Goal: Task Accomplishment & Management: Manage account settings

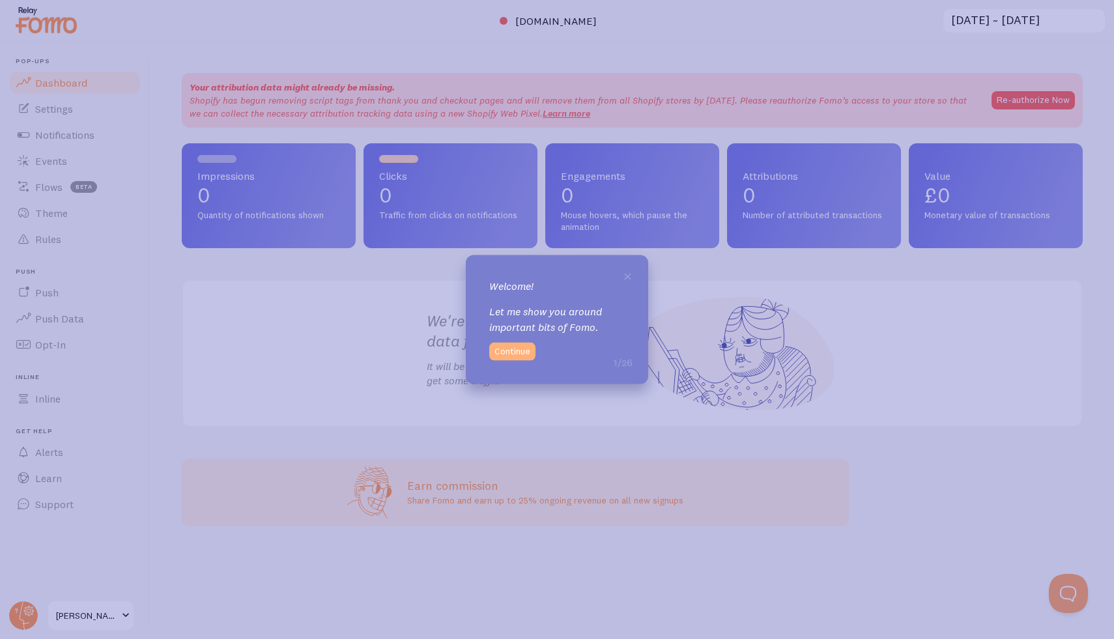
click at [516, 347] on button "Continue" at bounding box center [512, 352] width 46 height 18
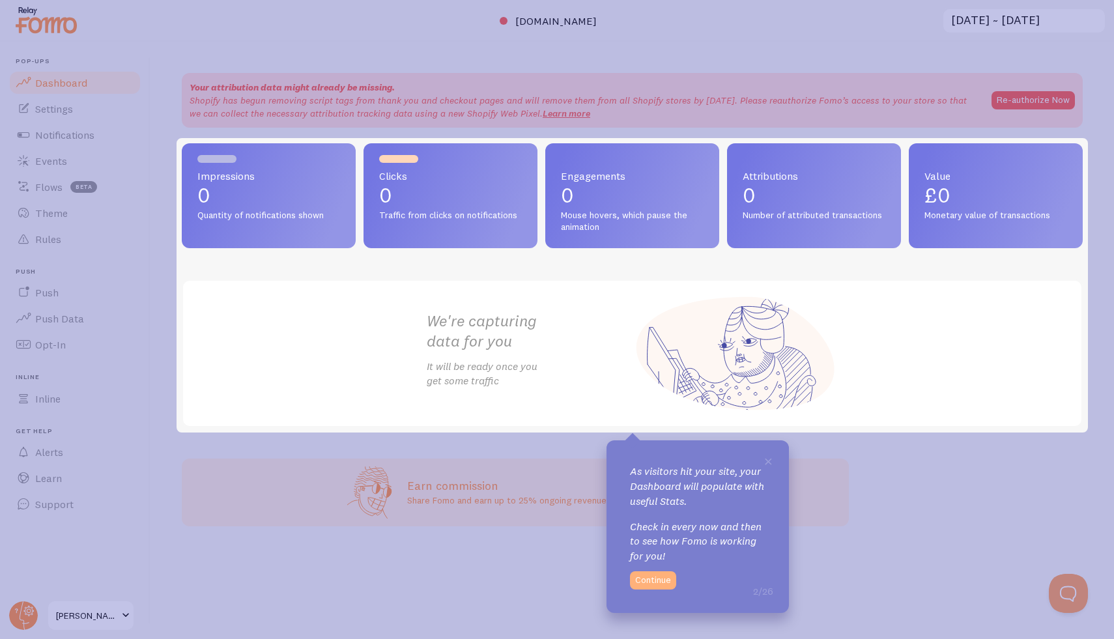
click at [648, 578] on button "Continue" at bounding box center [653, 580] width 46 height 18
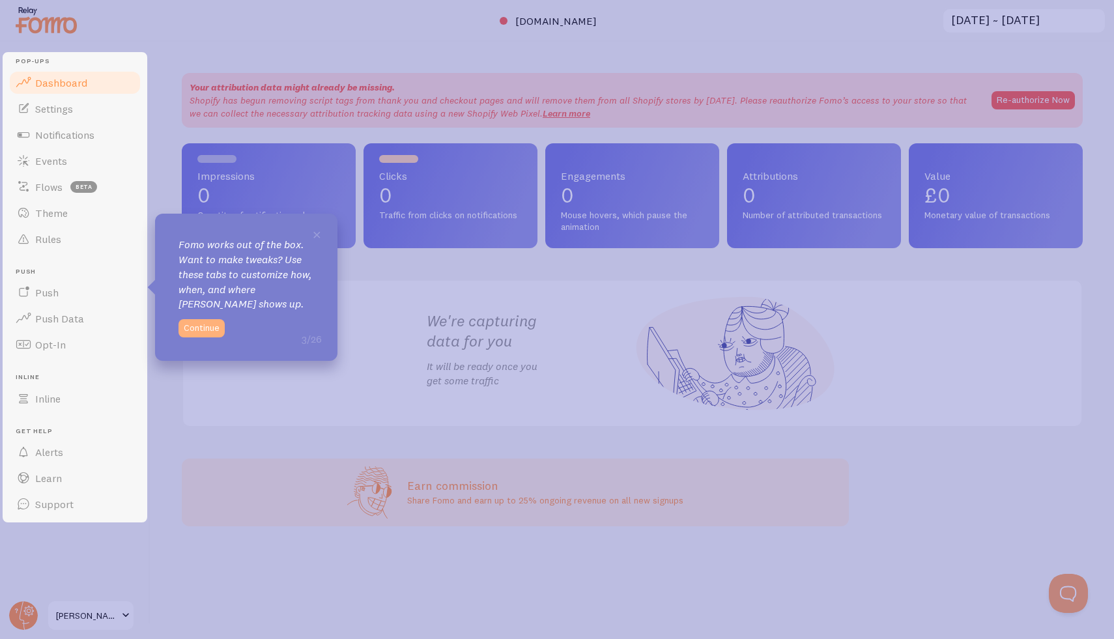
click at [204, 327] on button "Continue" at bounding box center [201, 328] width 46 height 18
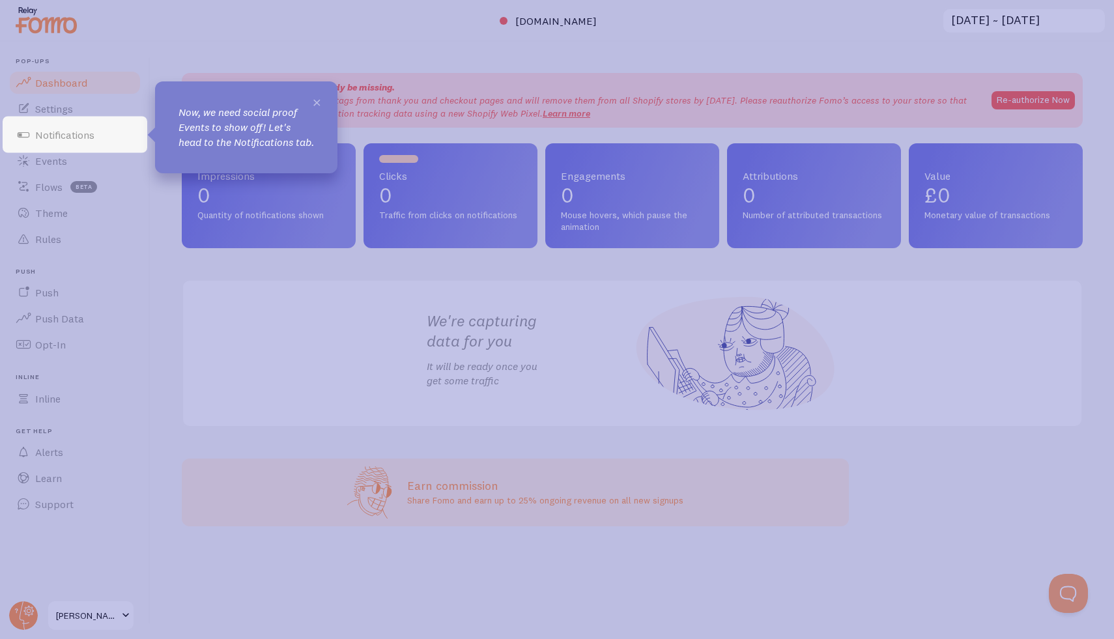
click at [315, 100] on span "×" at bounding box center [317, 102] width 10 height 20
click at [95, 138] on link "Notifications" at bounding box center [75, 135] width 134 height 26
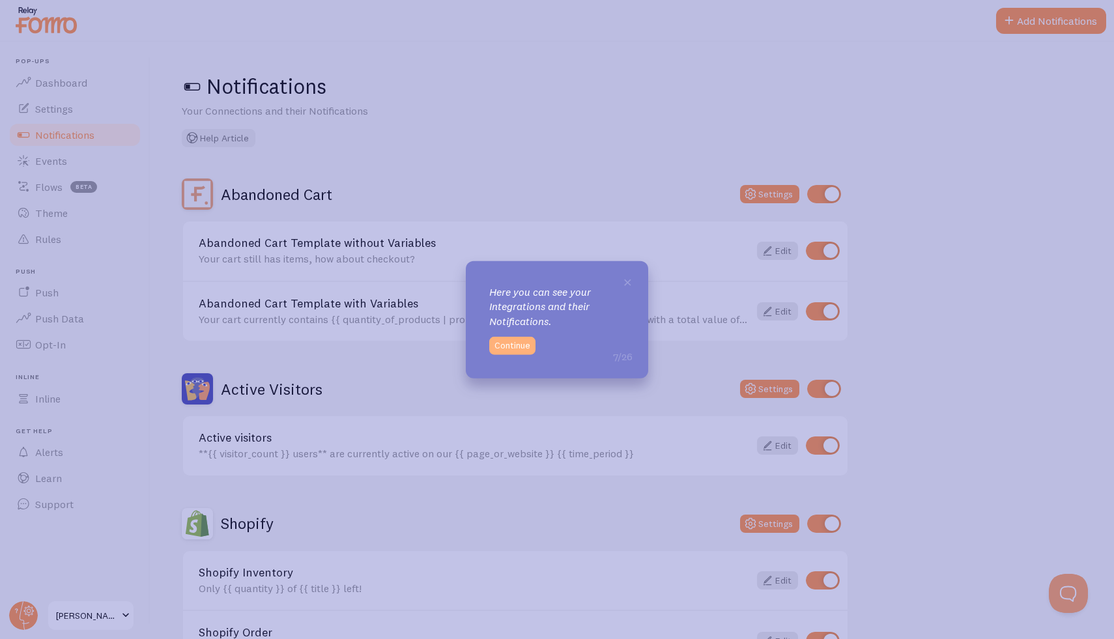
click at [512, 344] on button "Continue" at bounding box center [512, 346] width 46 height 18
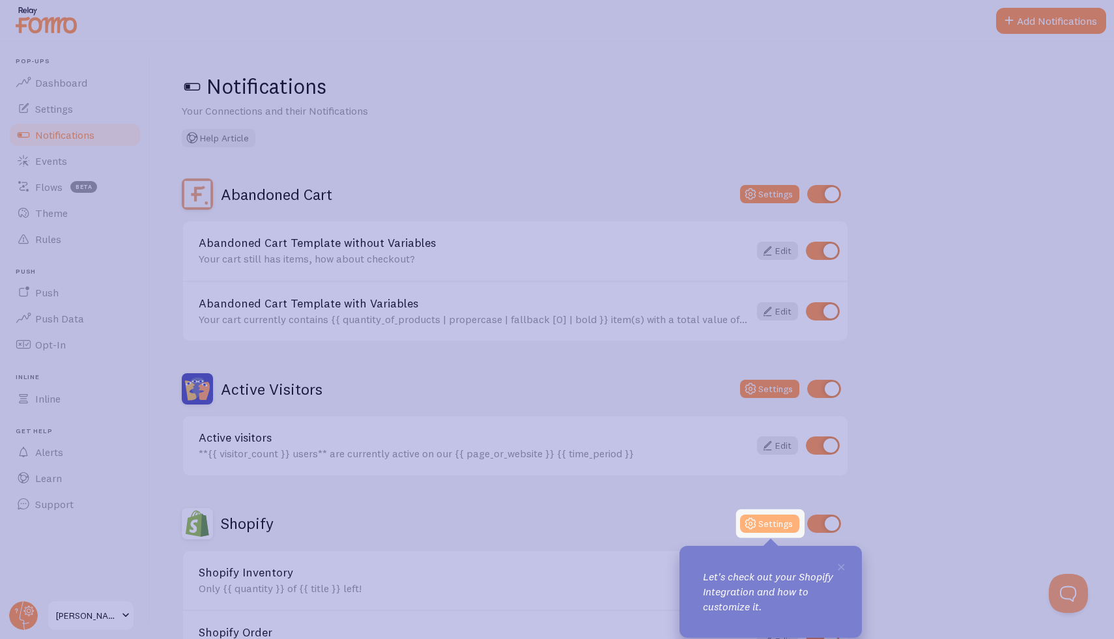
click at [772, 526] on button "Settings" at bounding box center [769, 524] width 59 height 18
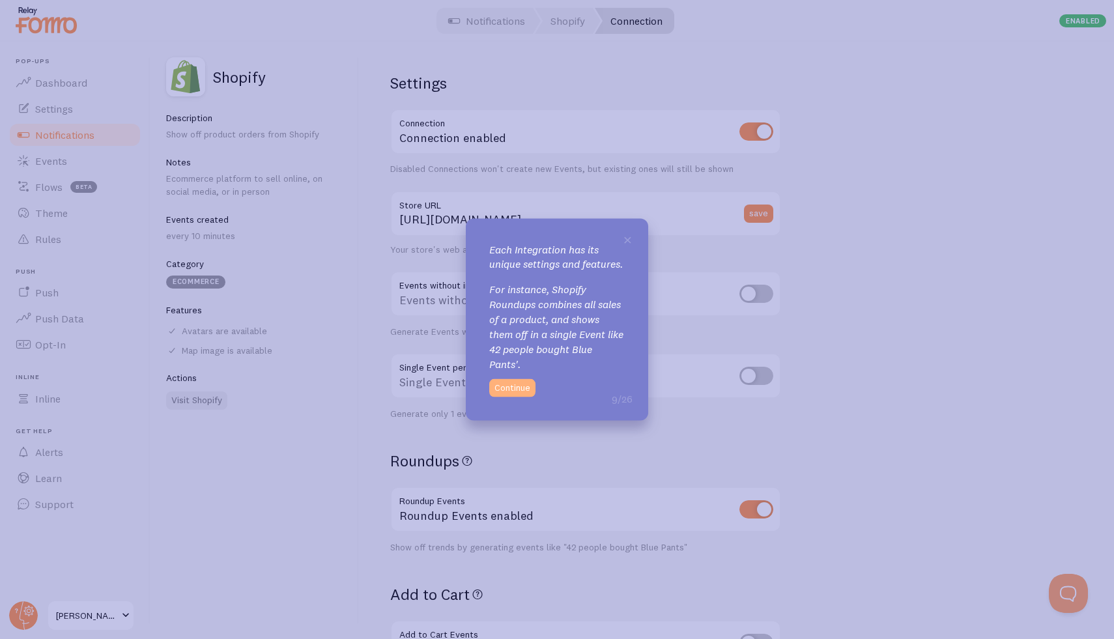
click at [498, 392] on button "Continue" at bounding box center [512, 388] width 46 height 18
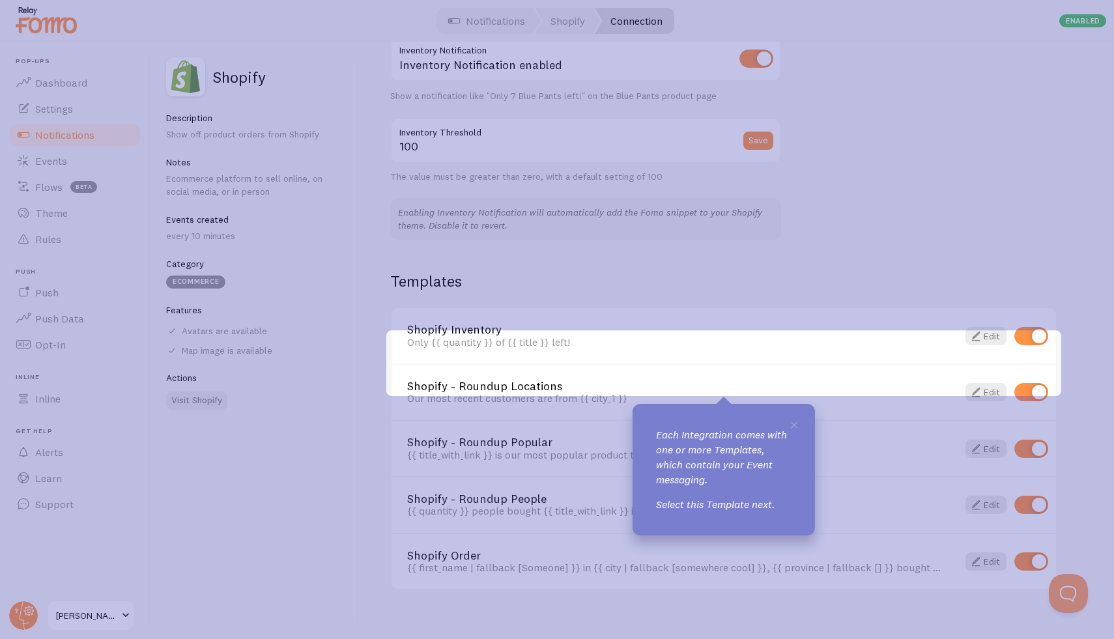
scroll to position [731, 0]
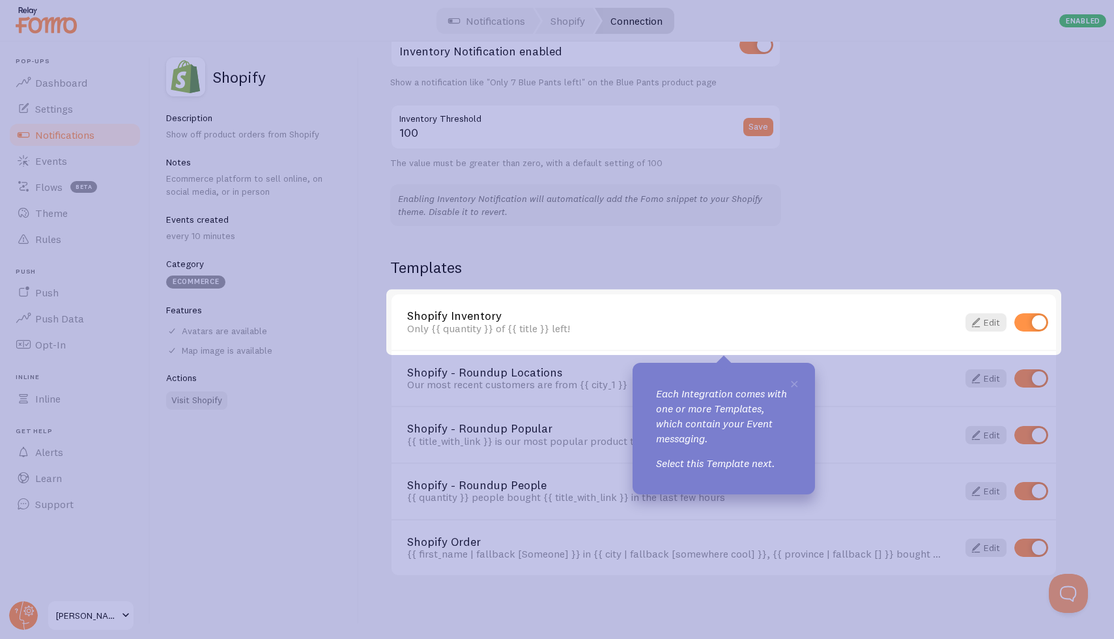
click at [659, 319] on link "Shopify Inventory" at bounding box center [674, 316] width 535 height 12
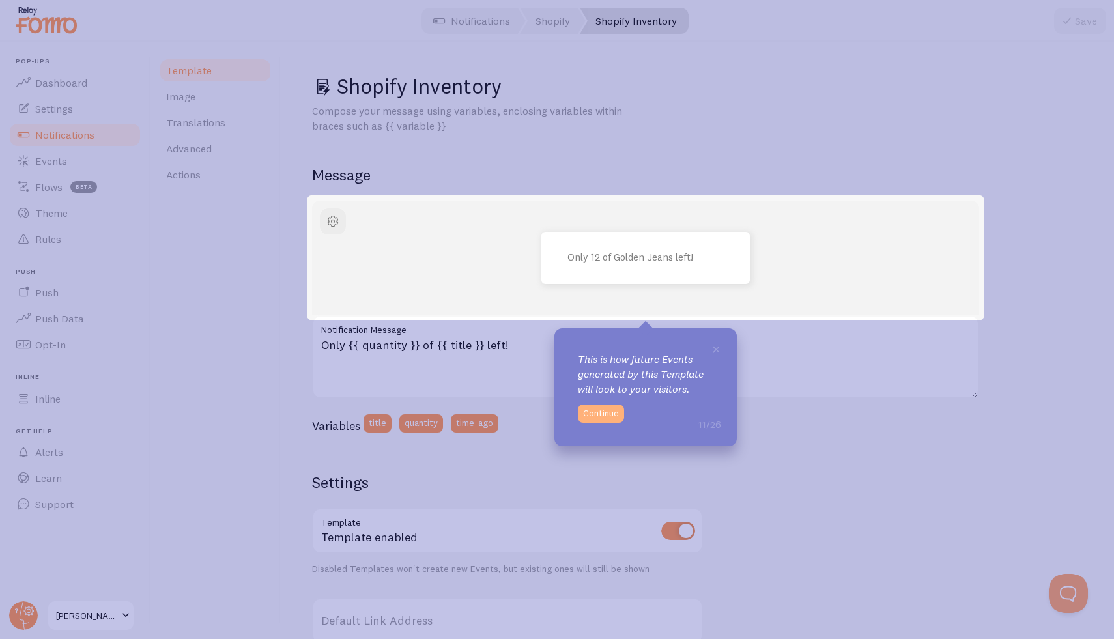
click at [604, 414] on button "Continue" at bounding box center [601, 413] width 46 height 18
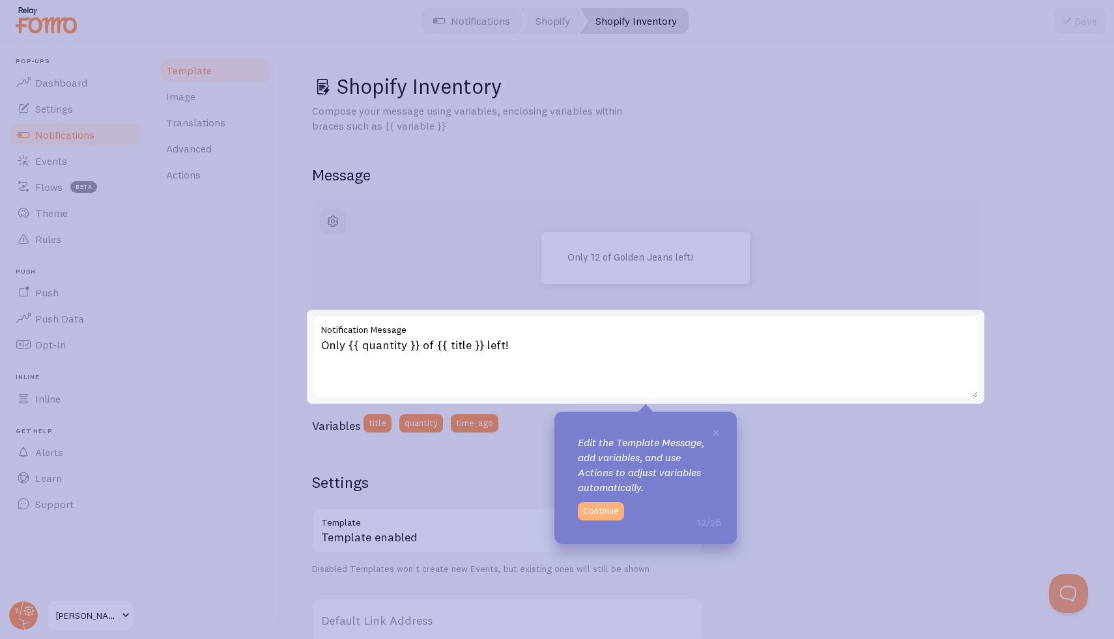
click at [596, 513] on button "Continue" at bounding box center [601, 511] width 46 height 18
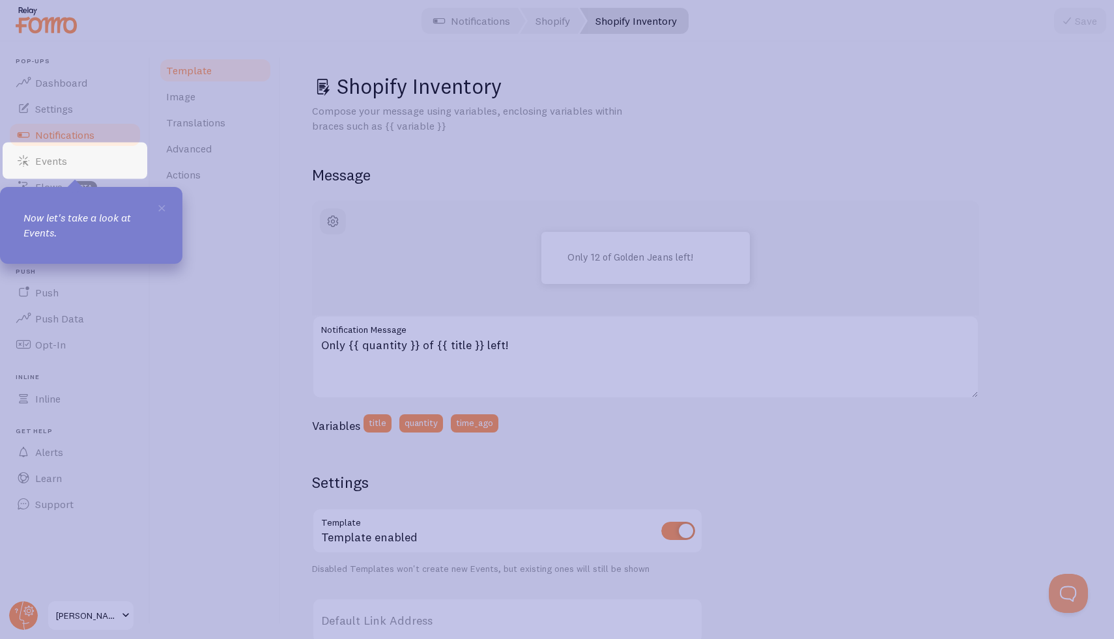
click at [33, 217] on p "Now let's take a look at Events." at bounding box center [90, 225] width 135 height 30
click at [66, 171] on link "Events" at bounding box center [75, 161] width 134 height 26
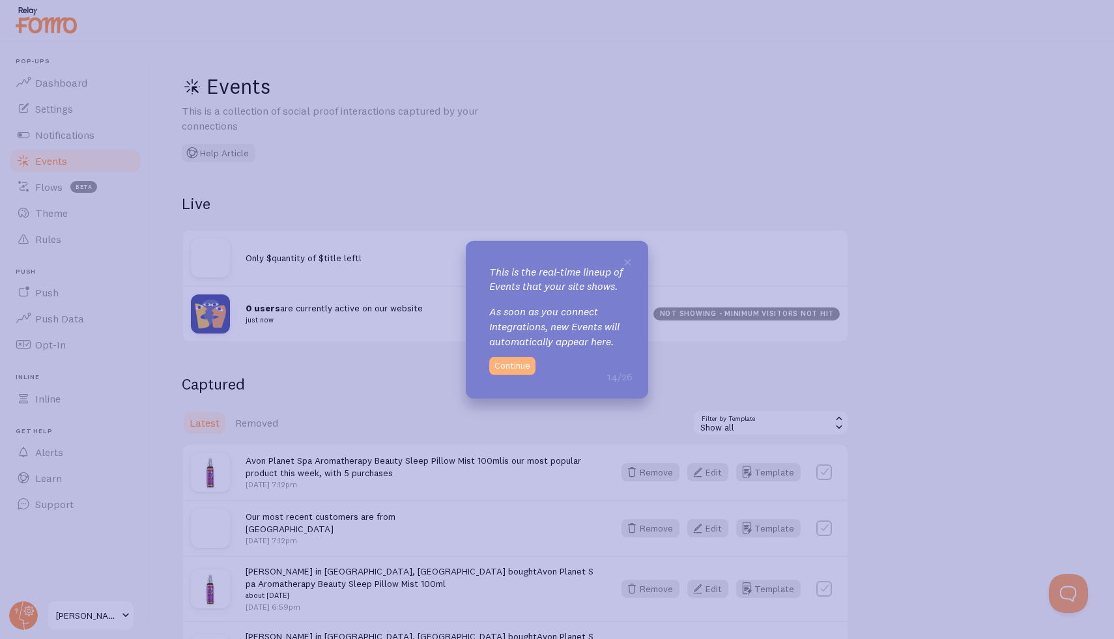
click at [512, 373] on button "Continue" at bounding box center [512, 366] width 46 height 18
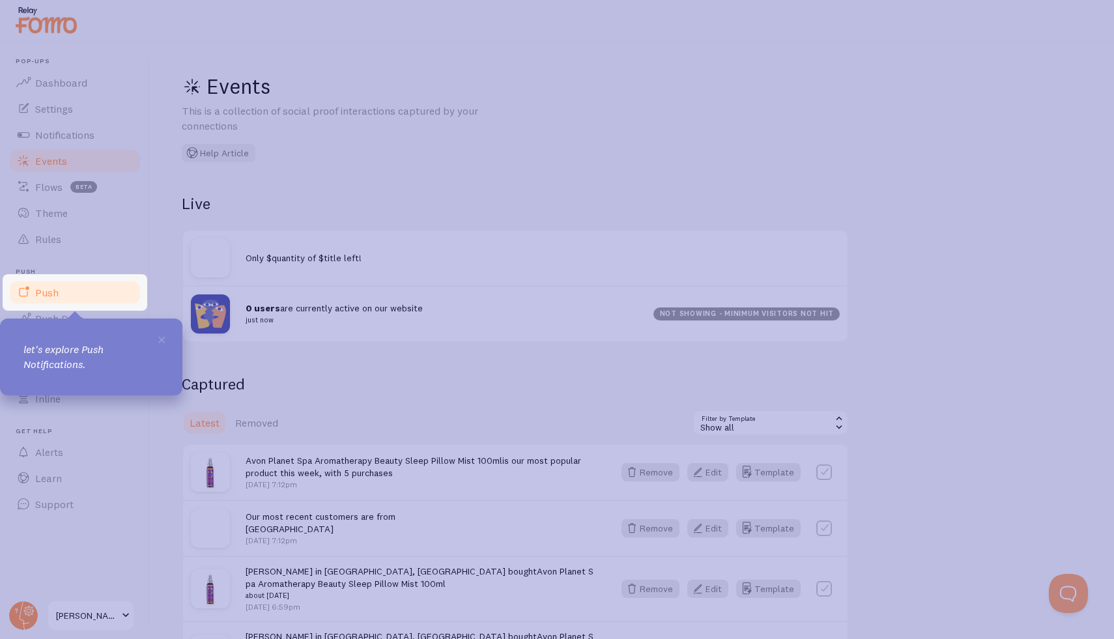
click at [46, 290] on span "Push" at bounding box center [46, 292] width 23 height 13
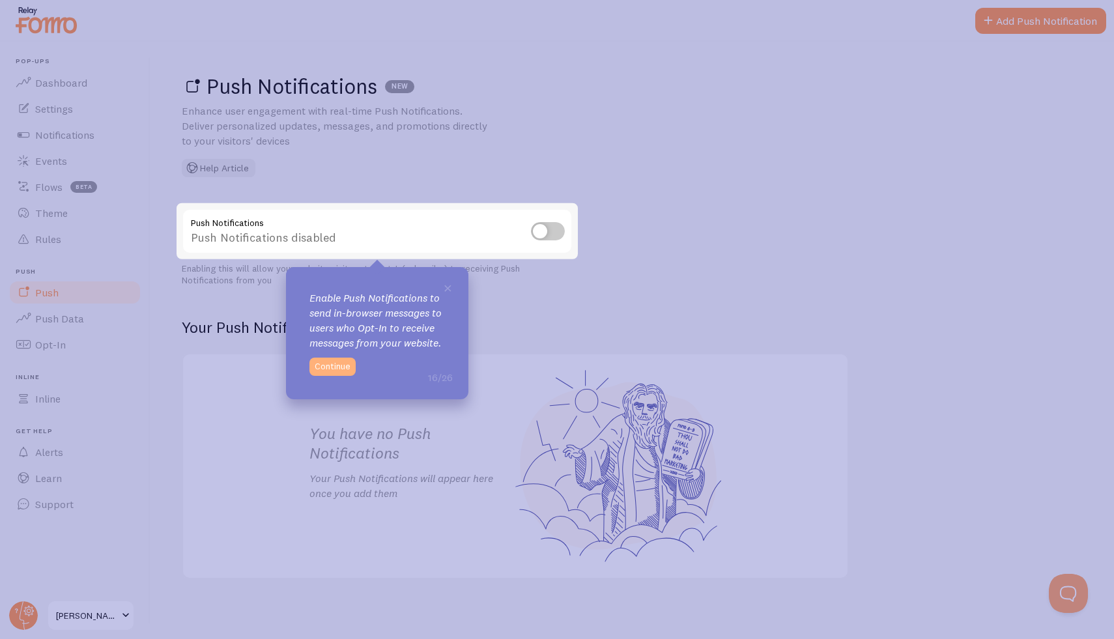
click at [337, 369] on button "Continue" at bounding box center [332, 367] width 46 height 18
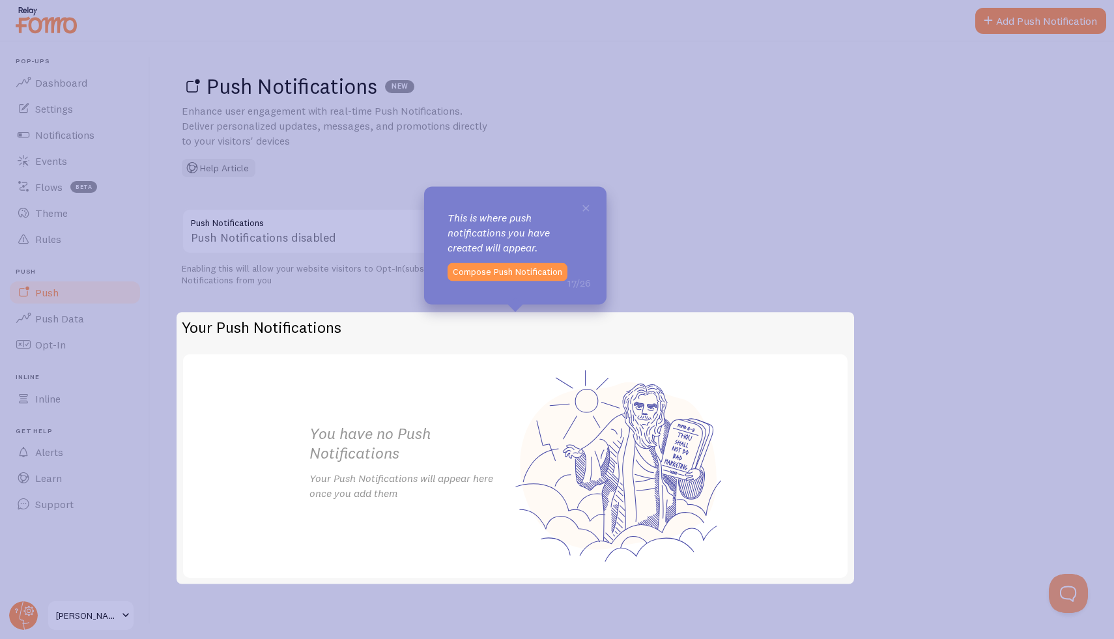
click at [655, 270] on icon at bounding box center [557, 319] width 1114 height 639
click at [531, 270] on button "Compose Push Notification" at bounding box center [507, 272] width 120 height 18
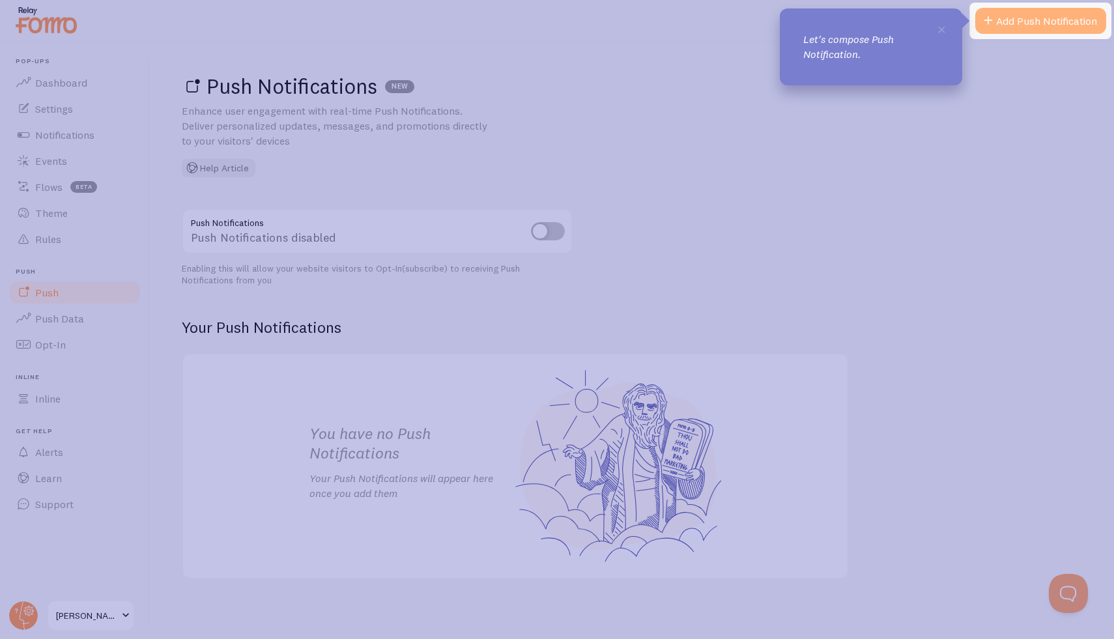
click at [1055, 18] on link "Add Push Notification" at bounding box center [1040, 21] width 131 height 26
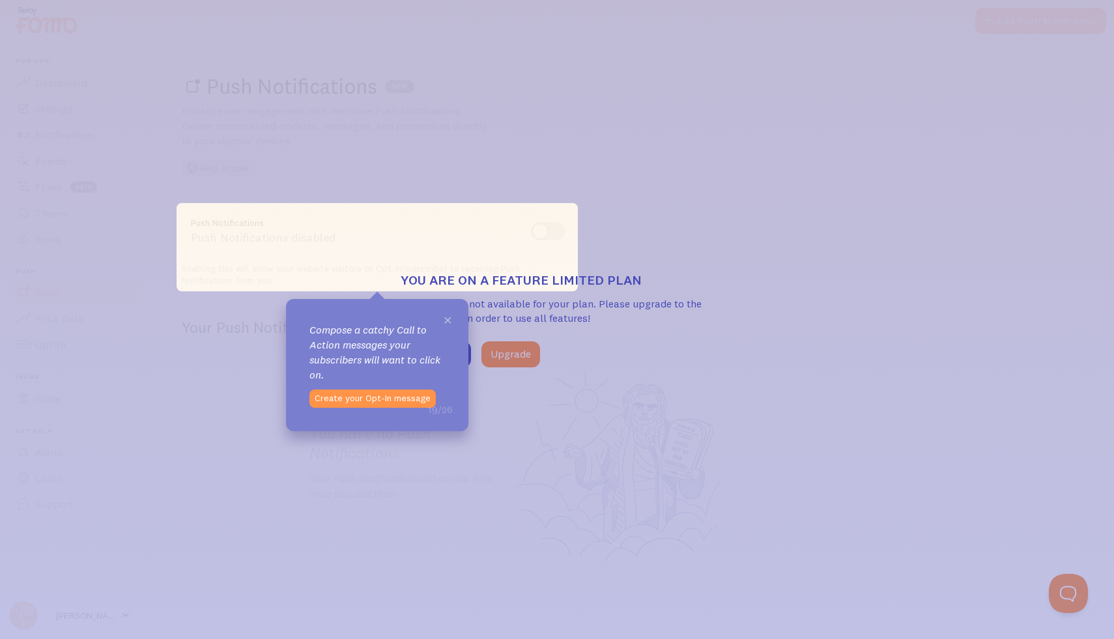
click at [443, 319] on span "×" at bounding box center [448, 319] width 10 height 20
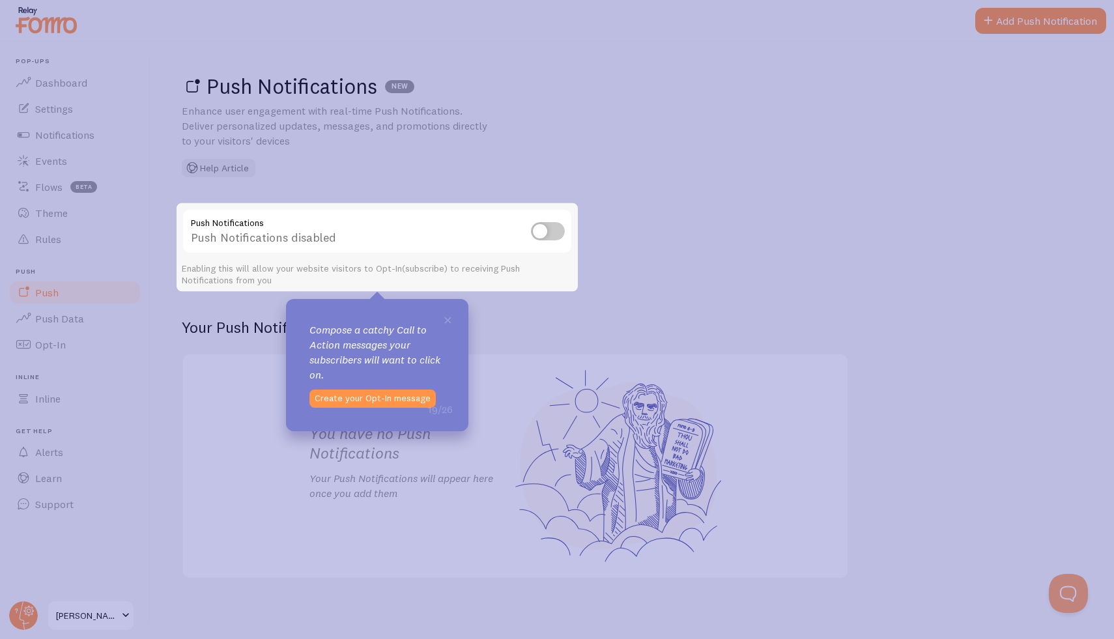
click at [541, 230] on input "checkbox" at bounding box center [548, 231] width 34 height 18
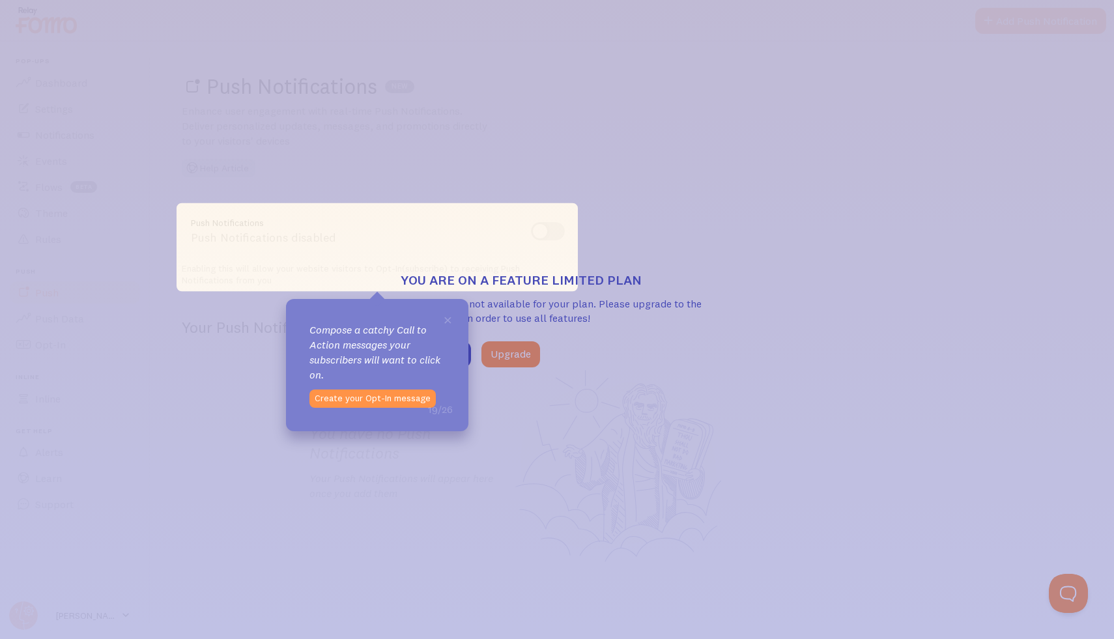
click at [670, 396] on icon at bounding box center [557, 319] width 1114 height 639
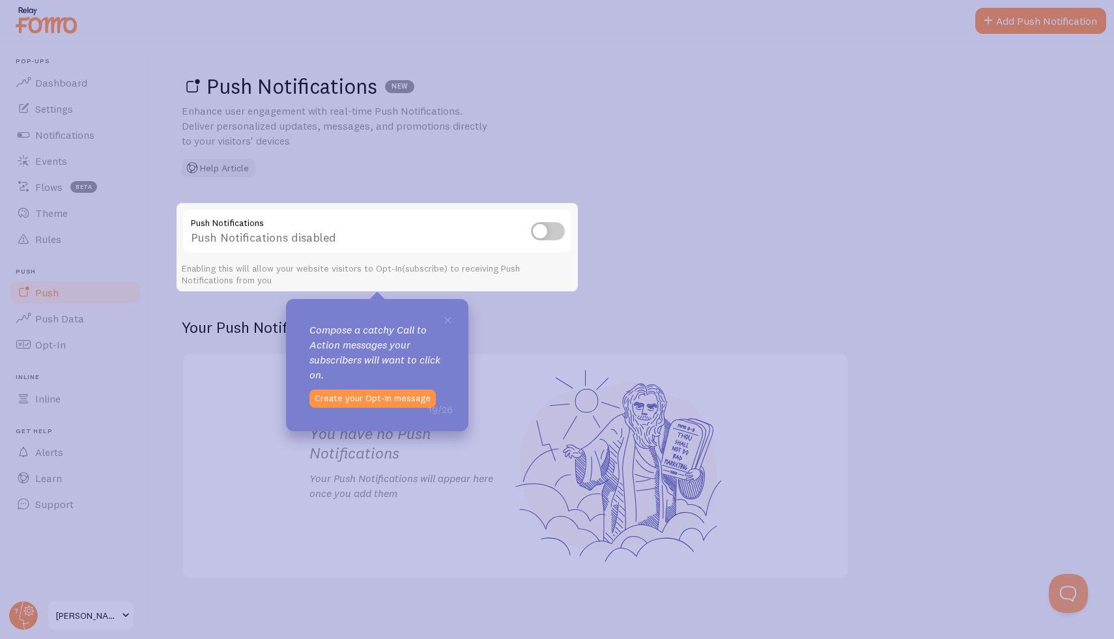
click at [58, 85] on icon at bounding box center [557, 319] width 1114 height 639
click at [360, 395] on button "Create your Opt-In message" at bounding box center [372, 398] width 126 height 18
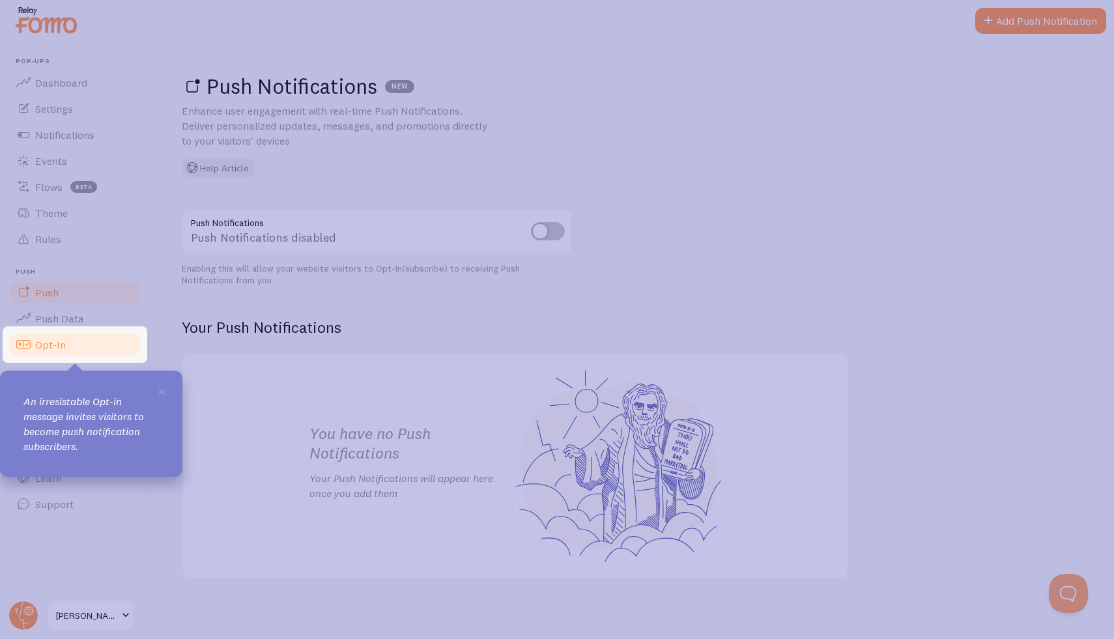
click at [96, 348] on link "Opt-In" at bounding box center [75, 345] width 134 height 26
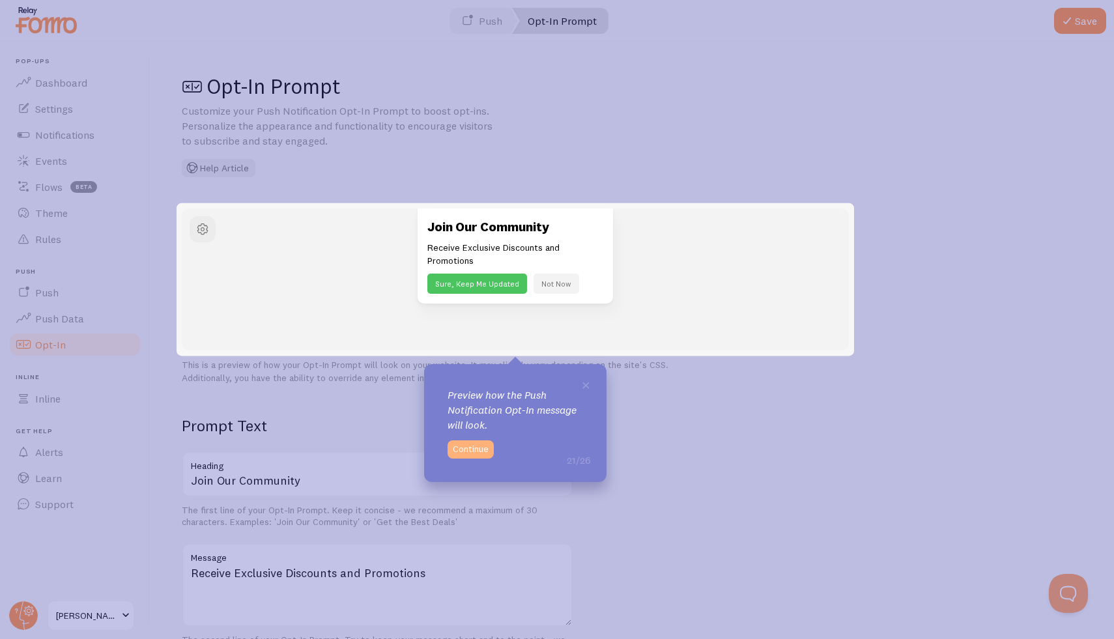
click at [481, 453] on button "Continue" at bounding box center [470, 449] width 46 height 18
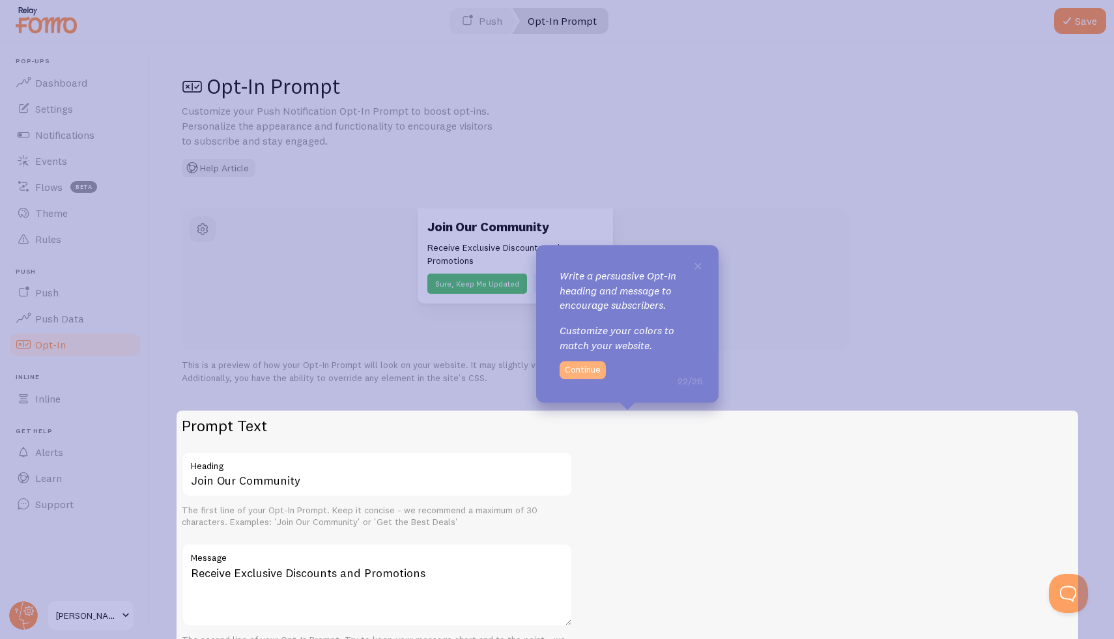
click at [584, 366] on button "Continue" at bounding box center [582, 370] width 46 height 18
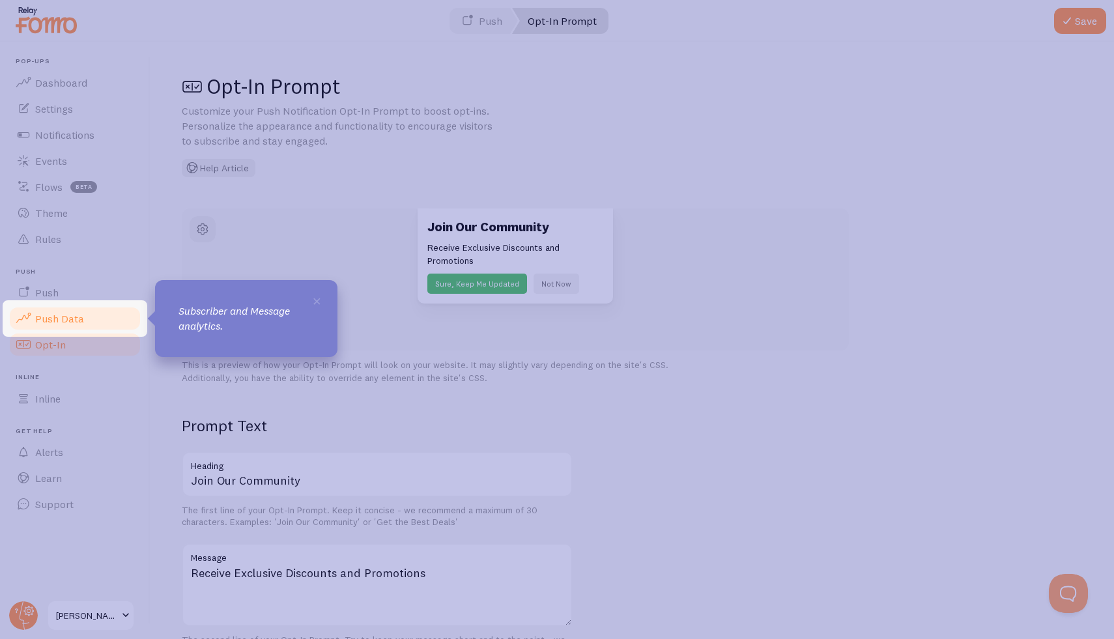
click at [107, 316] on link "Push Data" at bounding box center [75, 318] width 134 height 26
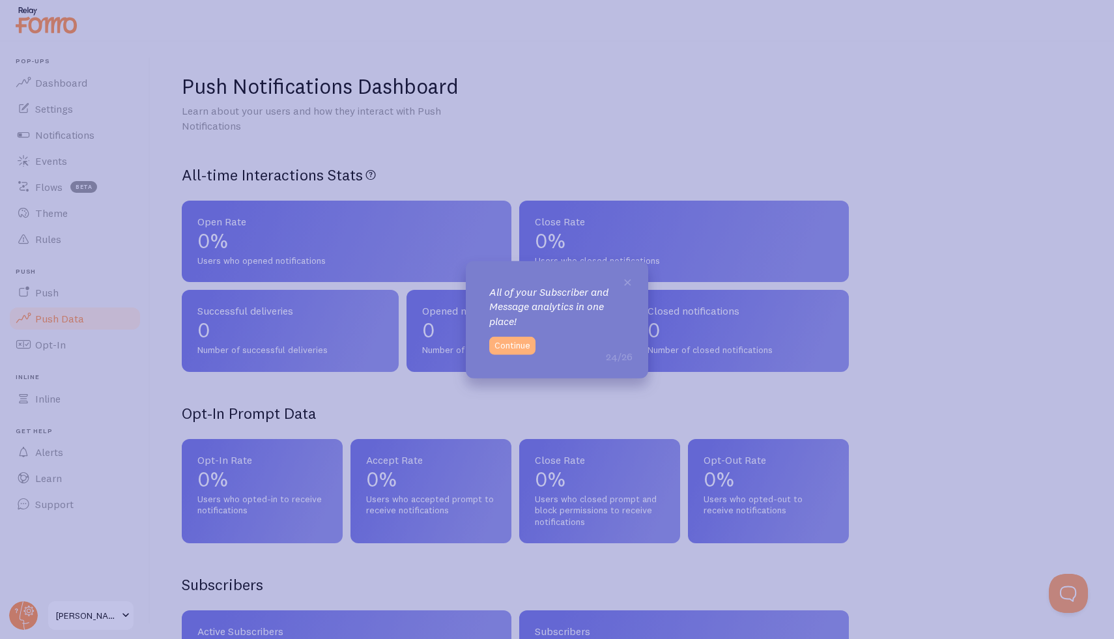
click at [502, 347] on button "Continue" at bounding box center [512, 346] width 46 height 18
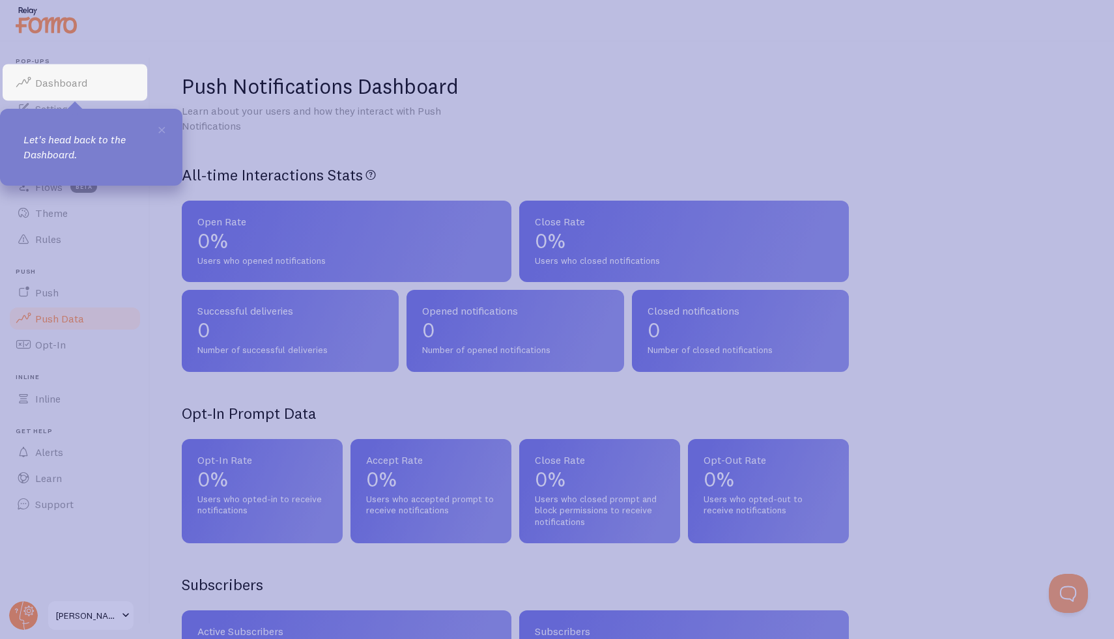
click at [58, 68] on li "Pop-ups Dashboard" at bounding box center [75, 76] width 134 height 38
click at [62, 73] on link "Dashboard" at bounding box center [75, 83] width 134 height 26
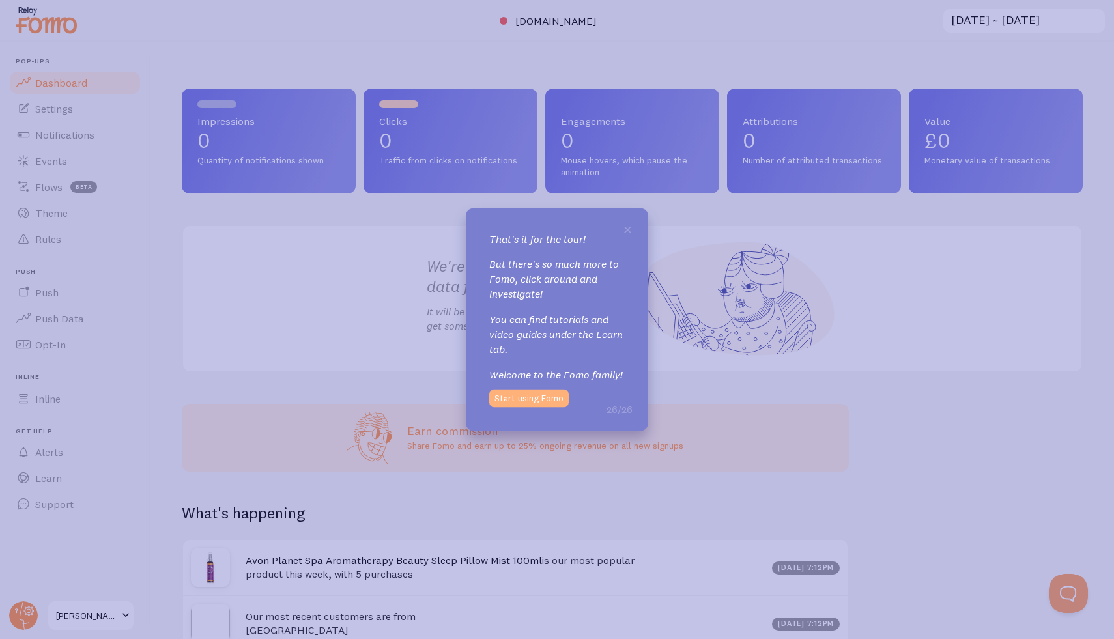
click at [529, 401] on button "Start using Fomo" at bounding box center [528, 398] width 79 height 18
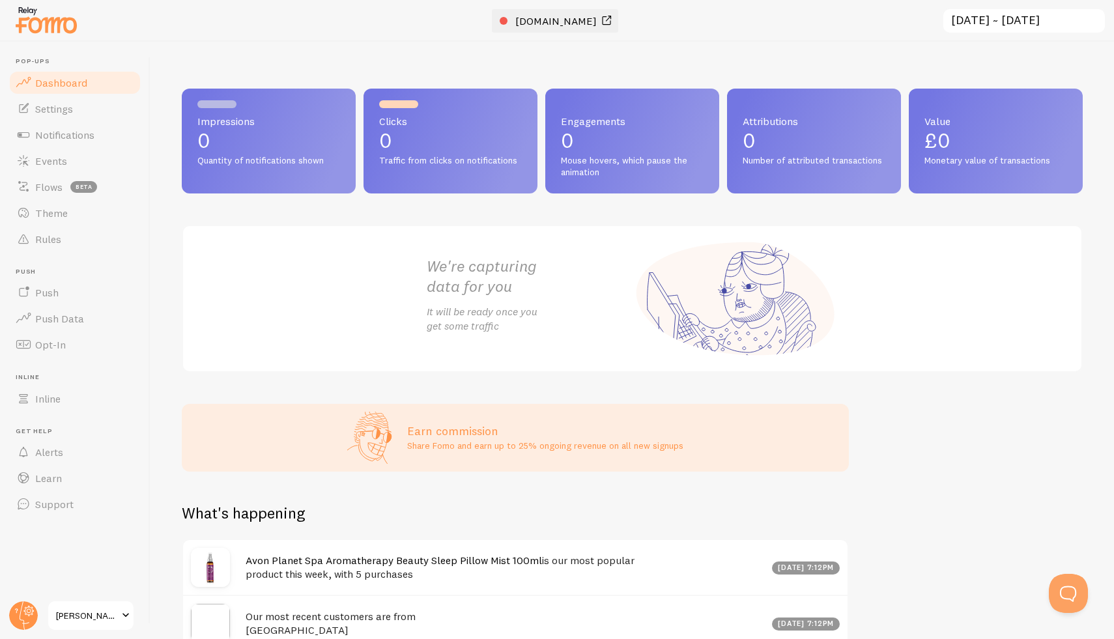
click at [500, 20] on link "[DOMAIN_NAME]" at bounding box center [557, 21] width 115 height 16
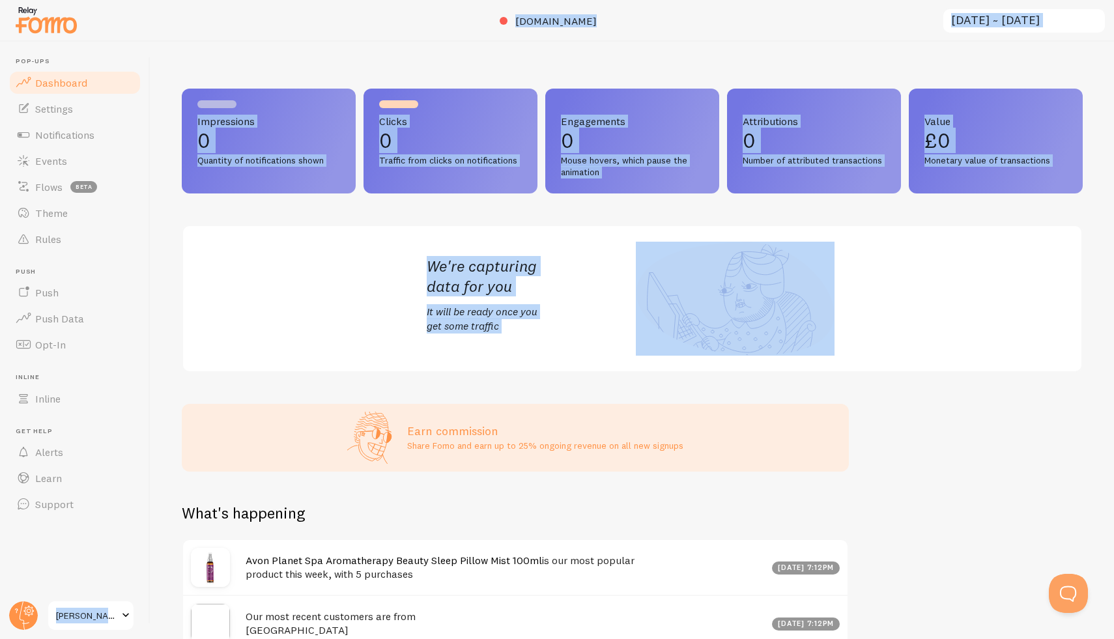
scroll to position [300, 0]
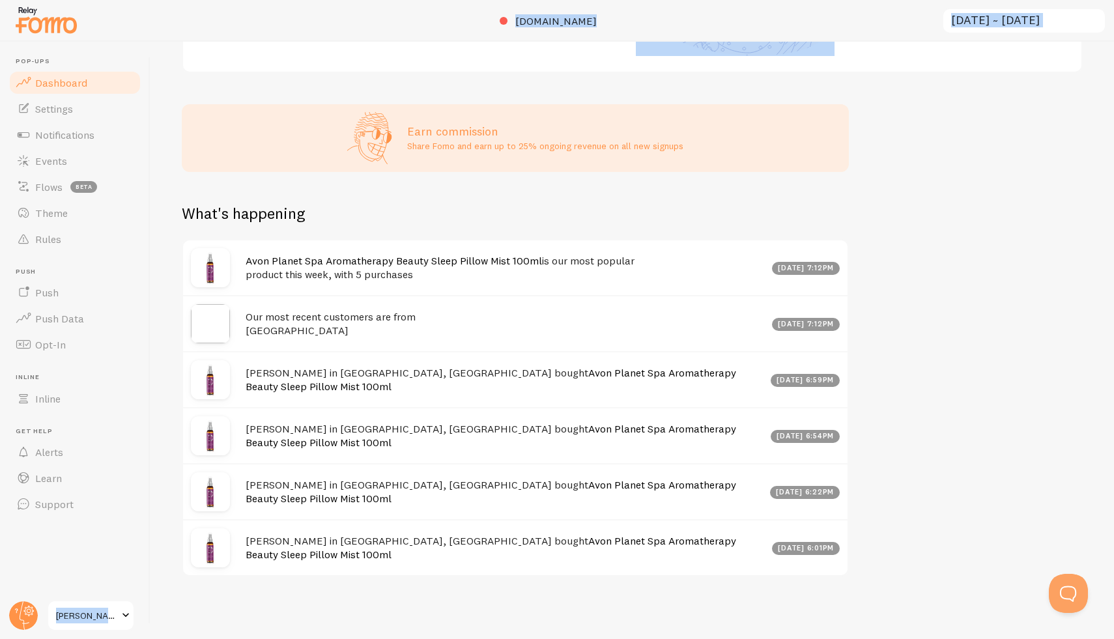
drag, startPoint x: 19, startPoint y: 46, endPoint x: 870, endPoint y: 554, distance: 991.4
click at [870, 554] on main "Pop-ups Dashboard Settings Notifications Events Flows beta Theme Rules [GEOGRAP…" at bounding box center [557, 340] width 1114 height 597
copy main "Lore’i Dolorsita78 con.adipiscingelit31.se.do eiusmodt 0 inci utlabore 62 etdo …"
click at [145, 98] on header "Pop-ups Dashboard Settings Notifications Events Flows beta Theme Rules [GEOGRAP…" at bounding box center [75, 340] width 150 height 597
click at [45, 85] on span "Dashboard" at bounding box center [61, 82] width 52 height 13
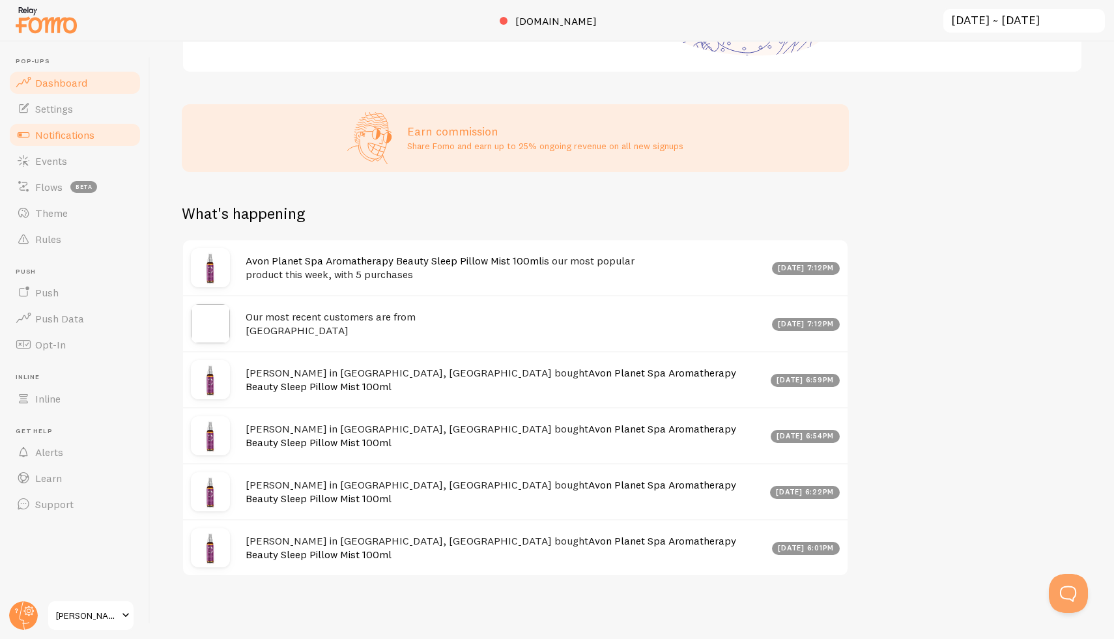
click at [70, 141] on link "Notifications" at bounding box center [75, 135] width 134 height 26
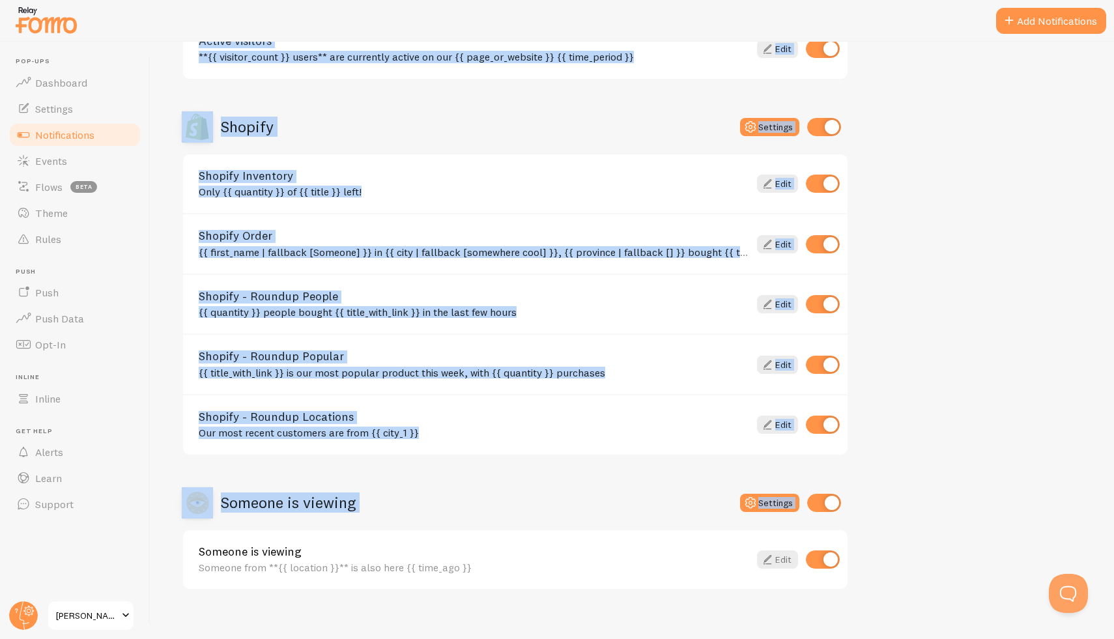
scroll to position [410, 0]
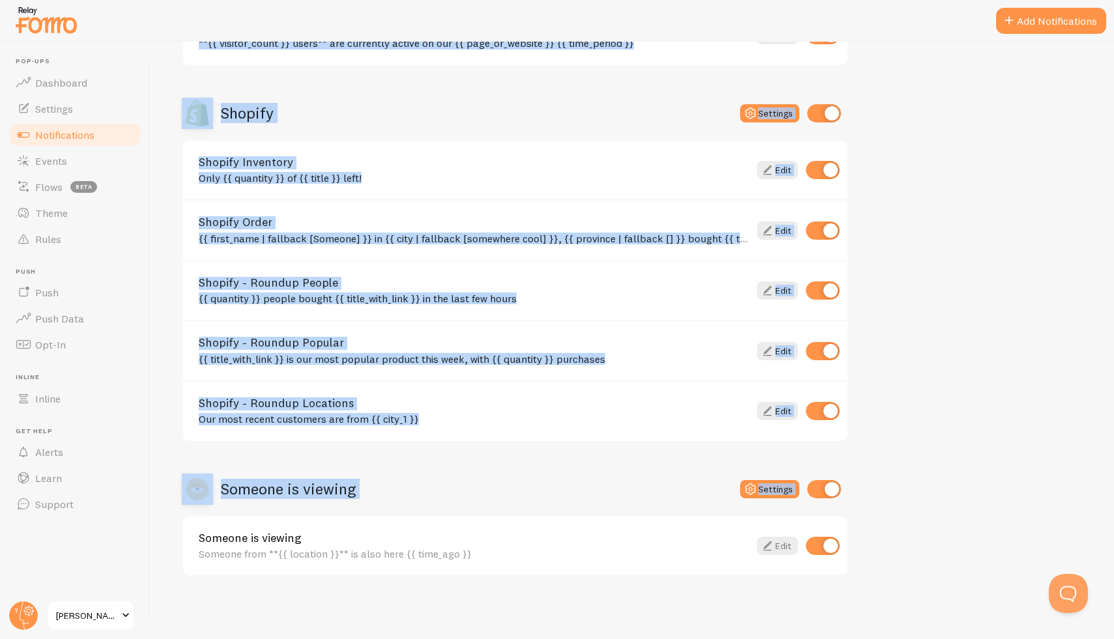
drag, startPoint x: 199, startPoint y: 61, endPoint x: 602, endPoint y: 592, distance: 666.6
click at [602, 592] on div "Notifications Your Connections and their Notifications Help Article Abandoned C…" at bounding box center [631, 340] width 963 height 597
copy div "Notifications Your Connections and their Notifications Help Article Abandoned C…"
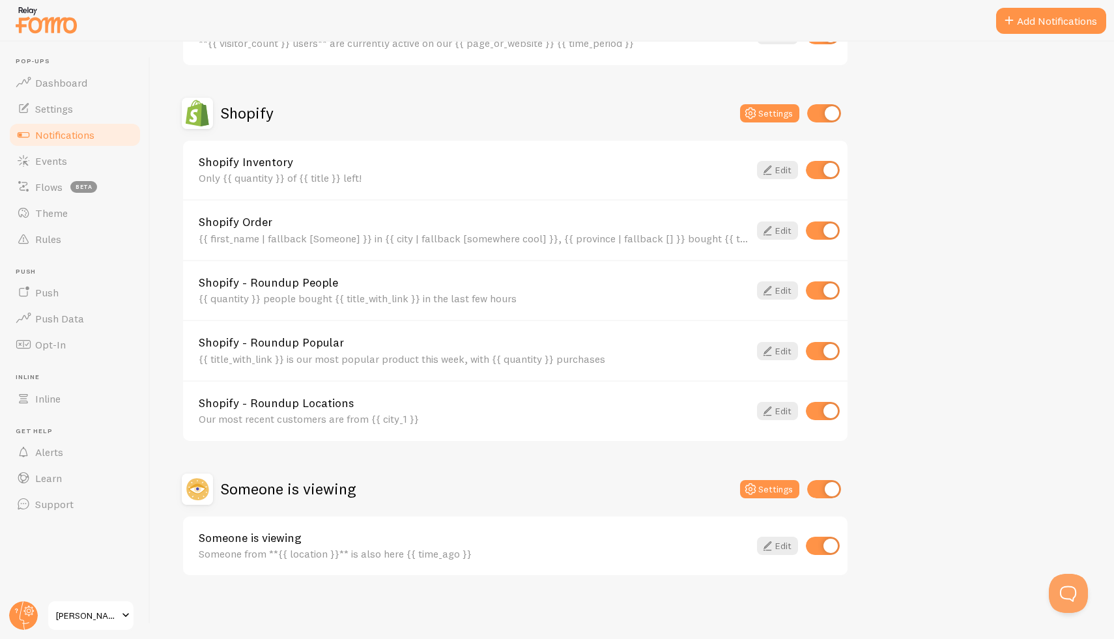
click at [509, 97] on div "Abandoned Cart Settings Abandoned Cart Template without Variables Your cart sti…" at bounding box center [515, 172] width 667 height 808
click at [782, 167] on link "Edit" at bounding box center [777, 170] width 41 height 18
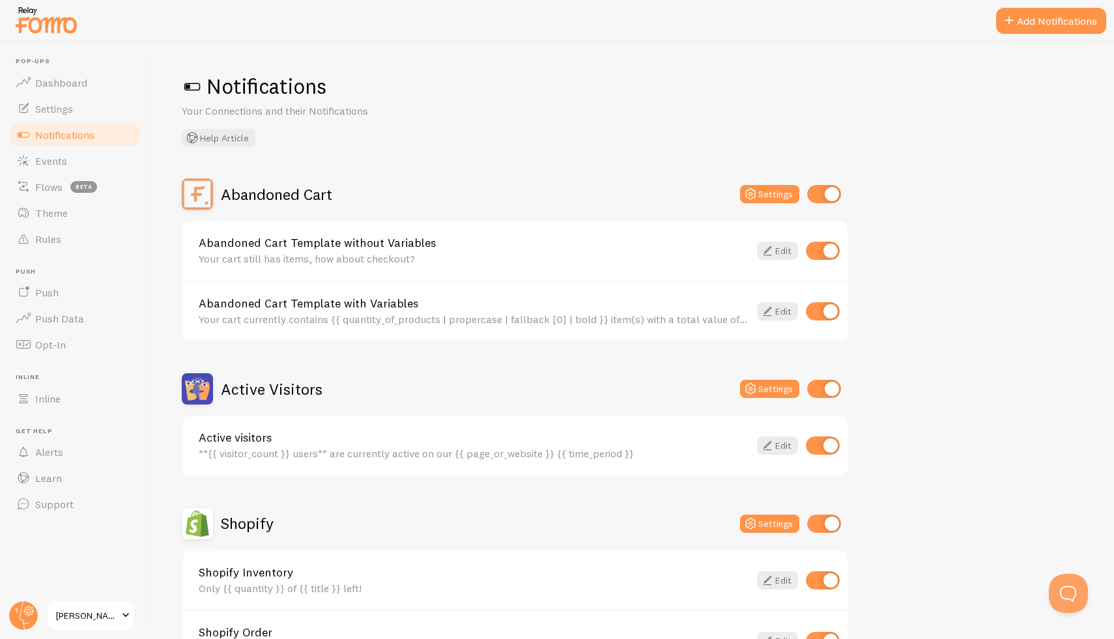
click at [197, 88] on span at bounding box center [192, 86] width 21 height 21
click at [194, 86] on span at bounding box center [192, 86] width 21 height 21
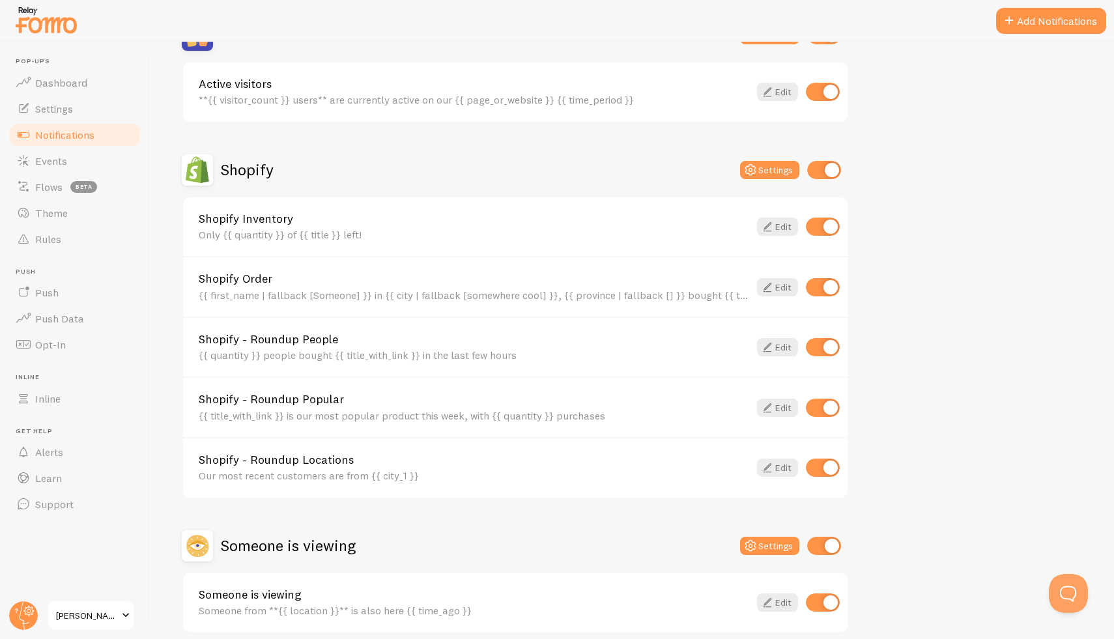
scroll to position [410, 0]
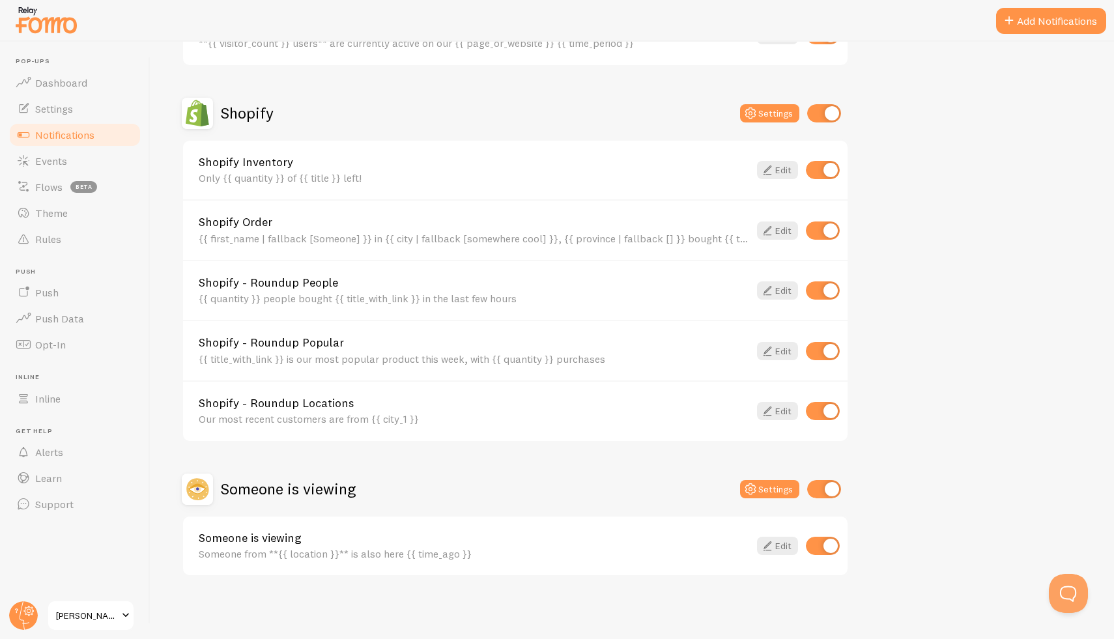
click at [829, 227] on input "checkbox" at bounding box center [823, 230] width 34 height 18
checkbox input "false"
click at [821, 412] on input "checkbox" at bounding box center [823, 411] width 34 height 18
checkbox input "false"
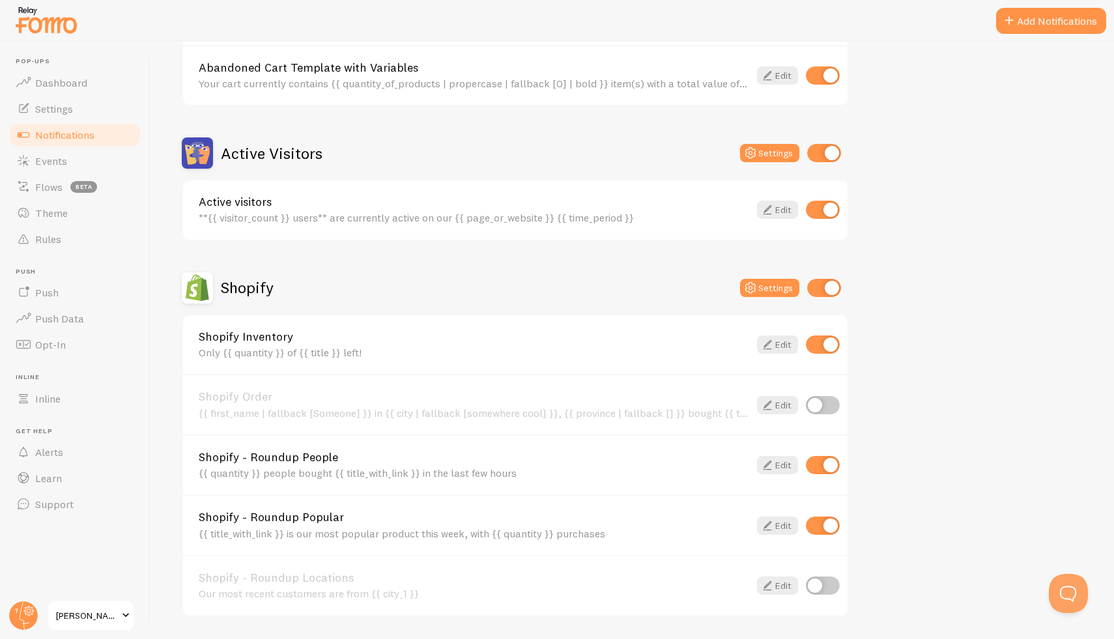
scroll to position [141, 0]
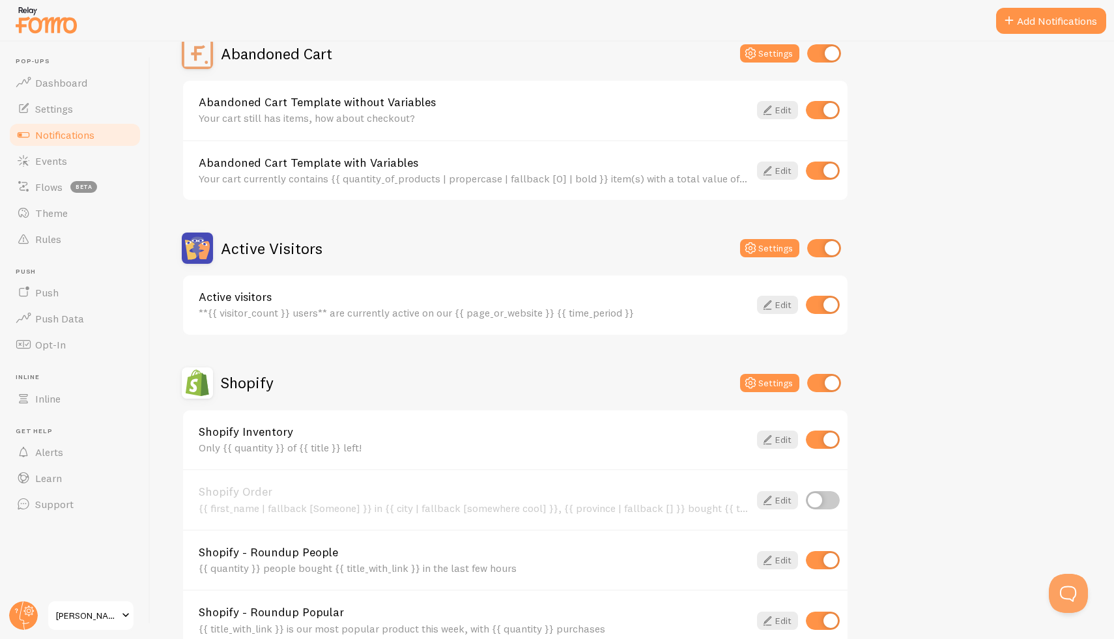
click at [826, 110] on input "checkbox" at bounding box center [823, 110] width 34 height 18
checkbox input "false"
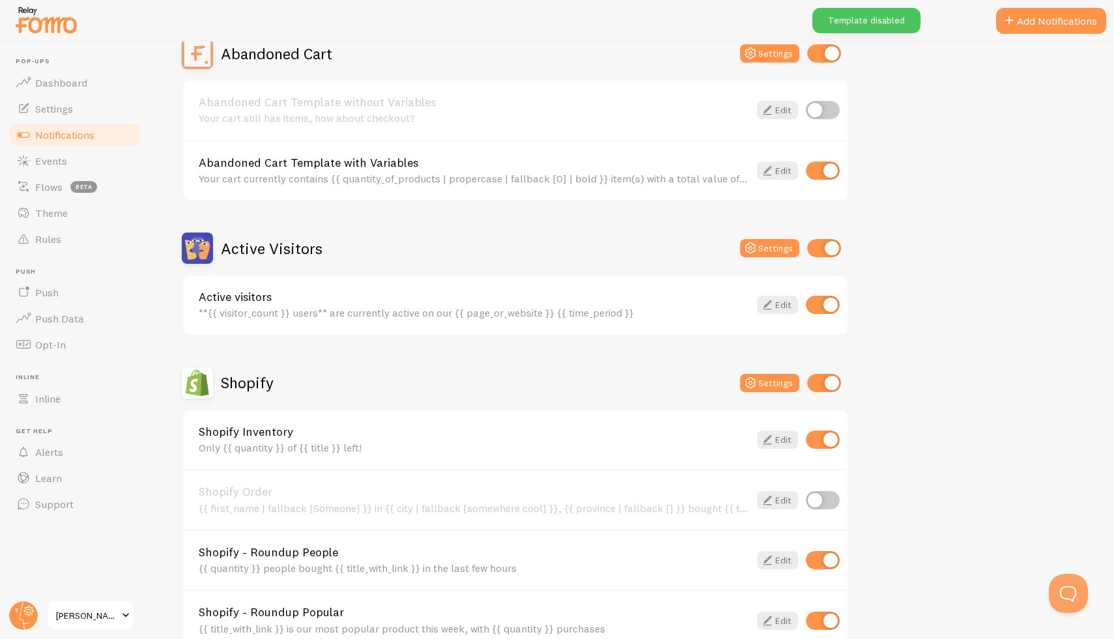
click at [823, 174] on input "checkbox" at bounding box center [823, 171] width 34 height 18
checkbox input "false"
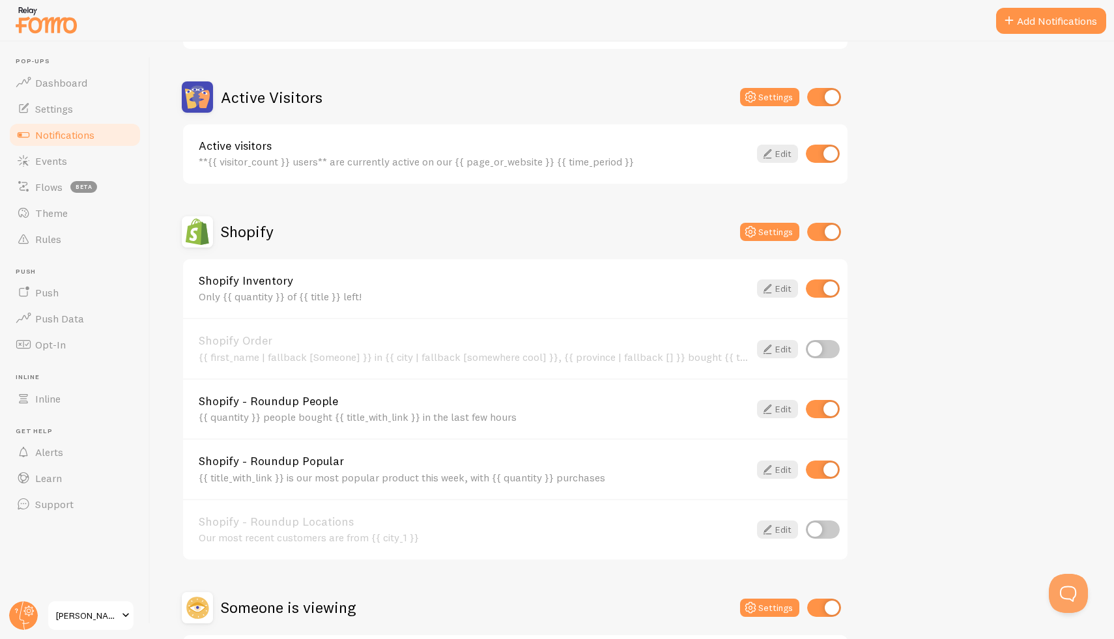
scroll to position [410, 0]
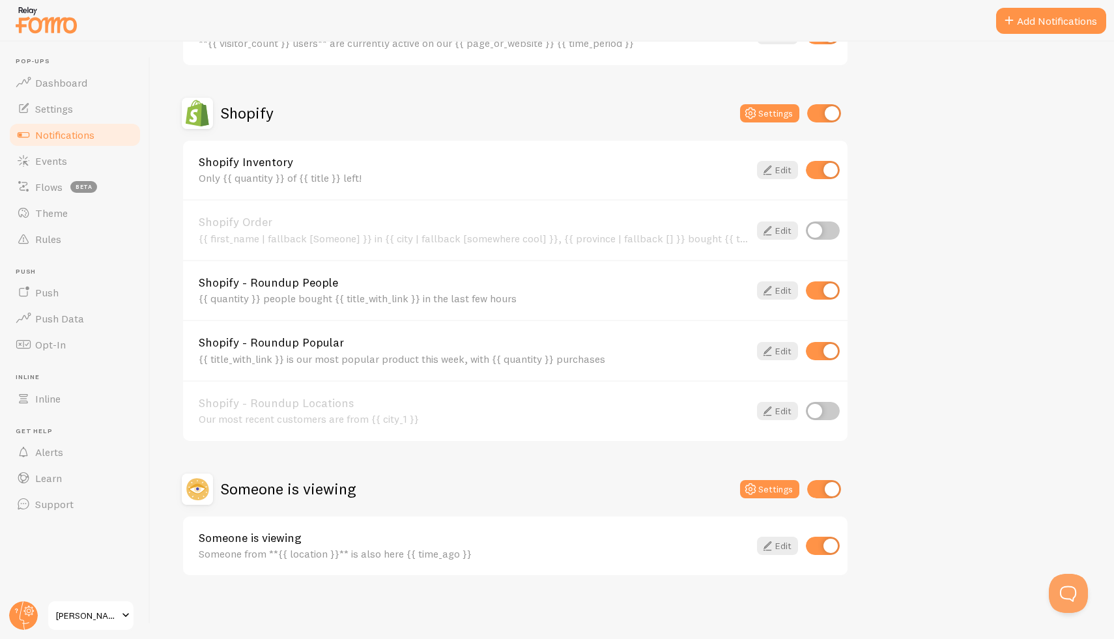
drag, startPoint x: 218, startPoint y: 51, endPoint x: 485, endPoint y: 593, distance: 603.3
click at [485, 593] on div "Notifications Your Connections and their Notifications Help Article Abandoned C…" at bounding box center [631, 340] width 963 height 597
copy div "Abandoned Cart Settings Abandoned Cart Template without Variables Your cart sti…"
click at [520, 119] on div "Shopify Settings" at bounding box center [515, 113] width 667 height 31
click at [819, 238] on input "checkbox" at bounding box center [823, 230] width 34 height 18
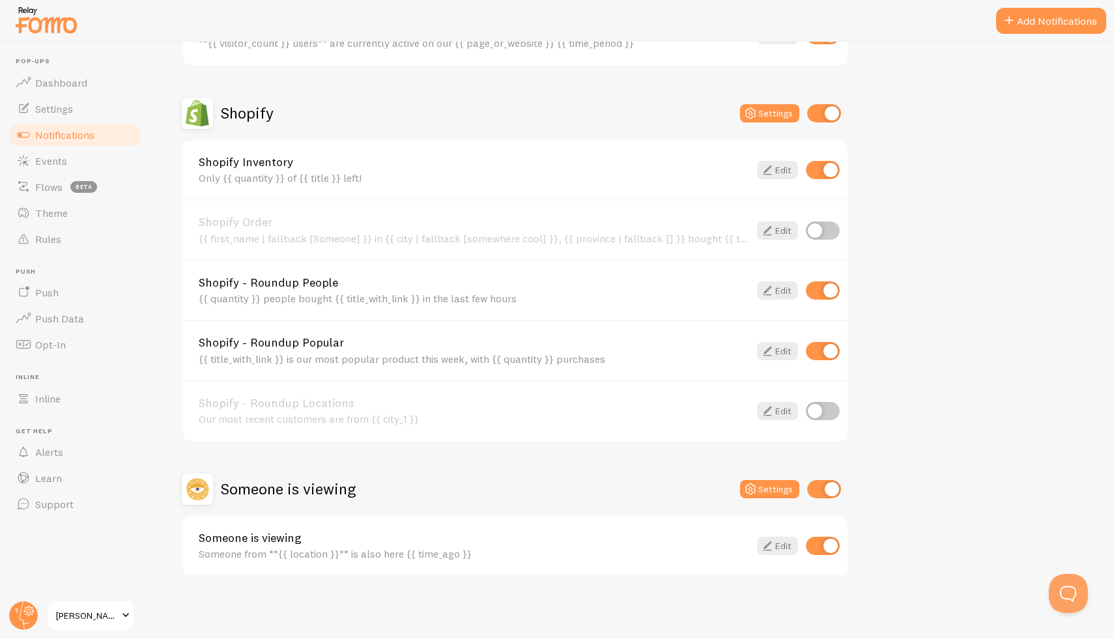
checkbox input "true"
click at [823, 166] on input "checkbox" at bounding box center [823, 170] width 34 height 18
checkbox input "false"
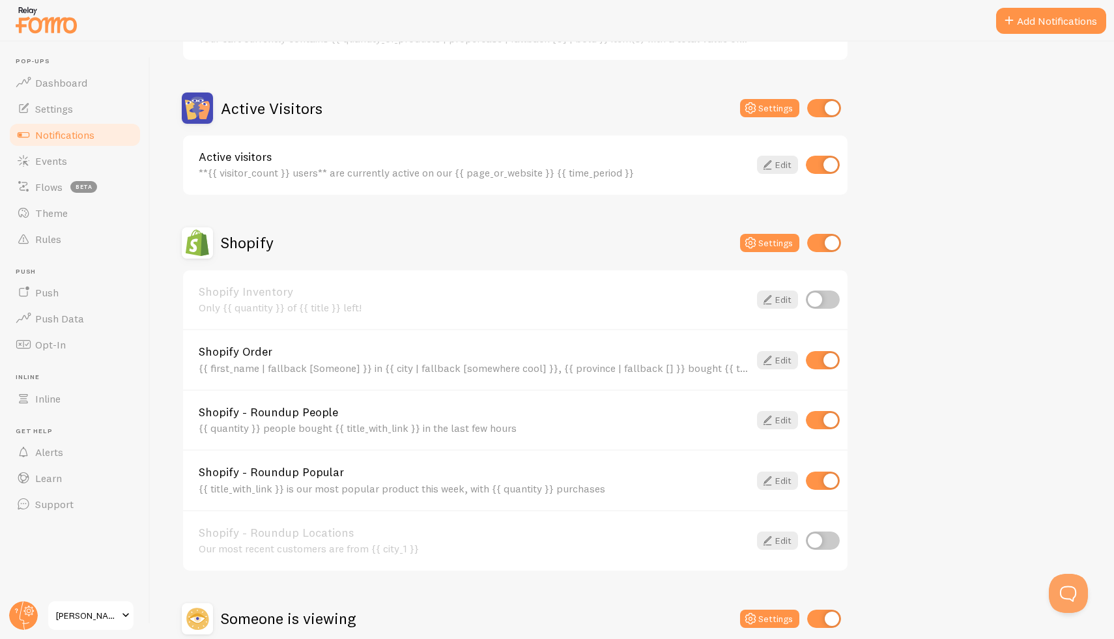
scroll to position [352, 0]
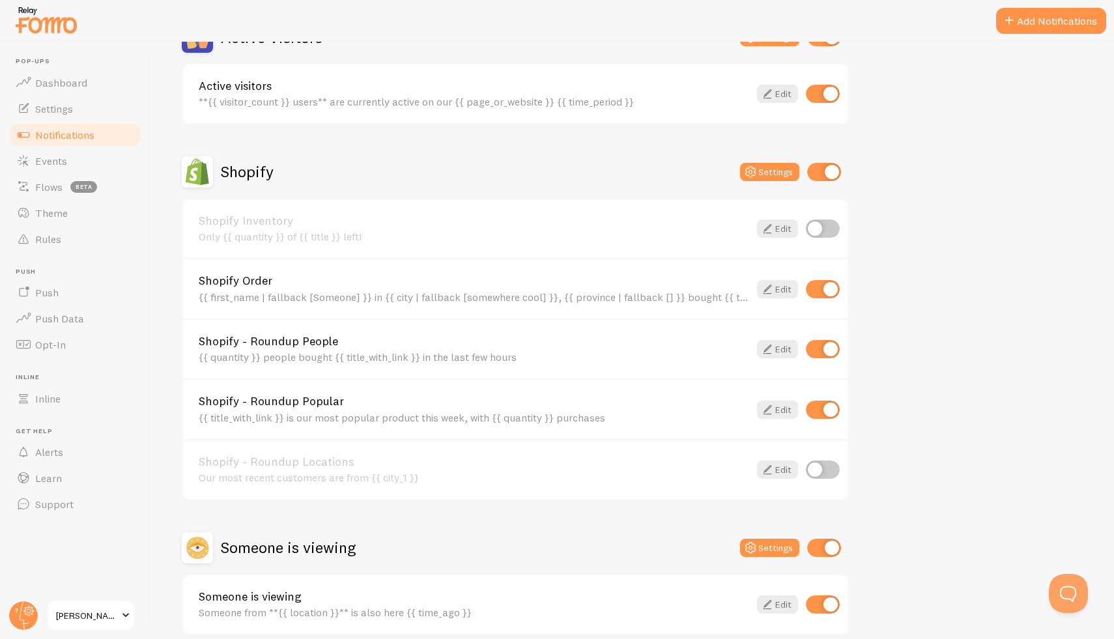
click at [825, 349] on input "checkbox" at bounding box center [823, 349] width 34 height 18
checkbox input "false"
click at [819, 410] on input "checkbox" at bounding box center [823, 410] width 34 height 18
checkbox input "false"
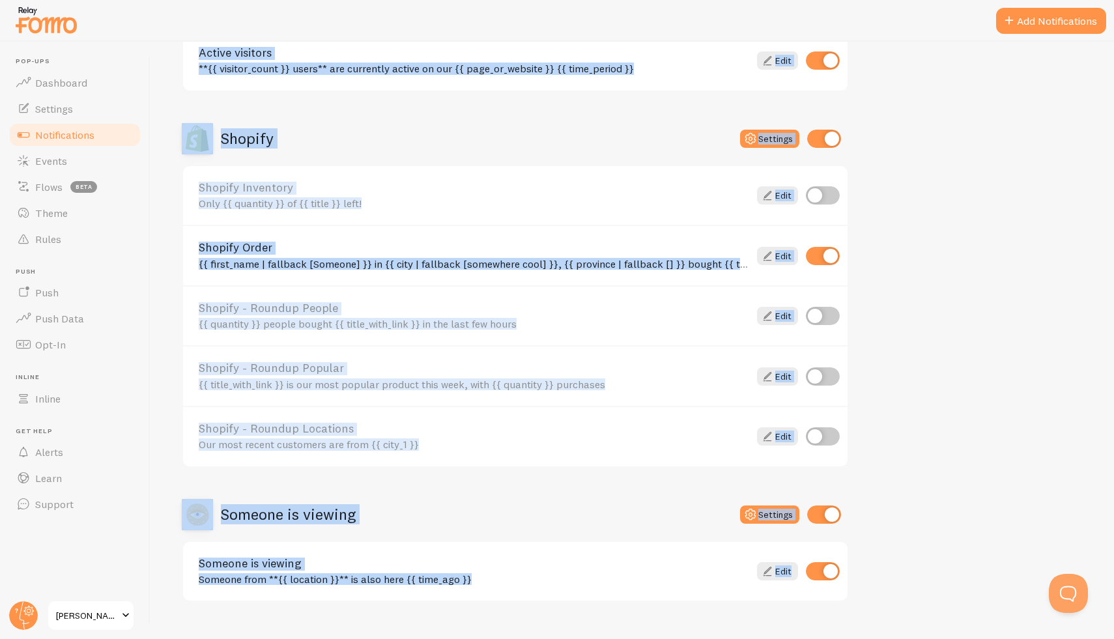
scroll to position [410, 0]
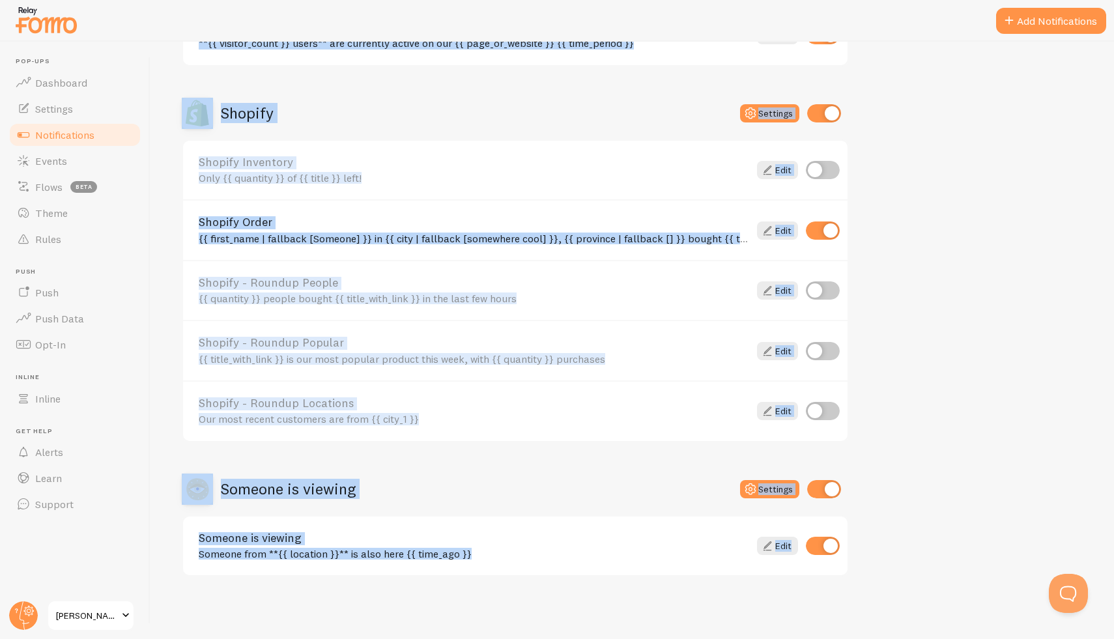
drag, startPoint x: 220, startPoint y: 50, endPoint x: 876, endPoint y: 638, distance: 881.5
click at [876, 638] on div "Notifications Your Connections and their Notifications Help Article Abandoned C…" at bounding box center [631, 340] width 963 height 597
copy div "Notifications Your Connections and their Notifications Help Article Abandoned C…"
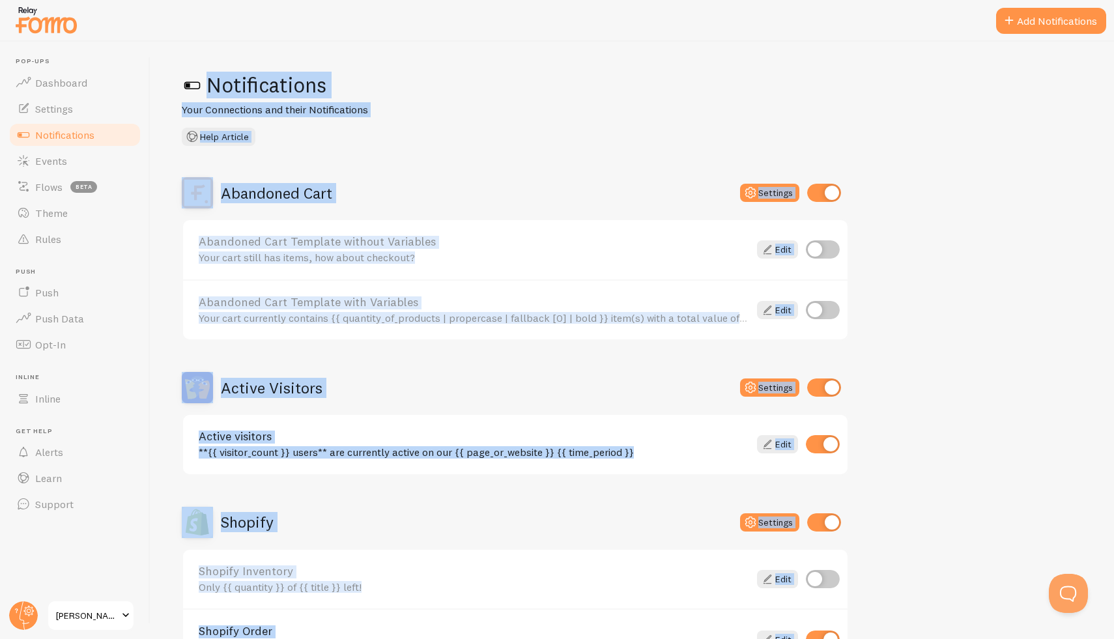
scroll to position [0, 0]
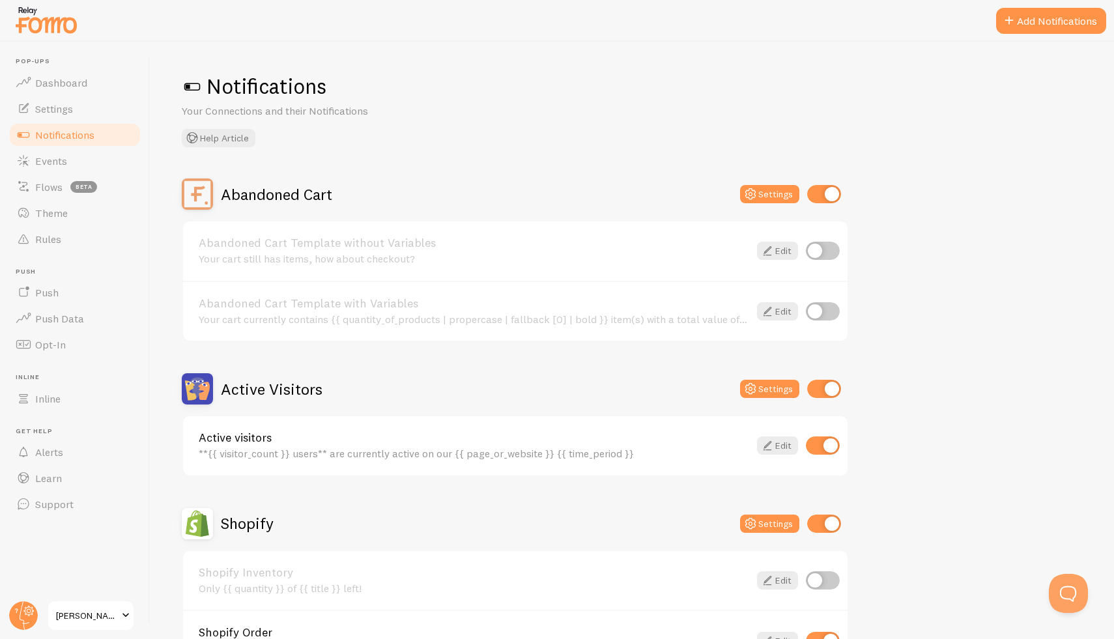
click at [583, 96] on h1 "Notifications" at bounding box center [632, 86] width 901 height 27
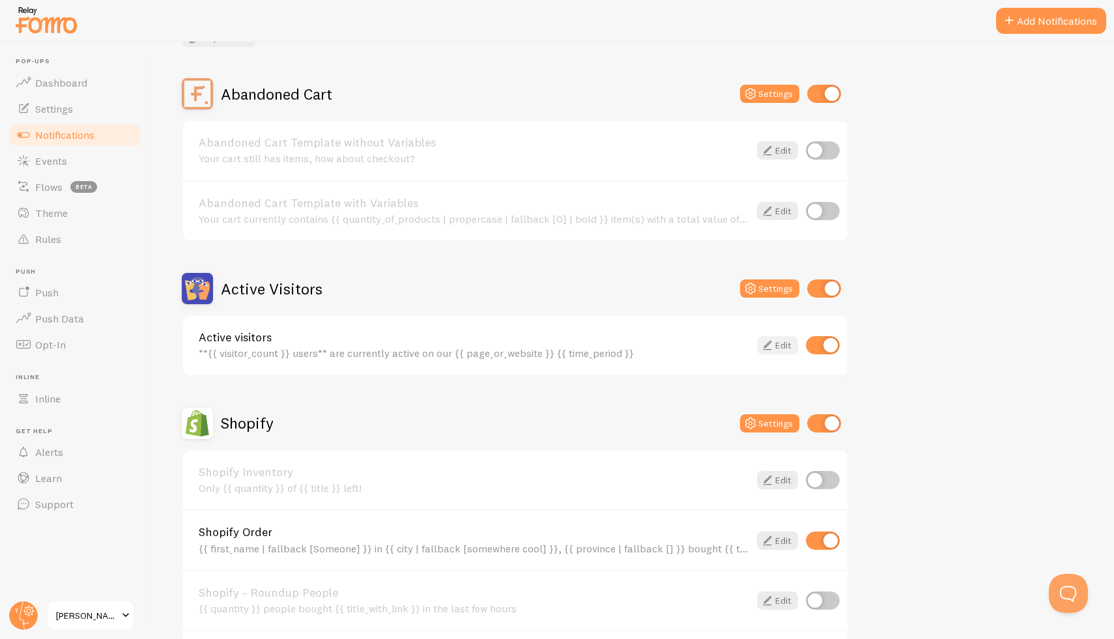
click at [781, 348] on link "Edit" at bounding box center [777, 345] width 41 height 18
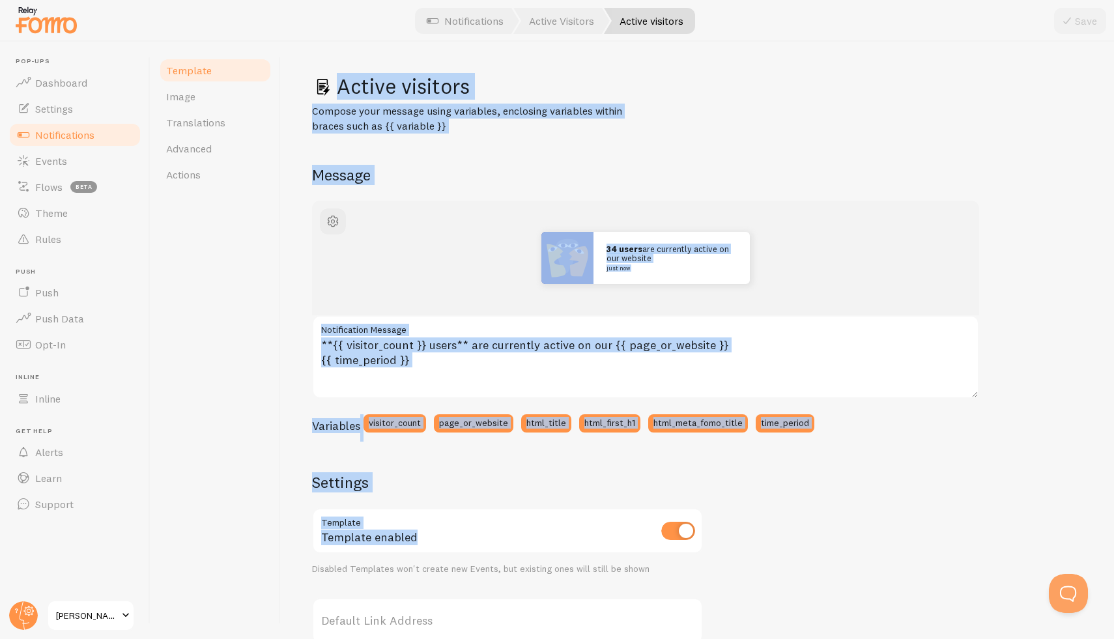
drag, startPoint x: 311, startPoint y: 51, endPoint x: 553, endPoint y: 492, distance: 503.1
click at [566, 509] on div "Active visitors Compose your message using variables, enclosing variables withi…" at bounding box center [697, 340] width 833 height 597
click at [192, 104] on link "Image" at bounding box center [215, 96] width 114 height 26
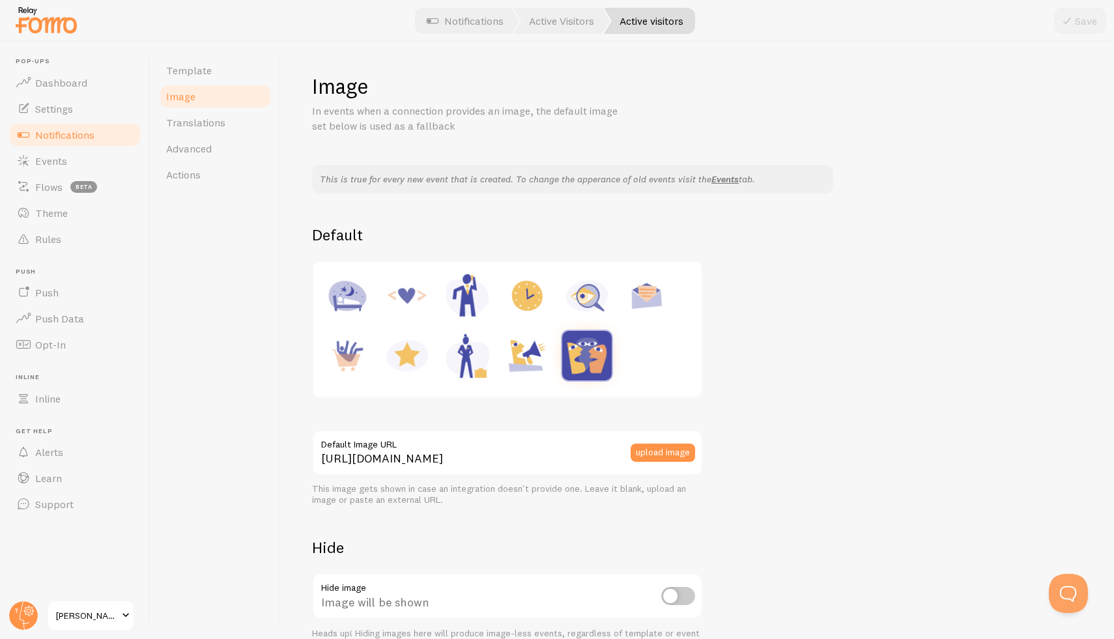
click at [417, 300] on img at bounding box center [407, 296] width 50 height 50
type input "[URL][DOMAIN_NAME]"
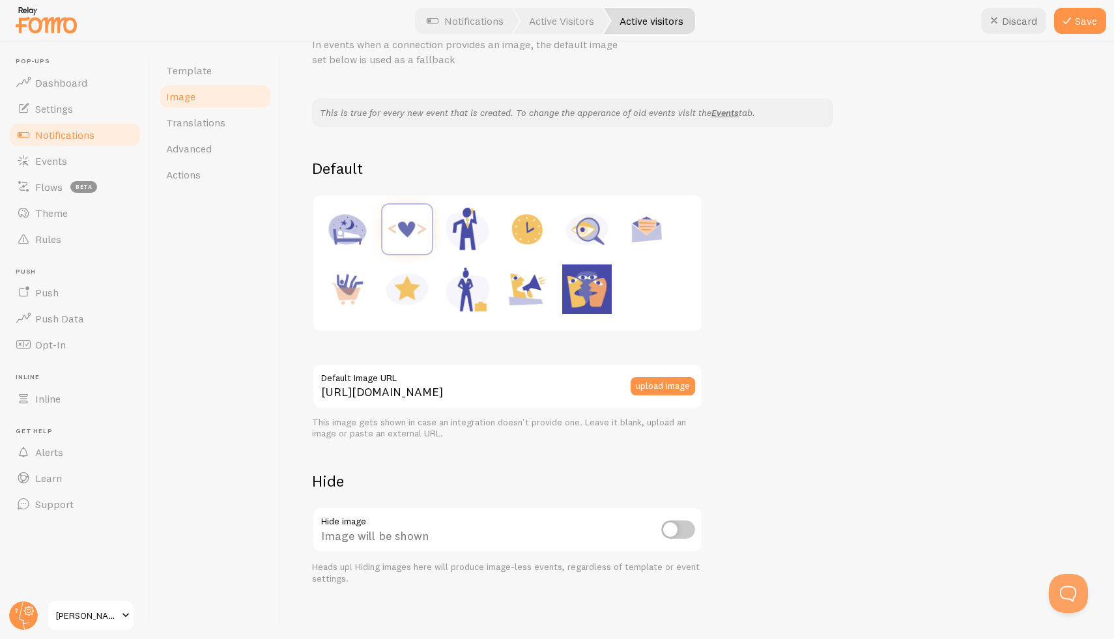
scroll to position [74, 0]
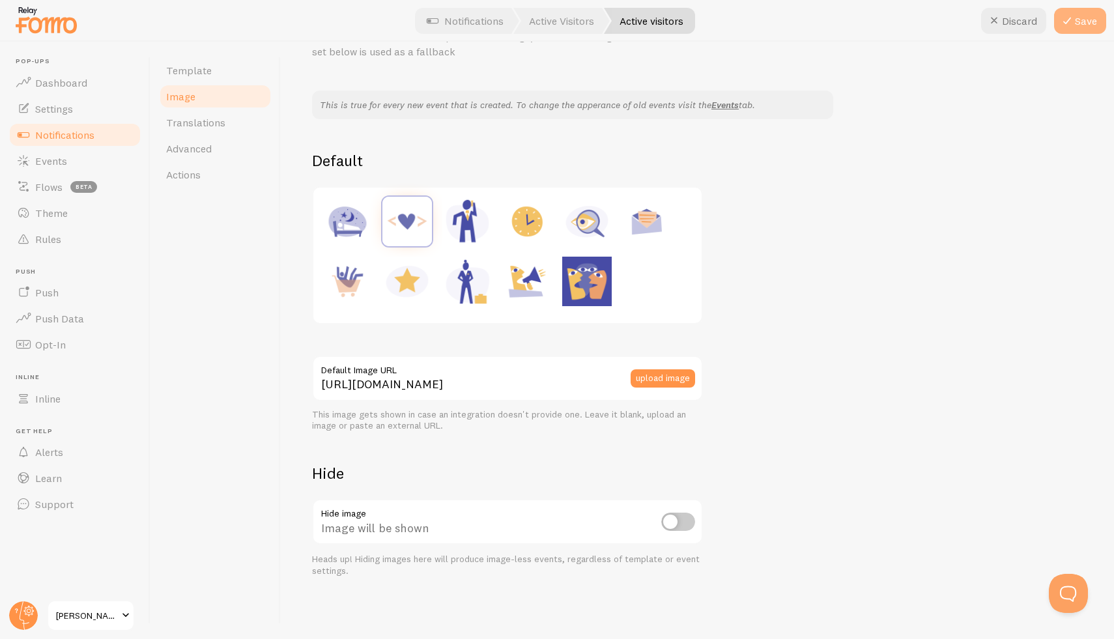
click at [1066, 15] on icon at bounding box center [1067, 21] width 16 height 16
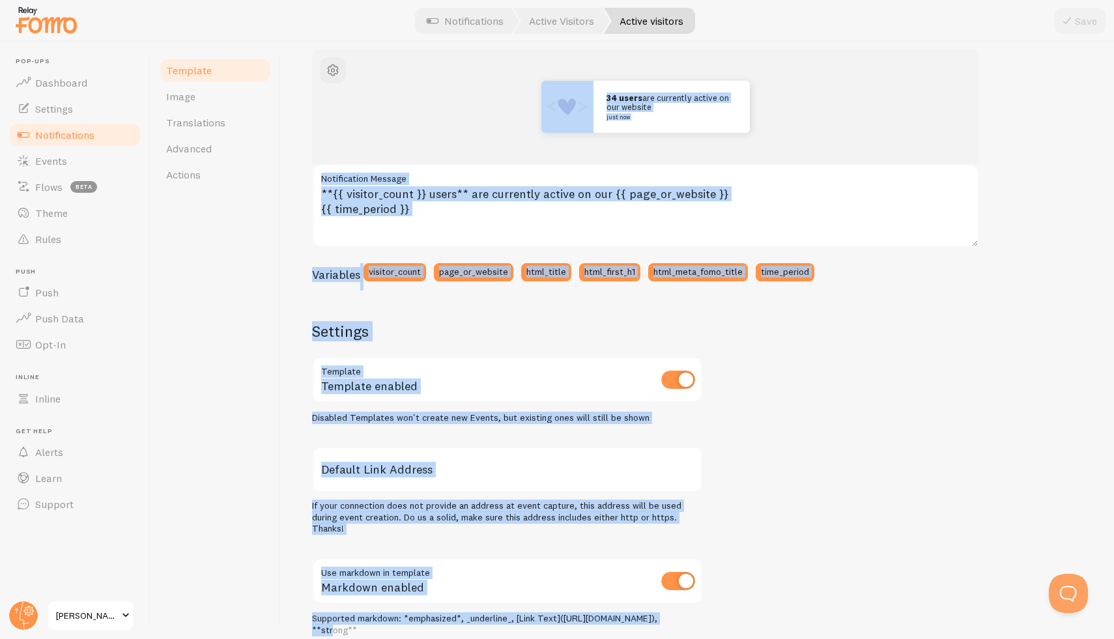
scroll to position [302, 0]
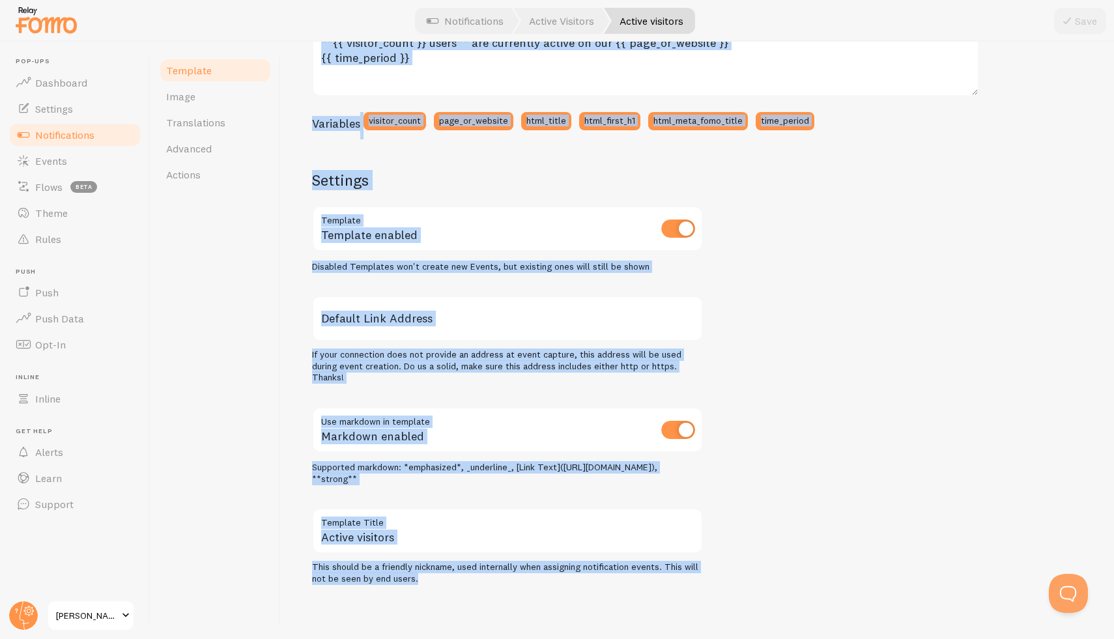
drag, startPoint x: 345, startPoint y: 56, endPoint x: 779, endPoint y: 595, distance: 692.5
click at [779, 595] on div "Active visitors Compose your message using variables, enclosing variables withi…" at bounding box center [697, 340] width 833 height 597
copy div "Active visitors Compose your message using variables, enclosing variables withi…"
click at [64, 135] on span "Notifications" at bounding box center [64, 134] width 59 height 13
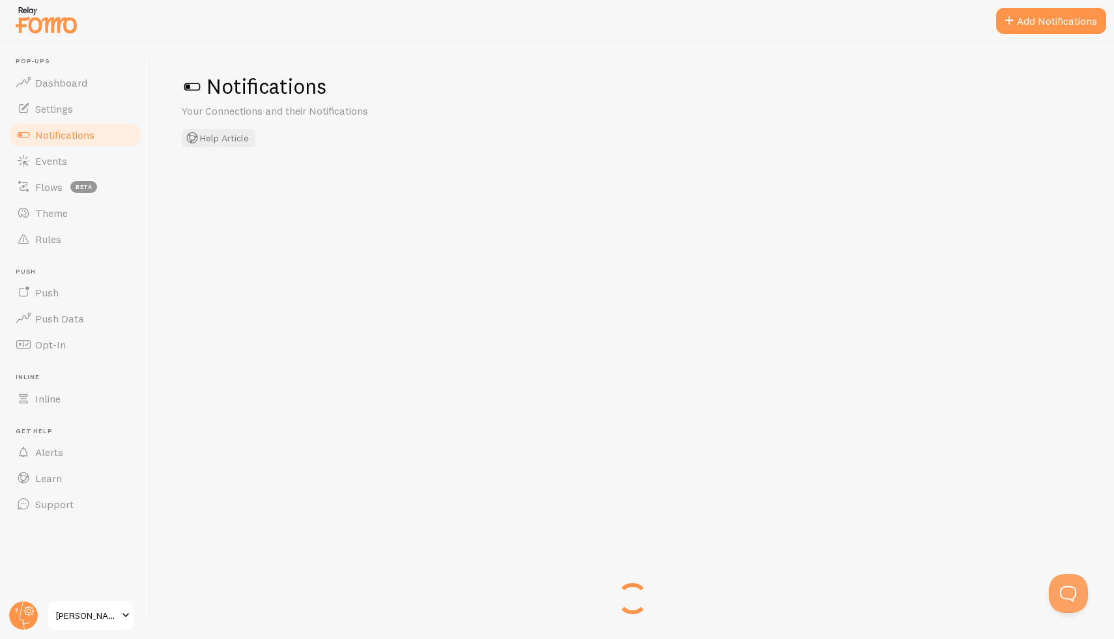
checkbox input "false"
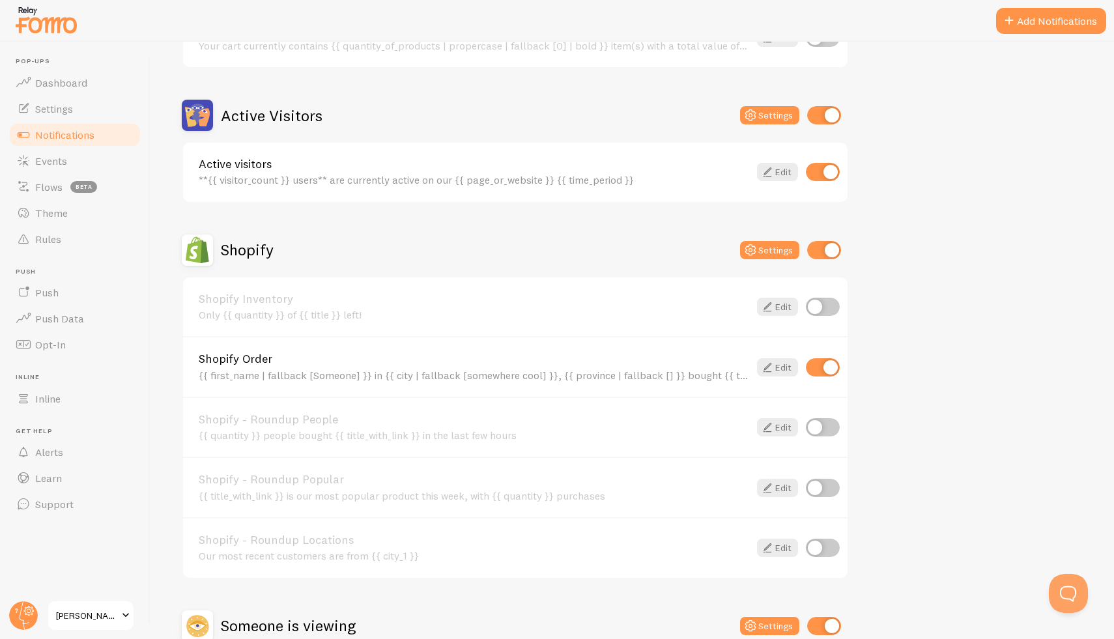
scroll to position [348, 0]
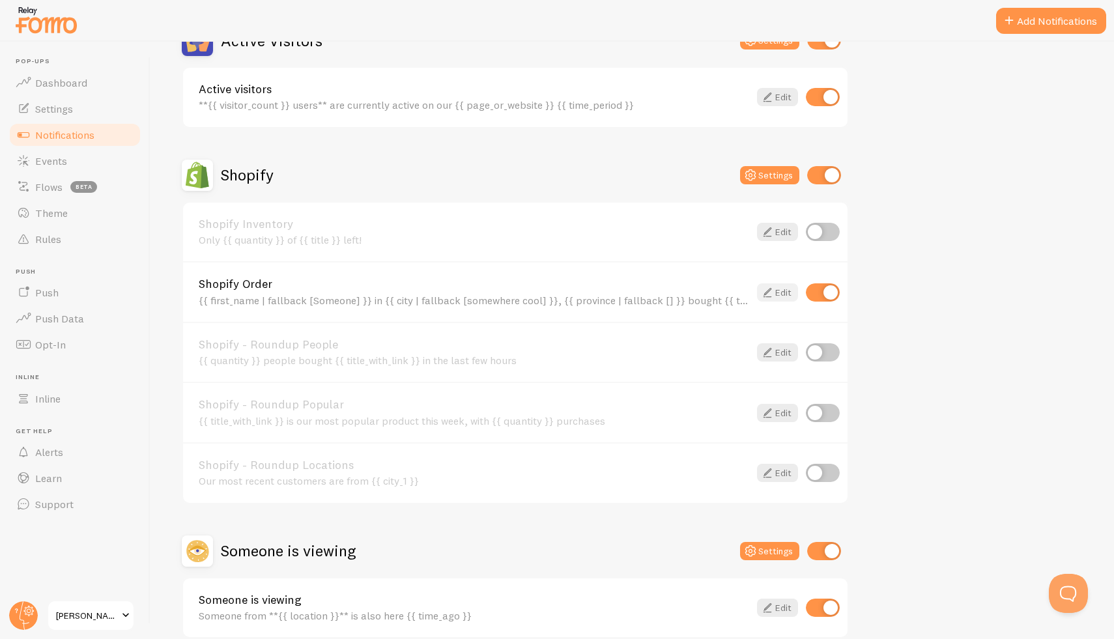
click at [771, 290] on icon at bounding box center [767, 293] width 16 height 16
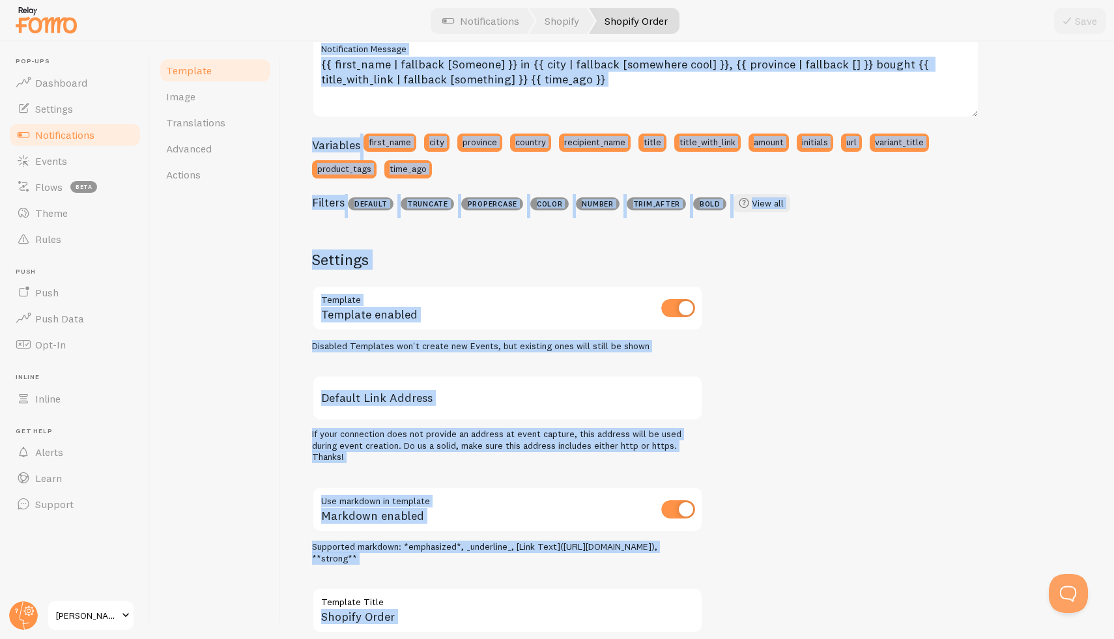
scroll to position [360, 0]
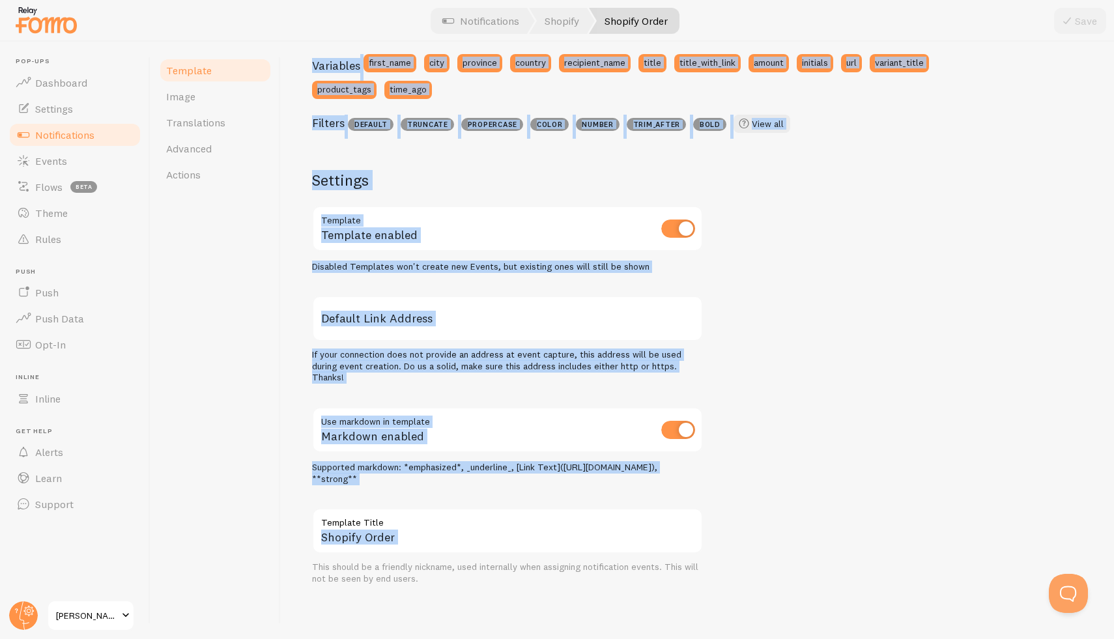
drag, startPoint x: 352, startPoint y: 57, endPoint x: 755, endPoint y: 548, distance: 635.0
click at [755, 548] on div "Shopify Order Compose your message using variables and filters, enclosing varia…" at bounding box center [697, 340] width 833 height 597
copy div "Shopify Order Compose your message using variables and filters, enclosing varia…"
click at [864, 257] on div "[PERSON_NAME] in [GEOGRAPHIC_DATA], [US_STATE] bought Golden Jeans about 4 minu…" at bounding box center [697, 212] width 771 height 744
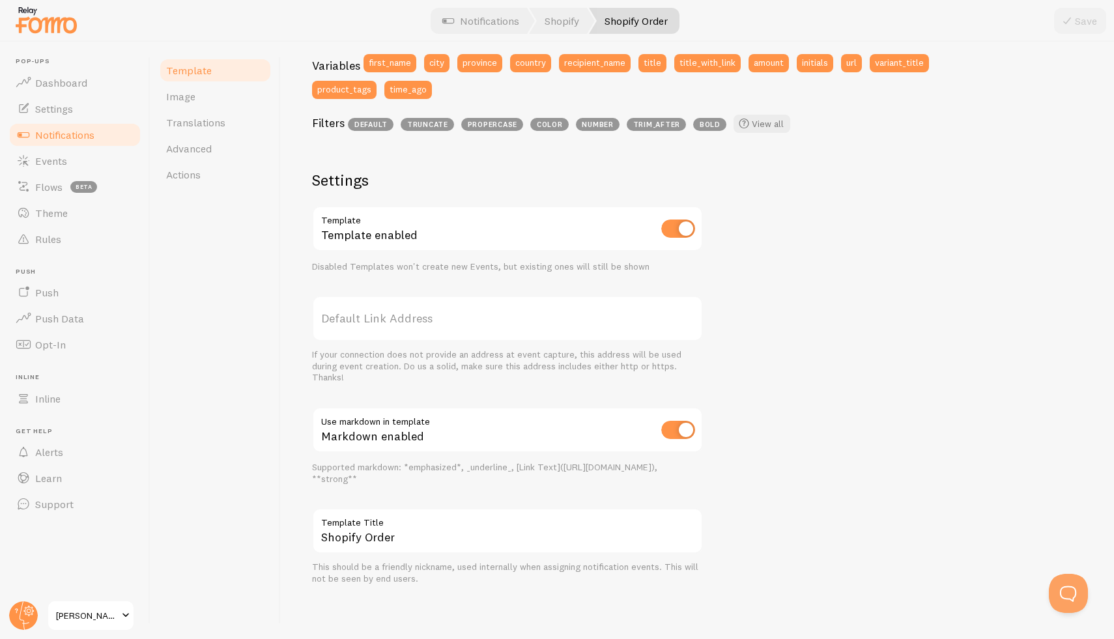
click at [55, 136] on span "Notifications" at bounding box center [64, 134] width 59 height 13
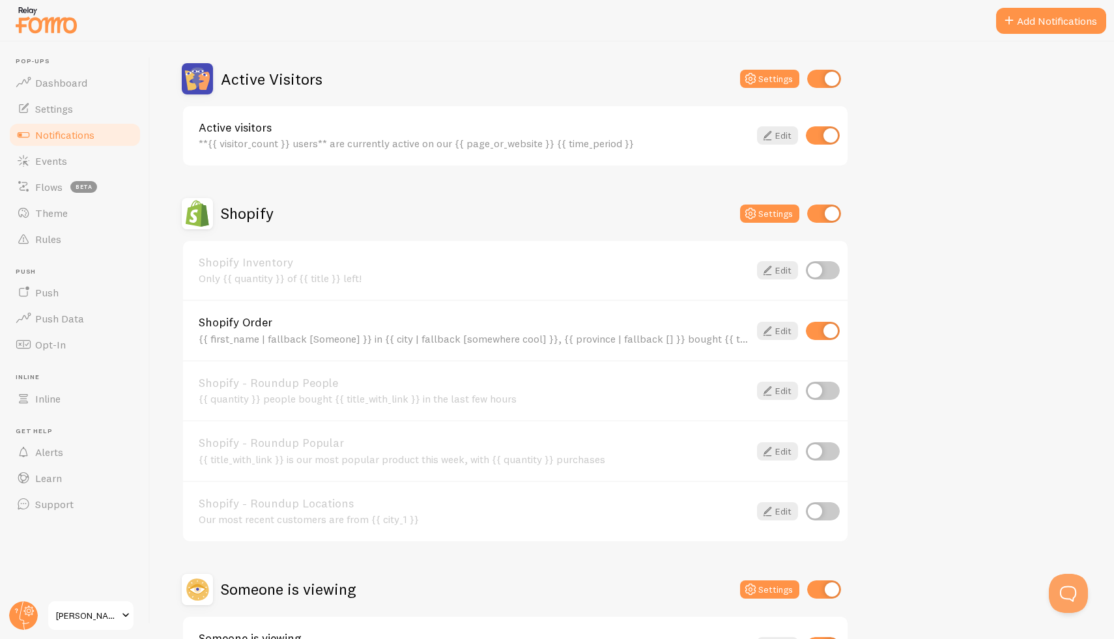
scroll to position [410, 0]
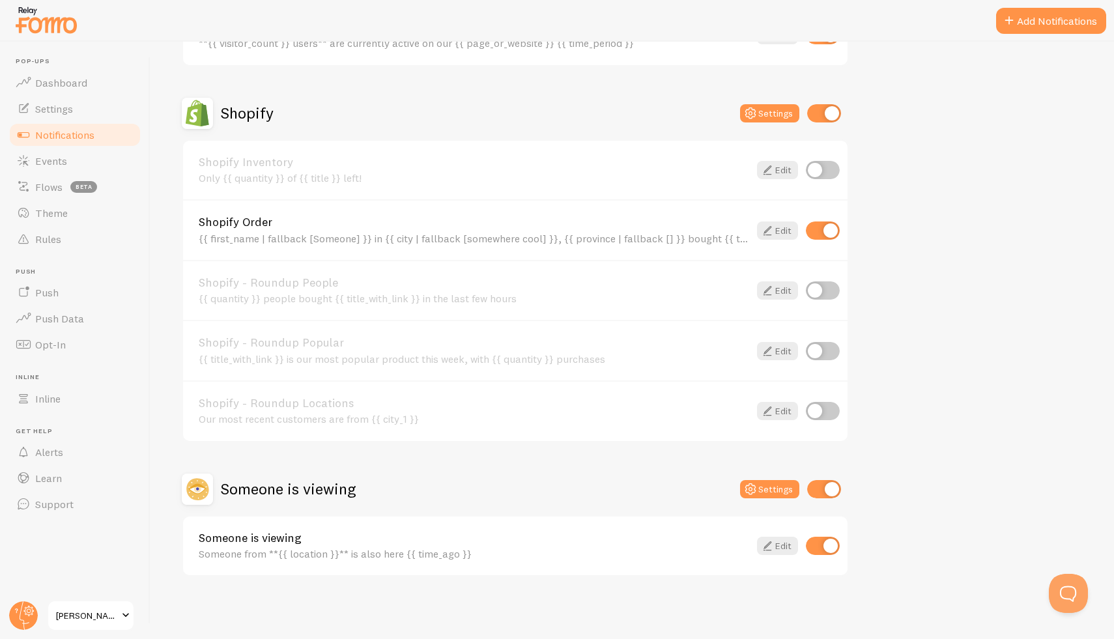
click at [264, 547] on div "Someone is viewing Someone from **{{ location }}** is also here {{ time_ago }}" at bounding box center [474, 546] width 550 height 28
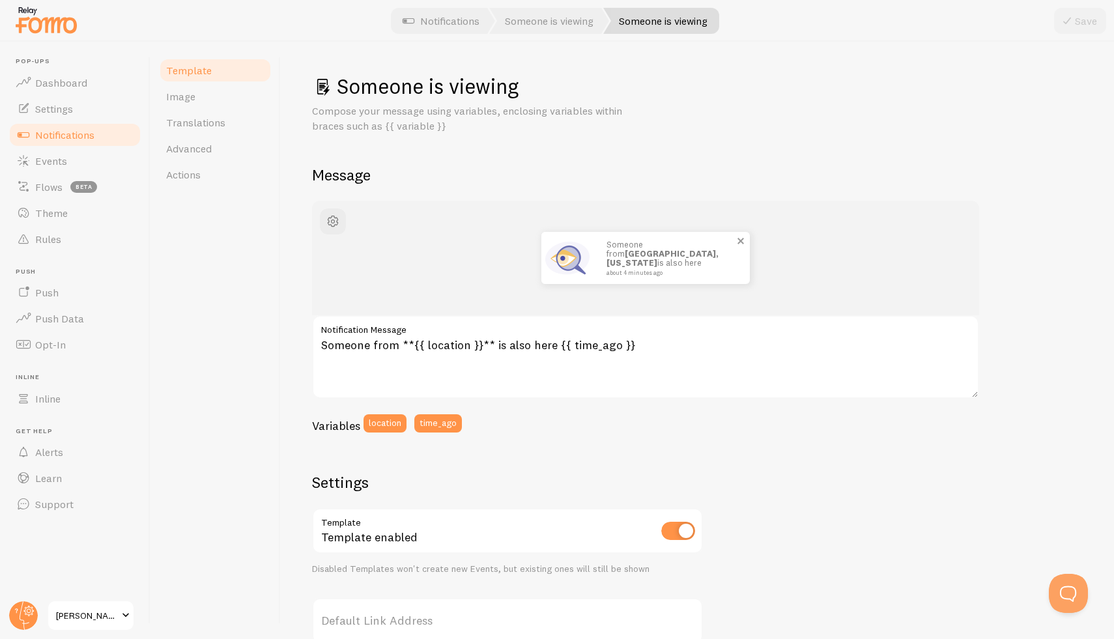
click at [603, 261] on div "Someone from [GEOGRAPHIC_DATA], [US_STATE] is also here about 4 minutes ago" at bounding box center [671, 258] width 156 height 52
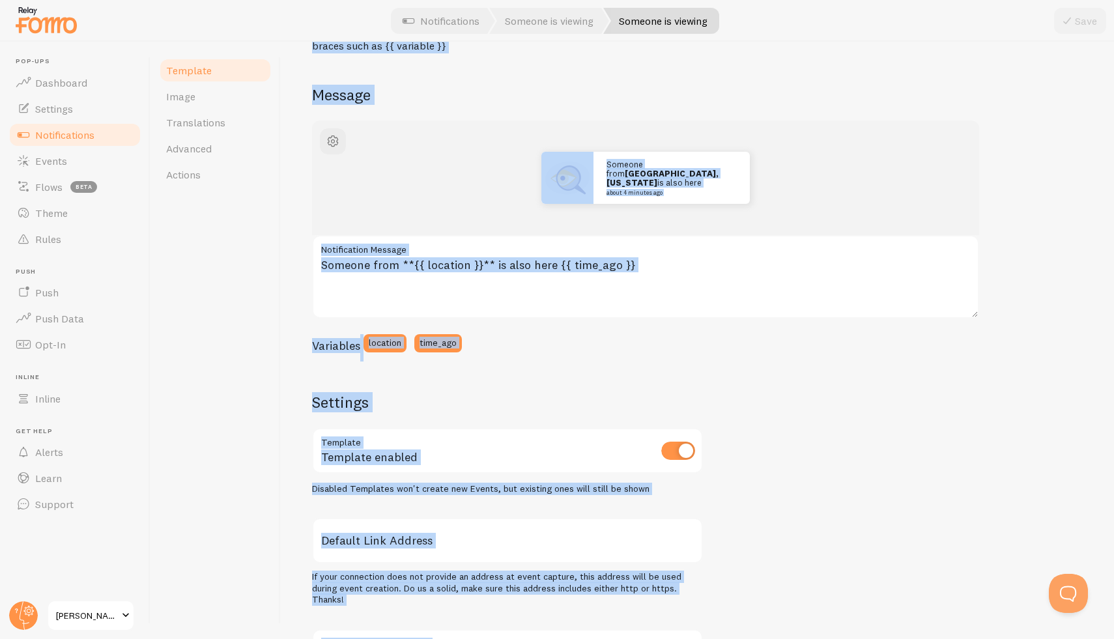
scroll to position [302, 0]
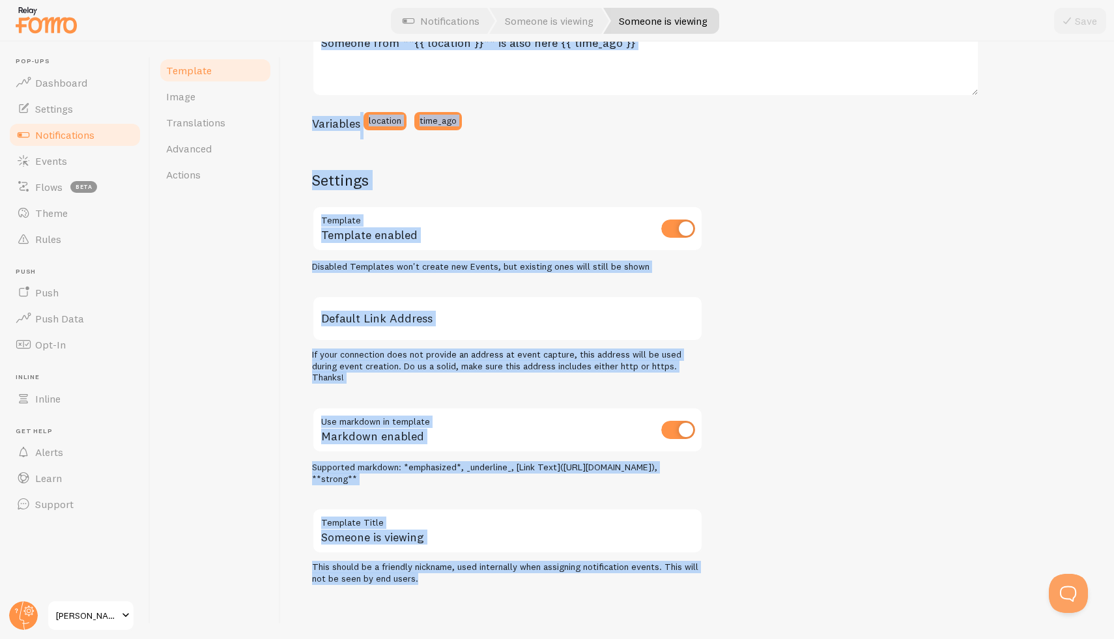
drag, startPoint x: 318, startPoint y: 59, endPoint x: 610, endPoint y: 574, distance: 592.4
click at [610, 574] on div "Someone is viewing Compose your message using variables, enclosing variables wi…" at bounding box center [697, 340] width 833 height 597
copy div "Someone is viewing Compose your message using variables, enclosing variables wi…"
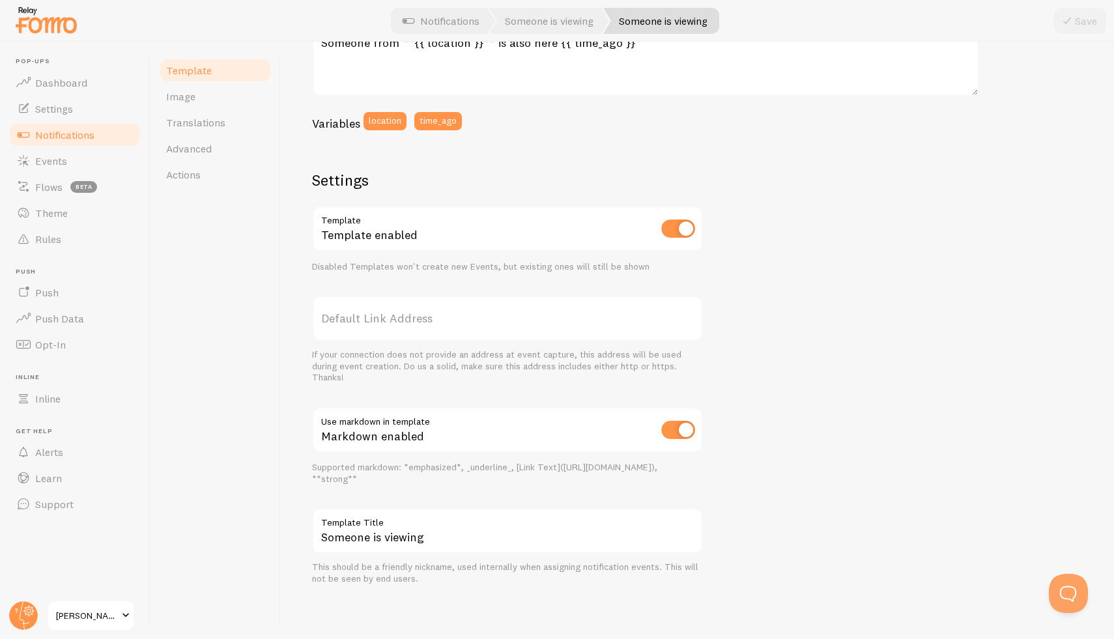
click at [244, 251] on div "Template Image Translations Advanced Actions" at bounding box center [215, 340] width 130 height 597
click at [193, 100] on span "Image" at bounding box center [180, 96] width 29 height 13
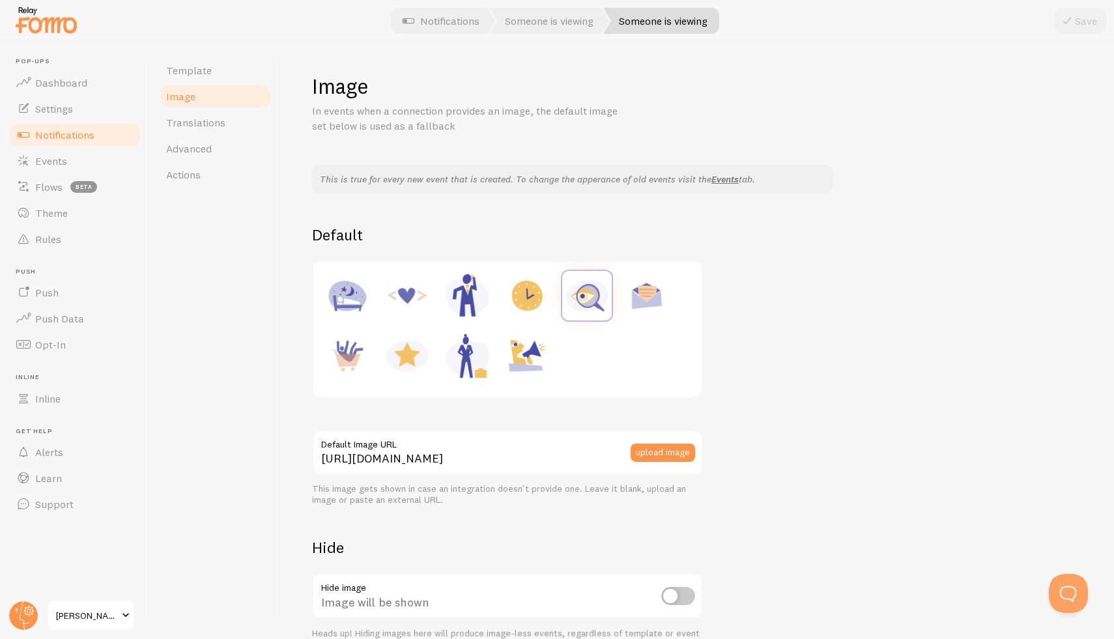
click at [432, 356] on div at bounding box center [407, 356] width 52 height 52
type input "[URL][DOMAIN_NAME]"
drag, startPoint x: 1077, startPoint y: 20, endPoint x: 1069, endPoint y: 27, distance: 10.6
click at [1077, 21] on button "Save" at bounding box center [1080, 21] width 52 height 26
click at [75, 139] on span "Notifications" at bounding box center [64, 134] width 59 height 13
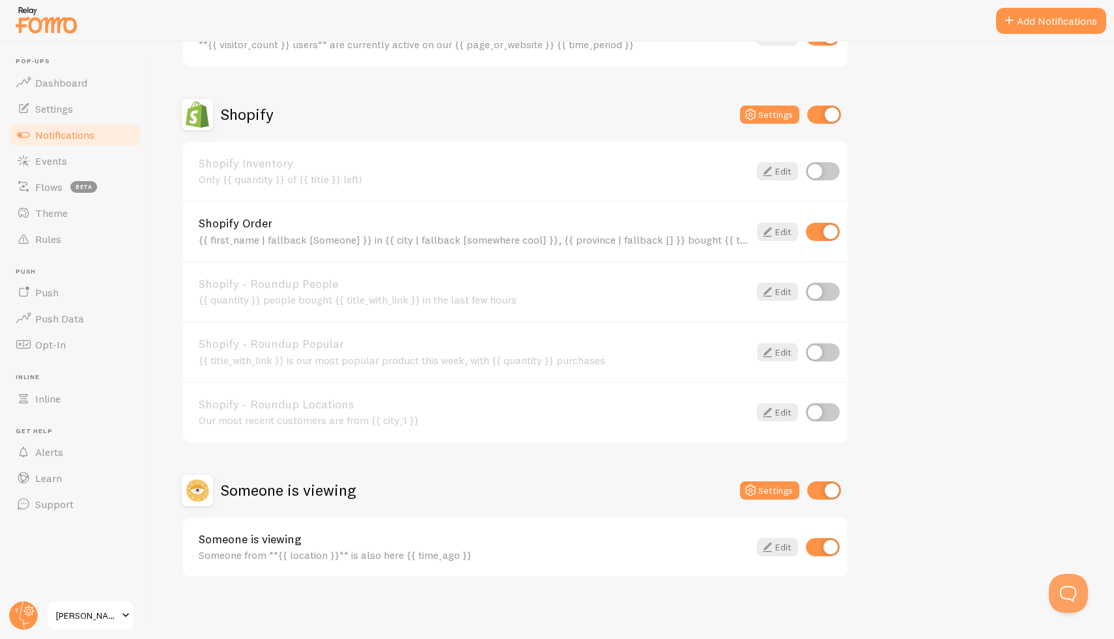
scroll to position [410, 0]
click at [255, 231] on div "Shopify Order {{ first_name | fallback [Someone] }} in {{ city | fallback [some…" at bounding box center [474, 230] width 550 height 28
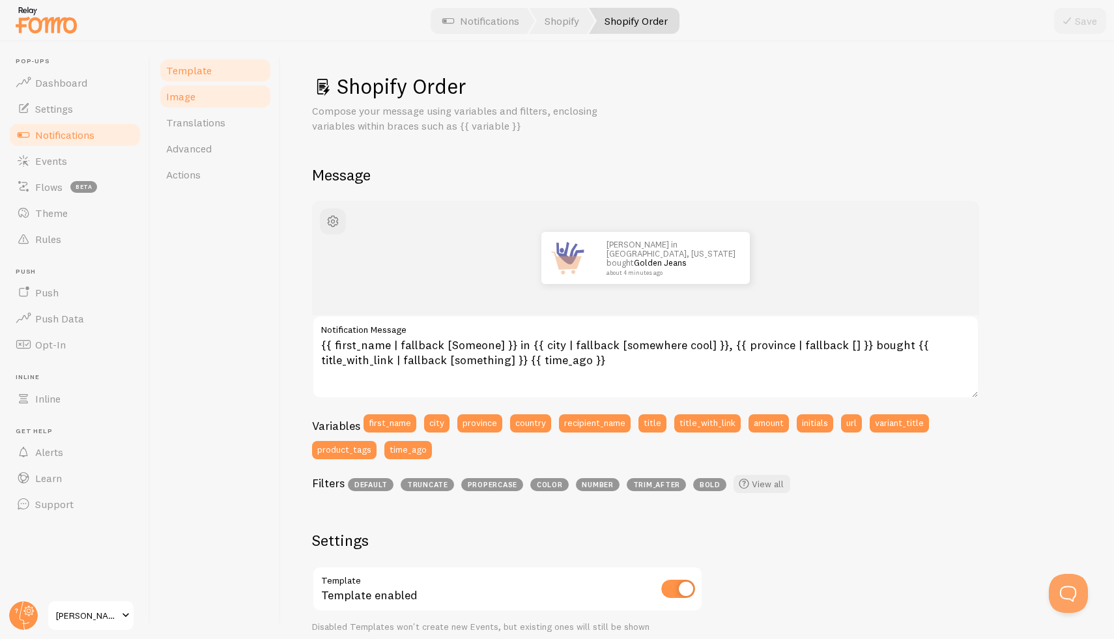
click at [174, 99] on span "Image" at bounding box center [180, 96] width 29 height 13
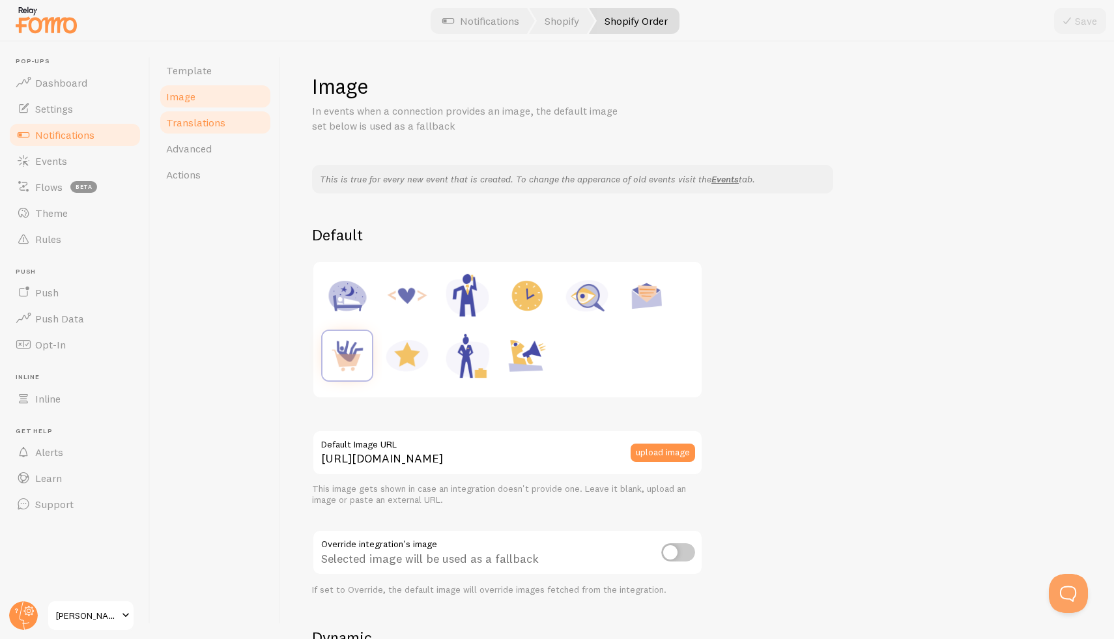
click at [208, 126] on span "Translations" at bounding box center [195, 122] width 59 height 13
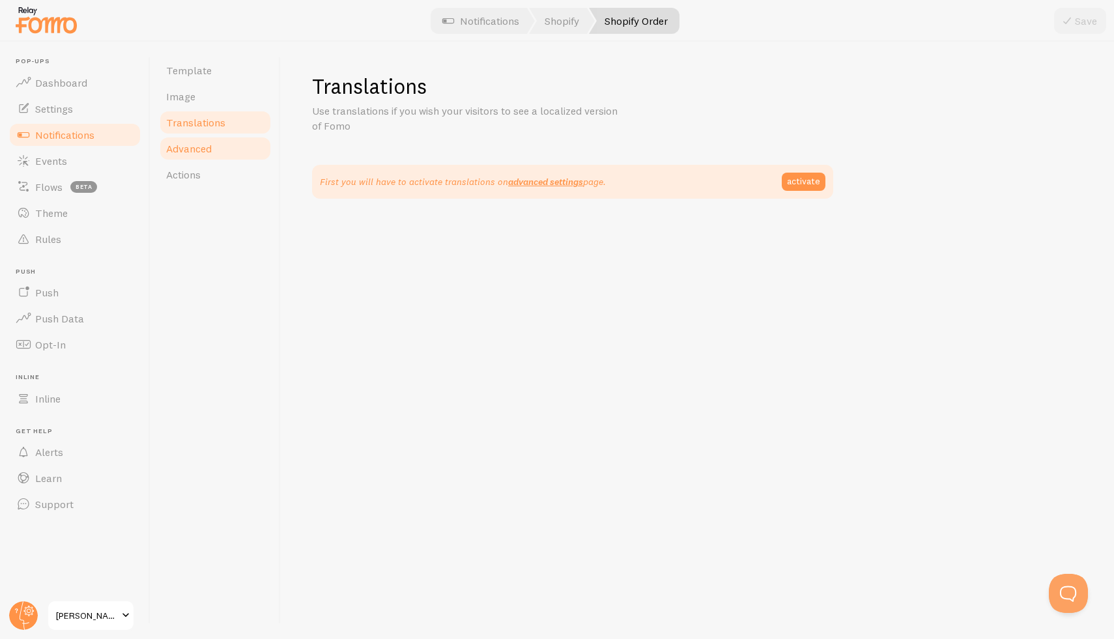
click at [204, 152] on span "Advanced" at bounding box center [189, 148] width 46 height 13
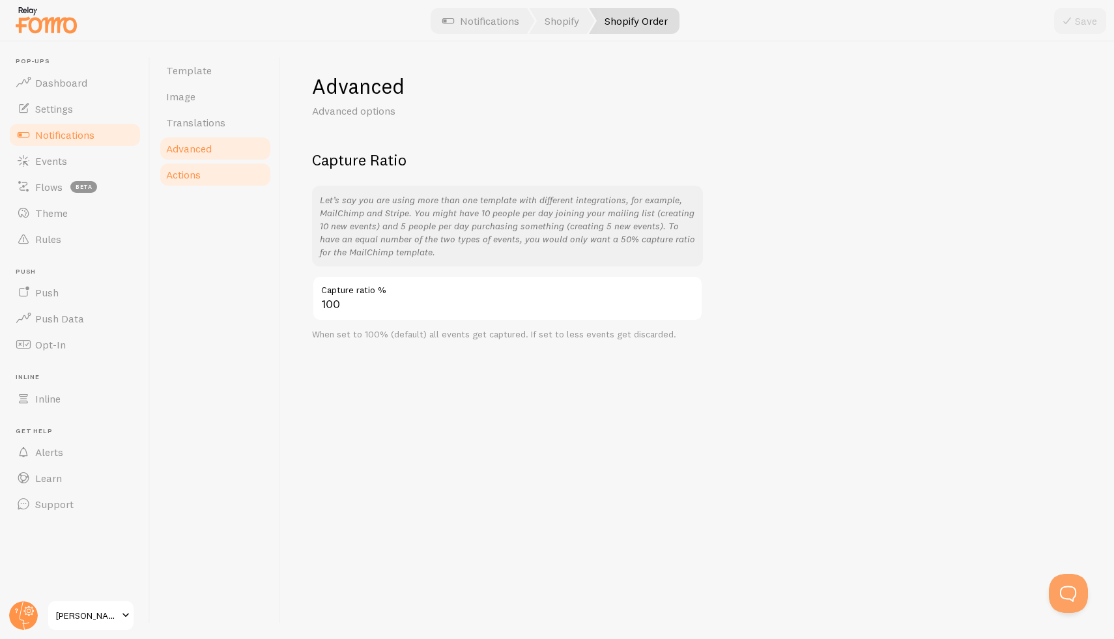
click at [197, 180] on span "Actions" at bounding box center [183, 174] width 35 height 13
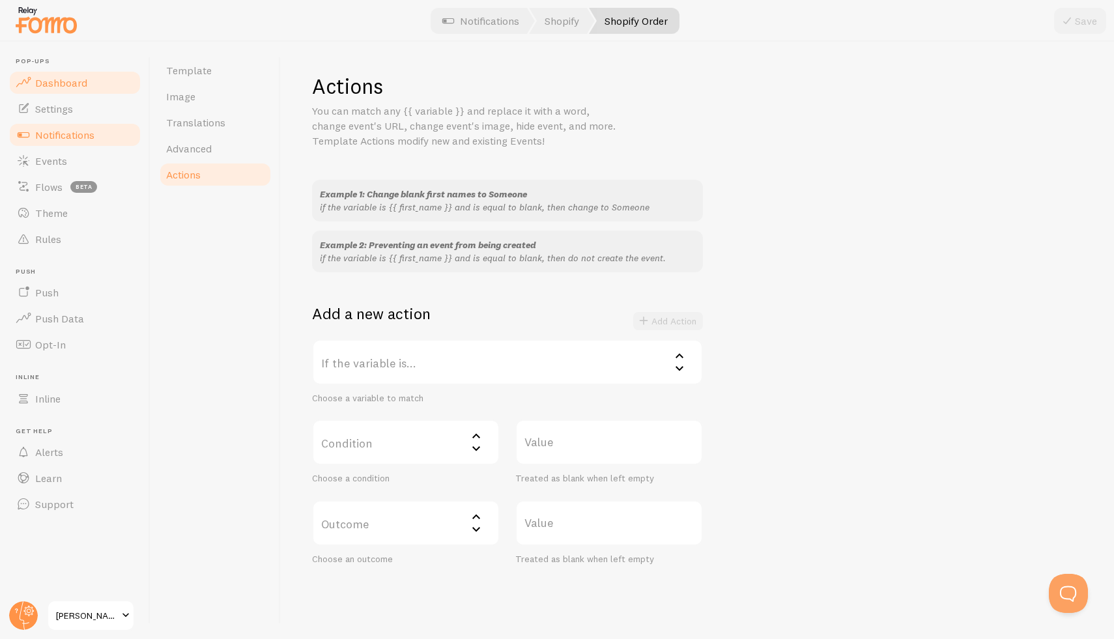
click at [74, 79] on span "Dashboard" at bounding box center [61, 82] width 52 height 13
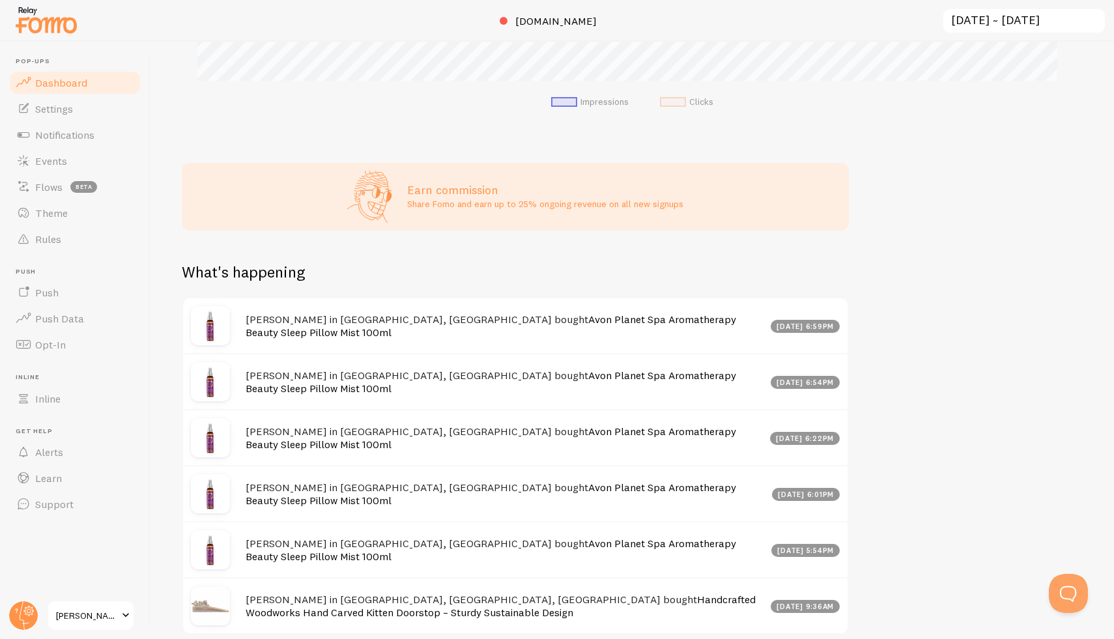
scroll to position [494, 0]
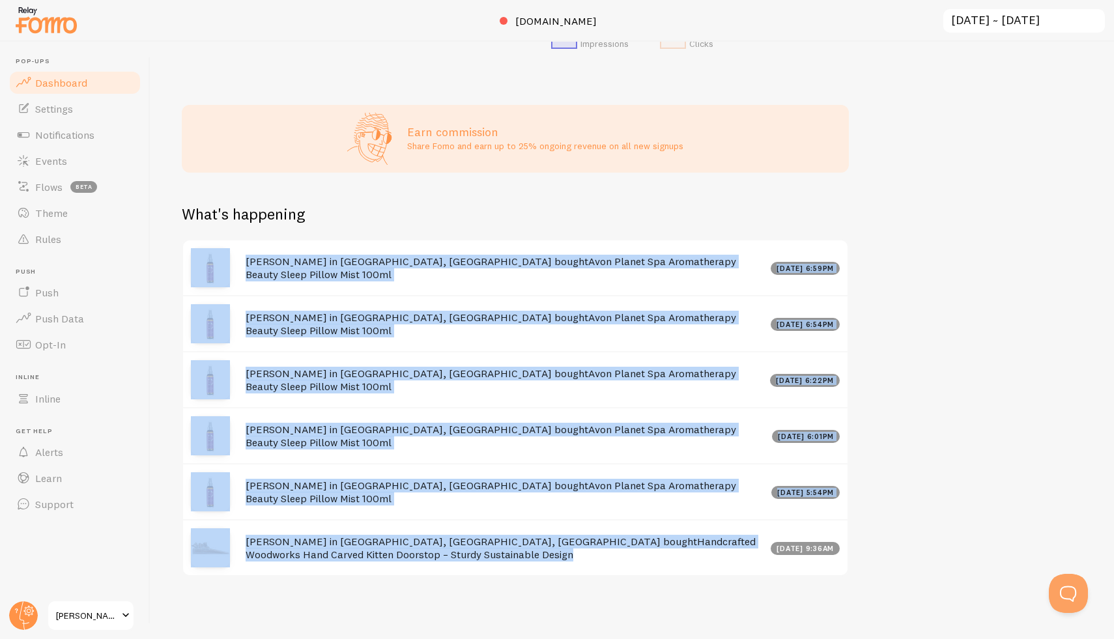
drag, startPoint x: 231, startPoint y: 236, endPoint x: 561, endPoint y: 570, distance: 469.8
click at [567, 580] on div "Impressions 3 Quantity of notifications shown Clicks 0 Traffic from clicks on n…" at bounding box center [631, 340] width 963 height 597
copy div "[PERSON_NAME] in [GEOGRAPHIC_DATA], [GEOGRAPHIC_DATA] bought Avon Planet Spa Ar…"
click at [384, 212] on div "What's happening" at bounding box center [515, 222] width 667 height 36
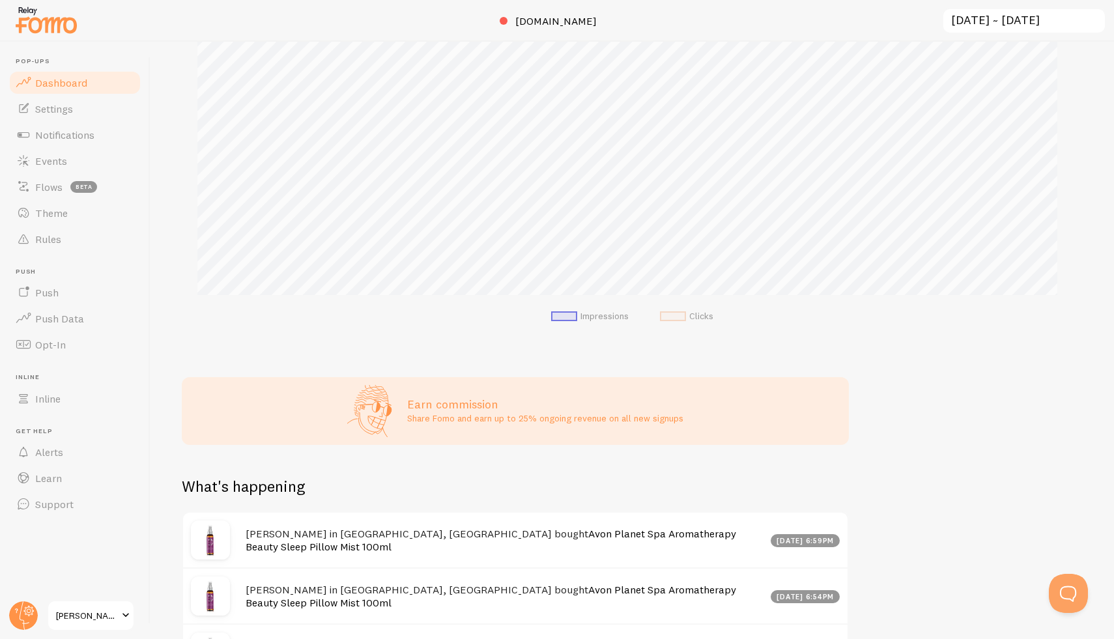
scroll to position [0, 0]
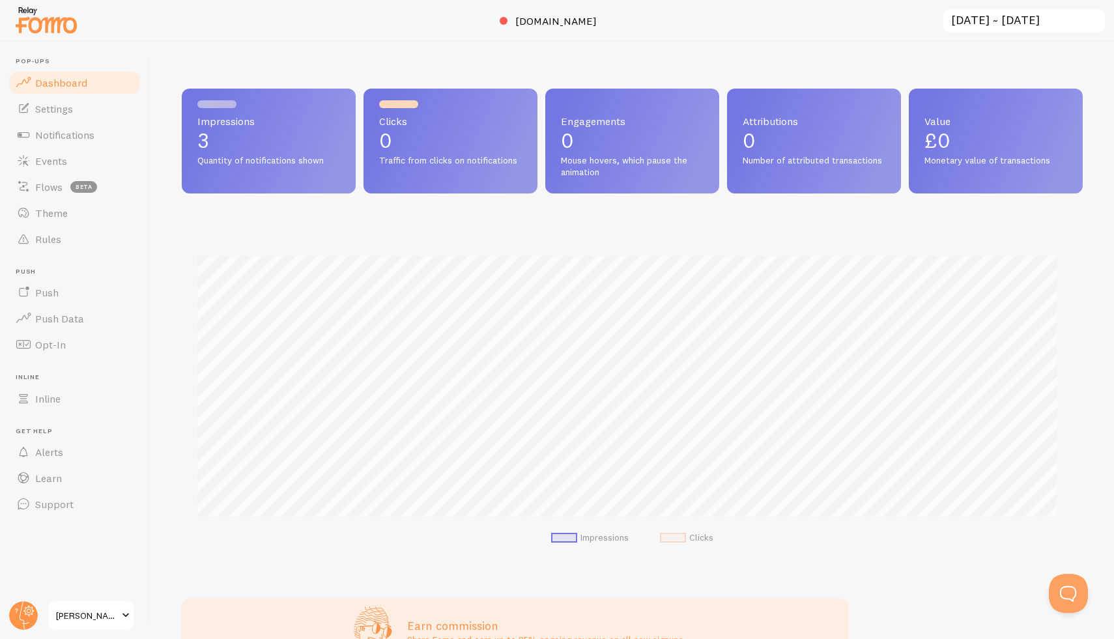
click at [88, 80] on link "Dashboard" at bounding box center [75, 83] width 134 height 26
click at [63, 137] on span "Notifications" at bounding box center [64, 134] width 59 height 13
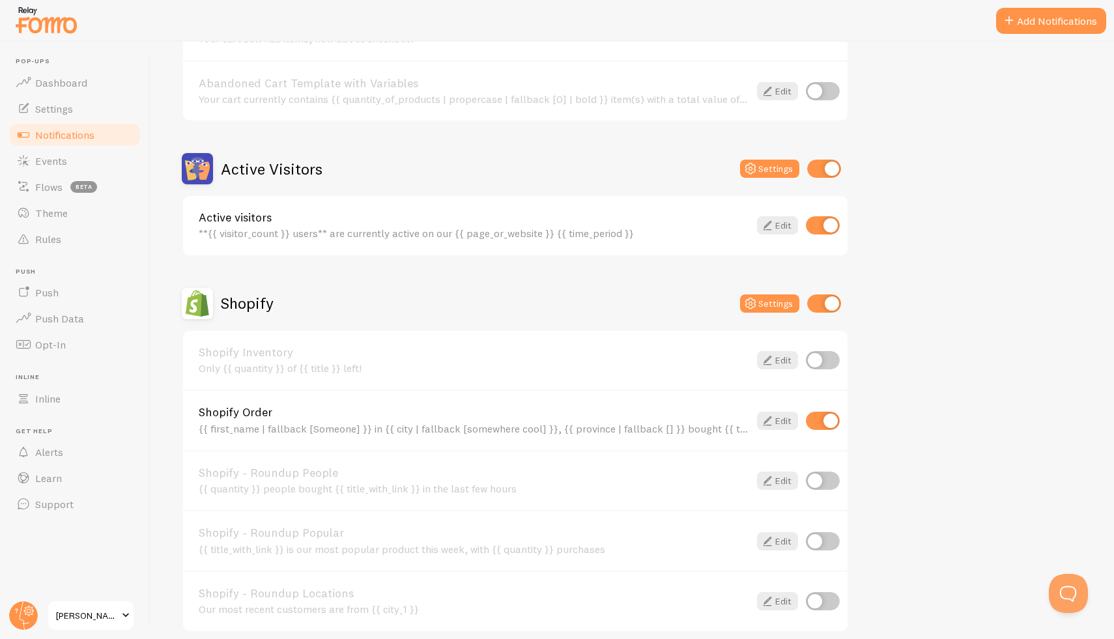
scroll to position [222, 0]
click at [428, 426] on div "{{ first_name | fallback [Someone] }} in {{ city | fallback [somewhere cool] }}…" at bounding box center [474, 427] width 550 height 12
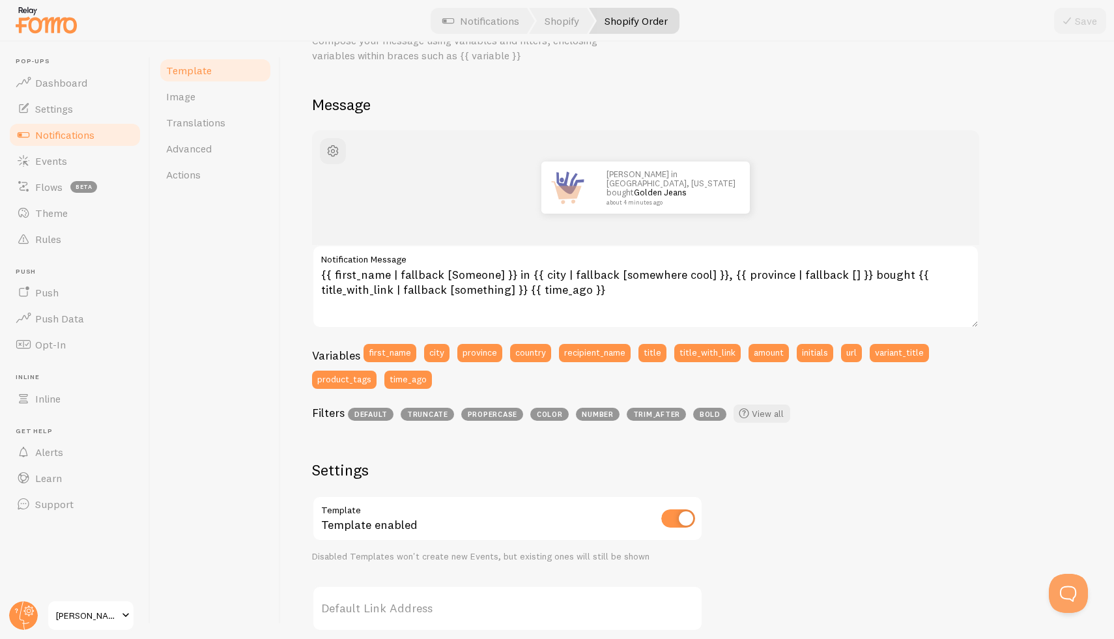
scroll to position [80, 0]
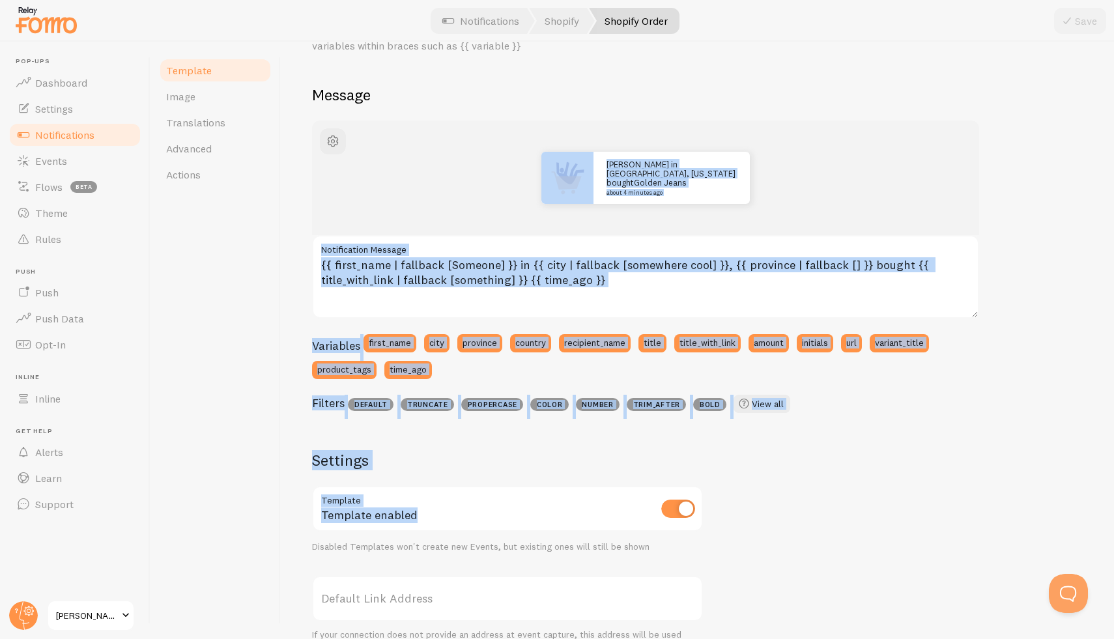
drag, startPoint x: 328, startPoint y: 230, endPoint x: 702, endPoint y: 508, distance: 466.0
click at [702, 508] on div "Shopify Order Compose your message using variables and filters, enclosing varia…" at bounding box center [697, 340] width 833 height 597
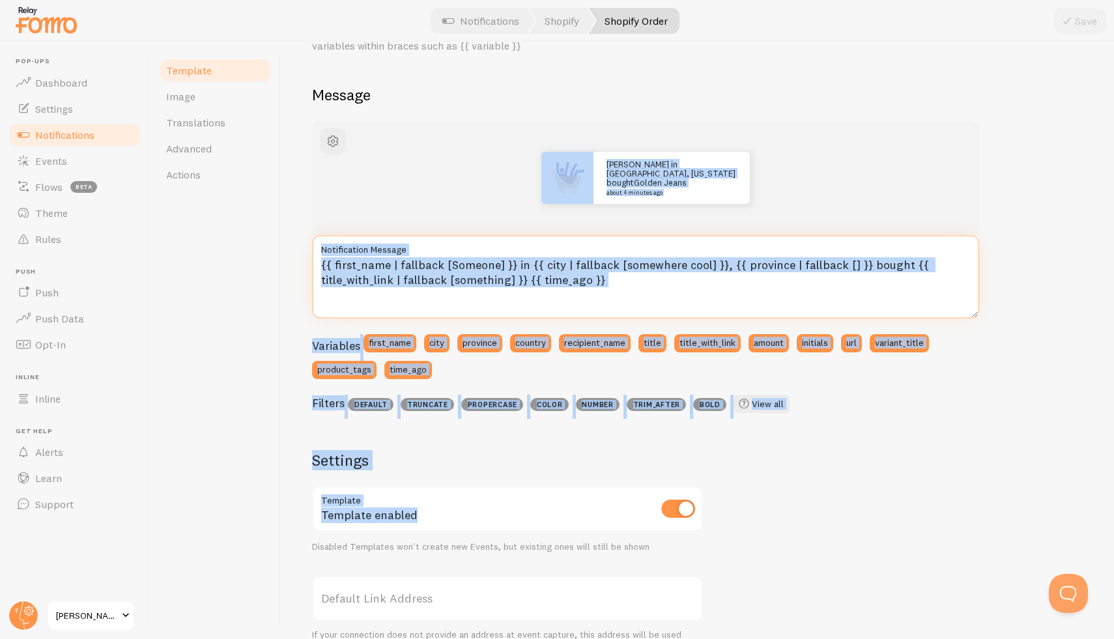
click at [629, 283] on textarea "{{ first_name | fallback [Someone] }} in {{ city | fallback [somewhere cool] }}…" at bounding box center [645, 276] width 667 height 83
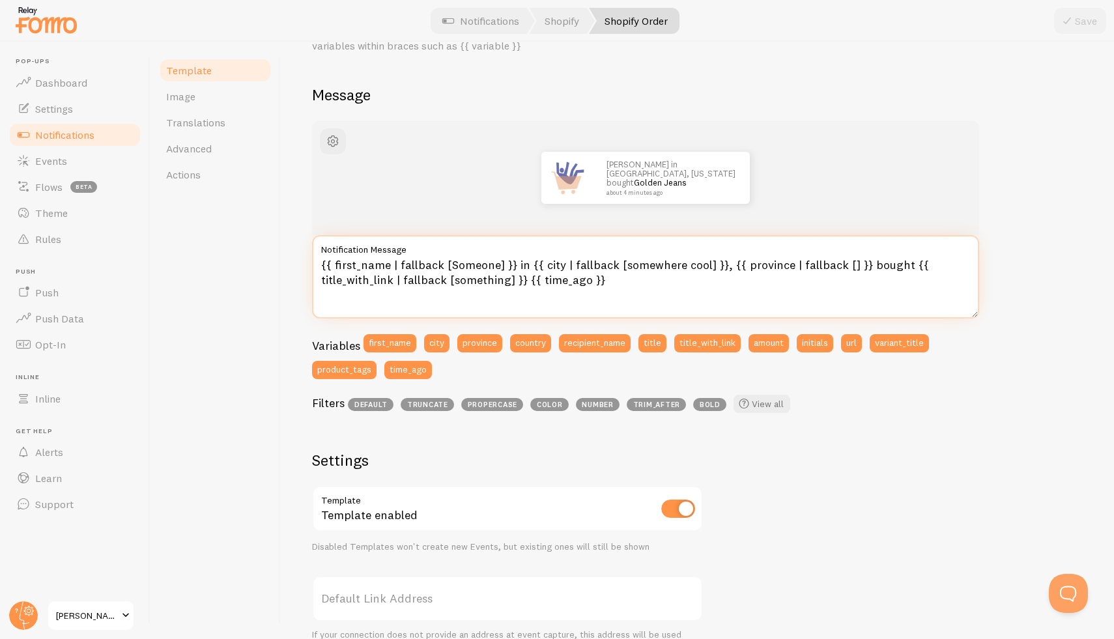
drag, startPoint x: 571, startPoint y: 286, endPoint x: 273, endPoint y: 262, distance: 299.3
click at [273, 262] on div "Template Image Translations Advanced Actions Shopify Order Compose your message…" at bounding box center [631, 340] width 963 height 597
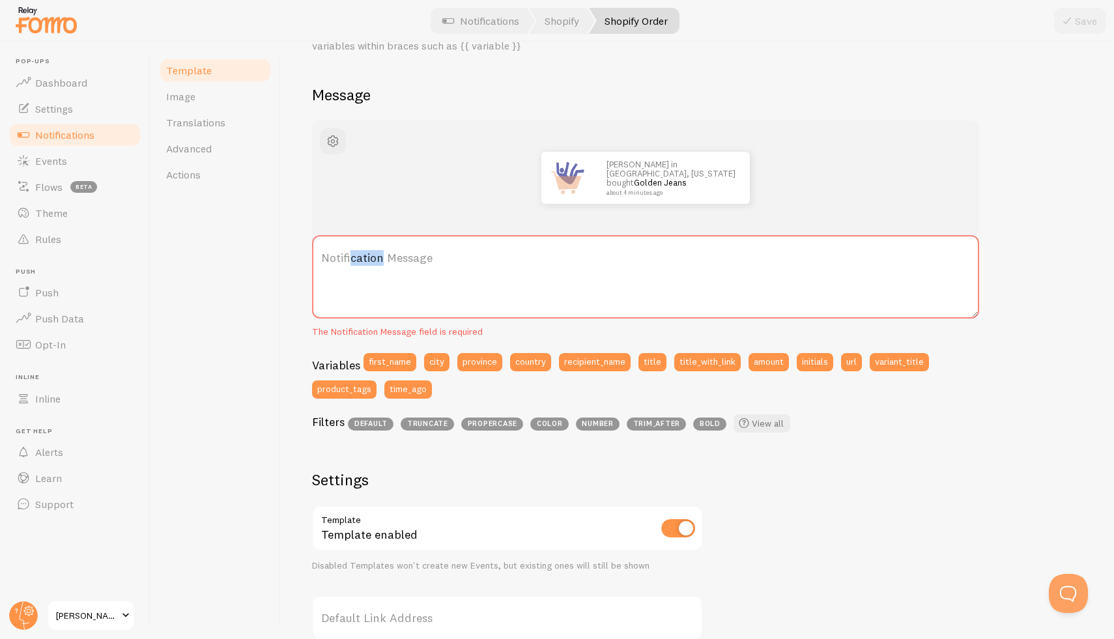
click at [351, 253] on label "Notification Message" at bounding box center [645, 258] width 667 height 46
click at [351, 253] on textarea "Notification Message" at bounding box center [645, 276] width 667 height 83
click at [351, 253] on label "Notification Message" at bounding box center [645, 258] width 667 height 46
click at [351, 253] on textarea "Notification Message" at bounding box center [645, 276] width 667 height 83
click at [392, 264] on label "Notification Message" at bounding box center [645, 258] width 667 height 46
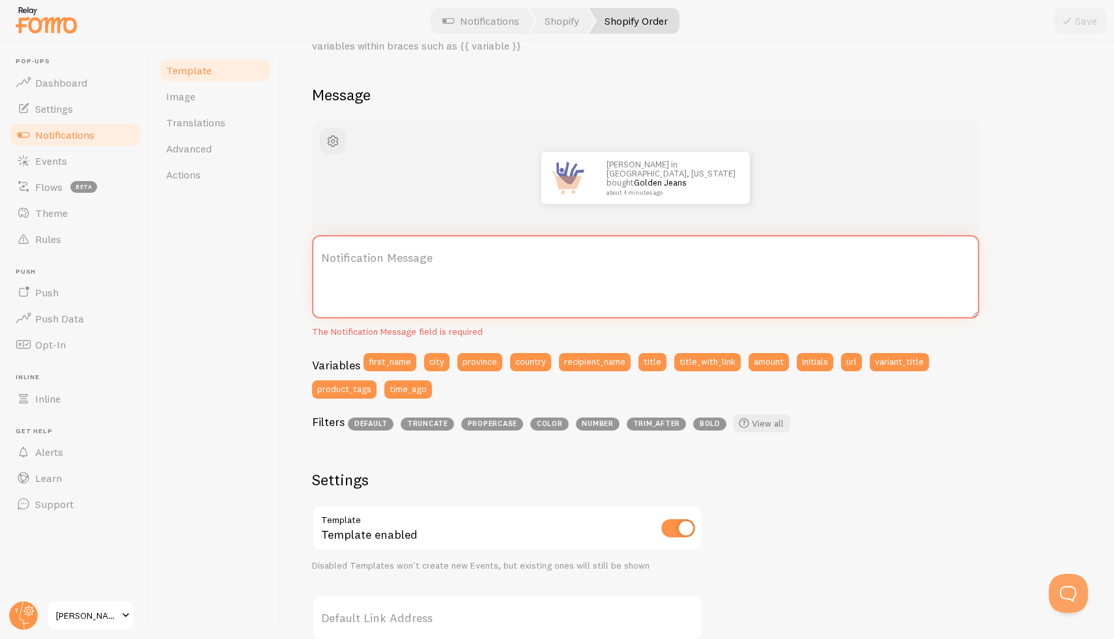
click at [392, 264] on textarea "Notification Message" at bounding box center [645, 276] width 667 height 83
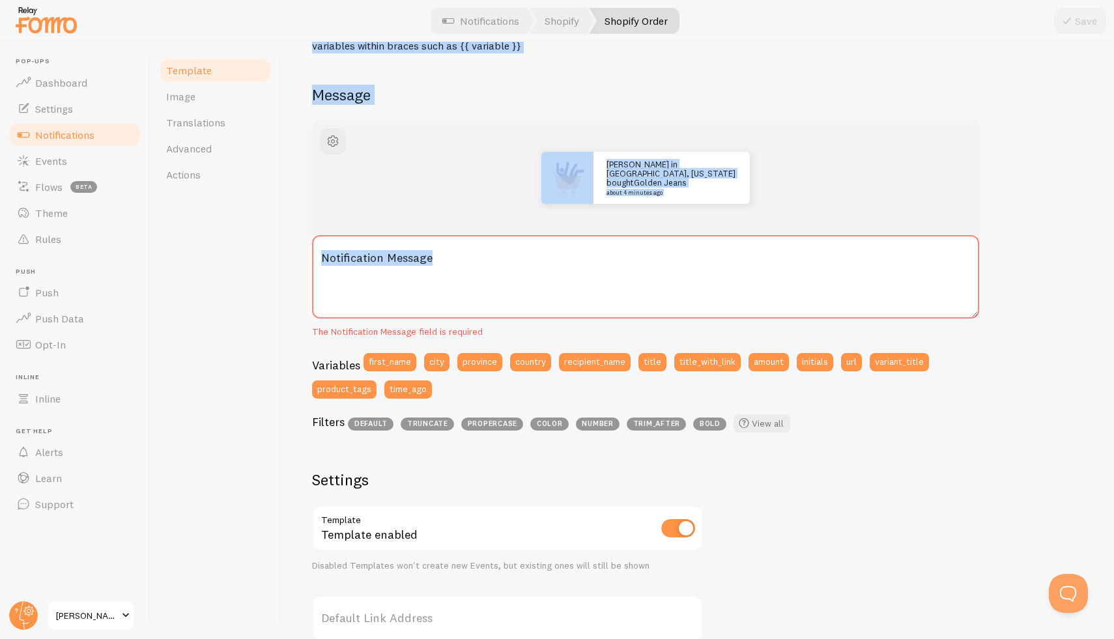
drag, startPoint x: 459, startPoint y: 257, endPoint x: 277, endPoint y: 244, distance: 181.6
click at [277, 244] on div "Template Image Translations Advanced Actions Shopify Order Compose your message…" at bounding box center [631, 340] width 963 height 597
drag, startPoint x: 374, startPoint y: 255, endPoint x: 347, endPoint y: 262, distance: 27.5
click at [347, 262] on label "Notification Message" at bounding box center [645, 258] width 667 height 46
click at [347, 262] on textarea "Notification Message" at bounding box center [645, 276] width 667 height 83
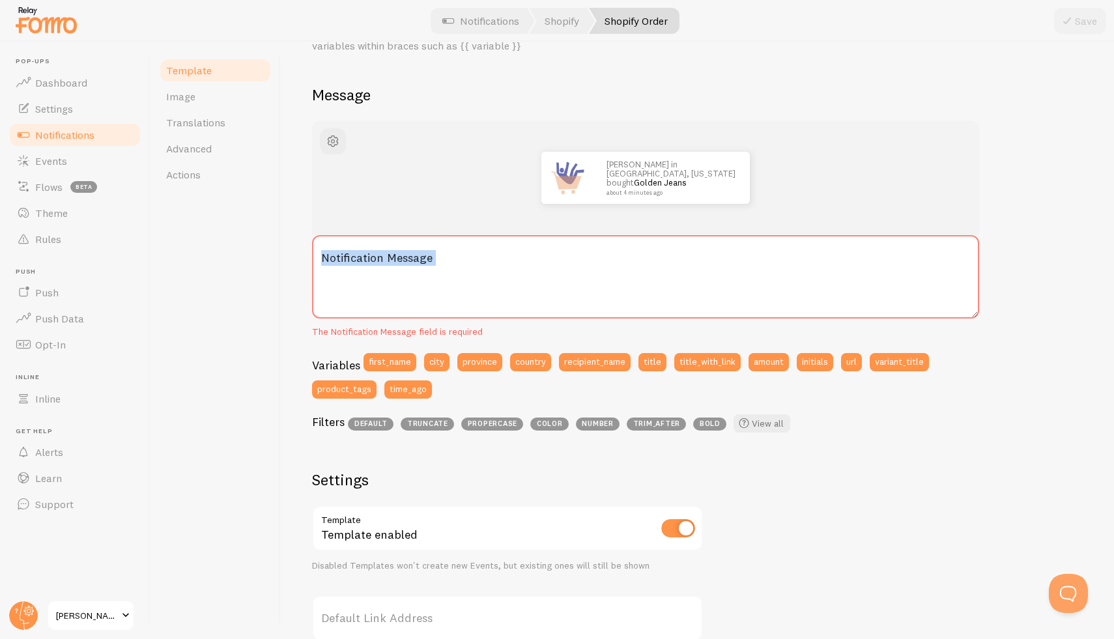
click at [347, 262] on label "Notification Message" at bounding box center [645, 258] width 667 height 46
click at [347, 262] on textarea "Notification Message" at bounding box center [645, 276] width 667 height 83
click at [347, 262] on label "Notification Message" at bounding box center [645, 258] width 667 height 46
click at [347, 262] on textarea "Notification Message" at bounding box center [645, 276] width 667 height 83
click at [398, 287] on textarea "Notification Message" at bounding box center [645, 276] width 667 height 83
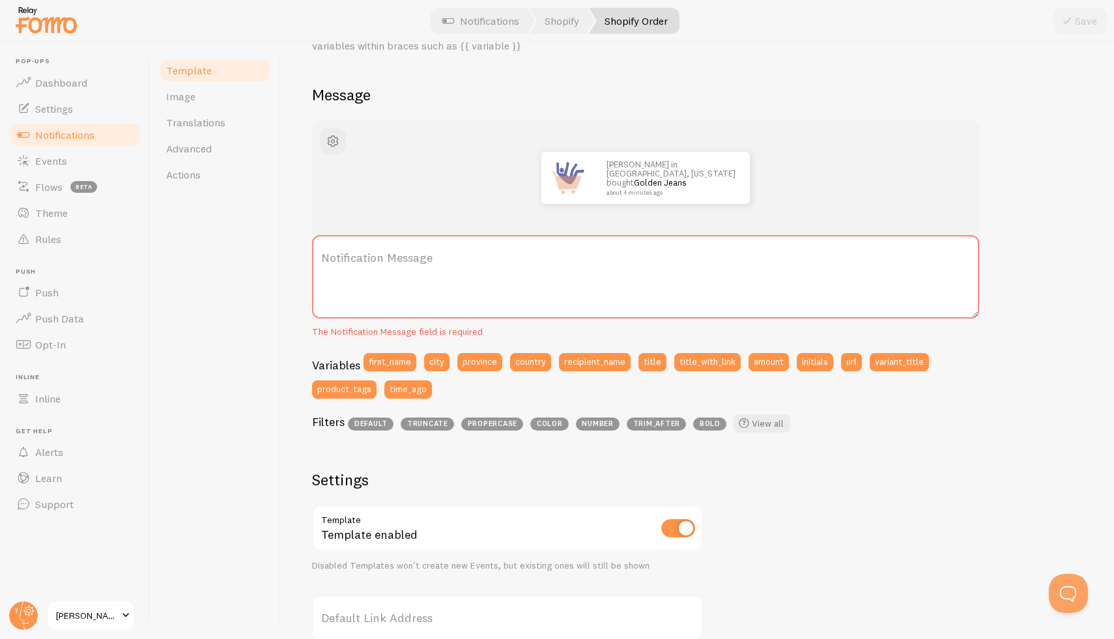
drag, startPoint x: 411, startPoint y: 279, endPoint x: 558, endPoint y: 279, distance: 146.6
click at [558, 279] on label "Notification Message" at bounding box center [645, 258] width 667 height 46
click at [558, 279] on textarea "Notification Message" at bounding box center [645, 276] width 667 height 83
drag, startPoint x: 558, startPoint y: 279, endPoint x: 546, endPoint y: 281, distance: 11.1
click at [556, 279] on label "Notification Message" at bounding box center [645, 258] width 667 height 46
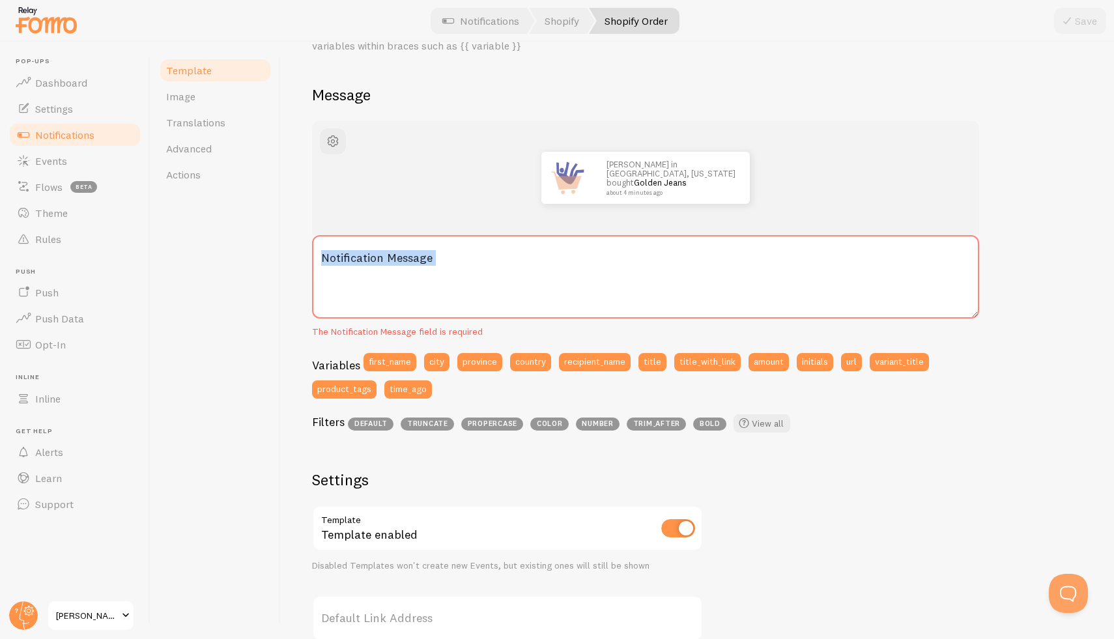
click at [556, 279] on textarea "Notification Message" at bounding box center [645, 276] width 667 height 83
click at [511, 290] on textarea "Notification Message" at bounding box center [645, 276] width 667 height 83
click at [503, 290] on textarea "Notification Message" at bounding box center [645, 276] width 667 height 83
paste textarea "{{ first_name | fallback [Someone] }} in {{ province | fallback [somewhere cool…"
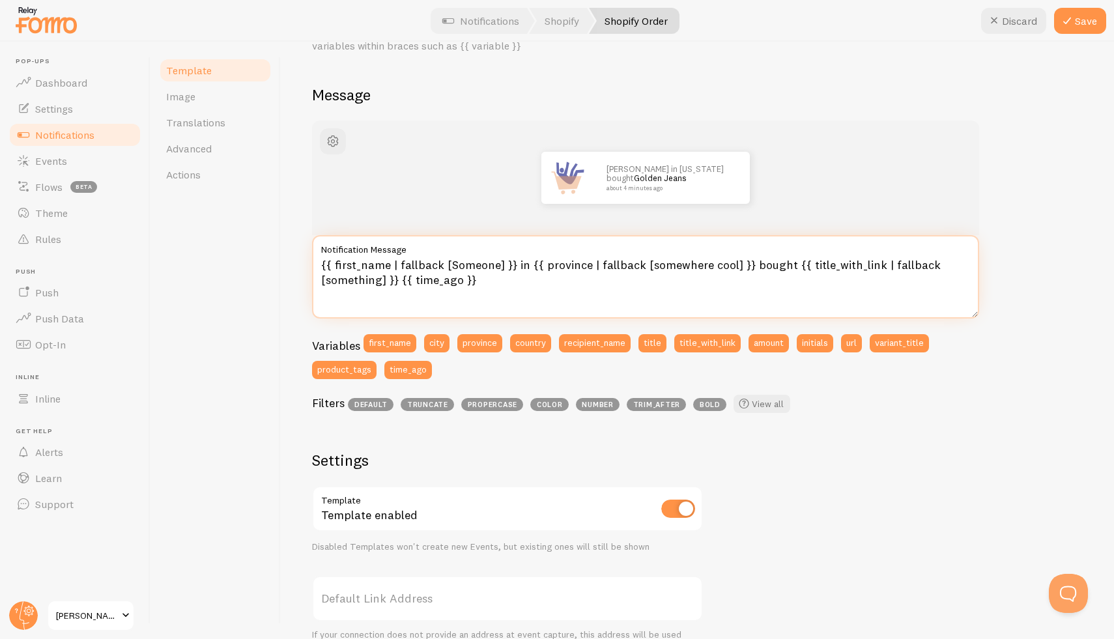
type textarea "{{ first_name | fallback [Someone] }} in {{ province | fallback [somewhere cool…"
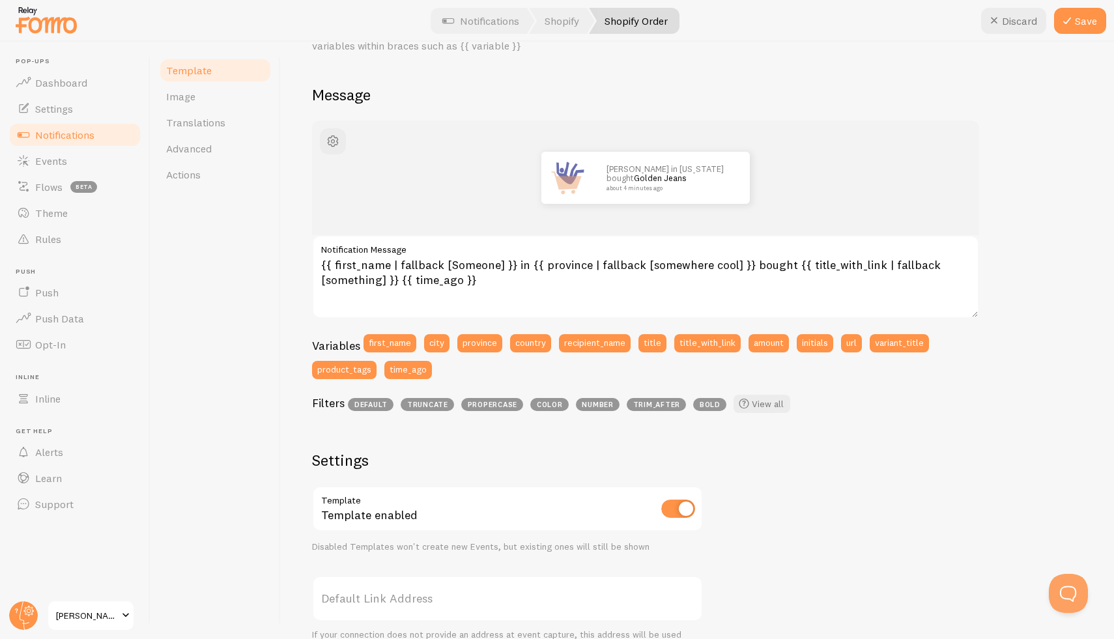
click at [81, 136] on span "Notifications" at bounding box center [64, 134] width 59 height 13
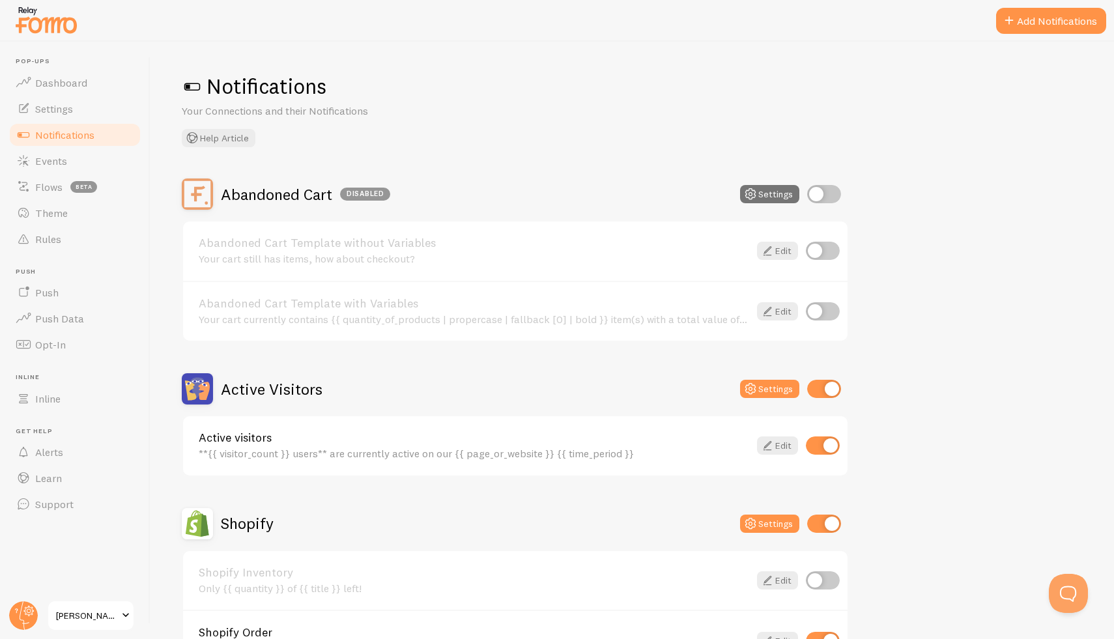
click at [324, 450] on div "**{{ visitor_count }} users** are currently active on our {{ page_or_website }}…" at bounding box center [474, 453] width 550 height 12
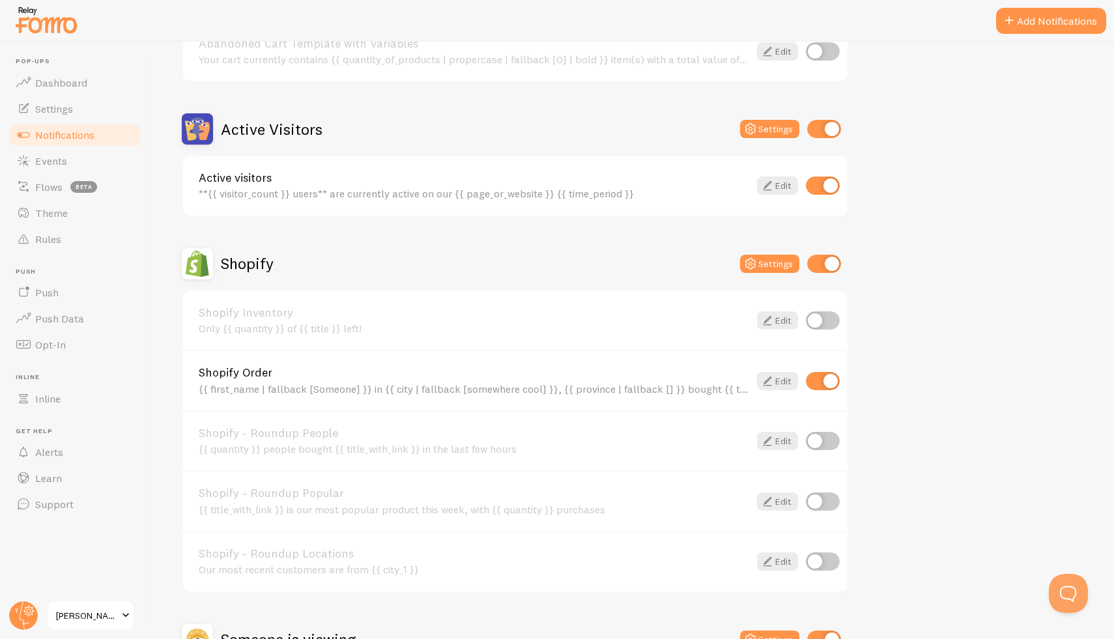
click at [399, 401] on div "Shopify Order {{ first_name | fallback [Someone] }} in {{ city | fallback [some…" at bounding box center [515, 380] width 664 height 61
click at [402, 389] on div "{{ first_name | fallback [Someone] }} in {{ city | fallback [somewhere cool] }}…" at bounding box center [474, 389] width 550 height 12
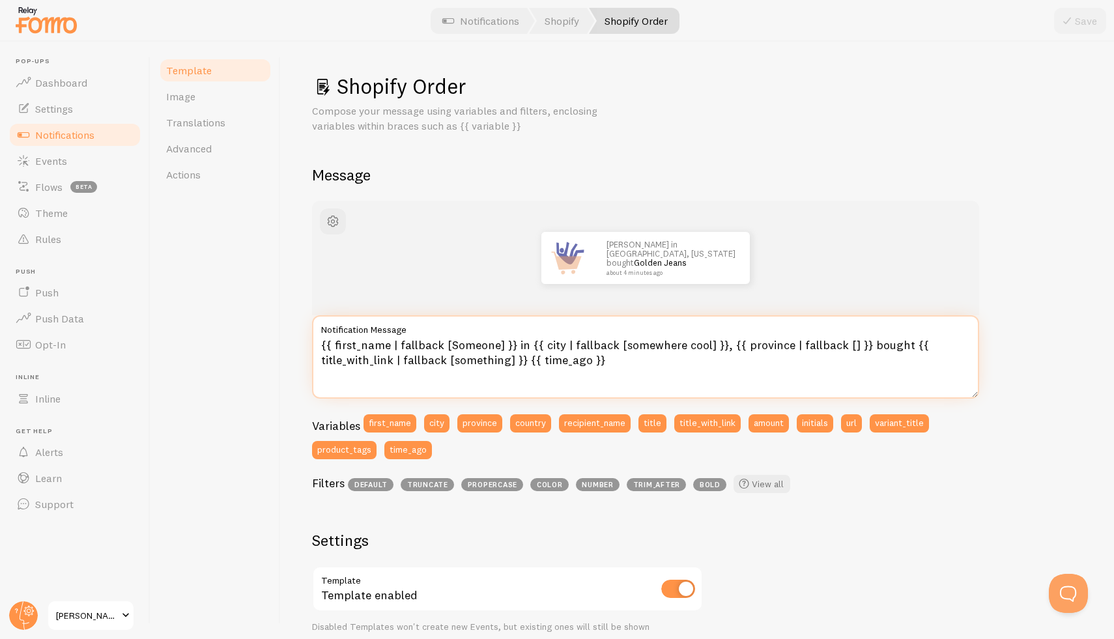
drag, startPoint x: 617, startPoint y: 358, endPoint x: 257, endPoint y: 327, distance: 361.5
click at [257, 327] on div "Template Image Translations Advanced Actions Shopify Order Compose your message…" at bounding box center [631, 340] width 963 height 597
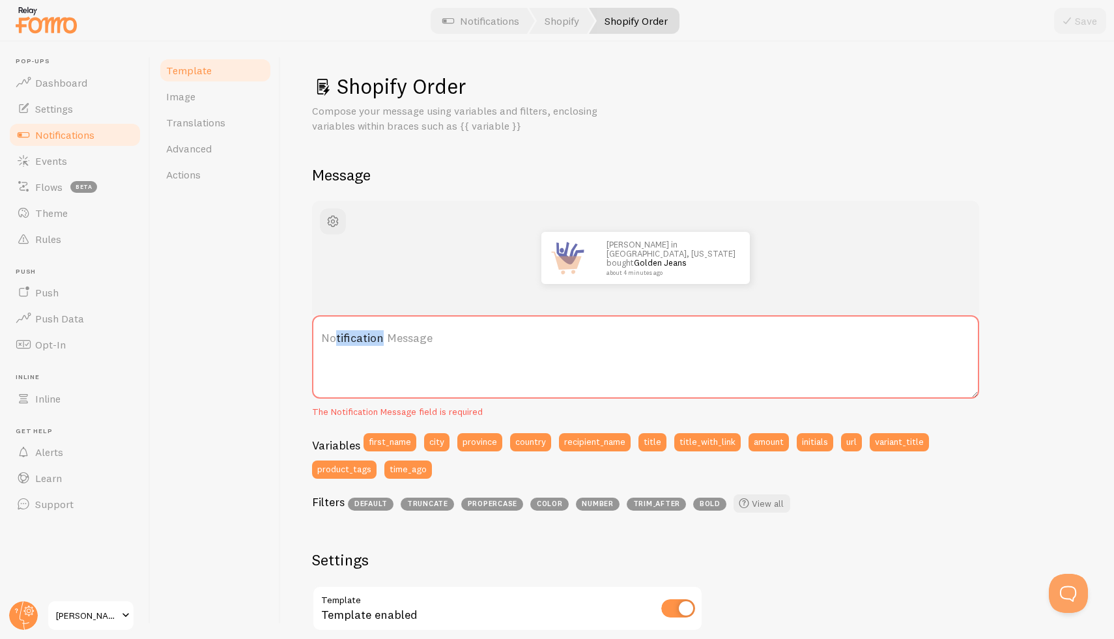
click at [335, 334] on label "Notification Message" at bounding box center [645, 338] width 667 height 46
click at [335, 334] on textarea "Notification Message" at bounding box center [645, 356] width 667 height 83
click at [335, 334] on label "Notification Message" at bounding box center [645, 338] width 667 height 46
click at [335, 334] on textarea "Notification Message" at bounding box center [645, 356] width 667 height 83
click at [335, 334] on label "Notification Message" at bounding box center [645, 338] width 667 height 46
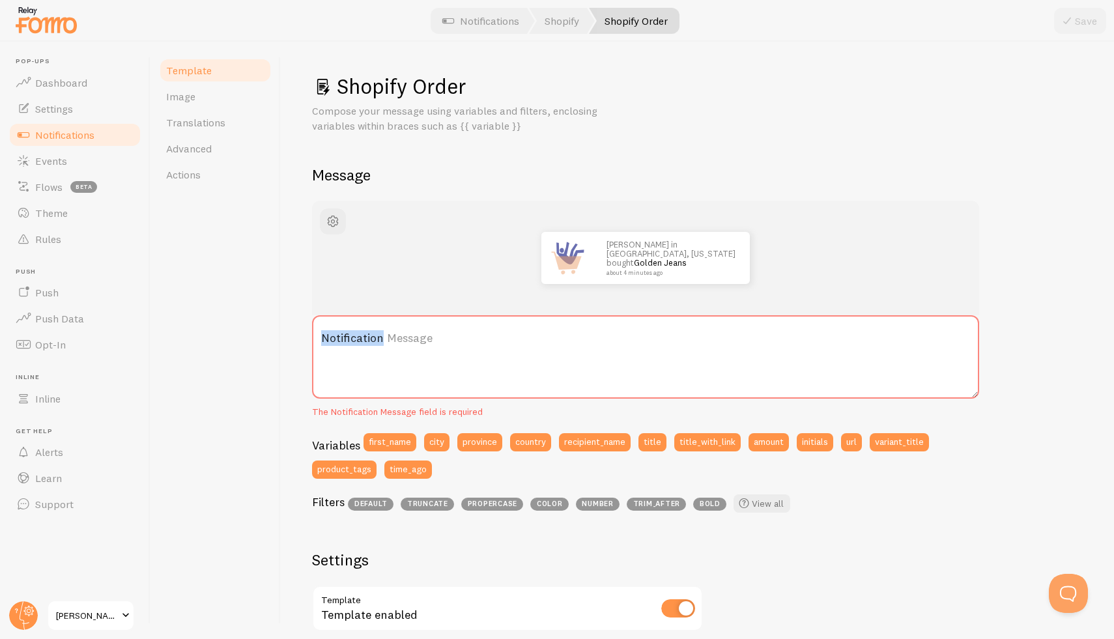
click at [335, 334] on textarea "Notification Message" at bounding box center [645, 356] width 667 height 83
click at [335, 334] on label "Notification Message" at bounding box center [645, 338] width 667 height 46
click at [335, 334] on textarea "Notification Message" at bounding box center [645, 356] width 667 height 83
click at [335, 335] on label "Notification Message" at bounding box center [645, 338] width 667 height 46
click at [335, 335] on textarea "Notification Message" at bounding box center [645, 356] width 667 height 83
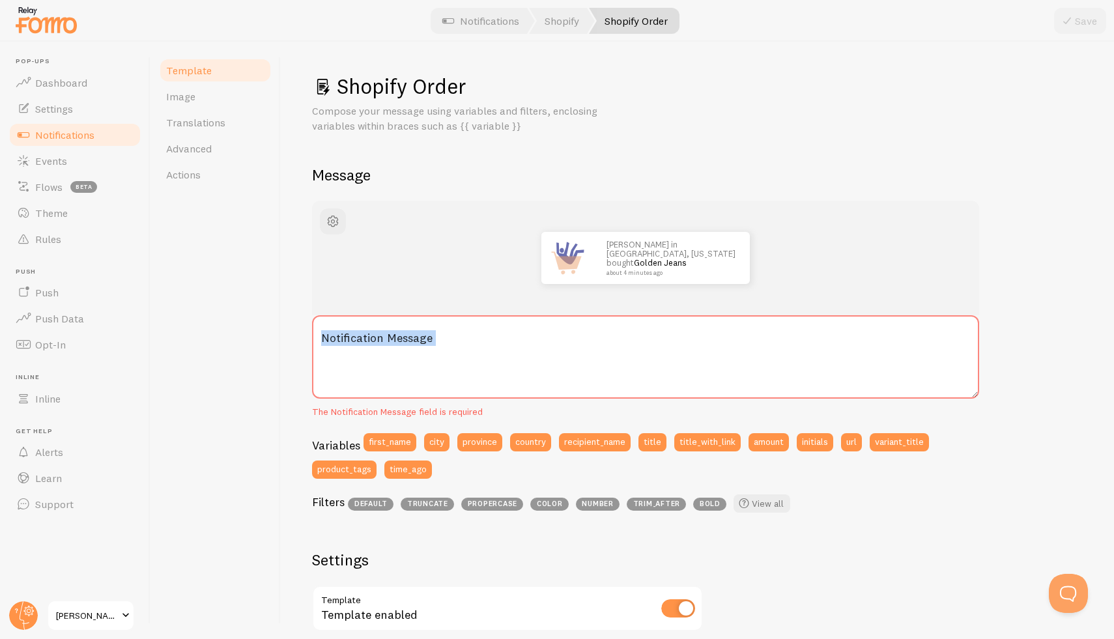
click at [335, 335] on label "Notification Message" at bounding box center [645, 338] width 667 height 46
click at [335, 335] on textarea "Notification Message" at bounding box center [645, 356] width 667 height 83
click at [335, 335] on label "Notification Message" at bounding box center [645, 338] width 667 height 46
click at [335, 335] on textarea "Notification Message" at bounding box center [645, 356] width 667 height 83
click at [336, 335] on label "Notification Message" at bounding box center [645, 338] width 667 height 46
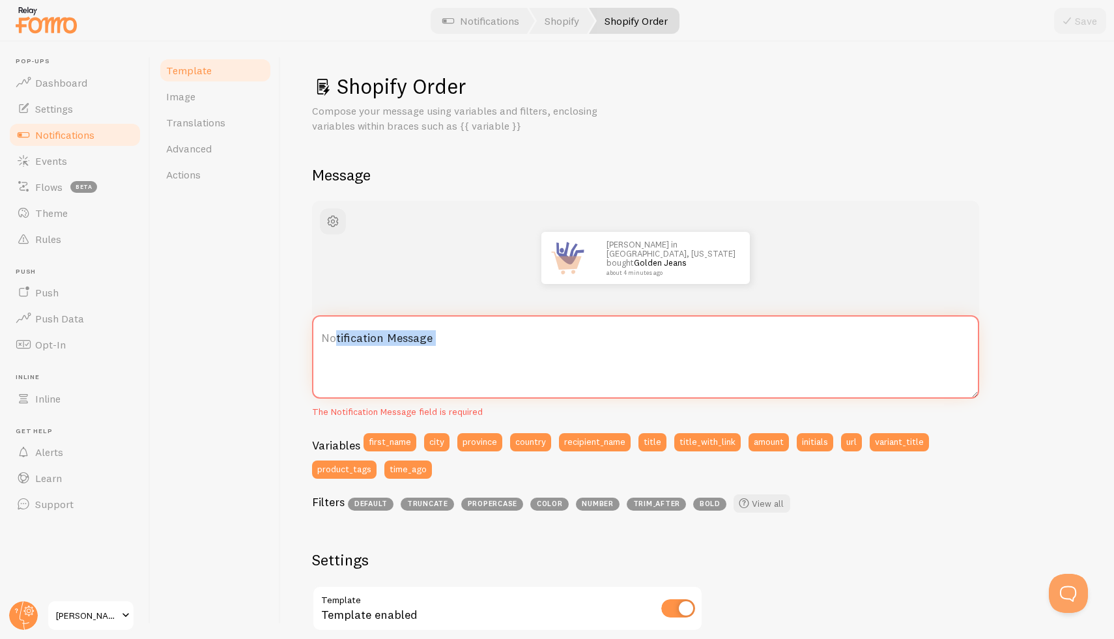
click at [336, 335] on textarea "Notification Message" at bounding box center [645, 356] width 667 height 83
click at [337, 335] on label "Notification Message" at bounding box center [645, 338] width 667 height 46
click at [337, 335] on textarea "Notification Message" at bounding box center [645, 356] width 667 height 83
click at [337, 335] on label "Notification Message" at bounding box center [645, 338] width 667 height 46
click at [337, 335] on textarea "Notification Message" at bounding box center [645, 356] width 667 height 83
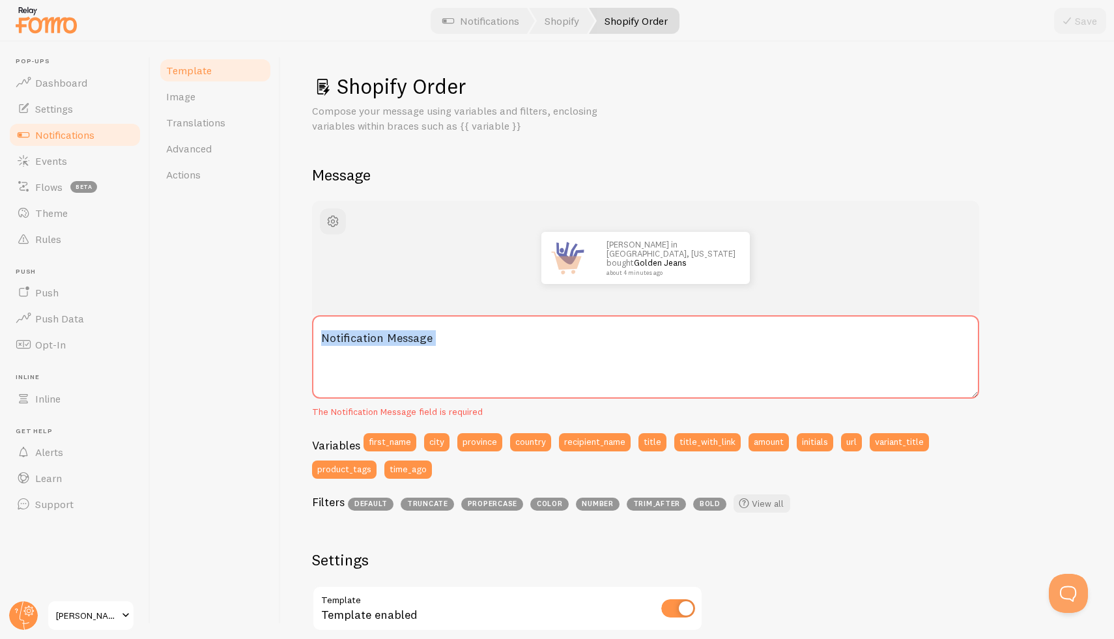
click at [337, 335] on label "Notification Message" at bounding box center [645, 338] width 667 height 46
click at [337, 335] on textarea "Notification Message" at bounding box center [645, 356] width 667 height 83
click at [337, 335] on label "Notification Message" at bounding box center [645, 338] width 667 height 46
click at [337, 335] on textarea "Notification Message" at bounding box center [645, 356] width 667 height 83
click at [337, 335] on label "Notification Message" at bounding box center [645, 338] width 667 height 46
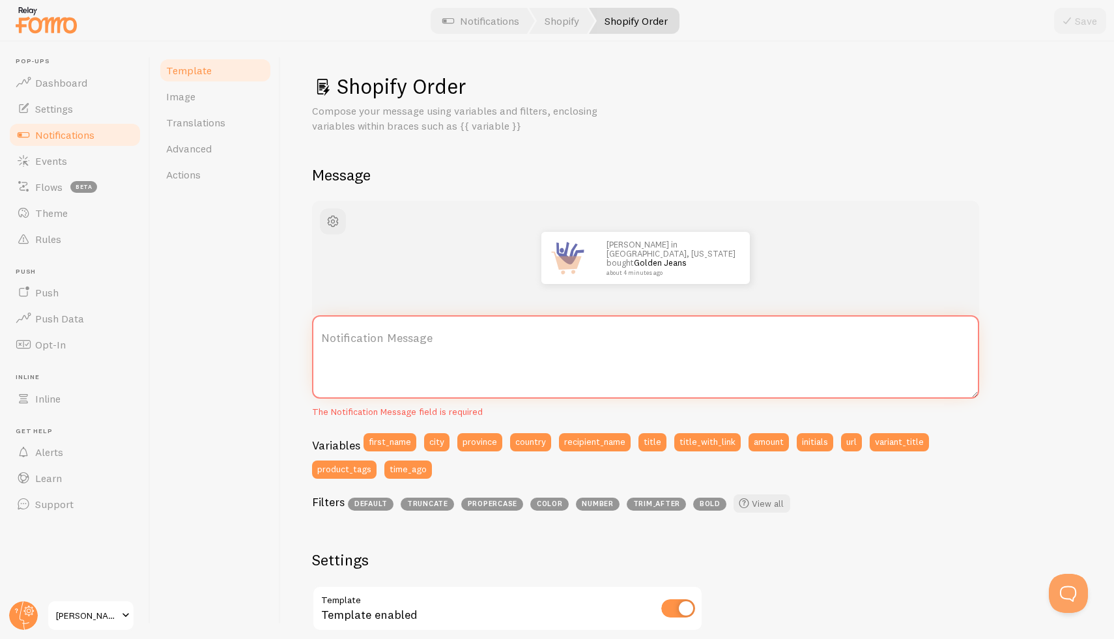
click at [337, 335] on textarea "Notification Message" at bounding box center [645, 356] width 667 height 83
drag, startPoint x: 337, startPoint y: 335, endPoint x: 323, endPoint y: 339, distance: 14.2
click at [323, 339] on label "Notification Message" at bounding box center [645, 338] width 667 height 46
click at [323, 339] on textarea "Notification Message" at bounding box center [645, 356] width 667 height 83
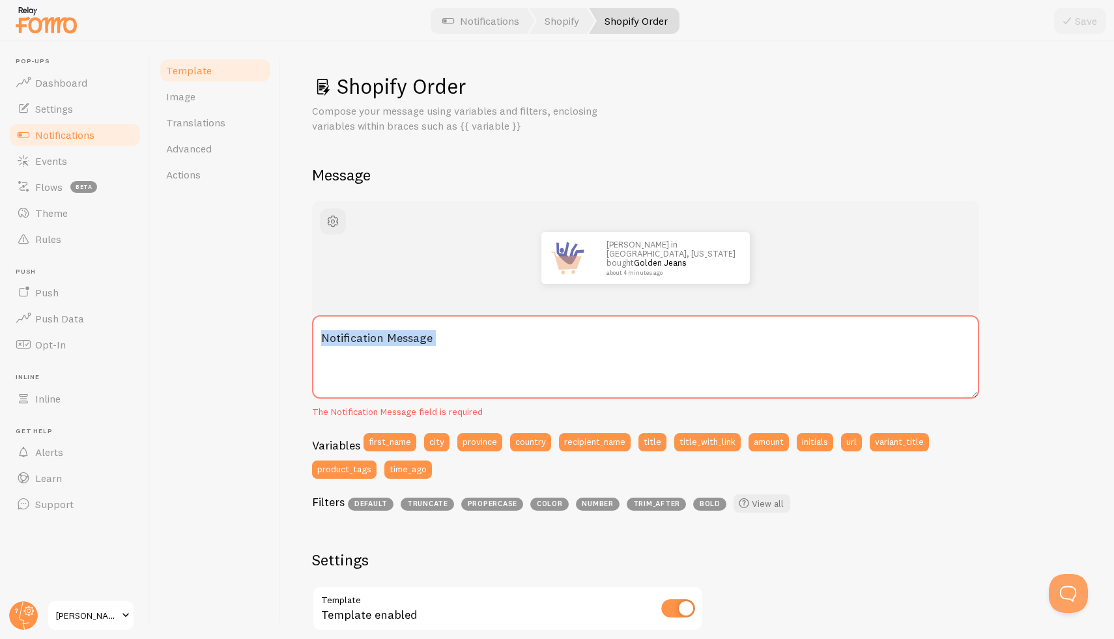
click at [323, 339] on label "Notification Message" at bounding box center [645, 338] width 667 height 46
click at [323, 339] on textarea "Notification Message" at bounding box center [645, 356] width 667 height 83
drag, startPoint x: 580, startPoint y: 367, endPoint x: 556, endPoint y: 375, distance: 25.8
click at [580, 368] on textarea "Notification Message" at bounding box center [645, 356] width 667 height 83
click at [507, 377] on textarea "Notification Message" at bounding box center [645, 356] width 667 height 83
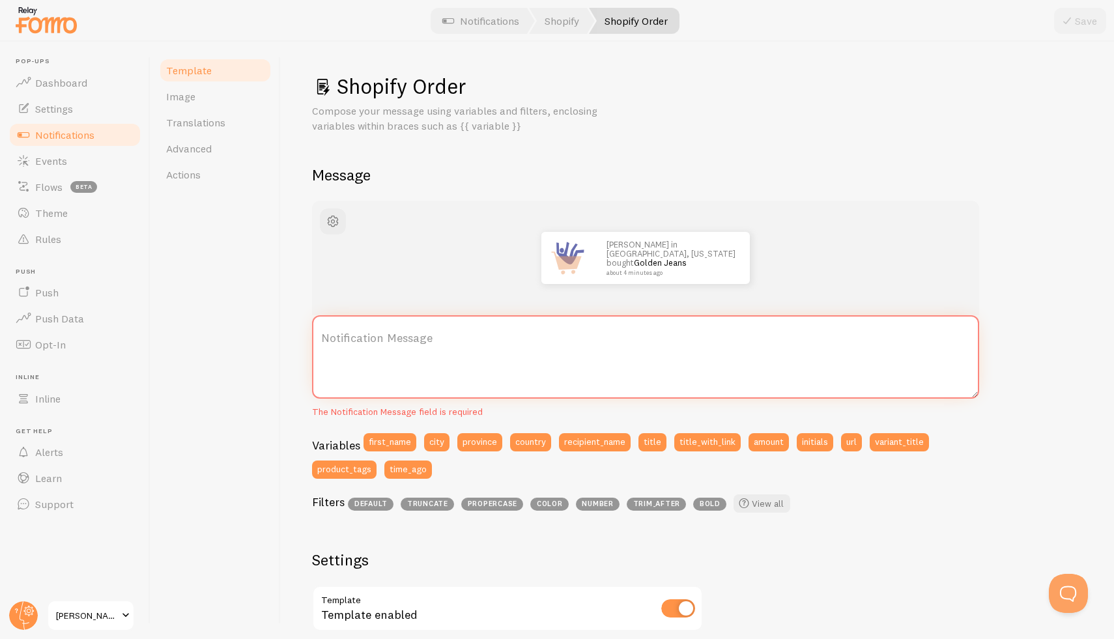
paste textarea "{{ first_name | fallback [Someone] }} in {{ province | fallback [somewhere cool…"
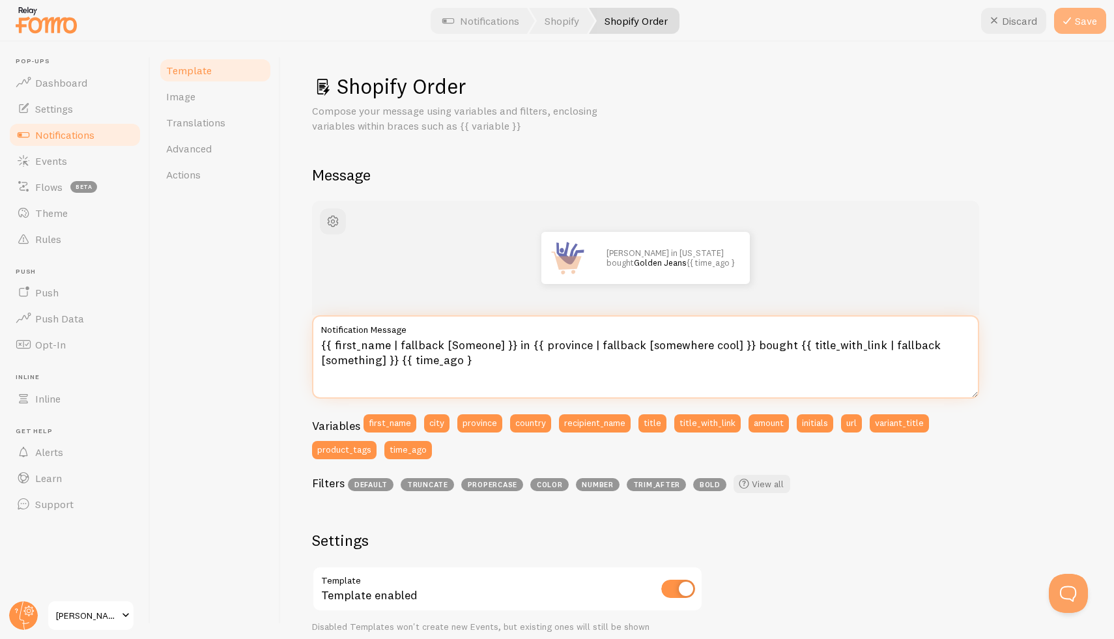
type textarea "{{ first_name | fallback [Someone] }} in {{ province | fallback [somewhere cool…"
click at [1091, 27] on button "Save" at bounding box center [1080, 21] width 52 height 26
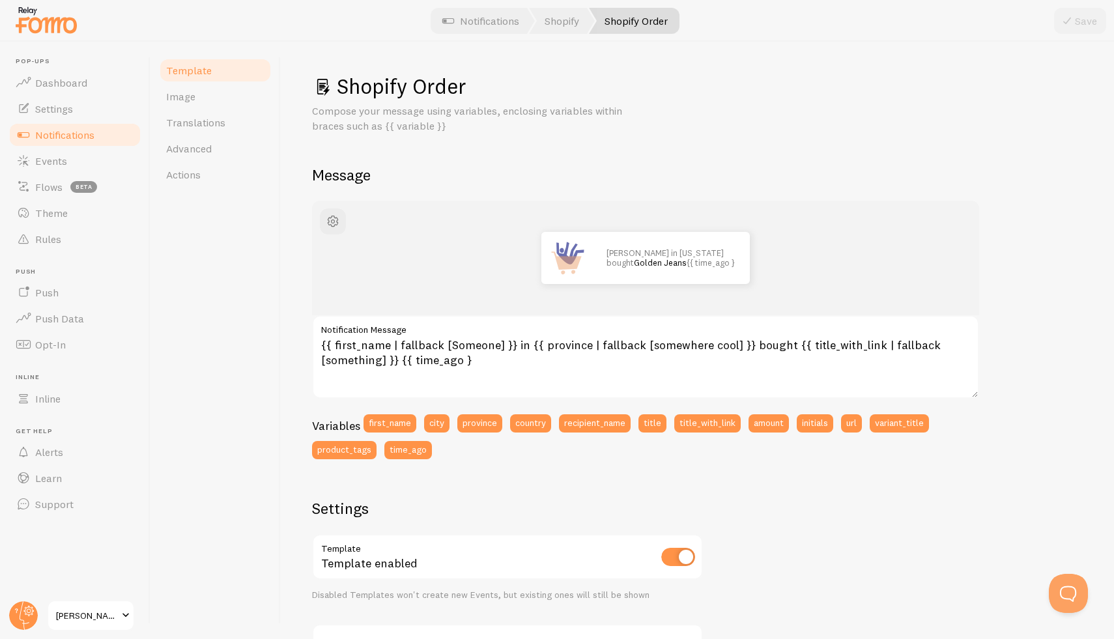
click at [37, 137] on span "Notifications" at bounding box center [64, 134] width 59 height 13
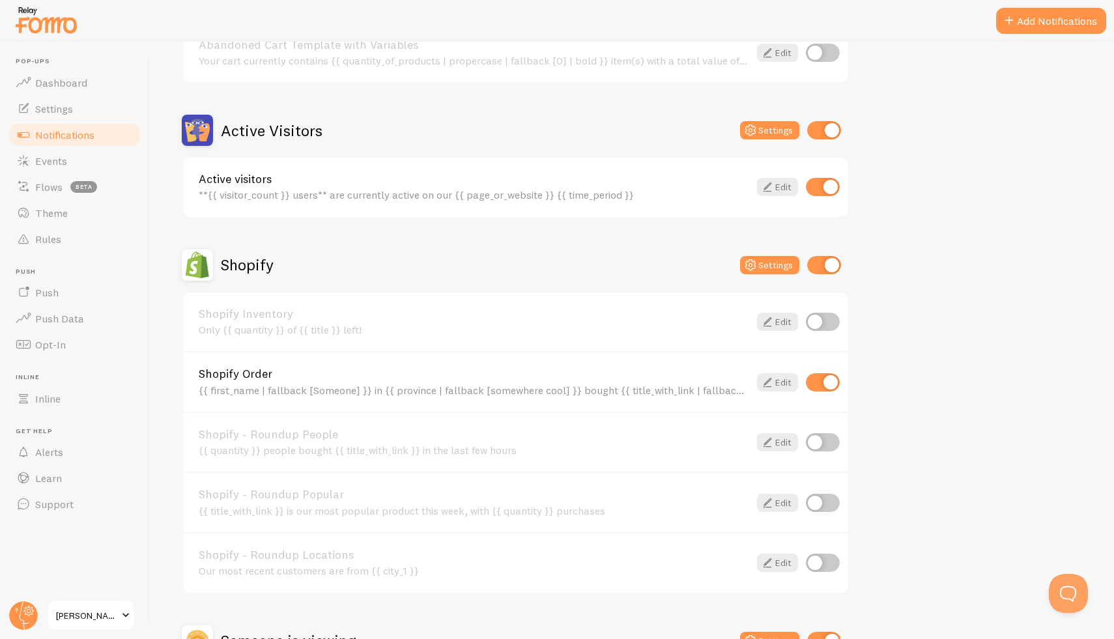
scroll to position [410, 0]
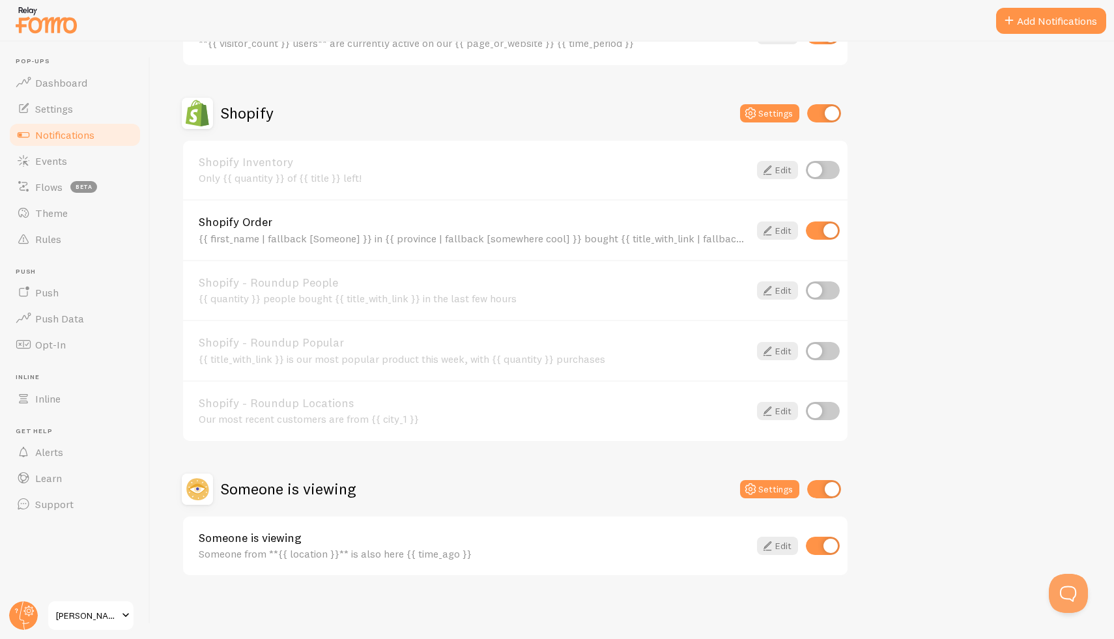
click at [273, 533] on link "Someone is viewing" at bounding box center [474, 538] width 550 height 12
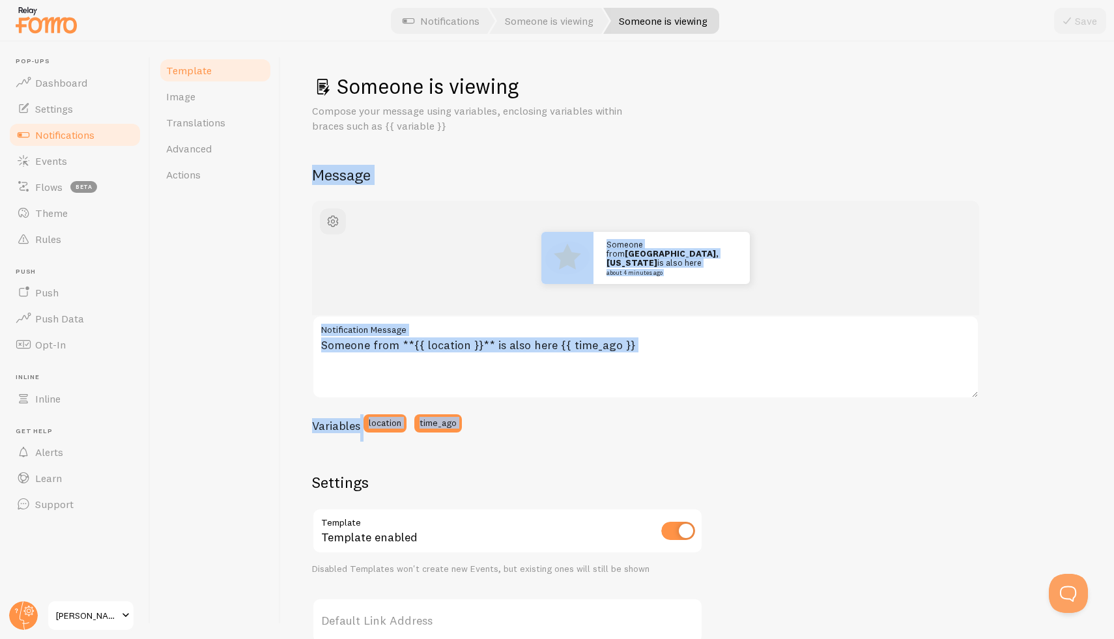
drag, startPoint x: 311, startPoint y: 165, endPoint x: 717, endPoint y: 452, distance: 497.7
click at [717, 452] on div "Someone is viewing Compose your message using variables, enclosing variables wi…" at bounding box center [697, 340] width 833 height 597
copy div "Message Someone from [GEOGRAPHIC_DATA], [US_STATE] is also here about 4 minutes…"
click at [678, 334] on label "Notification Message" at bounding box center [645, 326] width 667 height 22
click at [678, 334] on textarea "Someone from **{{ location }}** is also here {{ time_ago }}" at bounding box center [645, 356] width 667 height 83
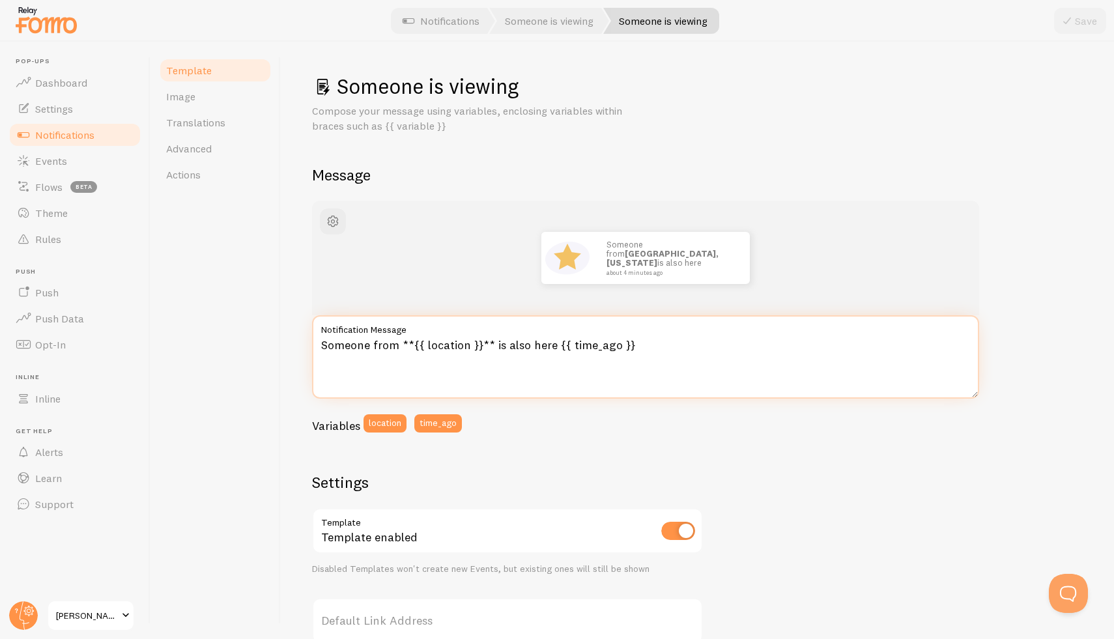
drag, startPoint x: 547, startPoint y: 354, endPoint x: 294, endPoint y: 342, distance: 253.7
click at [294, 341] on div "Someone is viewing Compose your message using variables, enclosing variables wi…" at bounding box center [697, 340] width 833 height 597
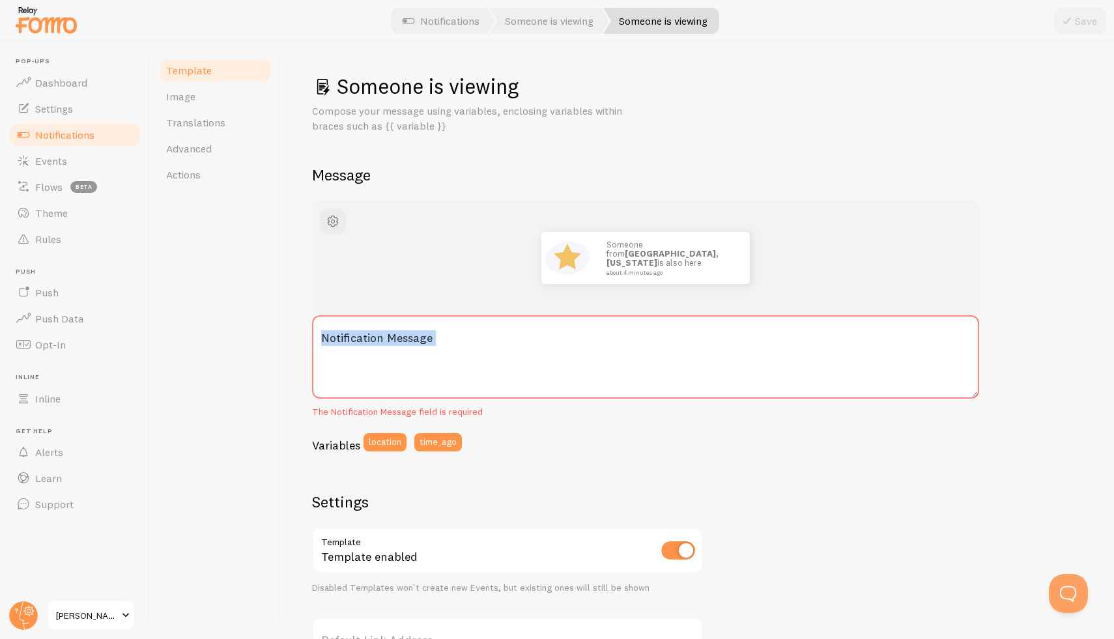
click at [339, 339] on label "Notification Message" at bounding box center [645, 338] width 667 height 46
click at [339, 339] on textarea "Notification Message" at bounding box center [645, 356] width 667 height 83
click at [339, 339] on label "Notification Message" at bounding box center [645, 338] width 667 height 46
click at [339, 339] on textarea "Notification Message" at bounding box center [645, 356] width 667 height 83
click at [339, 339] on label "Notification Message" at bounding box center [645, 338] width 667 height 46
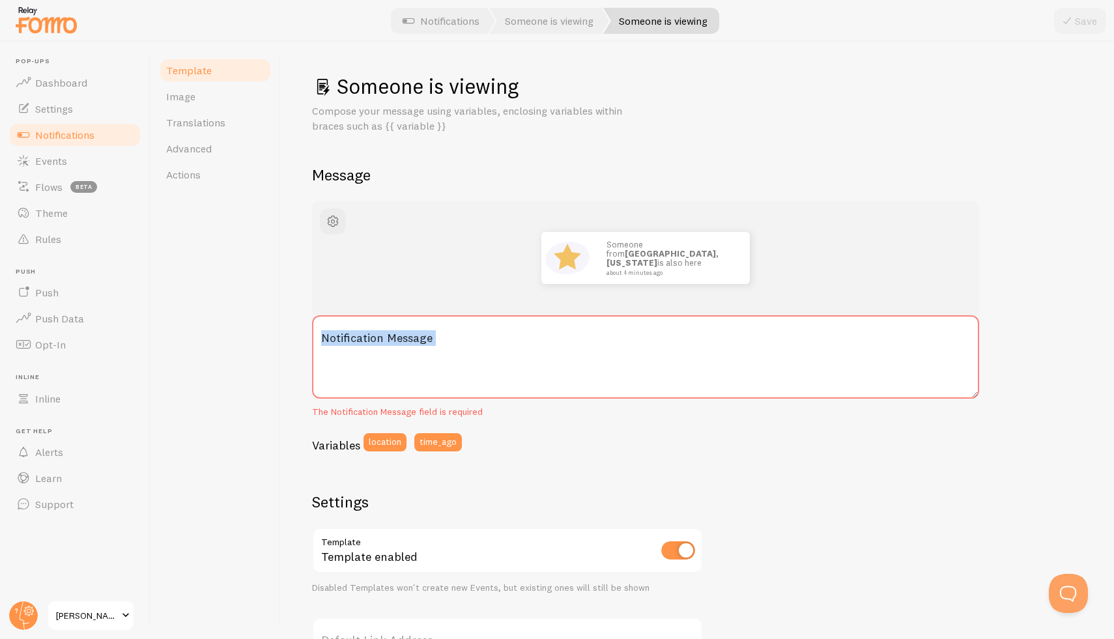
click at [339, 339] on textarea "Notification Message" at bounding box center [645, 356] width 667 height 83
click at [339, 339] on label "Notification Message" at bounding box center [645, 338] width 667 height 46
click at [339, 339] on textarea "Notification Message" at bounding box center [645, 356] width 667 height 83
click at [343, 341] on label "Notification Message" at bounding box center [645, 338] width 667 height 46
click at [343, 341] on textarea "Notification Message" at bounding box center [645, 356] width 667 height 83
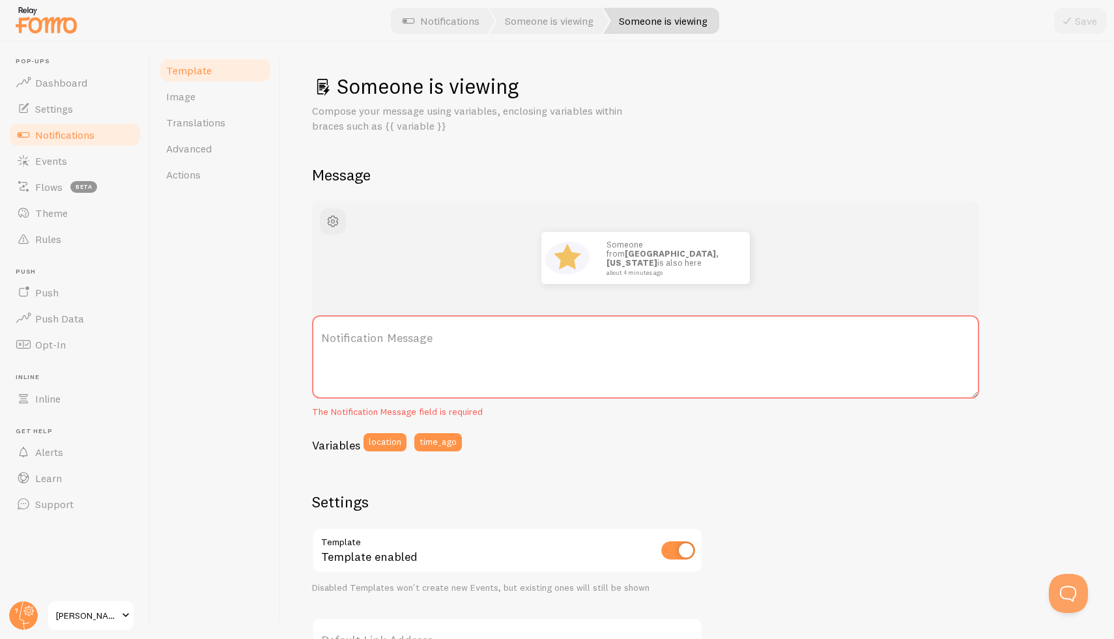
click at [344, 346] on label "Notification Message" at bounding box center [645, 338] width 667 height 46
click at [344, 346] on textarea "Notification Message" at bounding box center [645, 356] width 667 height 83
click at [431, 369] on textarea "Notification Message" at bounding box center [645, 356] width 667 height 83
click at [401, 350] on label "Notification Message" at bounding box center [645, 338] width 667 height 46
click at [401, 350] on textarea "Notification Message" at bounding box center [645, 356] width 667 height 83
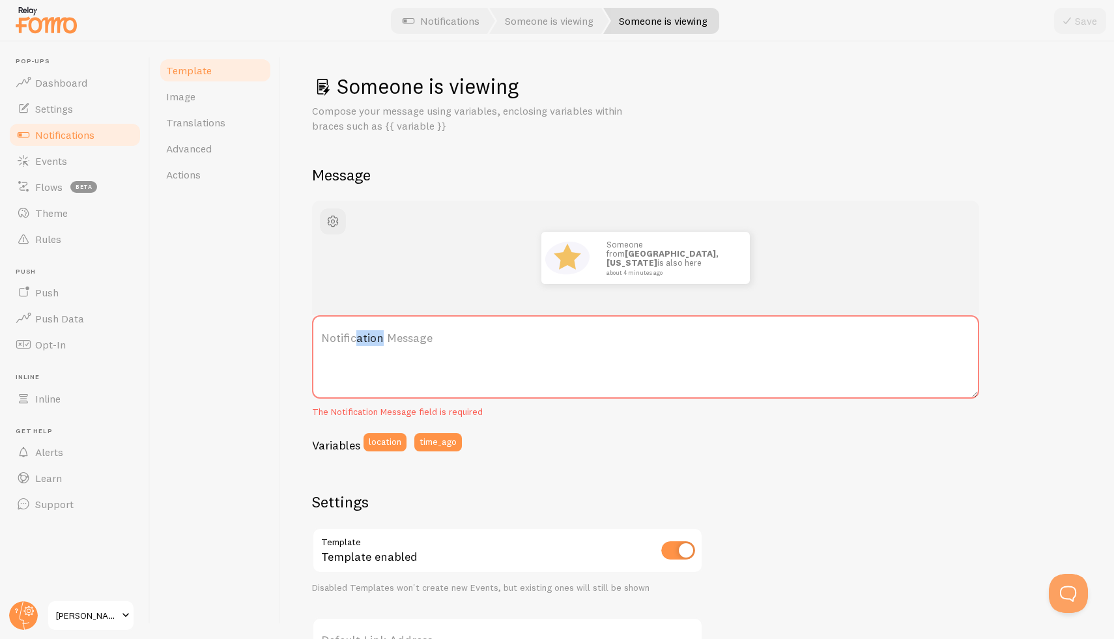
click at [354, 340] on label "Notification Message" at bounding box center [645, 338] width 667 height 46
click at [354, 340] on textarea "Notification Message" at bounding box center [645, 356] width 667 height 83
click at [354, 340] on label "Notification Message" at bounding box center [645, 338] width 667 height 46
click at [354, 340] on textarea "Notification Message" at bounding box center [645, 356] width 667 height 83
click at [348, 335] on label "Notification Message" at bounding box center [645, 338] width 667 height 46
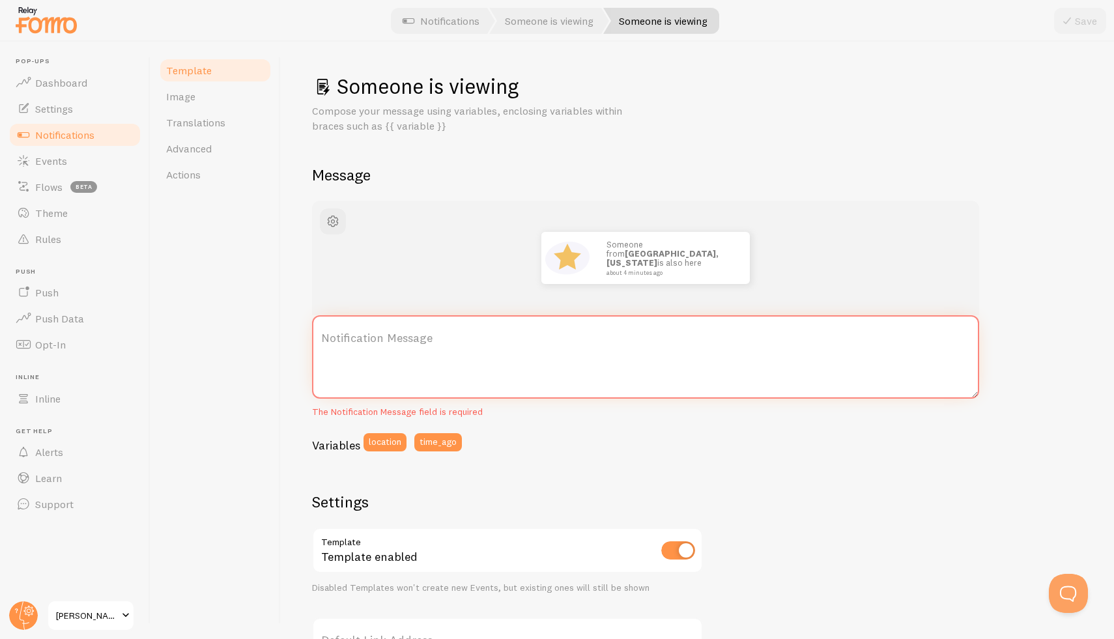
click at [348, 335] on textarea "Notification Message" at bounding box center [645, 356] width 667 height 83
click at [321, 334] on label "Notification Message" at bounding box center [645, 338] width 667 height 46
click at [321, 334] on textarea "Notification Message" at bounding box center [645, 356] width 667 height 83
click at [324, 333] on label "Notification Message" at bounding box center [645, 338] width 667 height 46
click at [324, 333] on textarea "Notification Message" at bounding box center [645, 356] width 667 height 83
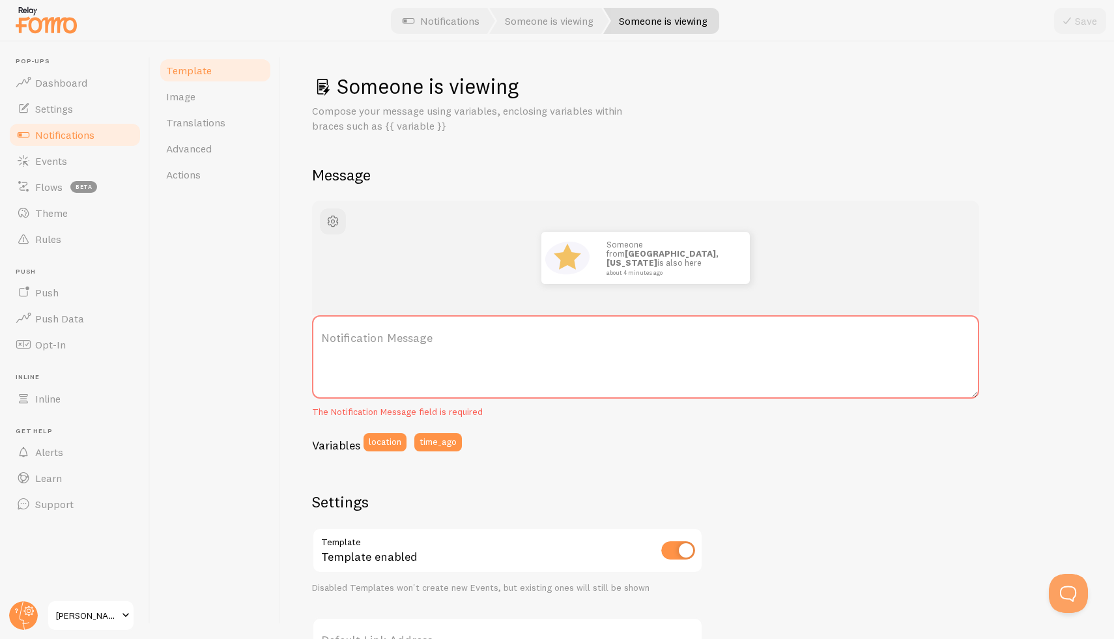
click at [403, 353] on label "Notification Message" at bounding box center [645, 338] width 667 height 46
click at [403, 353] on textarea "Notification Message" at bounding box center [645, 356] width 667 height 83
click at [403, 353] on label "Notification Message" at bounding box center [645, 338] width 667 height 46
click at [403, 353] on textarea "Notification Message" at bounding box center [645, 356] width 667 height 83
click at [403, 353] on label "Notification Message" at bounding box center [645, 338] width 667 height 46
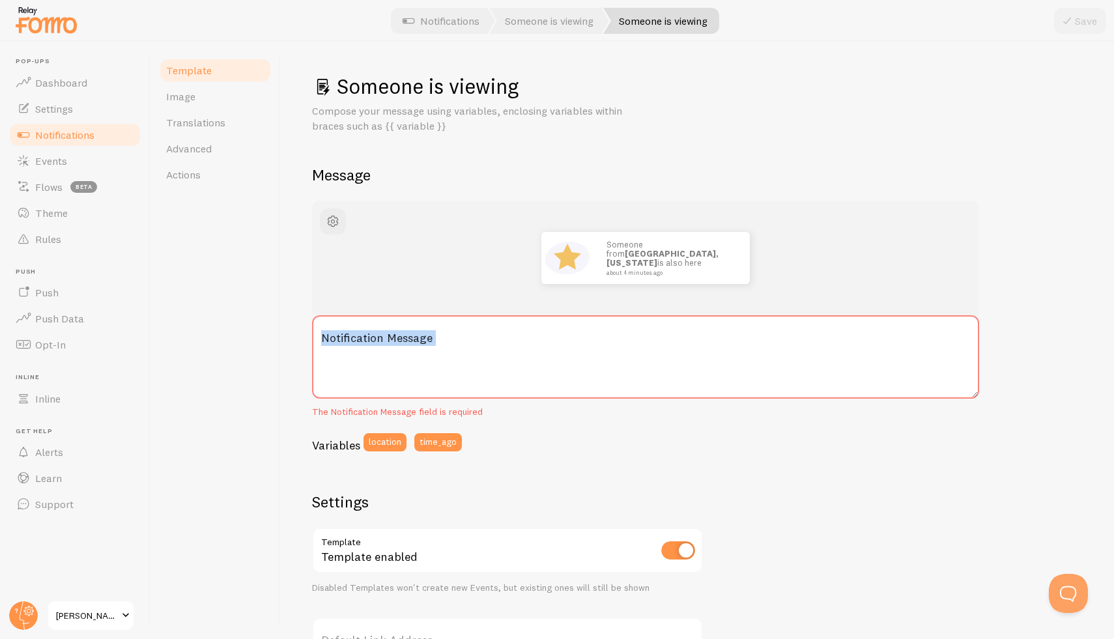
click at [403, 353] on textarea "Notification Message" at bounding box center [645, 356] width 667 height 83
click at [347, 370] on textarea "Notification Message" at bounding box center [645, 356] width 667 height 83
click at [347, 371] on textarea "Notification Message" at bounding box center [645, 356] width 667 height 83
paste textarea "Someone from {{ location }} is also here {{ time_ago }}"
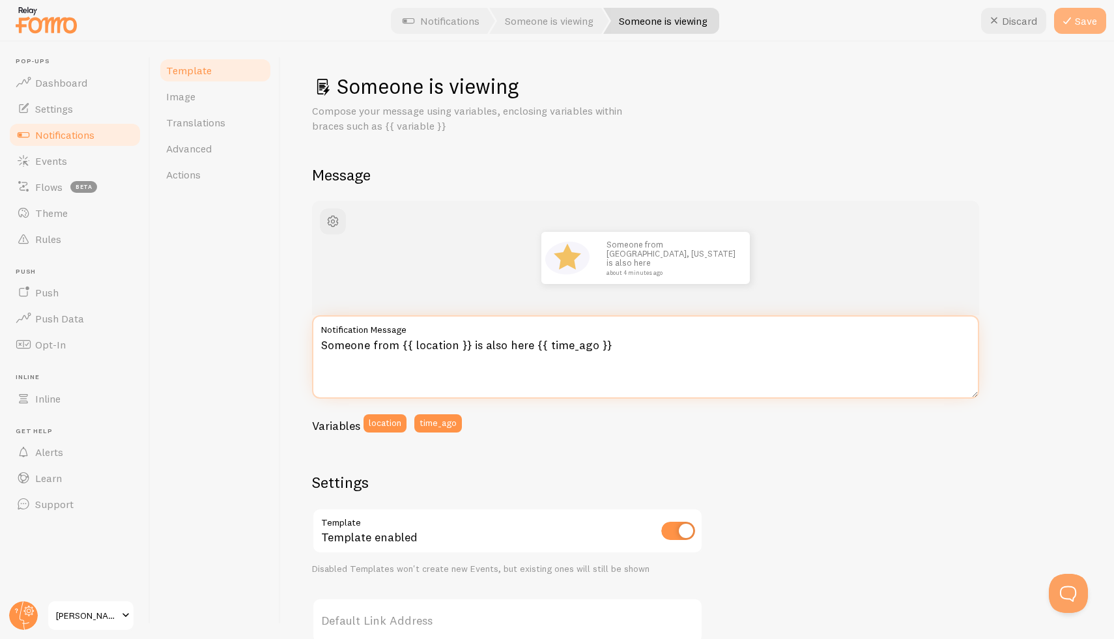
type textarea "Someone from {{ location }} is also here {{ time_ago }}"
click at [1084, 14] on button "Save" at bounding box center [1080, 21] width 52 height 26
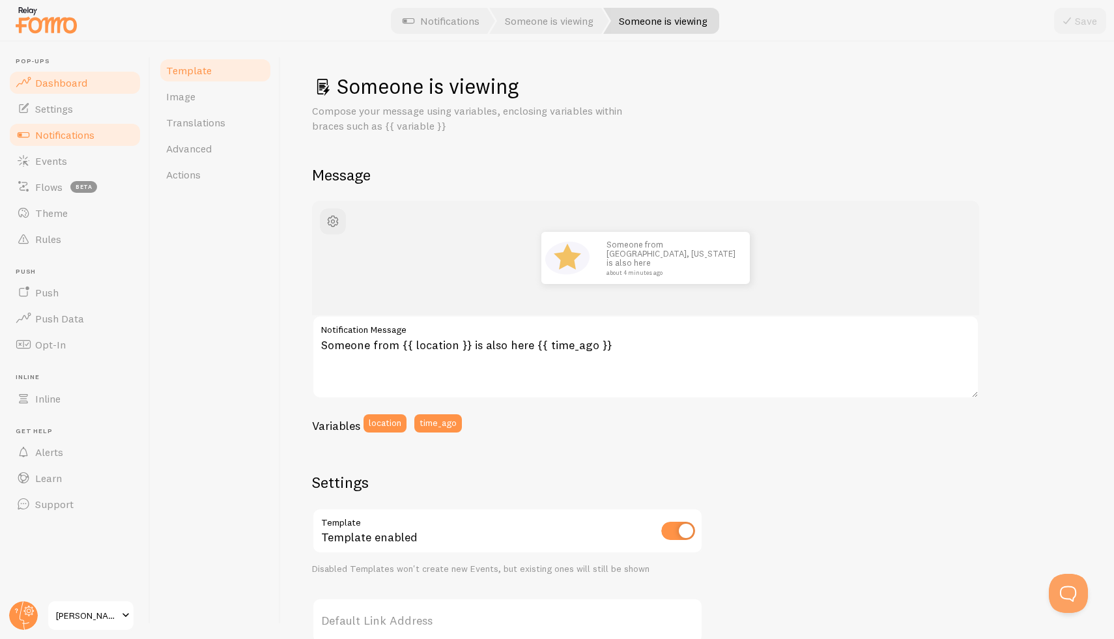
click at [76, 87] on span "Dashboard" at bounding box center [61, 82] width 52 height 13
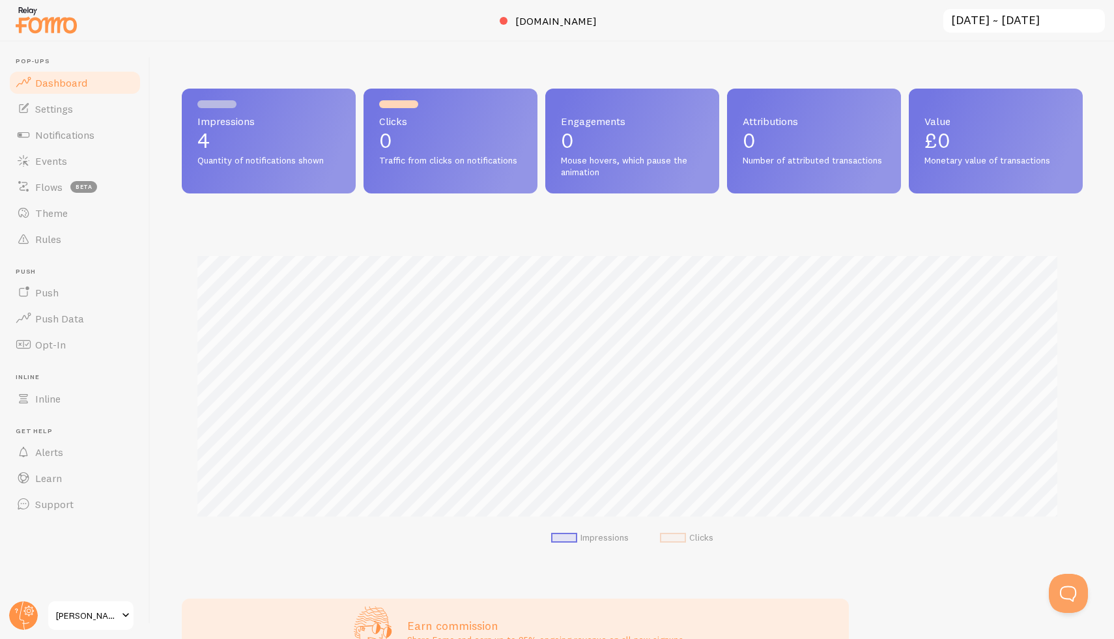
click at [297, 160] on span "Quantity of notifications shown" at bounding box center [268, 161] width 143 height 12
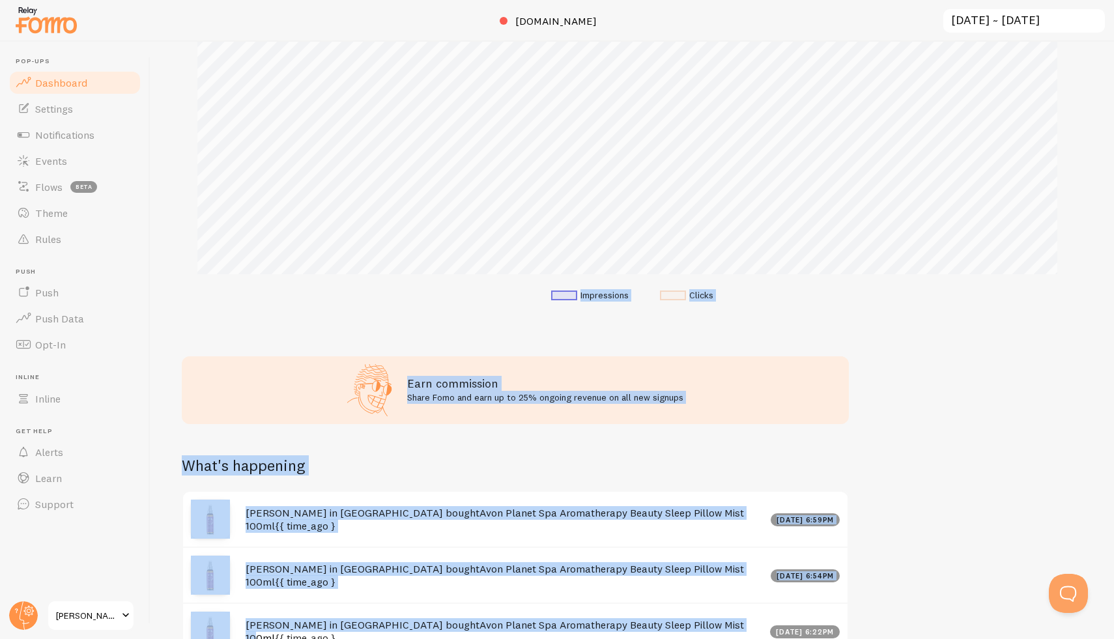
scroll to position [494, 0]
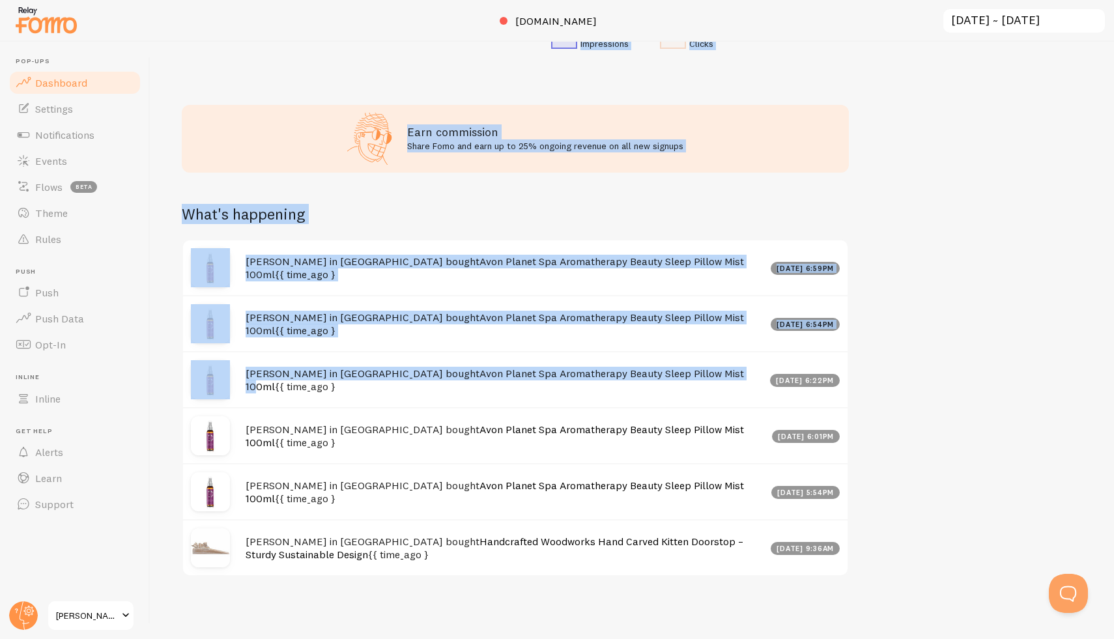
drag, startPoint x: 304, startPoint y: 51, endPoint x: 631, endPoint y: 595, distance: 634.0
click at [631, 595] on div "Impressions 4 Quantity of notifications shown Clicks 0 Traffic from clicks on n…" at bounding box center [631, 340] width 963 height 597
copy div "Impressions 4 Quantity of notifications shown Clicks 0 Traffic from clicks on n…"
click at [216, 131] on div "Earn commission Share Fomo and earn up to 25% ongoing revenue on all new signups" at bounding box center [515, 139] width 667 height 68
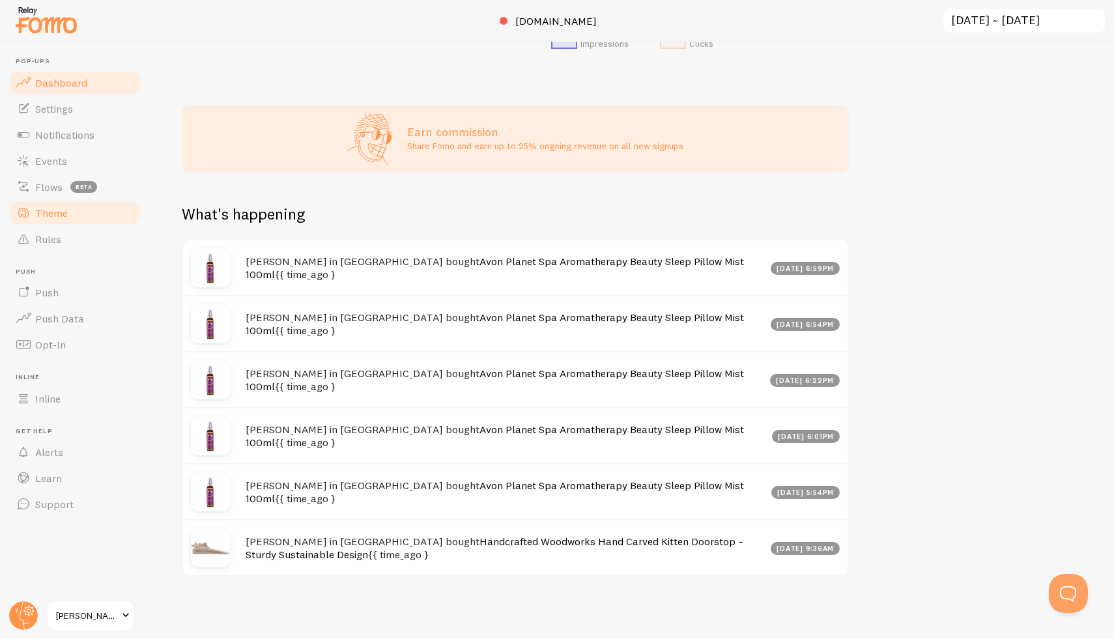
click at [78, 216] on link "Theme" at bounding box center [75, 213] width 134 height 26
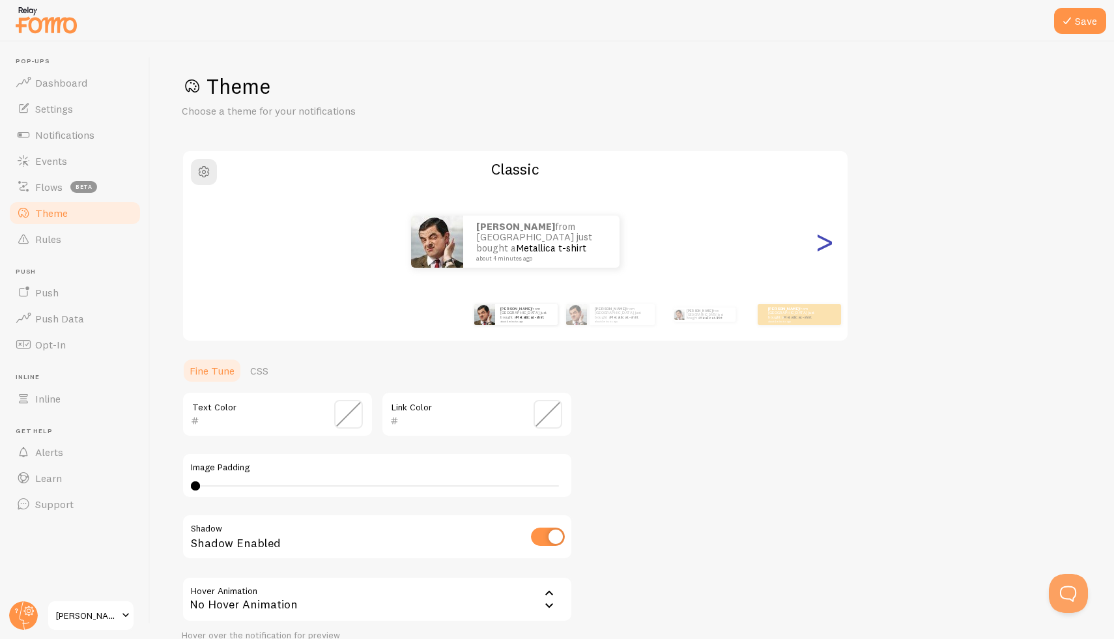
click at [830, 248] on div ">" at bounding box center [824, 242] width 16 height 94
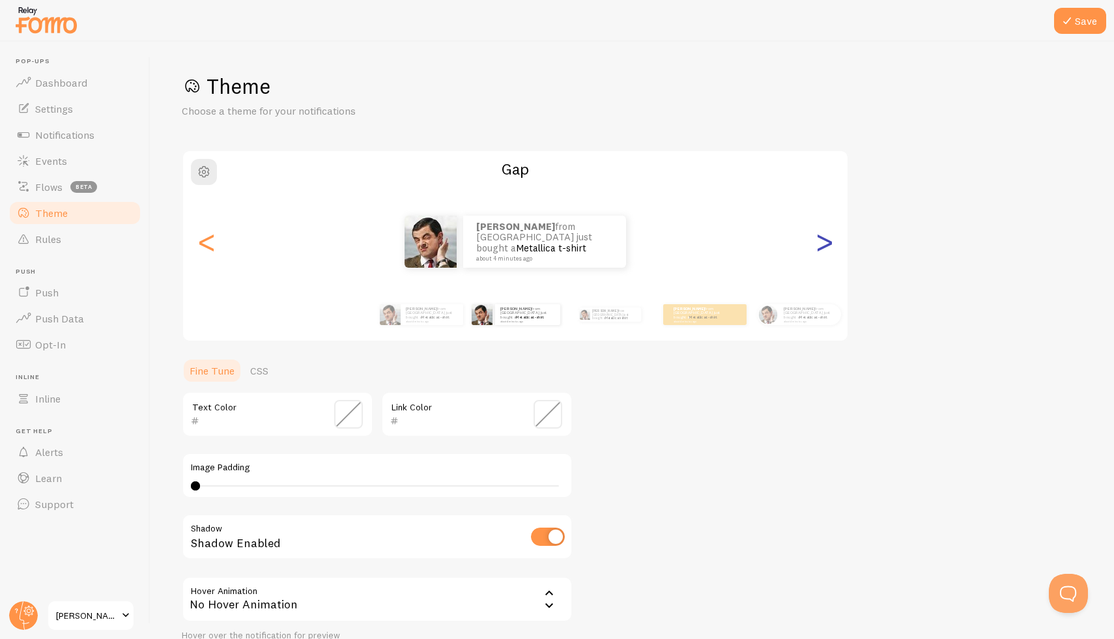
click at [830, 248] on div ">" at bounding box center [824, 242] width 16 height 94
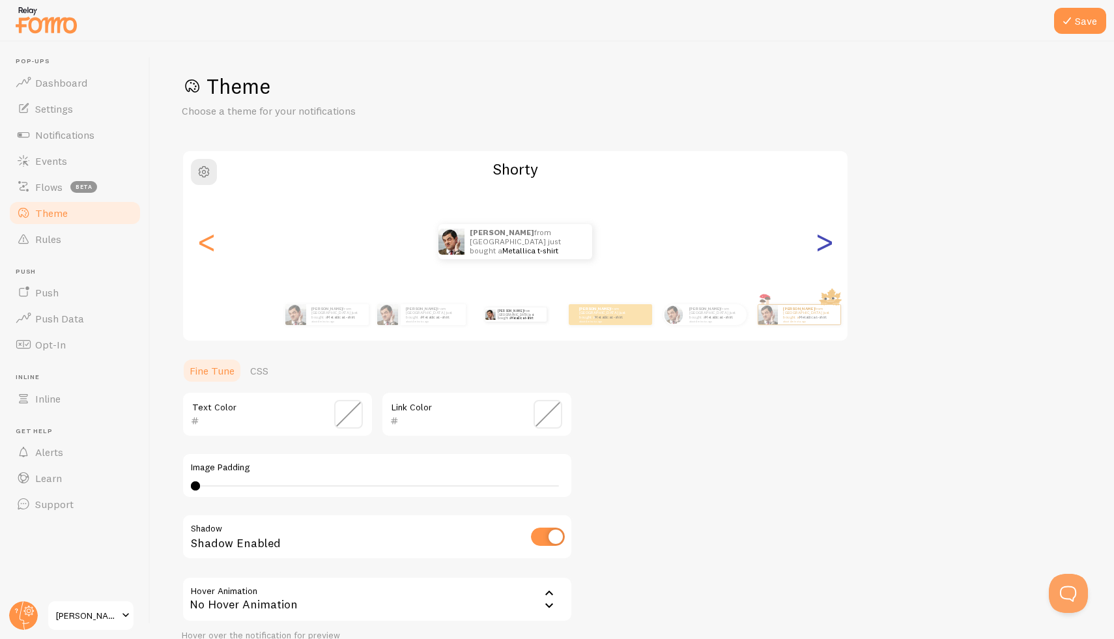
click at [830, 248] on div ">" at bounding box center [824, 242] width 16 height 94
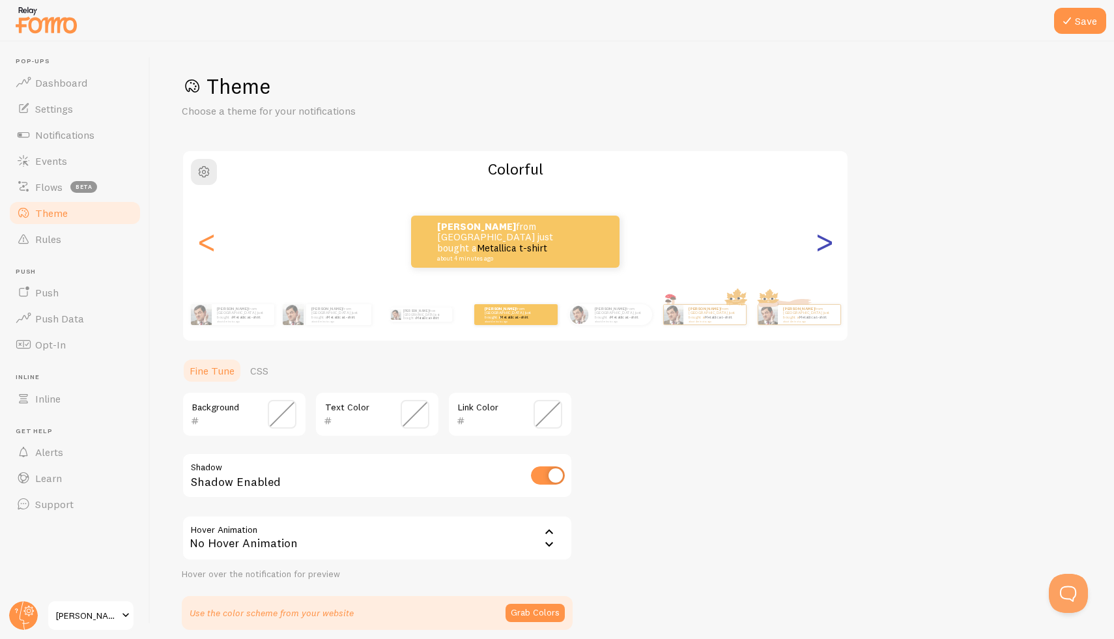
click at [830, 248] on div ">" at bounding box center [824, 242] width 16 height 94
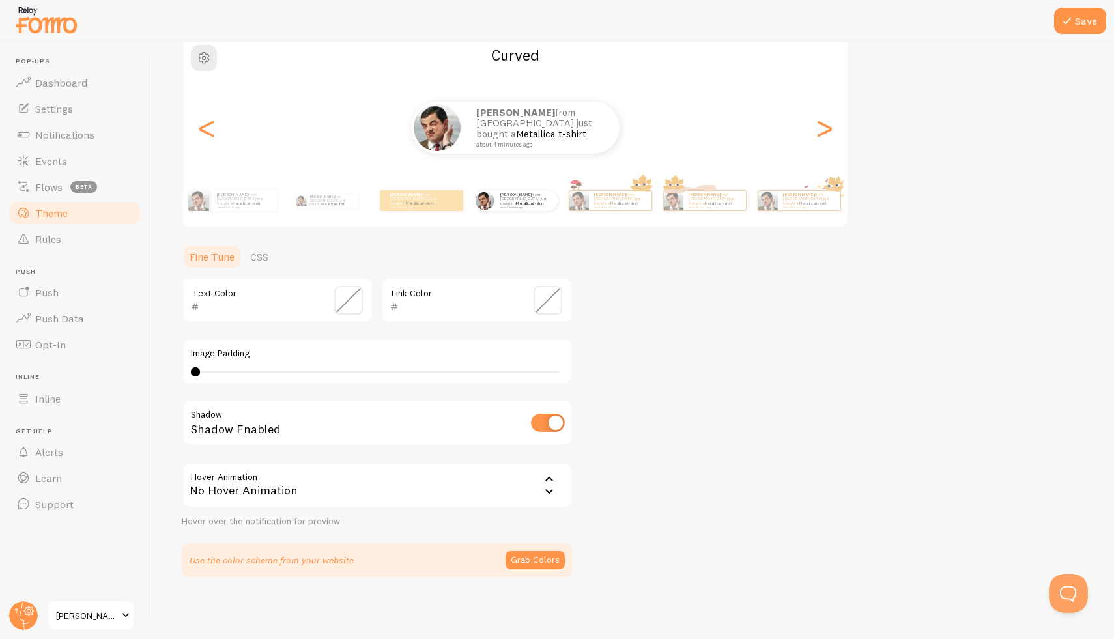
scroll to position [115, 0]
drag, startPoint x: 182, startPoint y: 66, endPoint x: 664, endPoint y: 571, distance: 697.5
click at [664, 570] on div "Save Theme Choose a theme for your notifications Curved [PERSON_NAME] from [GEO…" at bounding box center [631, 340] width 963 height 597
click at [836, 304] on div "Theme Choose a theme for your notifications Curved [PERSON_NAME] from [GEOGRAPH…" at bounding box center [632, 267] width 901 height 618
click at [545, 489] on icon at bounding box center [549, 491] width 16 height 16
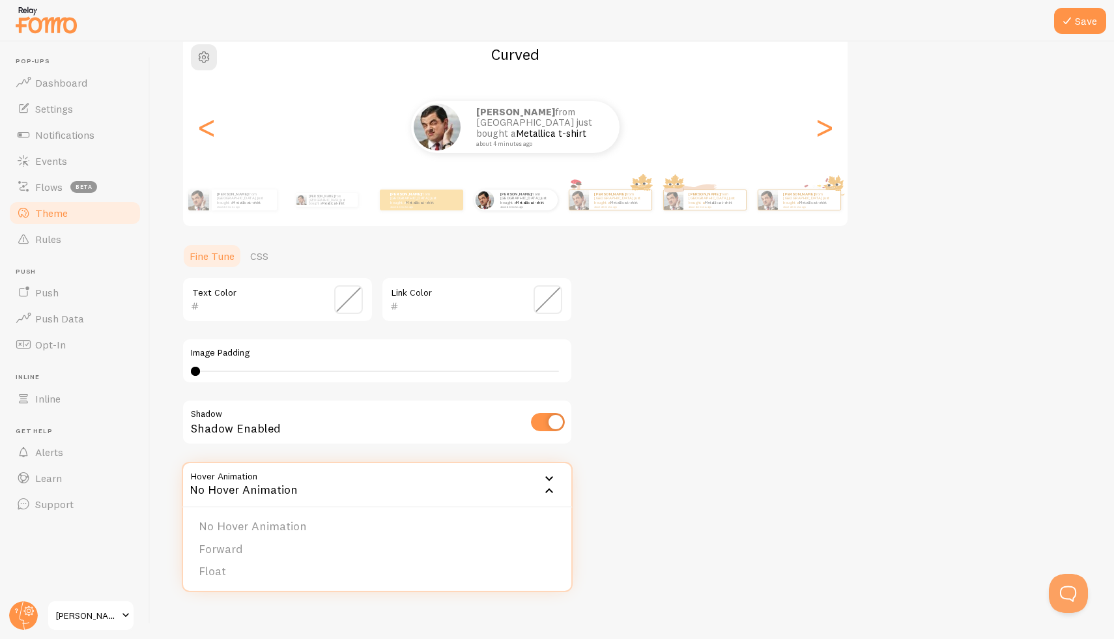
click at [681, 438] on div "Theme Choose a theme for your notifications Curved [PERSON_NAME] from [GEOGRAPH…" at bounding box center [632, 267] width 901 height 618
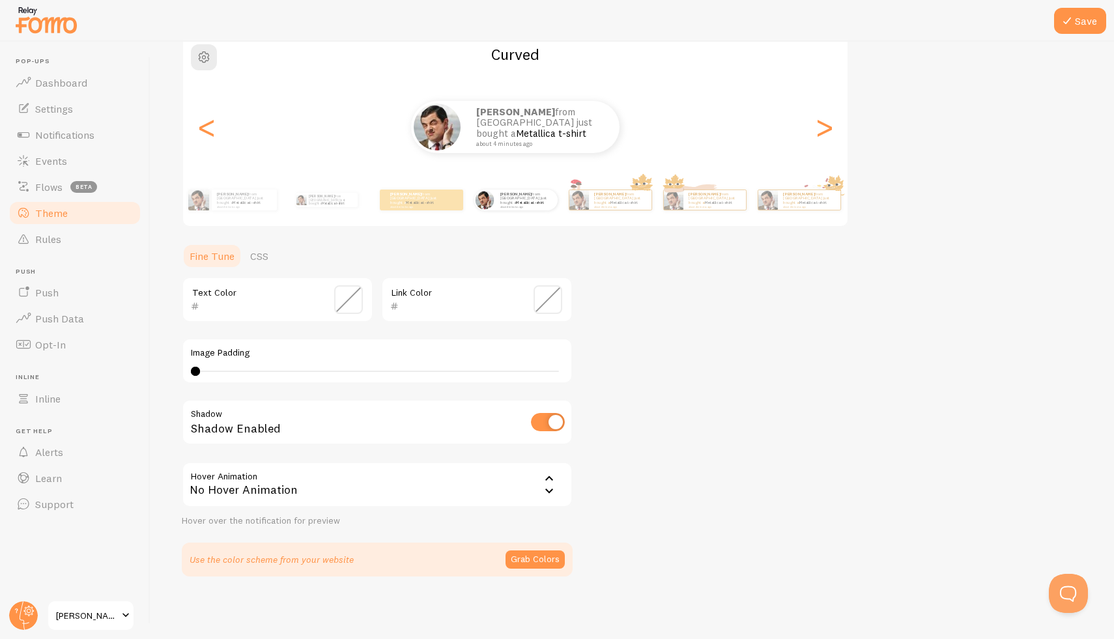
click at [356, 300] on span at bounding box center [348, 299] width 29 height 29
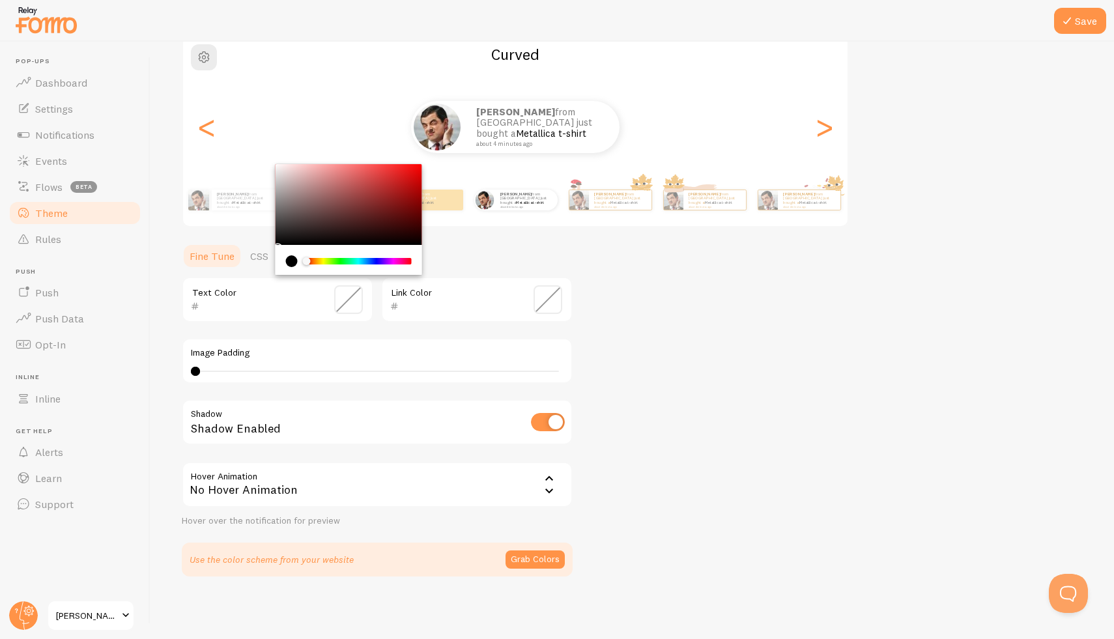
click at [556, 300] on span at bounding box center [547, 299] width 29 height 29
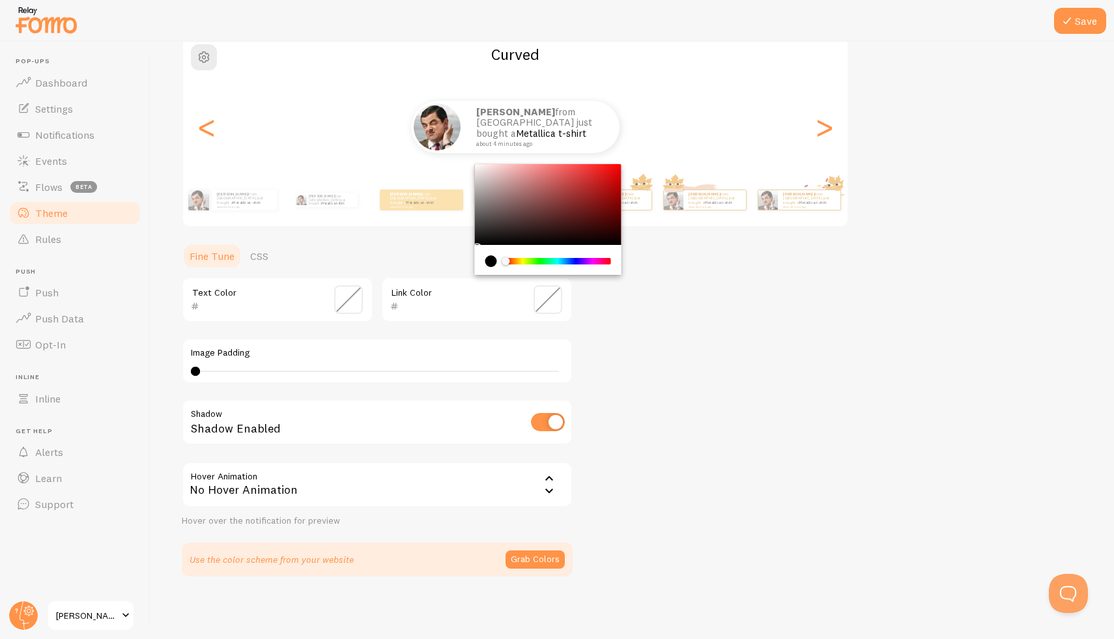
click at [346, 304] on span at bounding box center [348, 299] width 29 height 29
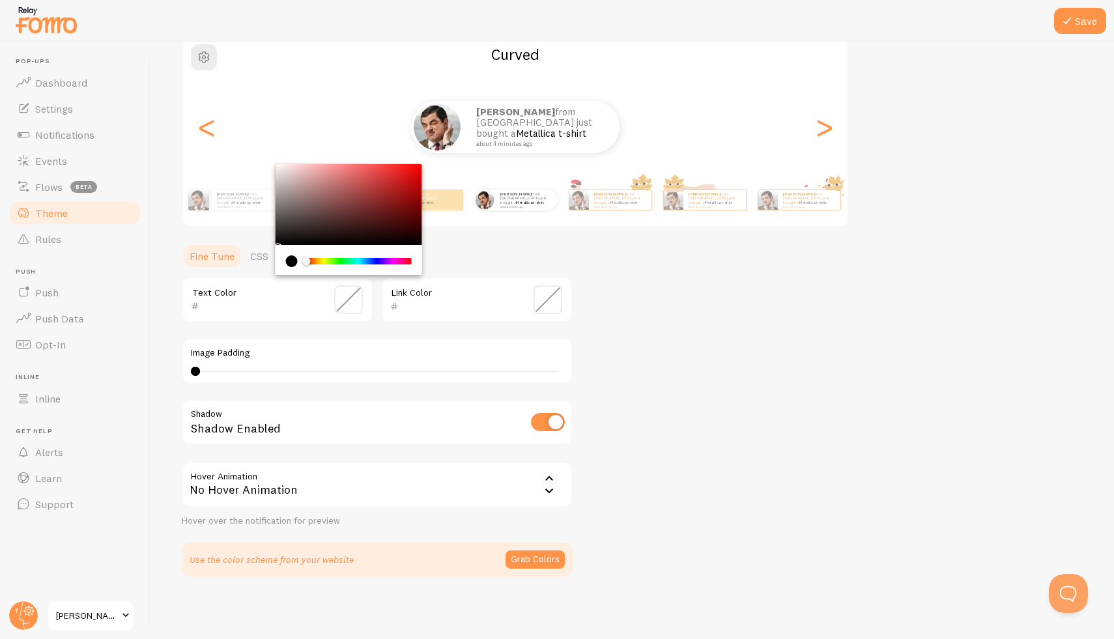
click at [655, 373] on div "Theme Choose a theme for your notifications Curved [PERSON_NAME] from [GEOGRAPH…" at bounding box center [632, 267] width 901 height 618
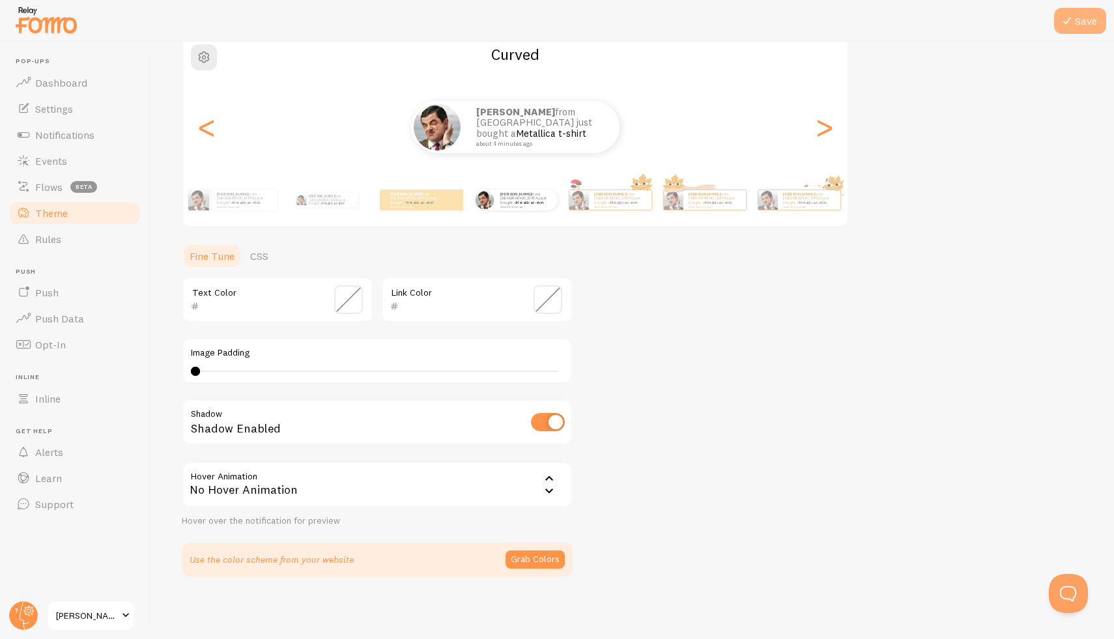
click at [1065, 25] on icon at bounding box center [1067, 21] width 16 height 16
drag, startPoint x: 194, startPoint y: 368, endPoint x: 231, endPoint y: 368, distance: 36.5
click at [231, 368] on div at bounding box center [228, 371] width 9 height 9
click at [821, 128] on div ">" at bounding box center [824, 127] width 16 height 94
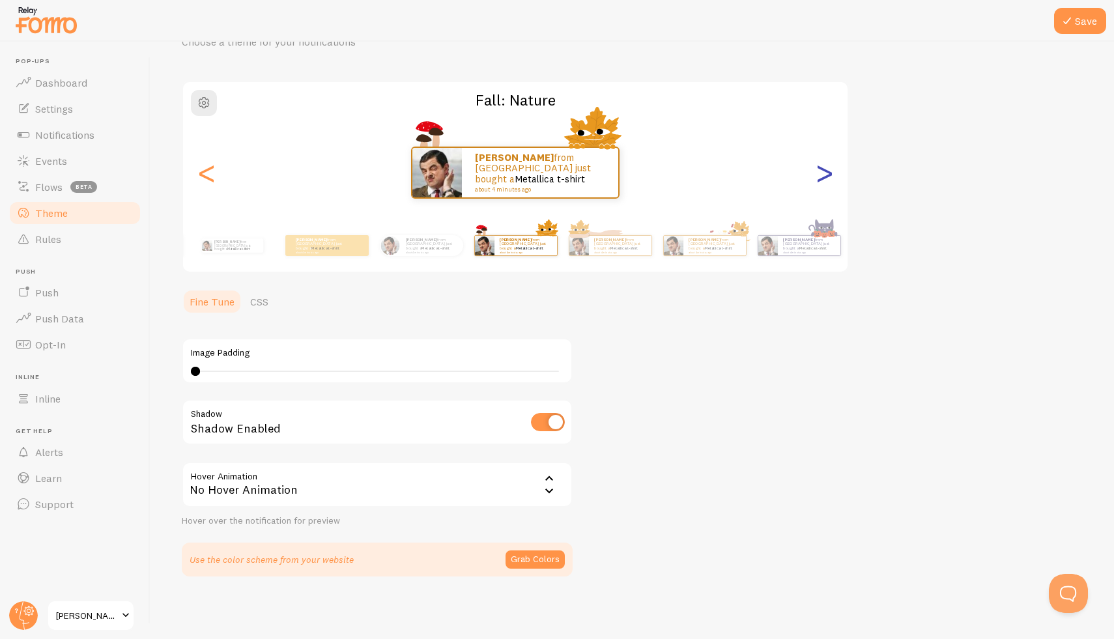
scroll to position [69, 0]
click at [821, 128] on div ">" at bounding box center [824, 173] width 16 height 94
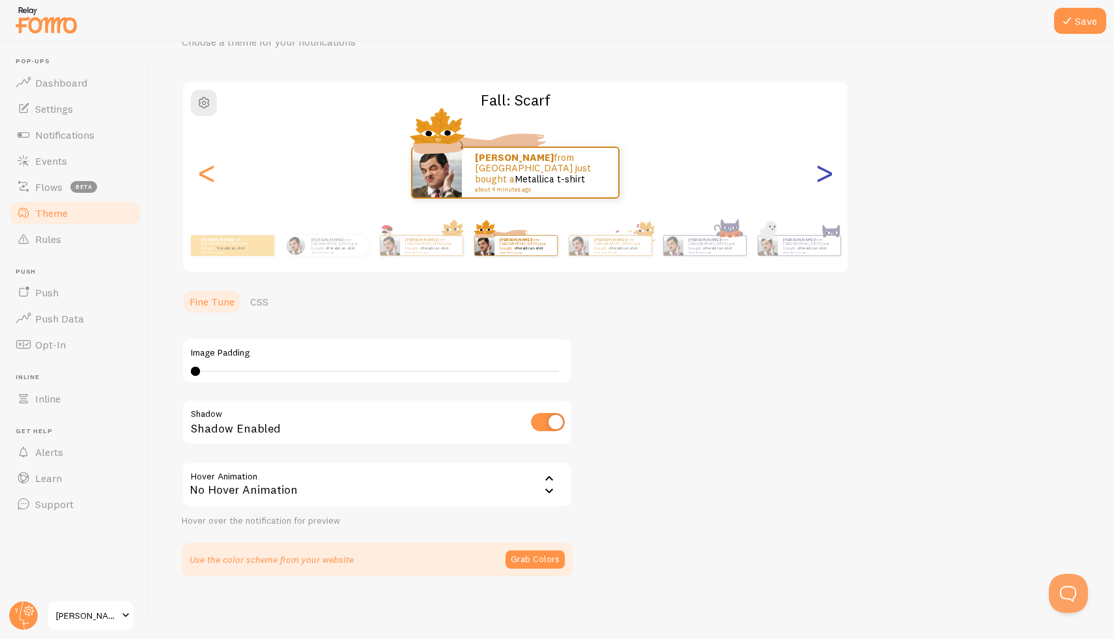
click at [821, 128] on div ">" at bounding box center [824, 173] width 16 height 94
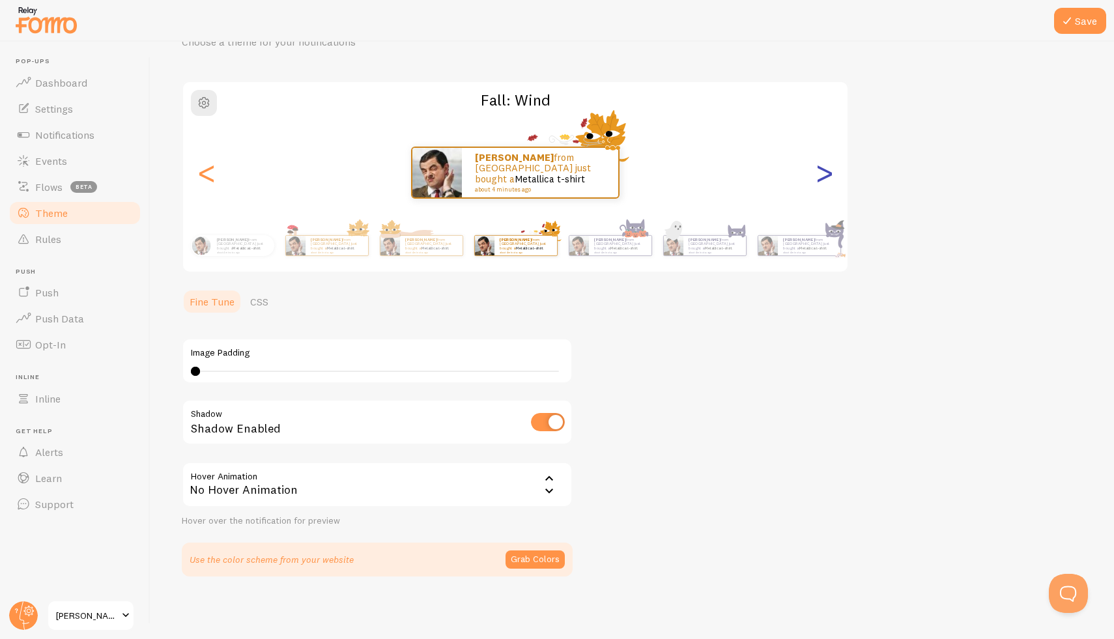
click at [821, 128] on div ">" at bounding box center [824, 173] width 16 height 94
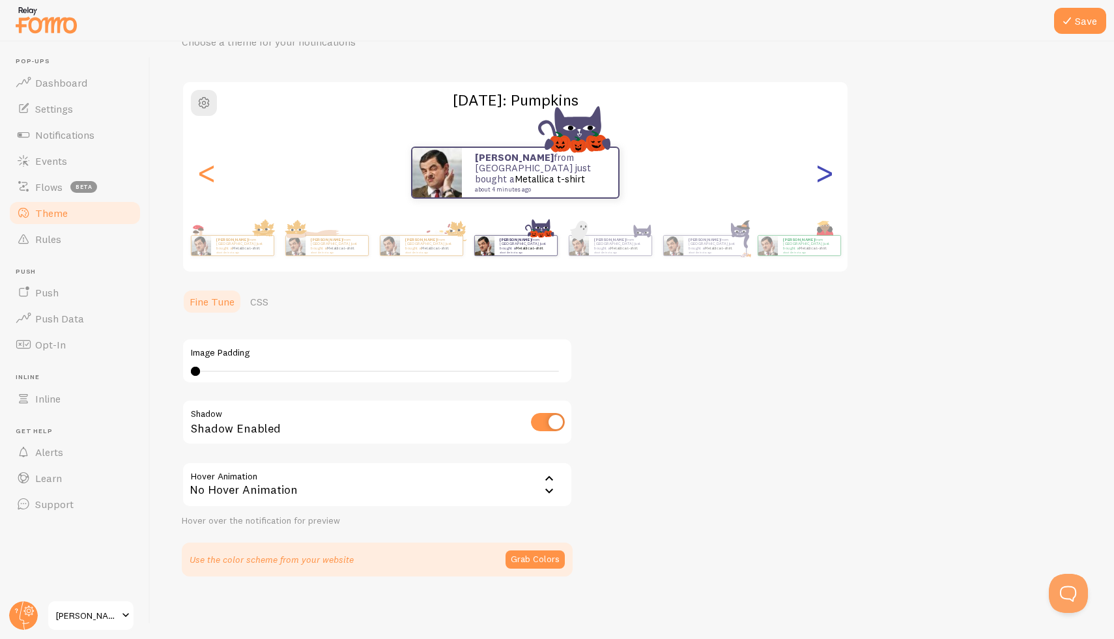
click at [821, 128] on div ">" at bounding box center [824, 173] width 16 height 94
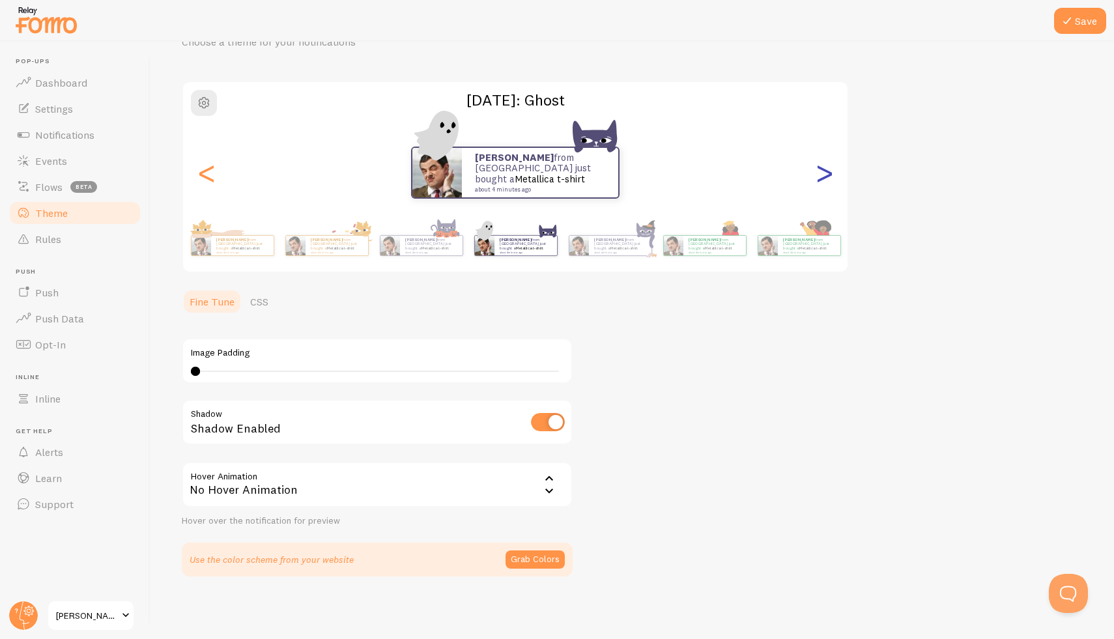
click at [821, 128] on div ">" at bounding box center [824, 173] width 16 height 94
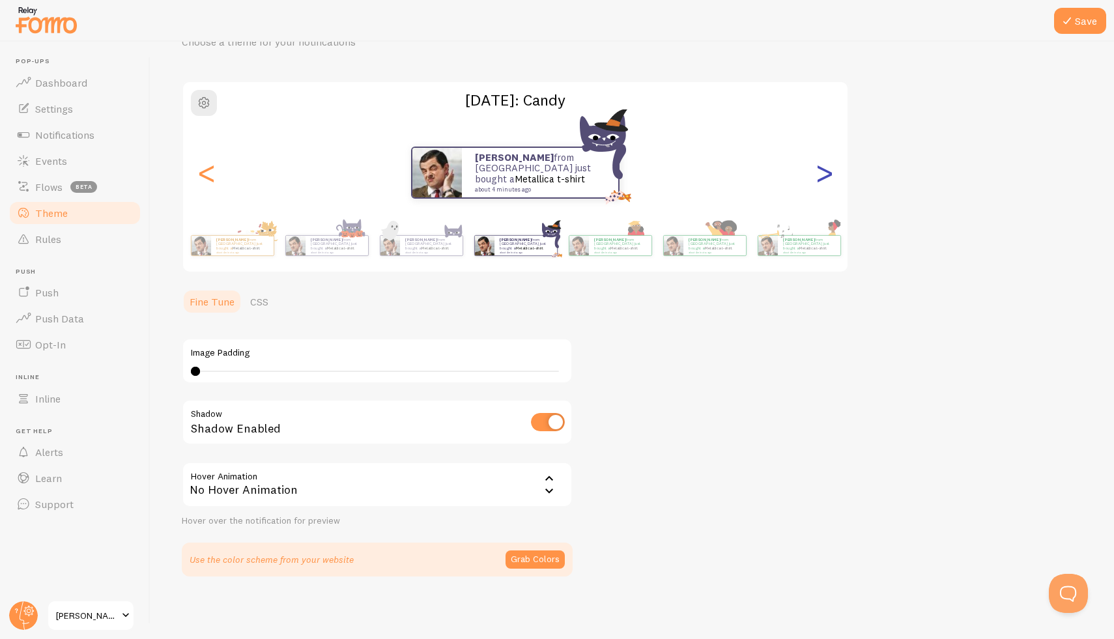
click at [821, 128] on div ">" at bounding box center [824, 173] width 16 height 94
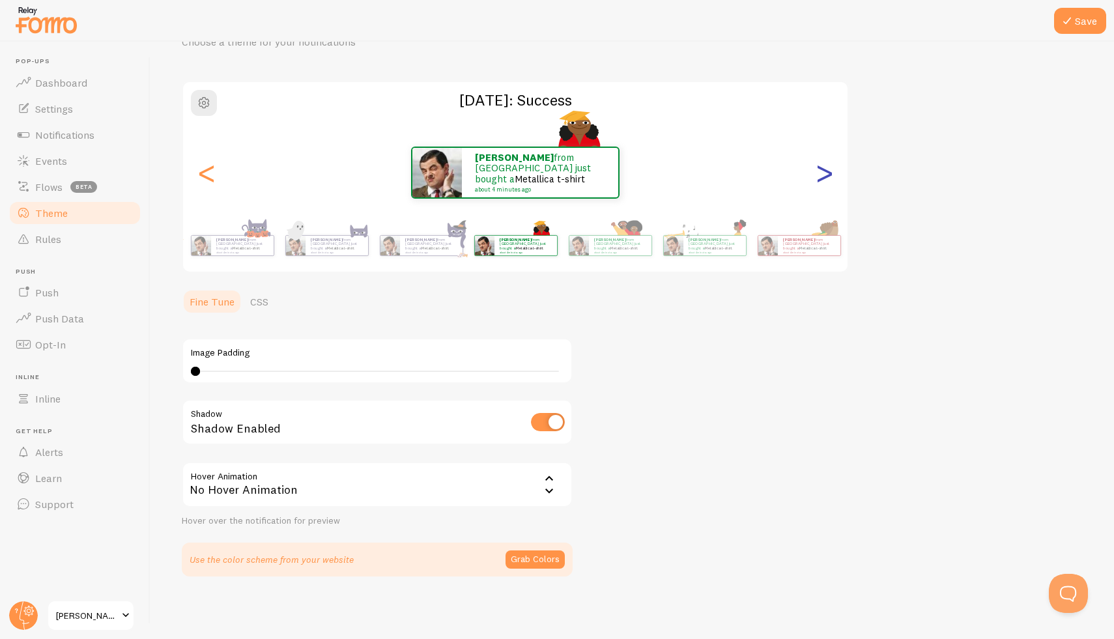
click at [821, 128] on div ">" at bounding box center [824, 173] width 16 height 94
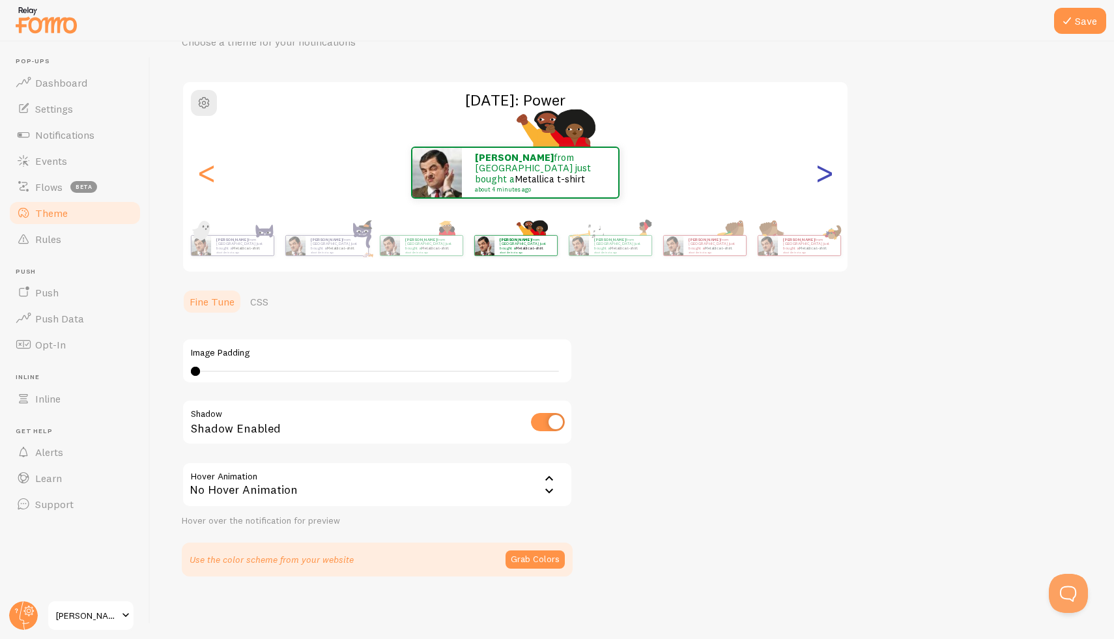
click at [821, 128] on div ">" at bounding box center [824, 173] width 16 height 94
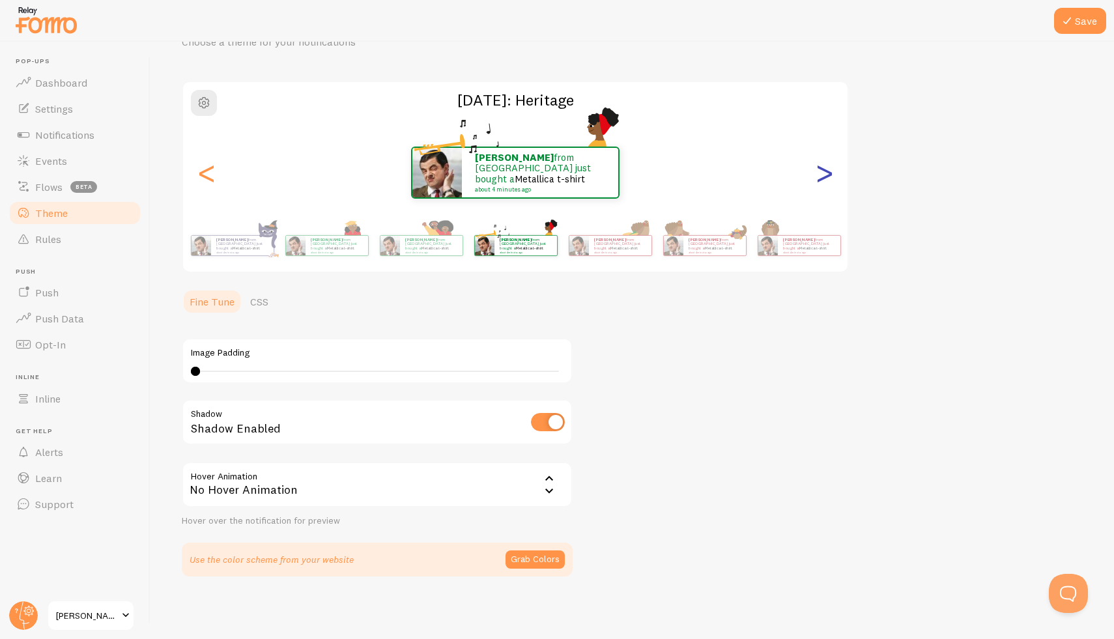
click at [821, 128] on div ">" at bounding box center [824, 173] width 16 height 94
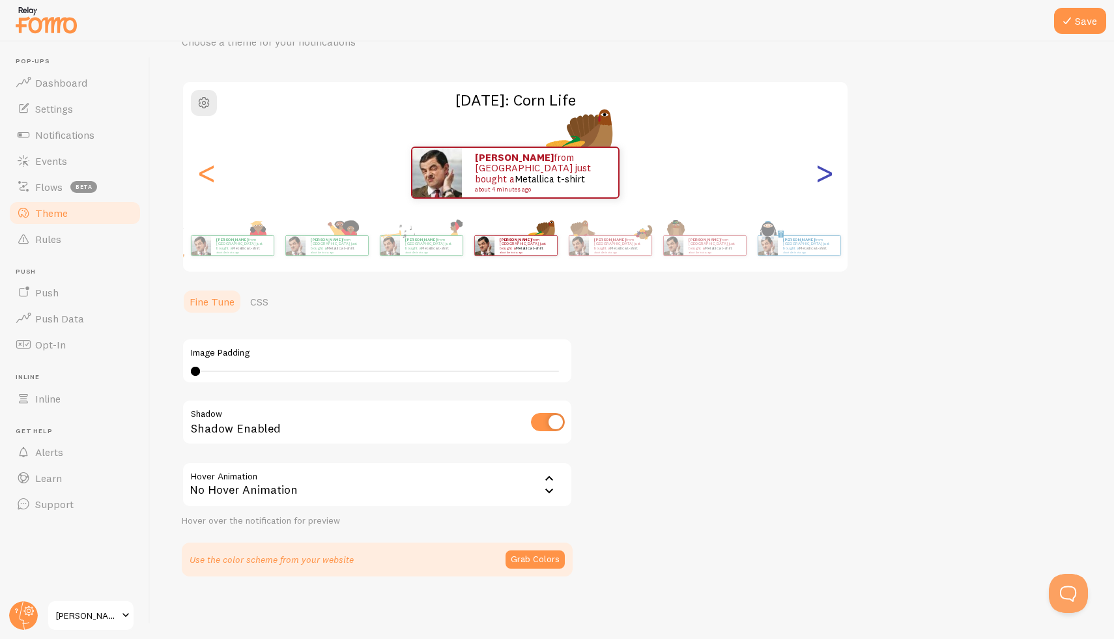
click at [821, 128] on div ">" at bounding box center [824, 173] width 16 height 94
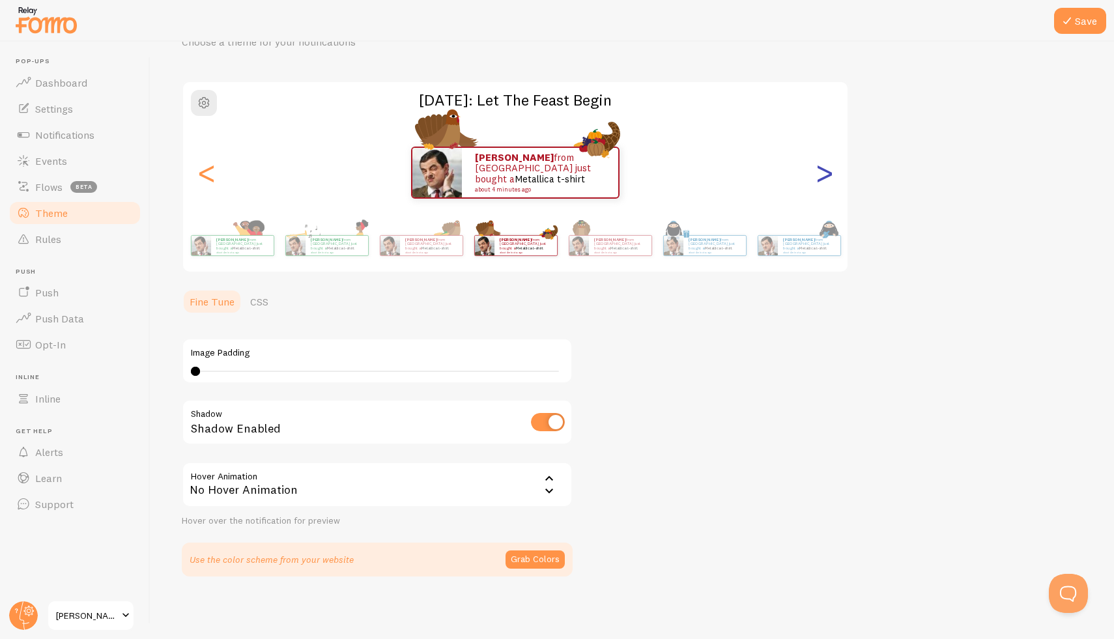
click at [821, 128] on div ">" at bounding box center [824, 173] width 16 height 94
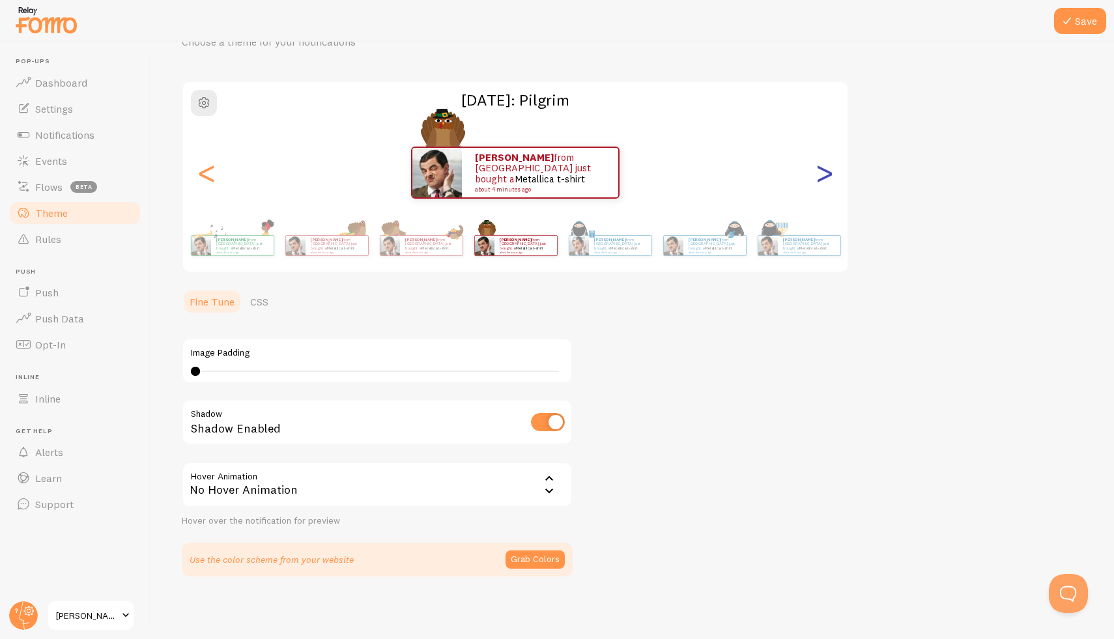
click at [821, 128] on div ">" at bounding box center [824, 173] width 16 height 94
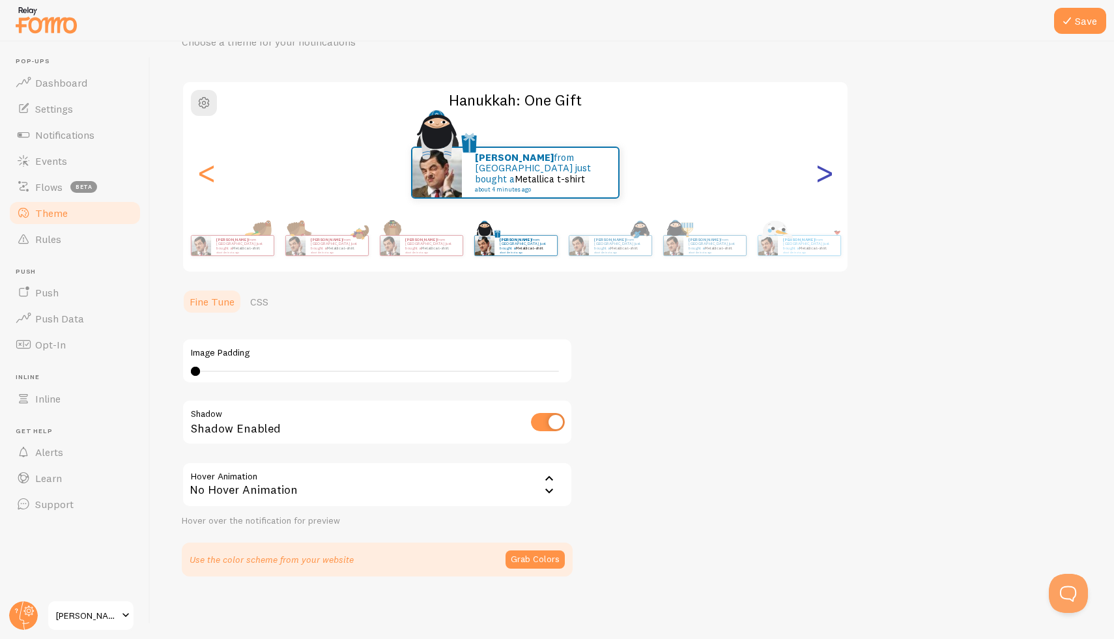
click at [821, 128] on div ">" at bounding box center [824, 173] width 16 height 94
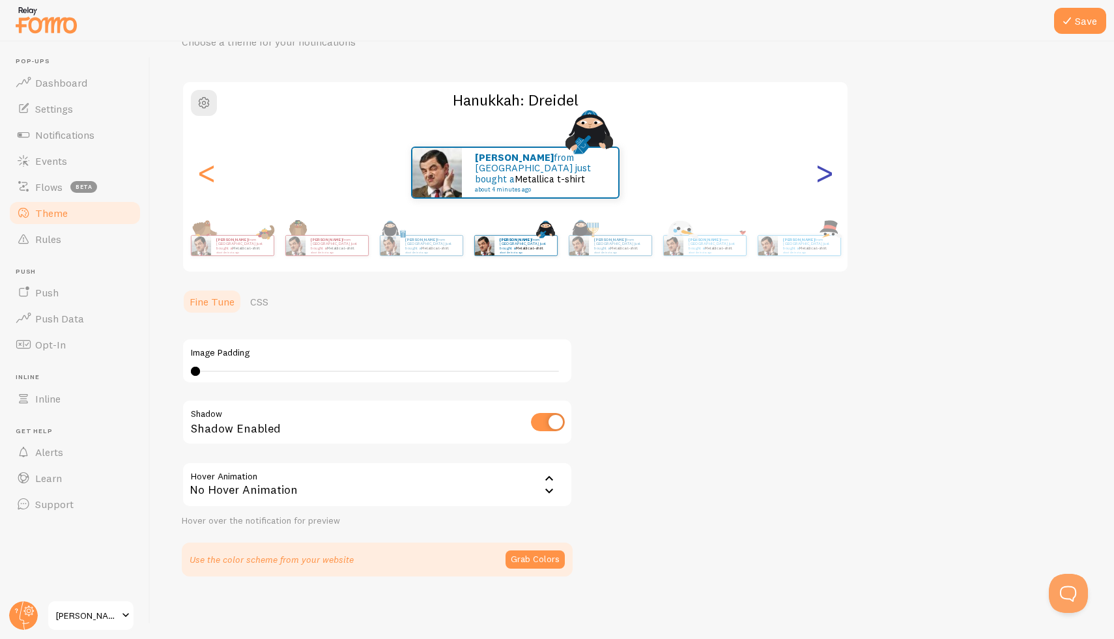
click at [821, 128] on div ">" at bounding box center [824, 173] width 16 height 94
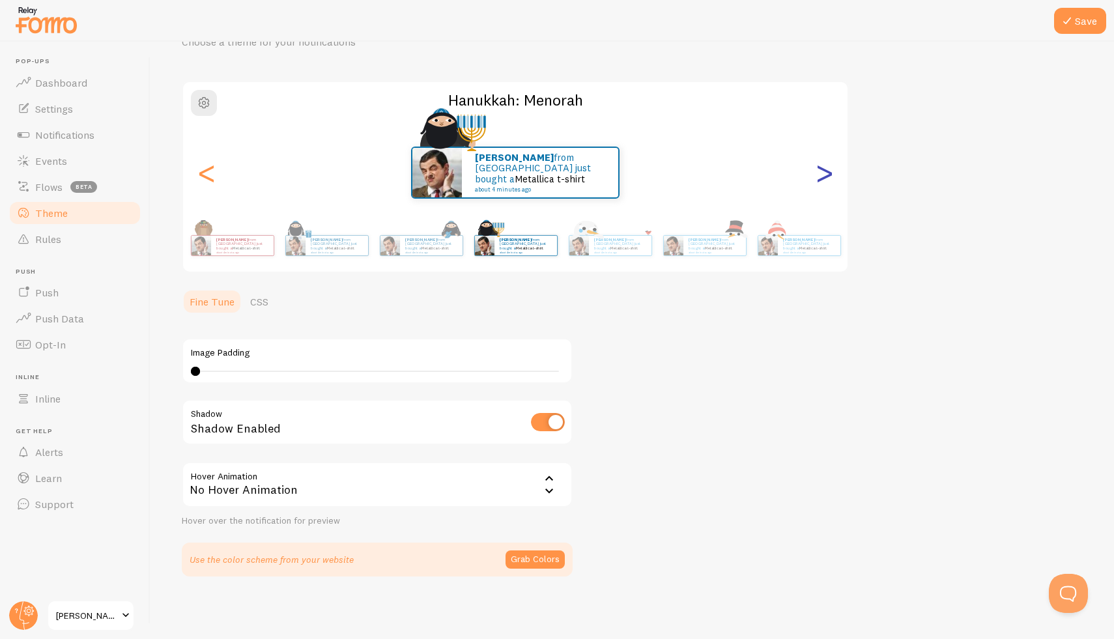
click at [821, 128] on div ">" at bounding box center [824, 173] width 16 height 94
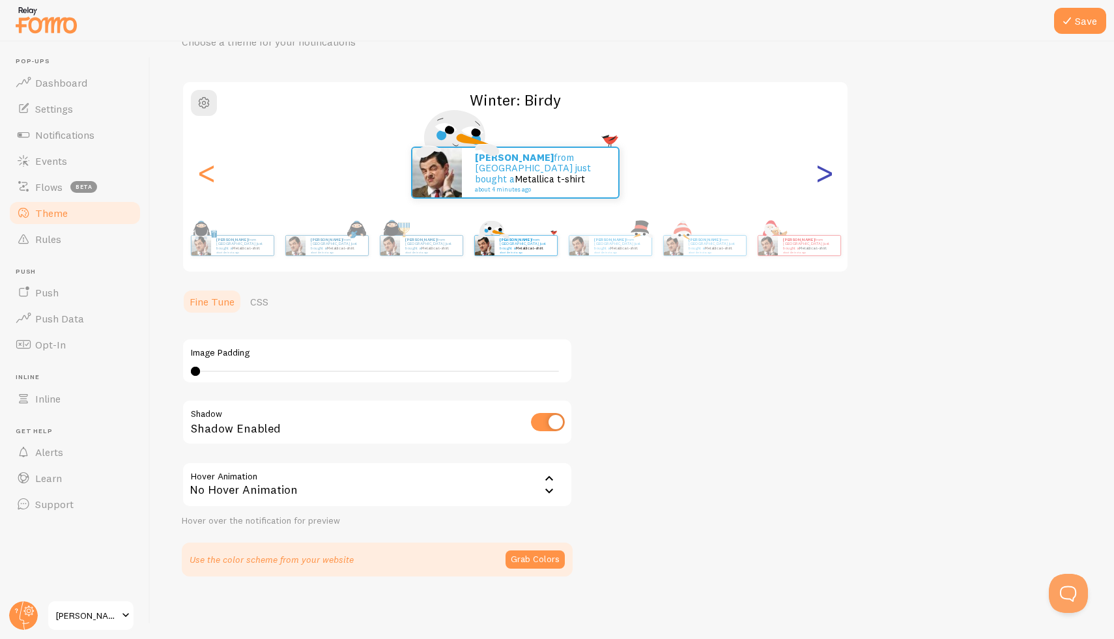
click at [821, 128] on div ">" at bounding box center [824, 173] width 16 height 94
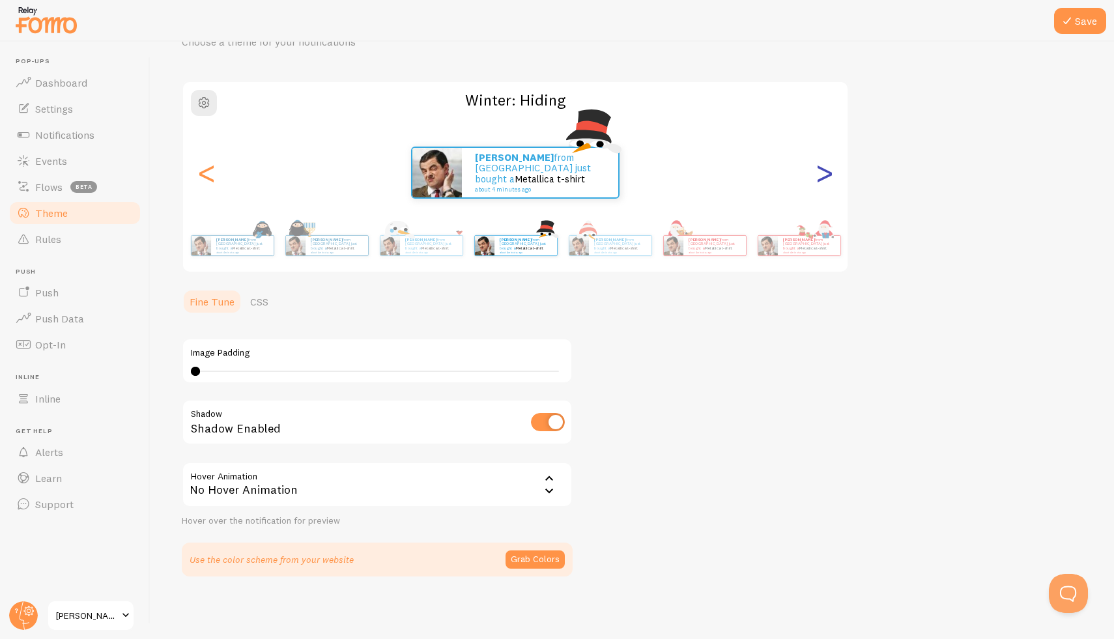
click at [821, 128] on div ">" at bounding box center [824, 173] width 16 height 94
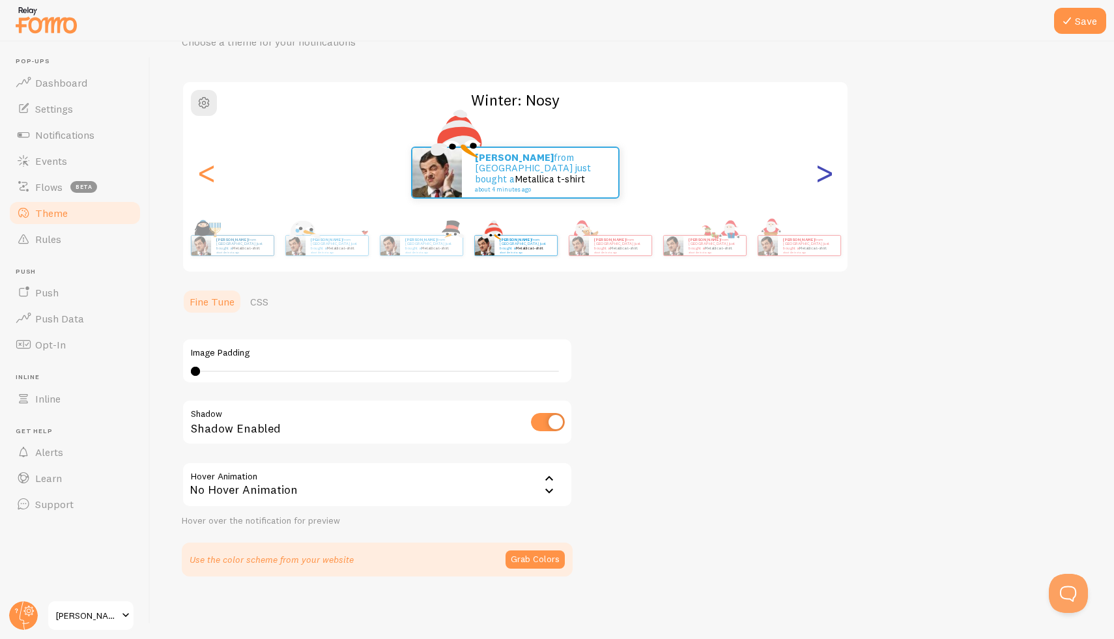
click at [823, 158] on div ">" at bounding box center [824, 173] width 16 height 94
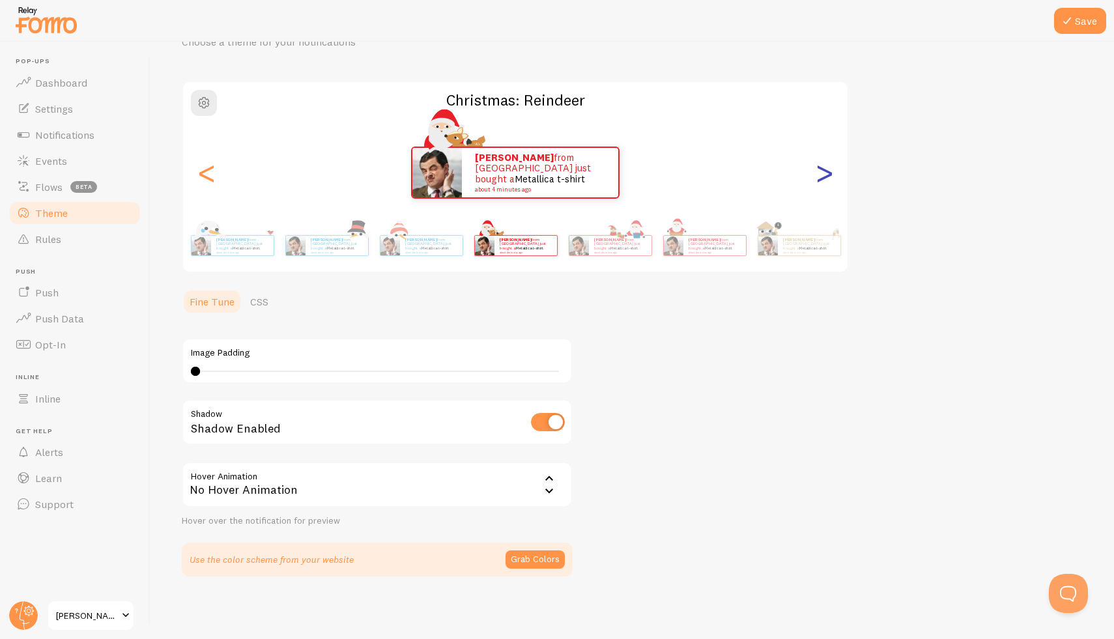
click at [823, 158] on div ">" at bounding box center [824, 173] width 16 height 94
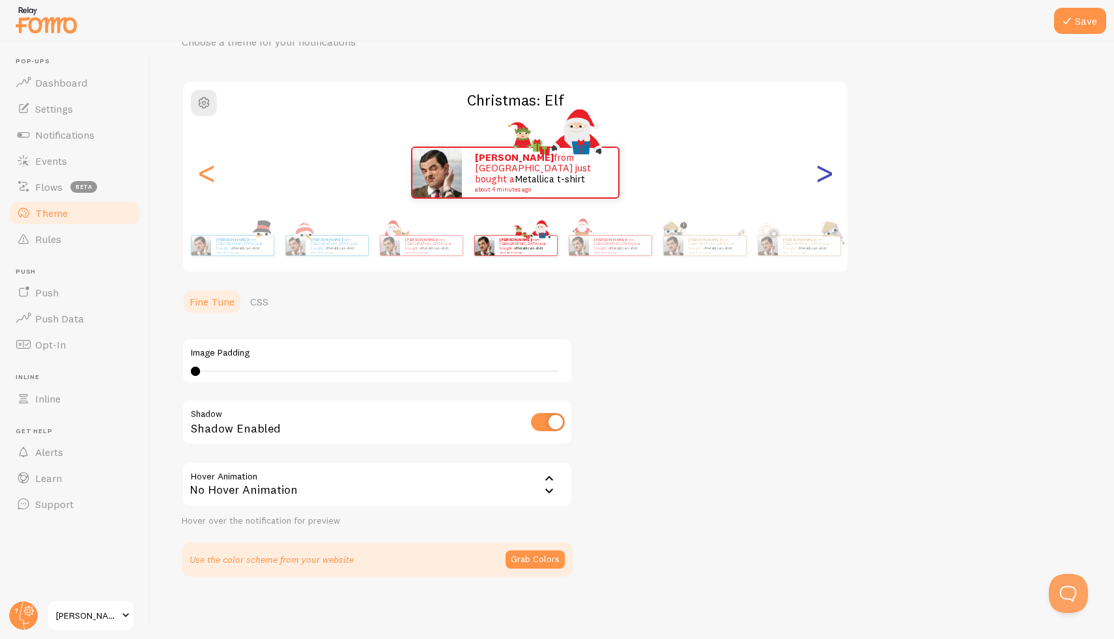
click at [823, 158] on div ">" at bounding box center [824, 173] width 16 height 94
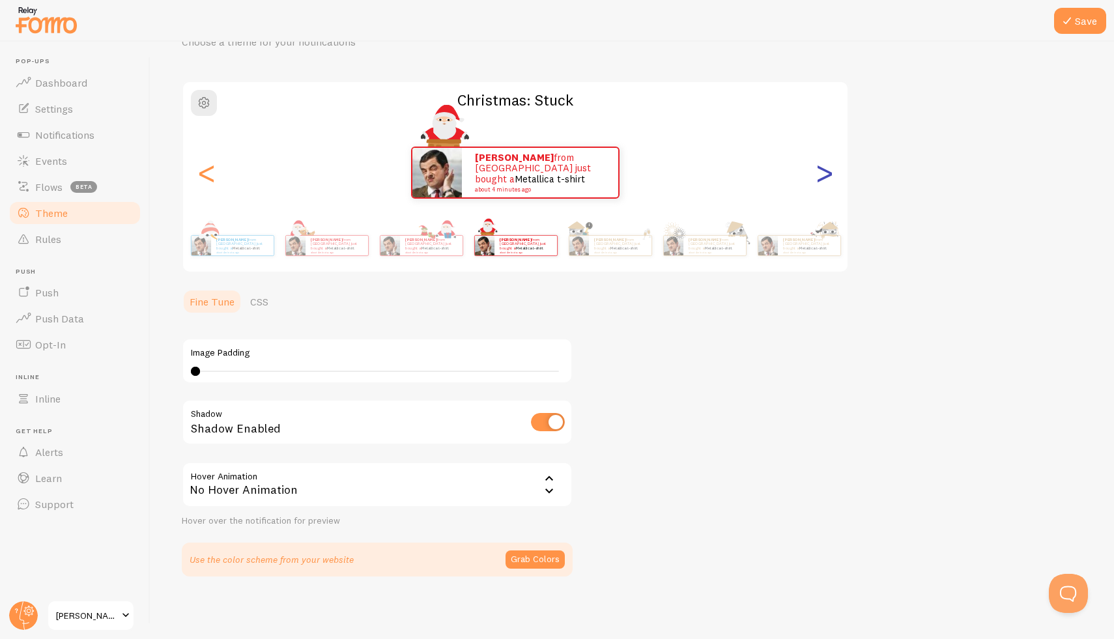
click at [823, 158] on div ">" at bounding box center [824, 173] width 16 height 94
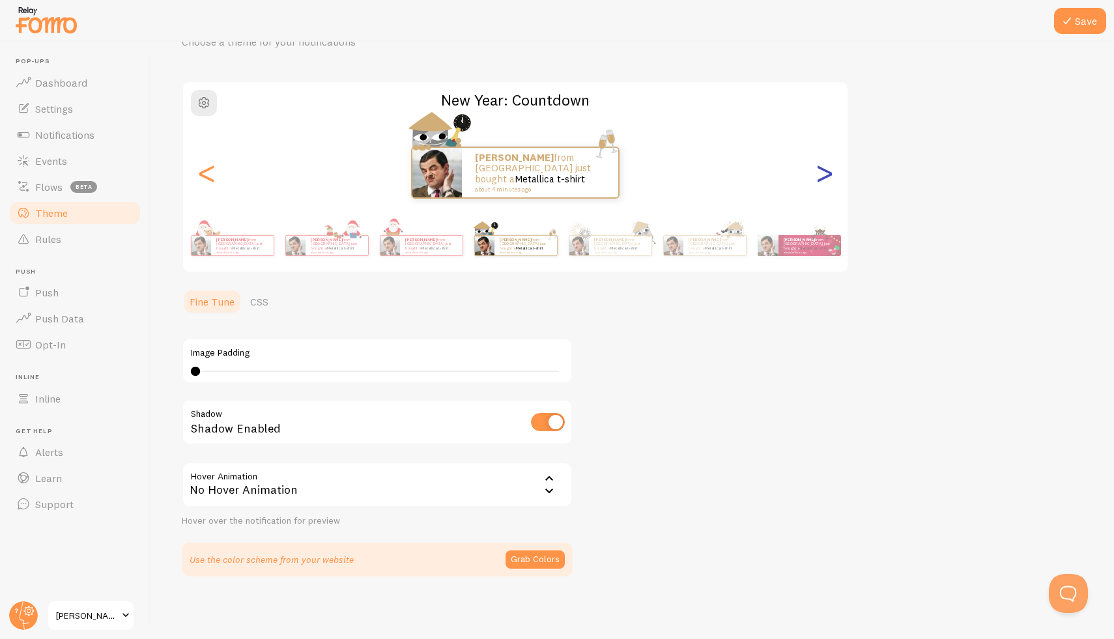
click at [823, 158] on div ">" at bounding box center [824, 173] width 16 height 94
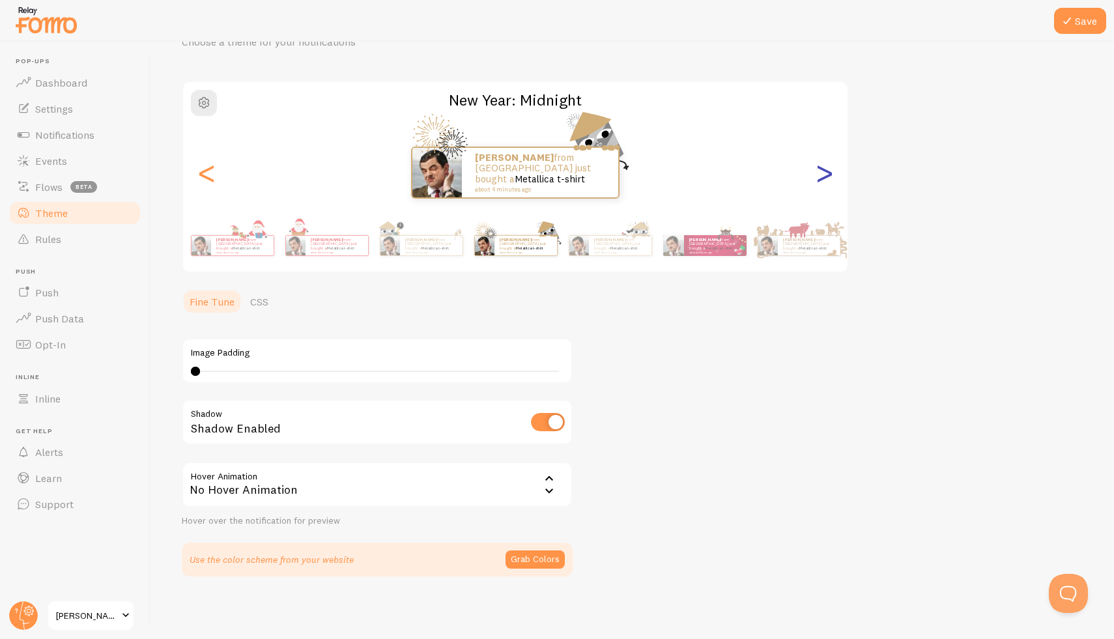
click at [823, 158] on div ">" at bounding box center [824, 173] width 16 height 94
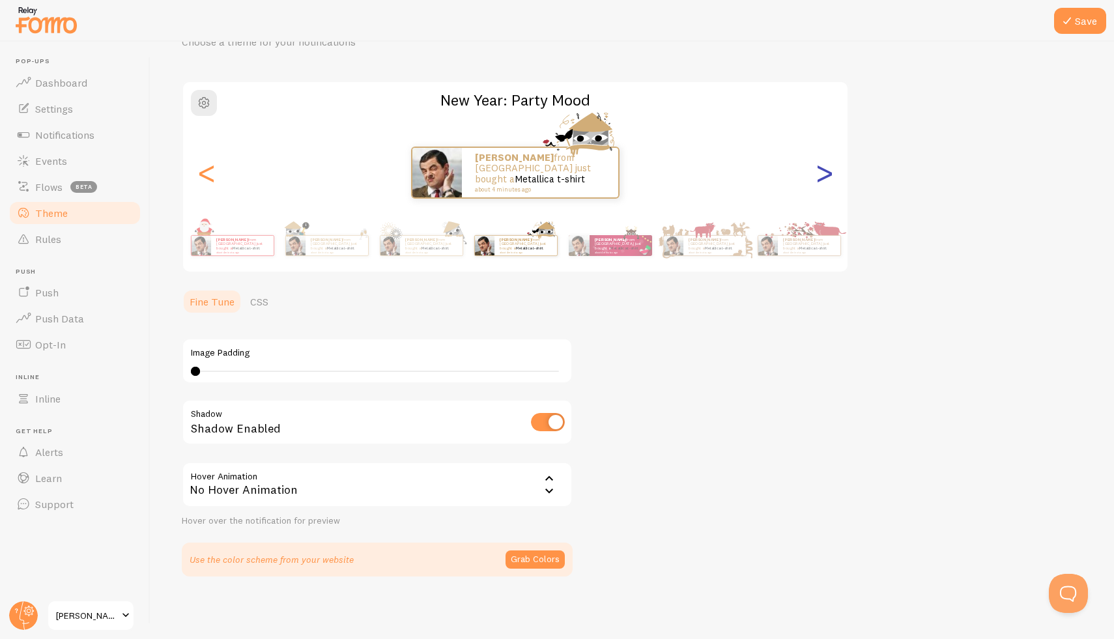
click at [820, 168] on div ">" at bounding box center [824, 173] width 16 height 94
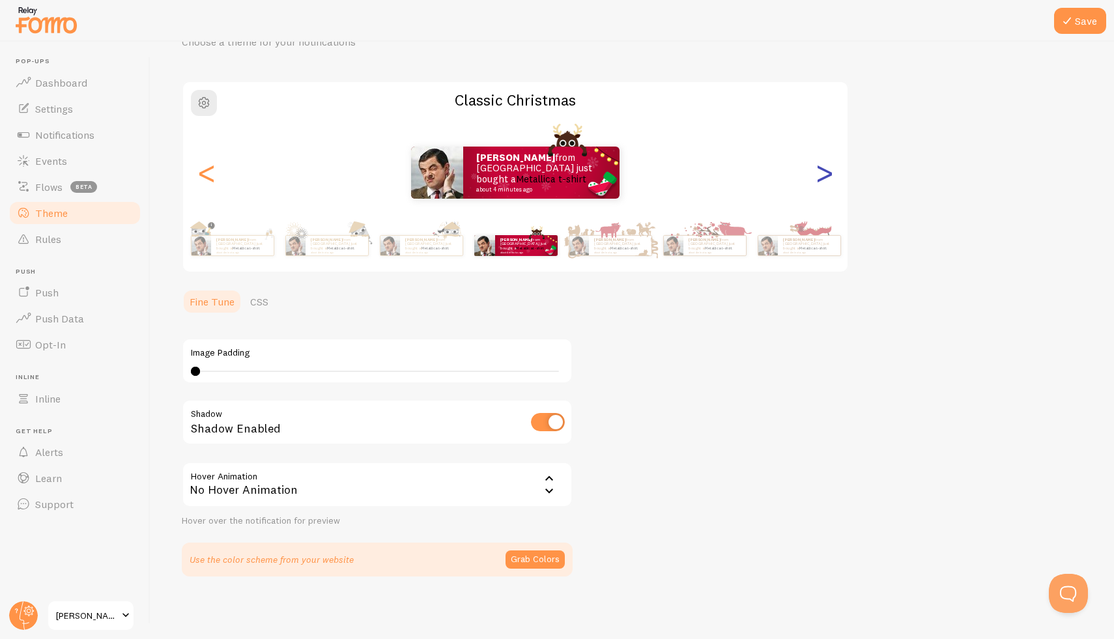
click at [820, 168] on div ">" at bounding box center [824, 173] width 16 height 94
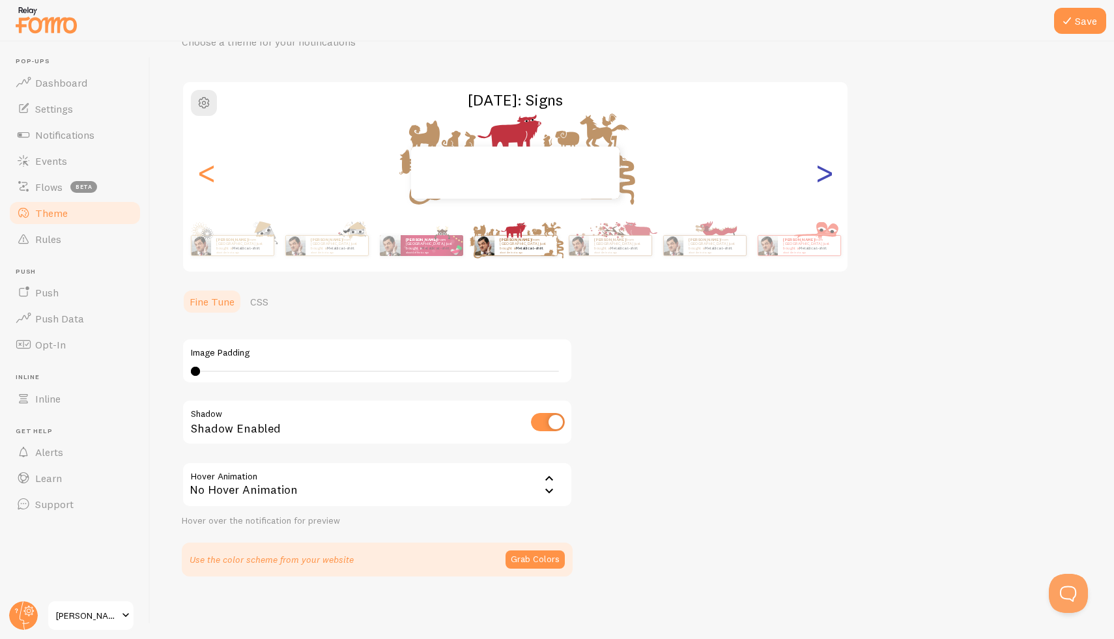
click at [820, 168] on div ">" at bounding box center [824, 173] width 16 height 94
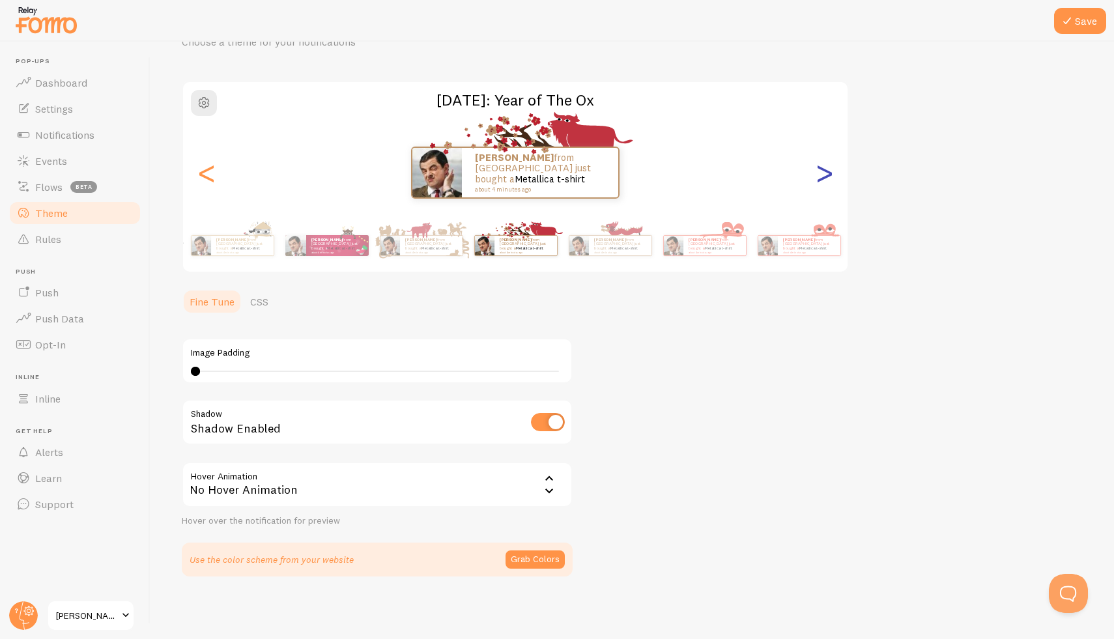
click at [820, 168] on div ">" at bounding box center [824, 173] width 16 height 94
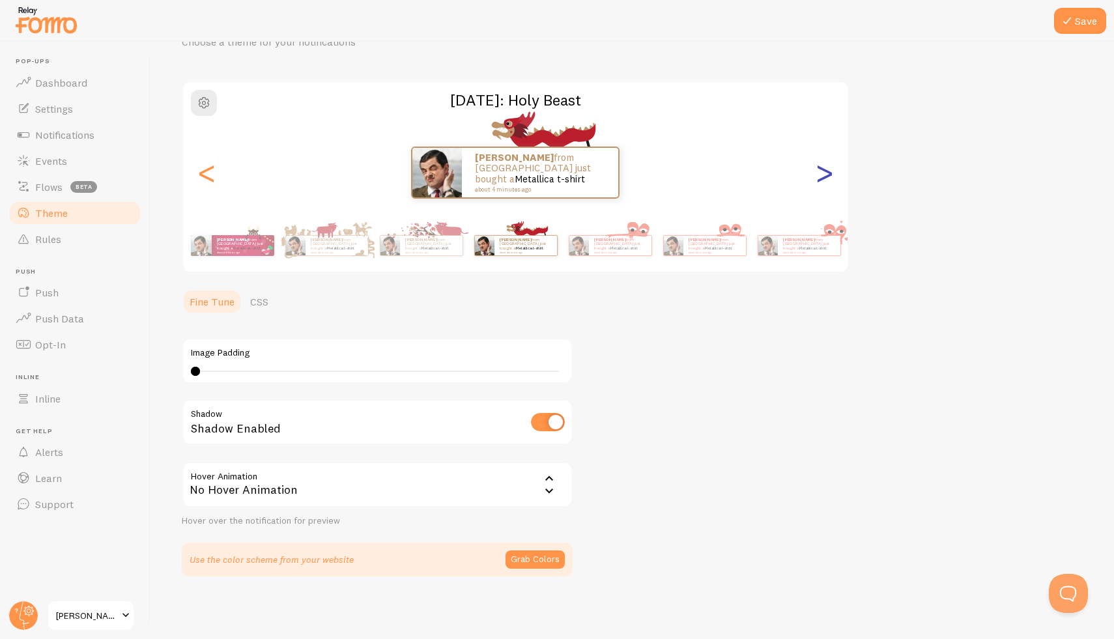
click at [820, 168] on div ">" at bounding box center [824, 173] width 16 height 94
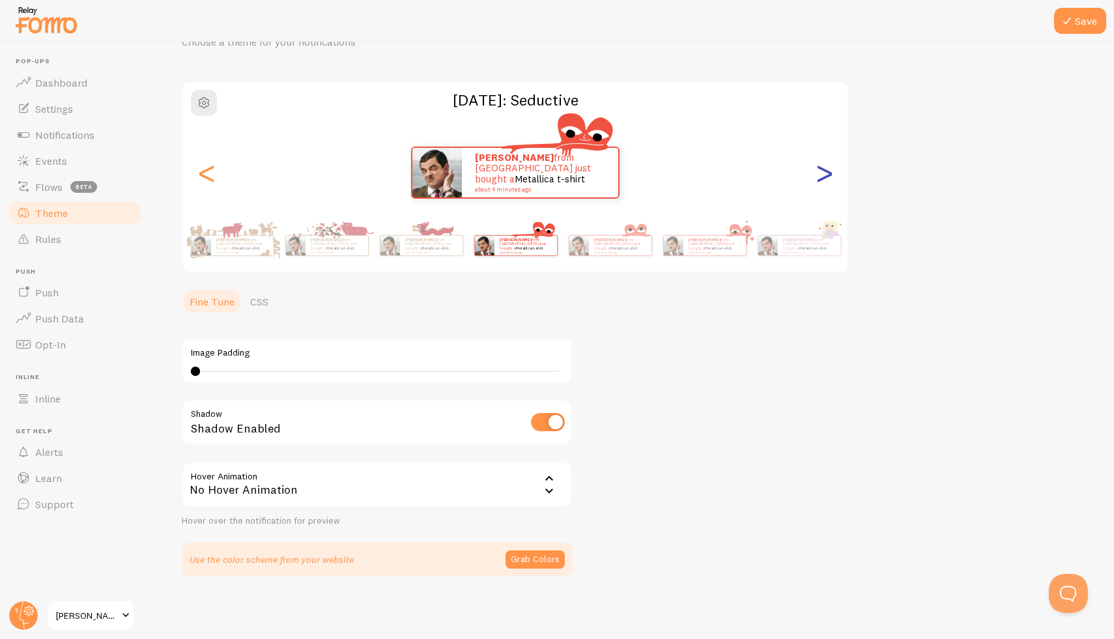
click at [820, 168] on div ">" at bounding box center [824, 173] width 16 height 94
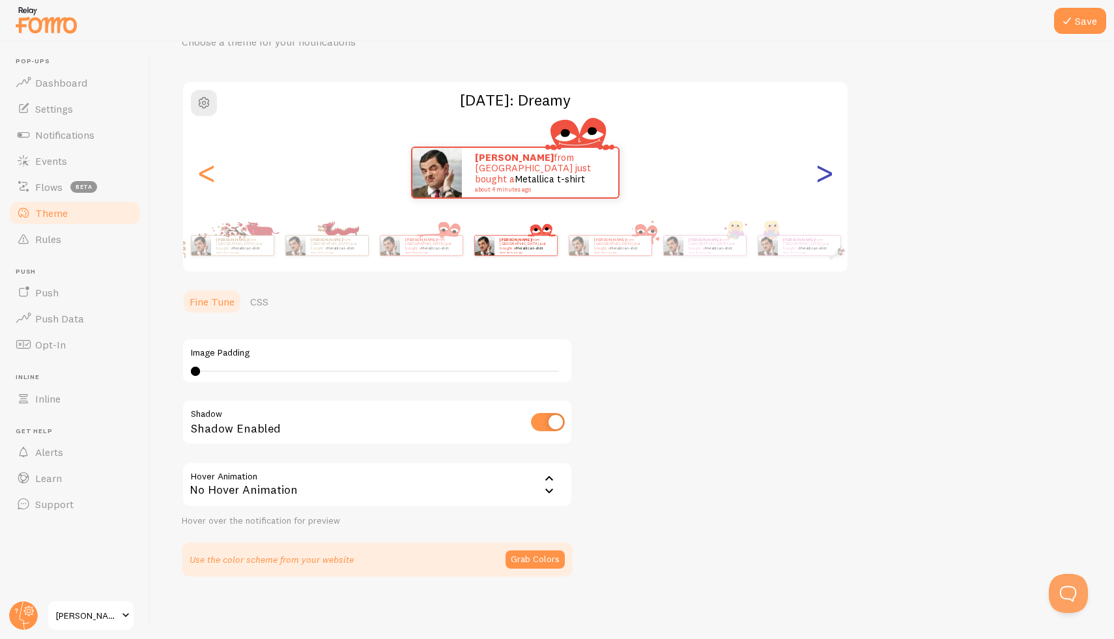
click at [820, 168] on div ">" at bounding box center [824, 173] width 16 height 94
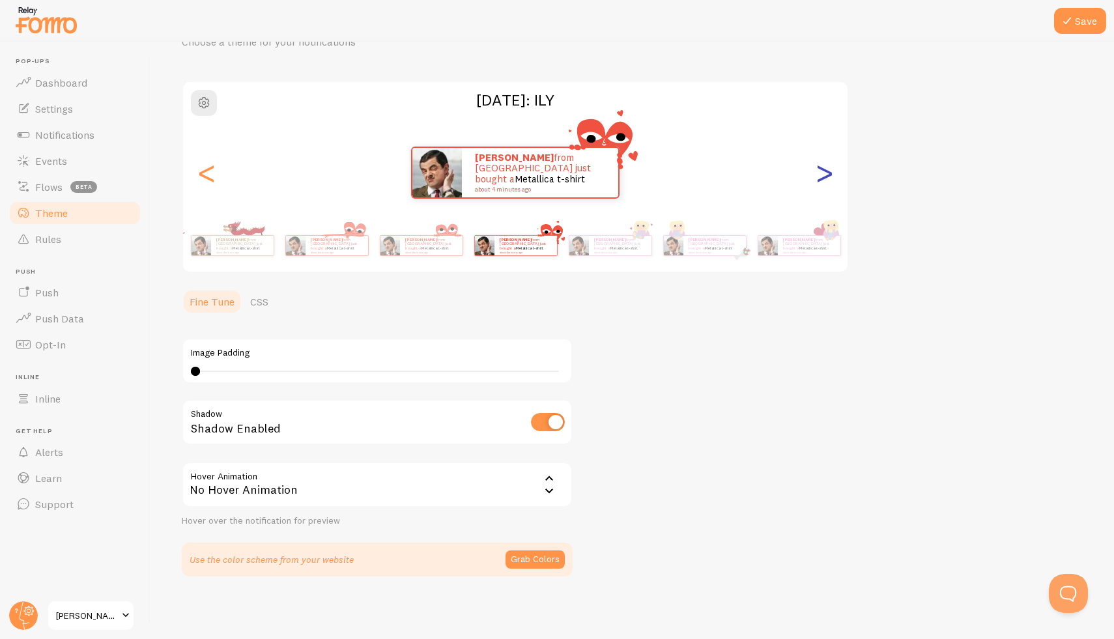
click at [820, 168] on div ">" at bounding box center [824, 173] width 16 height 94
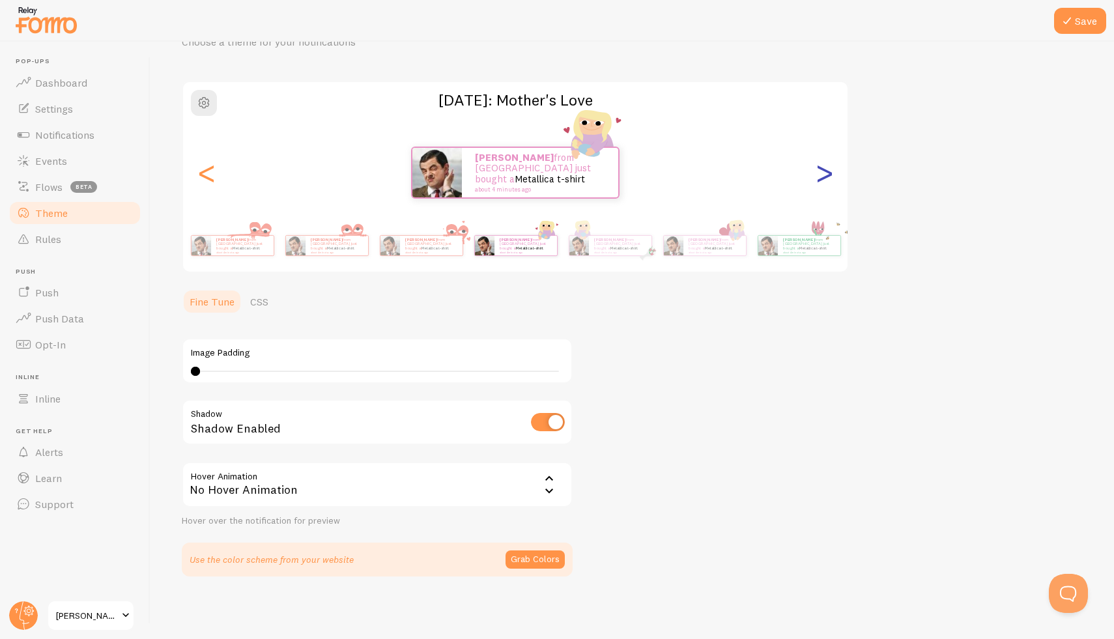
click at [820, 168] on div ">" at bounding box center [824, 173] width 16 height 94
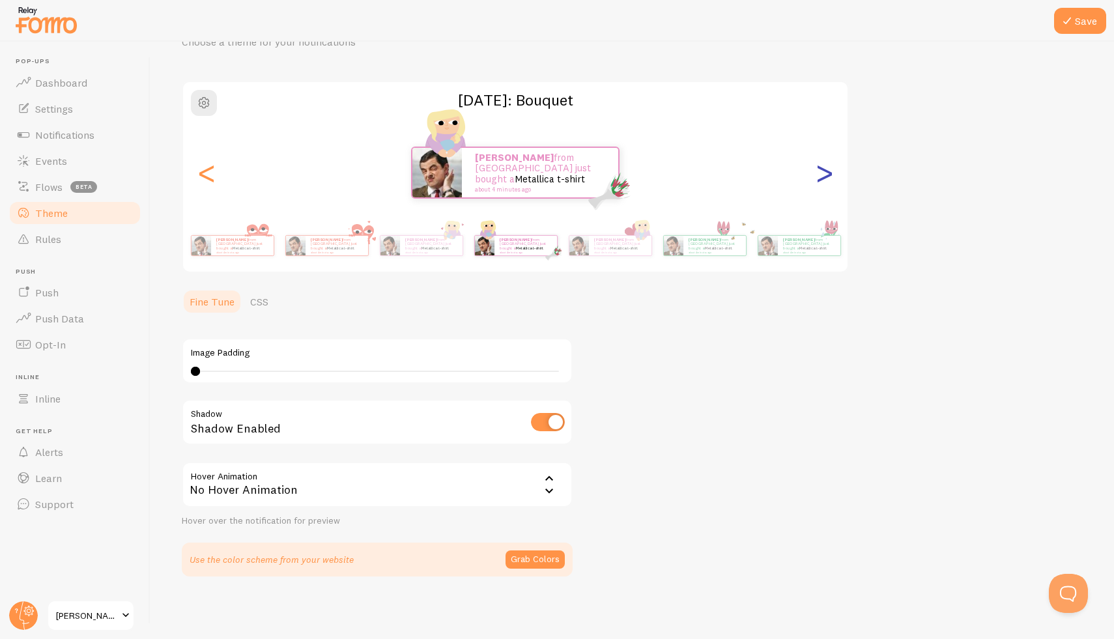
click at [820, 168] on div ">" at bounding box center [824, 173] width 16 height 94
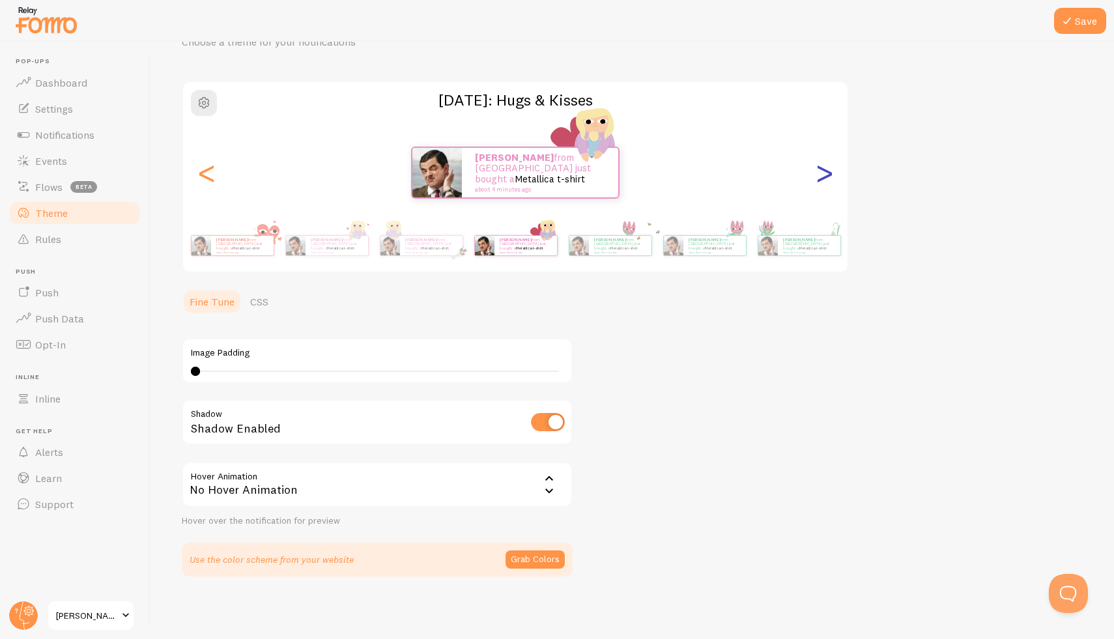
click at [820, 168] on div ">" at bounding box center [824, 173] width 16 height 94
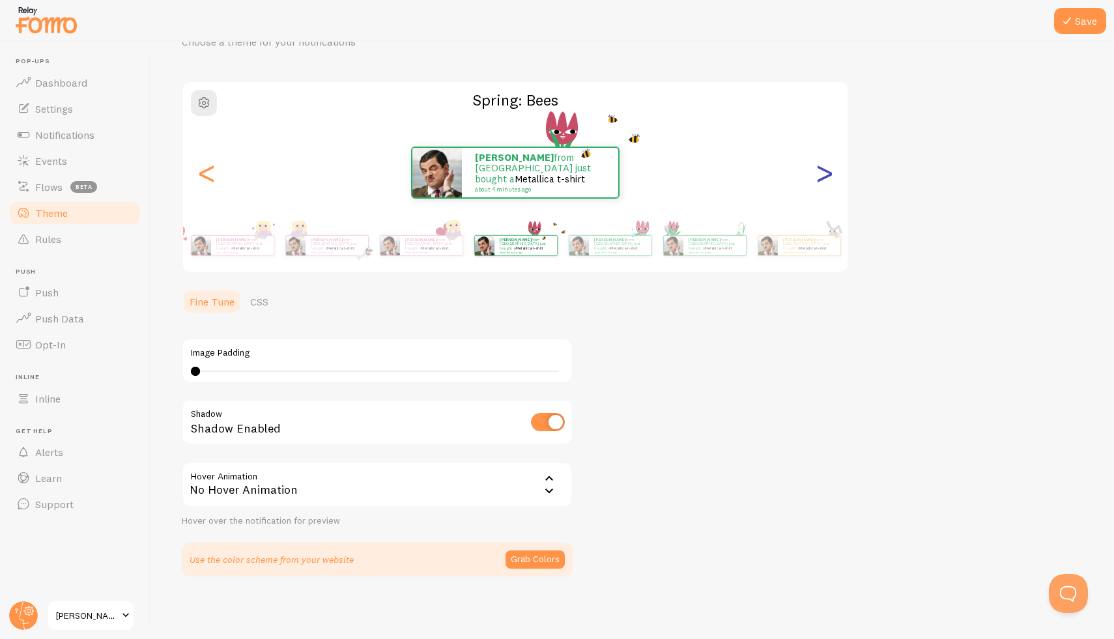
click at [820, 168] on div ">" at bounding box center [824, 173] width 16 height 94
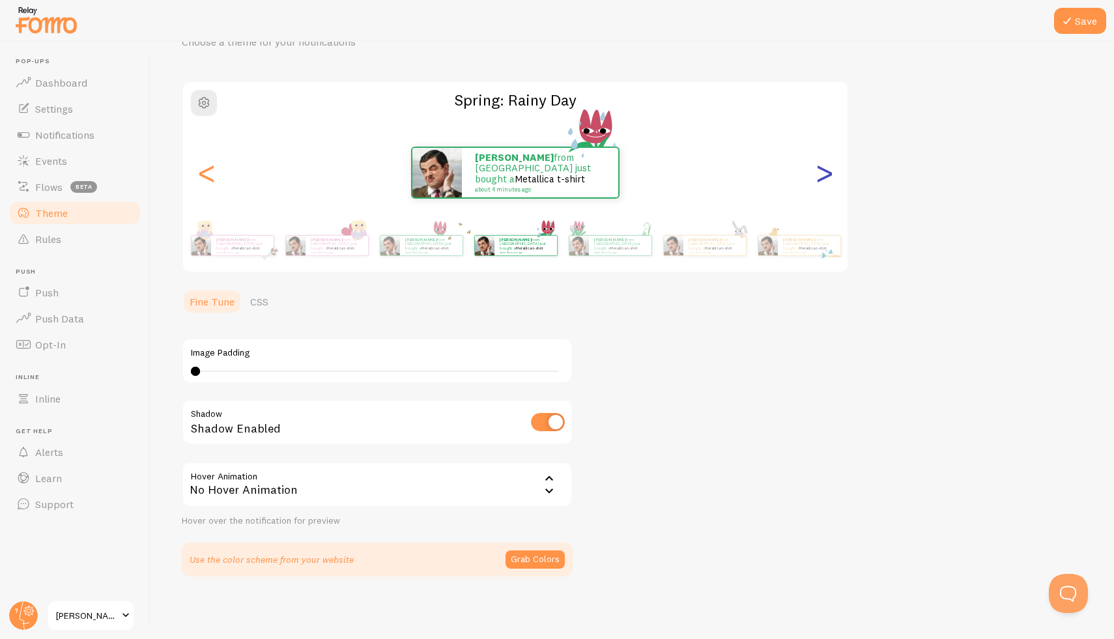
click at [820, 168] on div ">" at bounding box center [824, 173] width 16 height 94
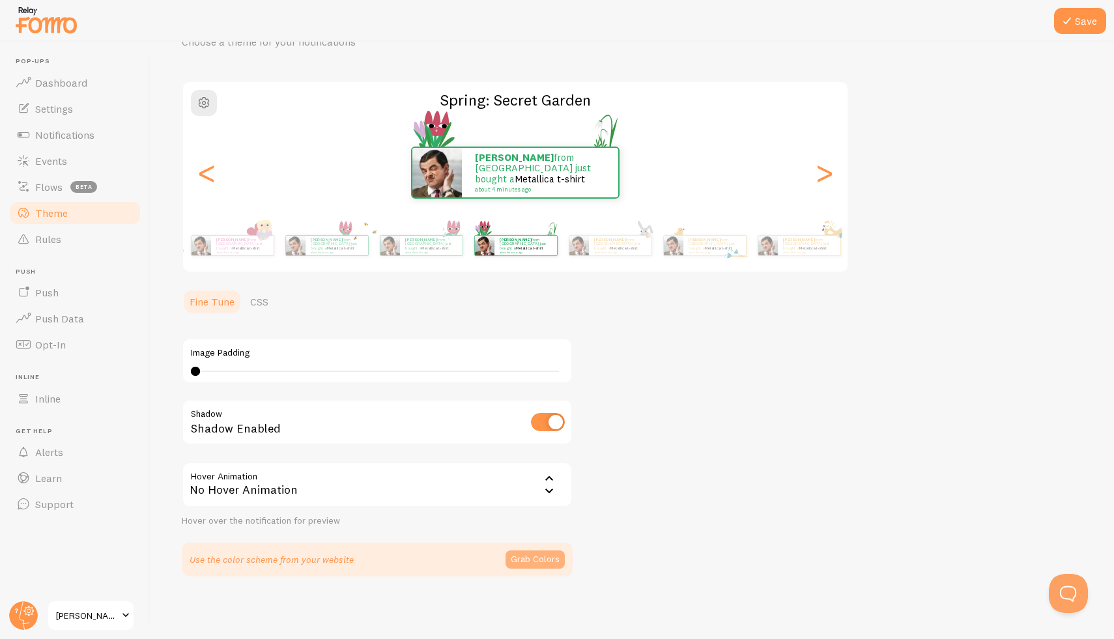
click at [529, 561] on button "Grab Colors" at bounding box center [534, 559] width 59 height 18
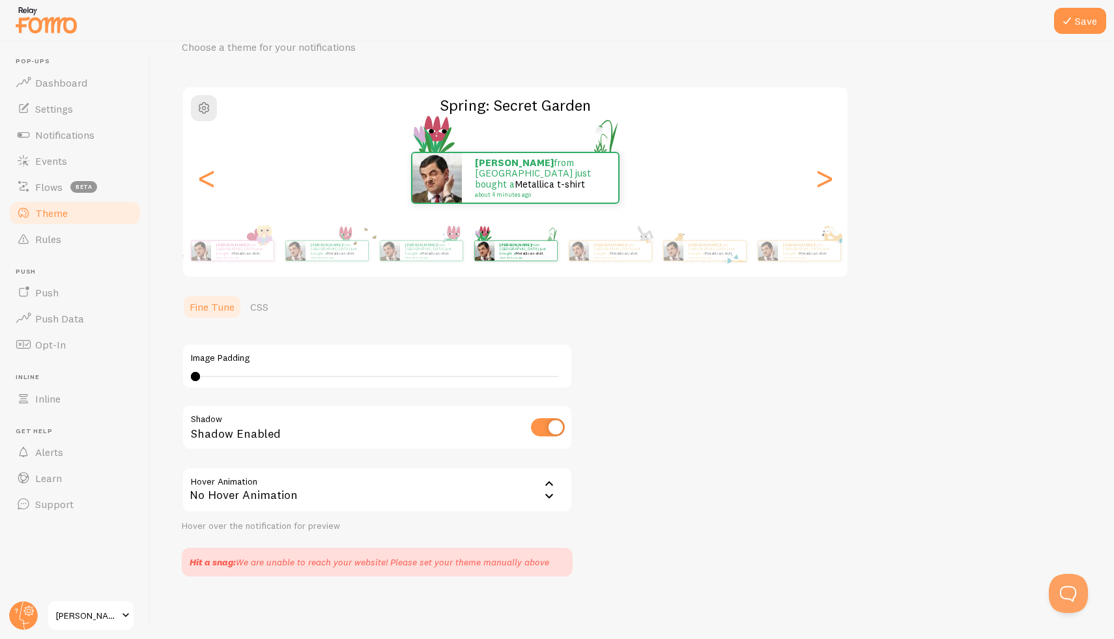
scroll to position [64, 0]
click at [820, 182] on div ">" at bounding box center [824, 178] width 16 height 94
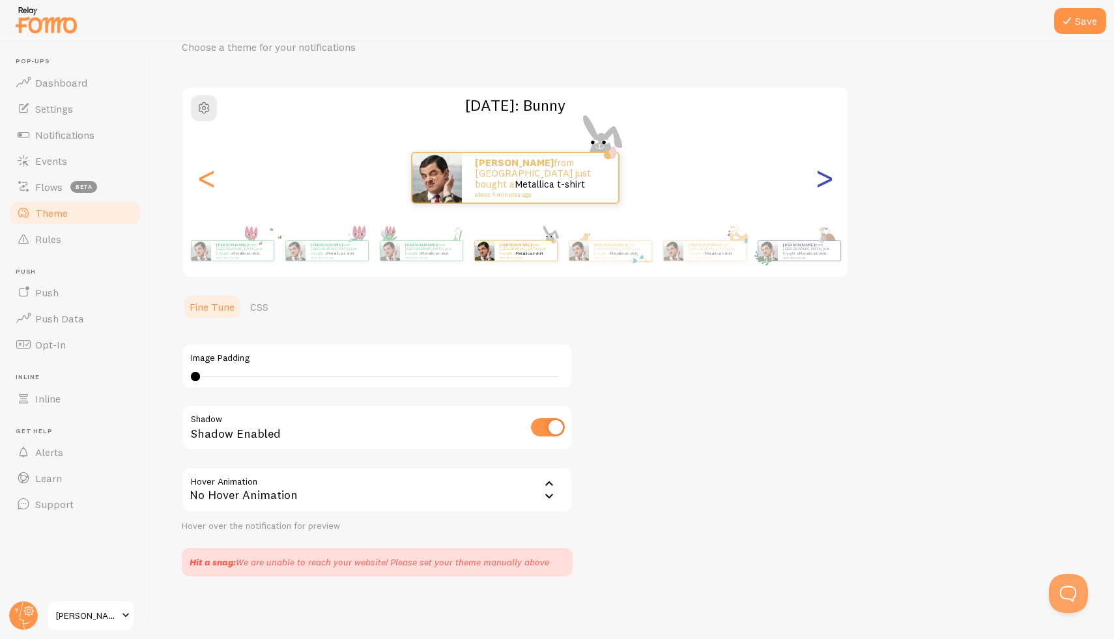
click at [820, 182] on div ">" at bounding box center [824, 178] width 16 height 94
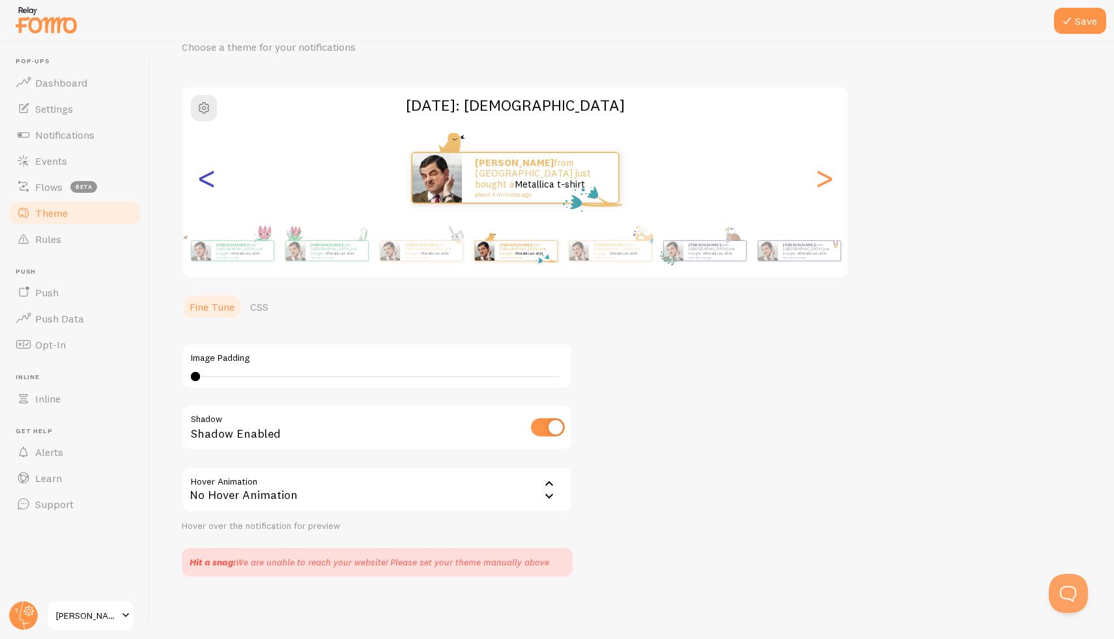
click at [205, 184] on div "<" at bounding box center [207, 178] width 16 height 94
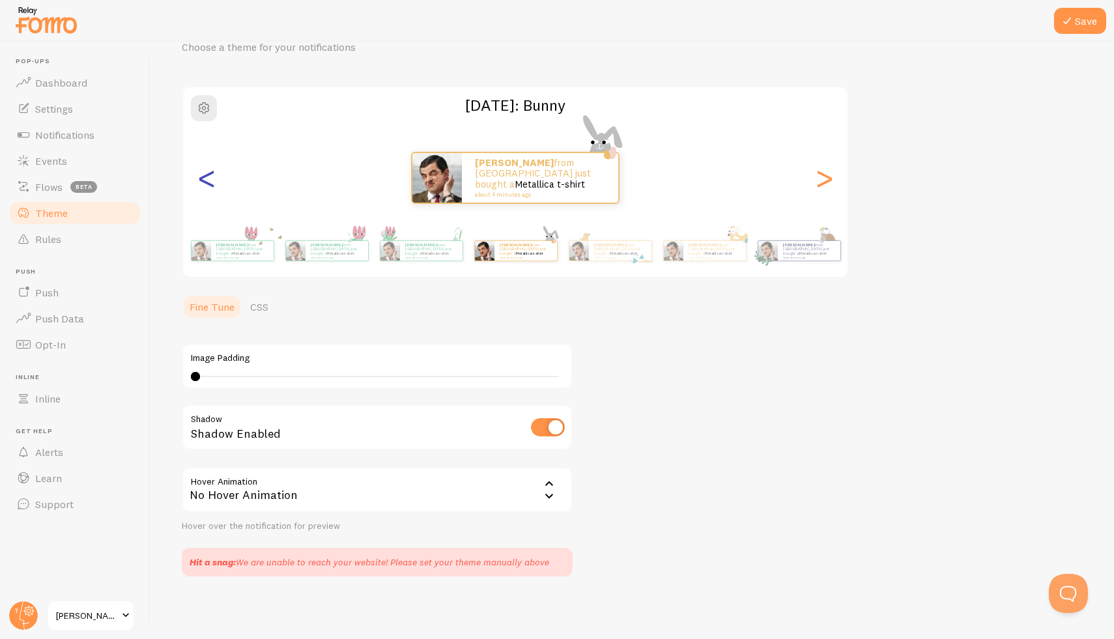
click at [205, 184] on div "<" at bounding box center [207, 178] width 16 height 94
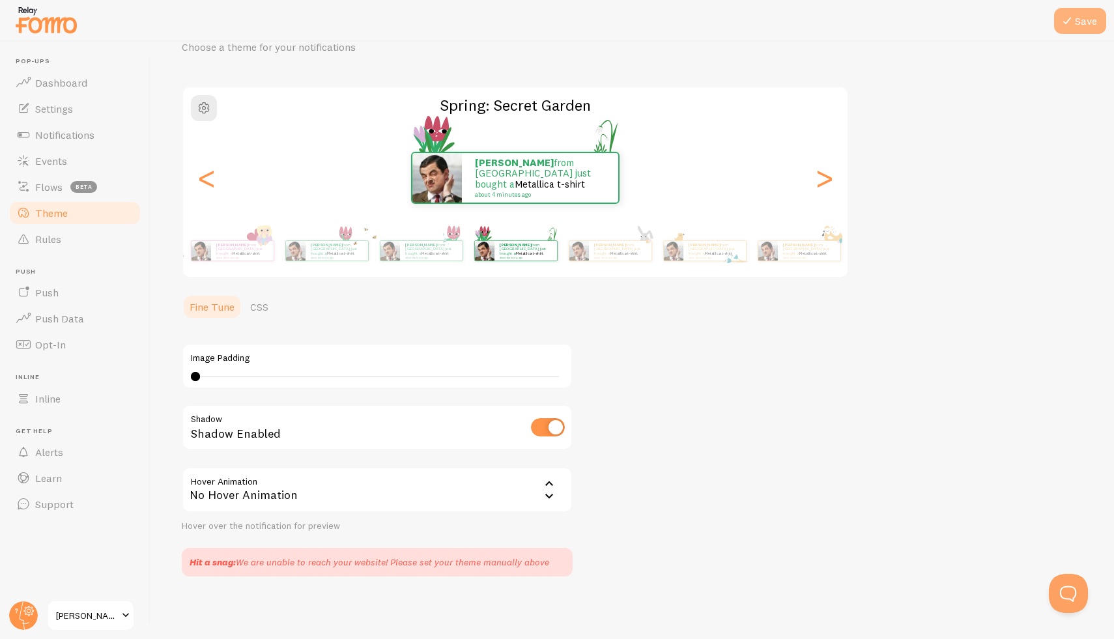
click at [1079, 11] on button "Save" at bounding box center [1080, 21] width 52 height 26
click at [549, 179] on link "Metallica t-shirt" at bounding box center [550, 184] width 70 height 12
click at [822, 181] on div ">" at bounding box center [824, 178] width 16 height 94
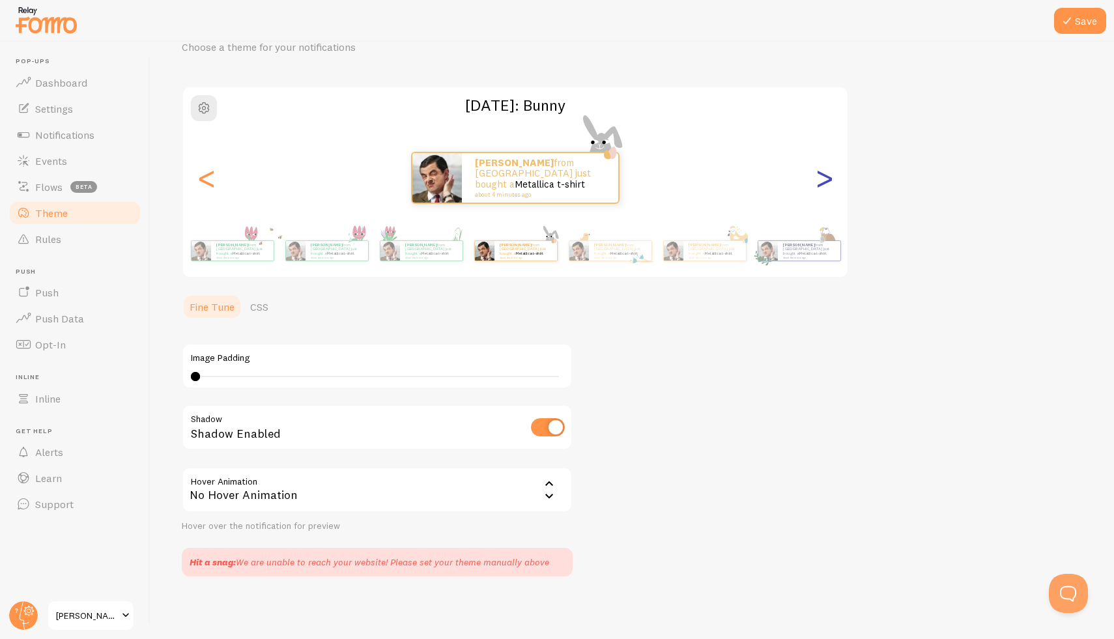
click at [822, 181] on div ">" at bounding box center [824, 178] width 16 height 94
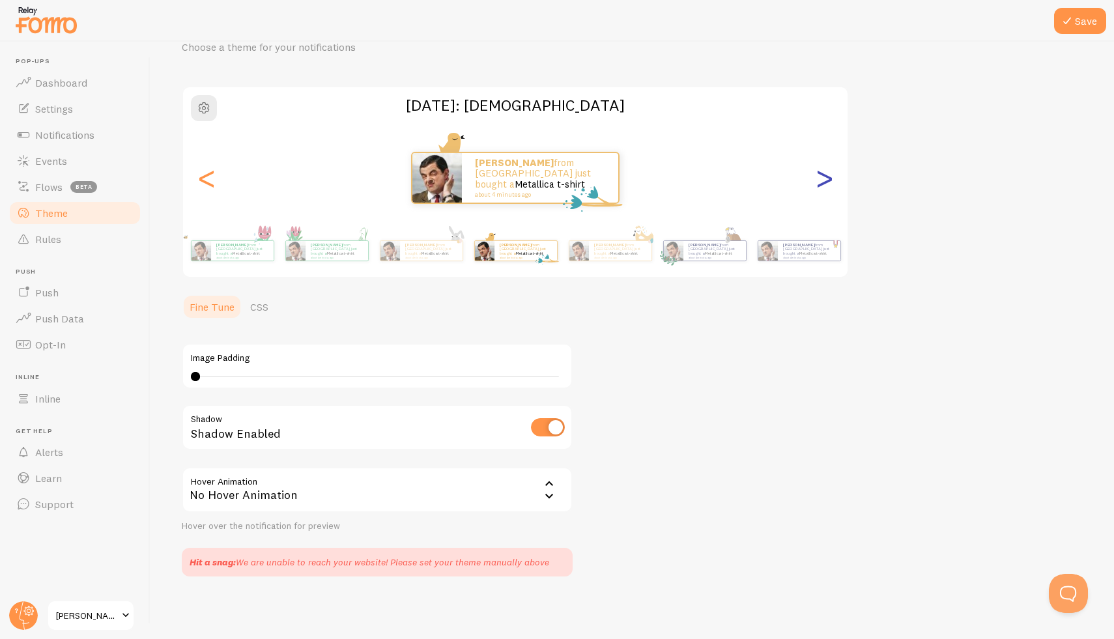
click at [822, 181] on div ">" at bounding box center [824, 178] width 16 height 94
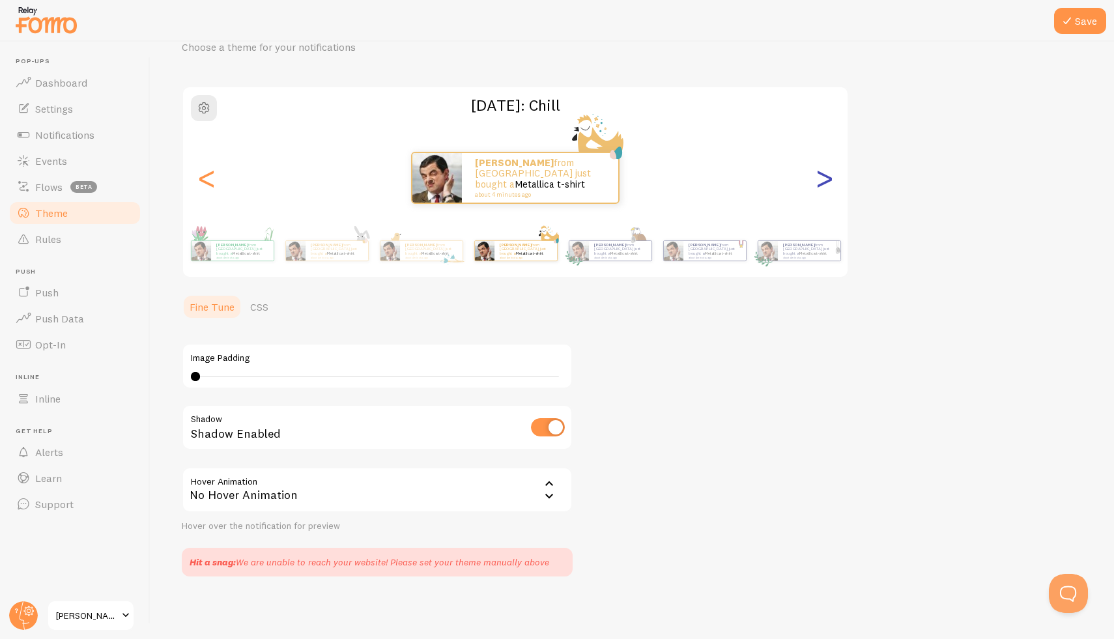
click at [822, 181] on div ">" at bounding box center [824, 178] width 16 height 94
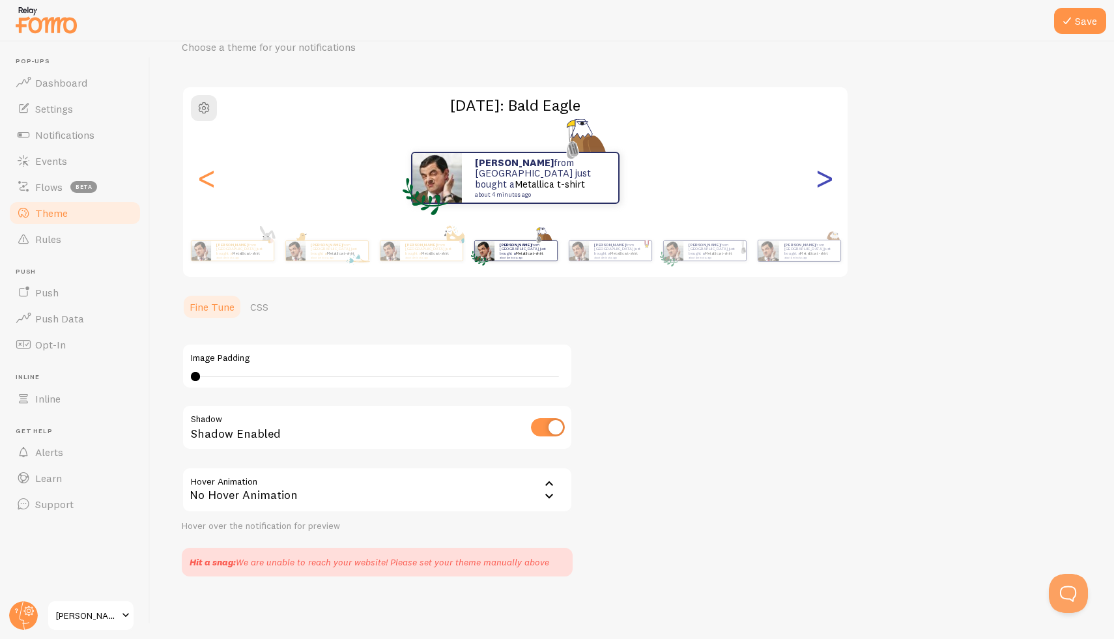
click at [822, 181] on div ">" at bounding box center [824, 178] width 16 height 94
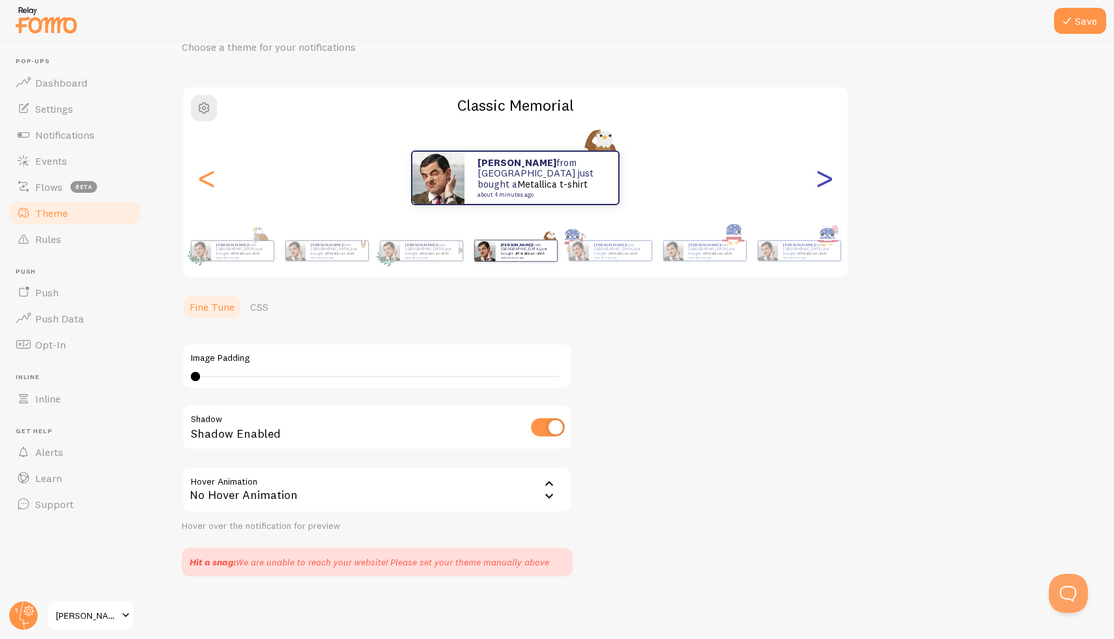
click at [822, 181] on div ">" at bounding box center [824, 178] width 16 height 94
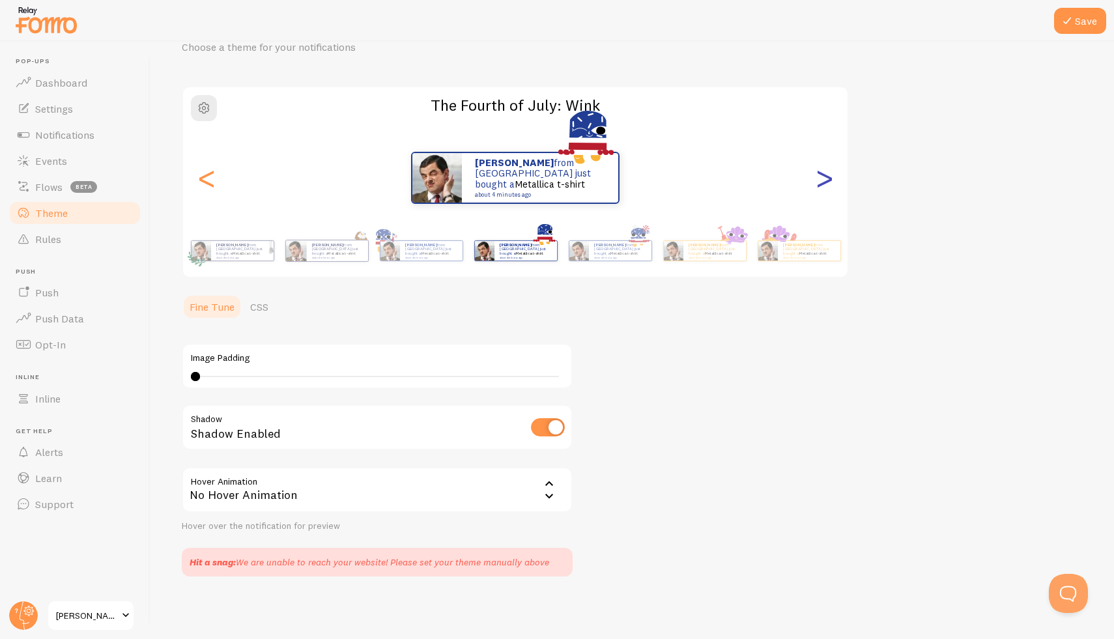
click at [822, 181] on div ">" at bounding box center [824, 178] width 16 height 94
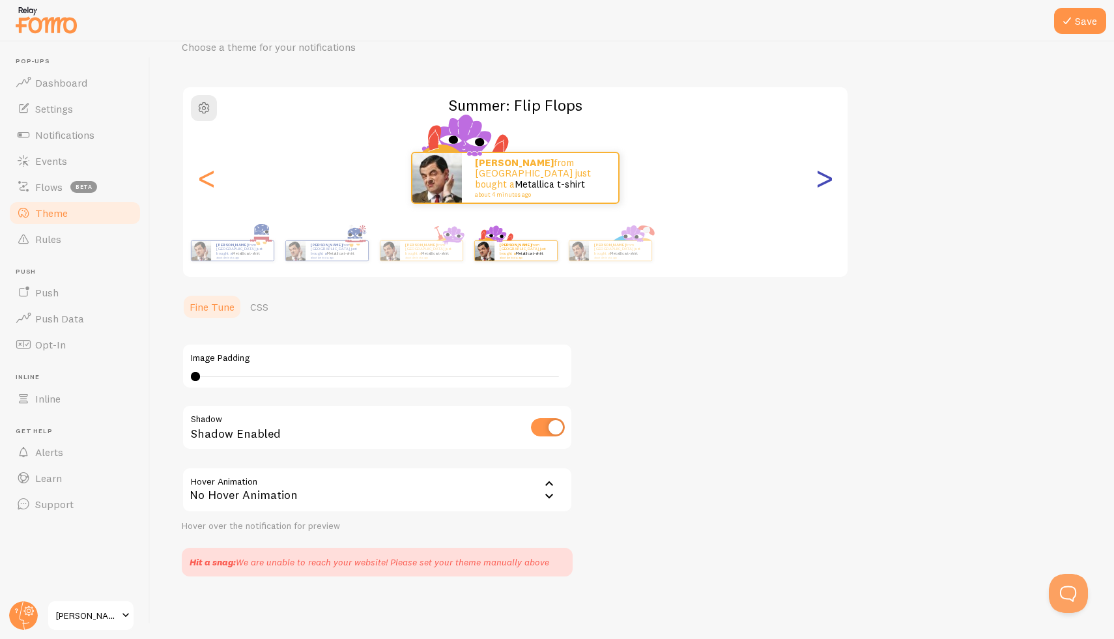
click at [822, 181] on div ">" at bounding box center [824, 178] width 16 height 94
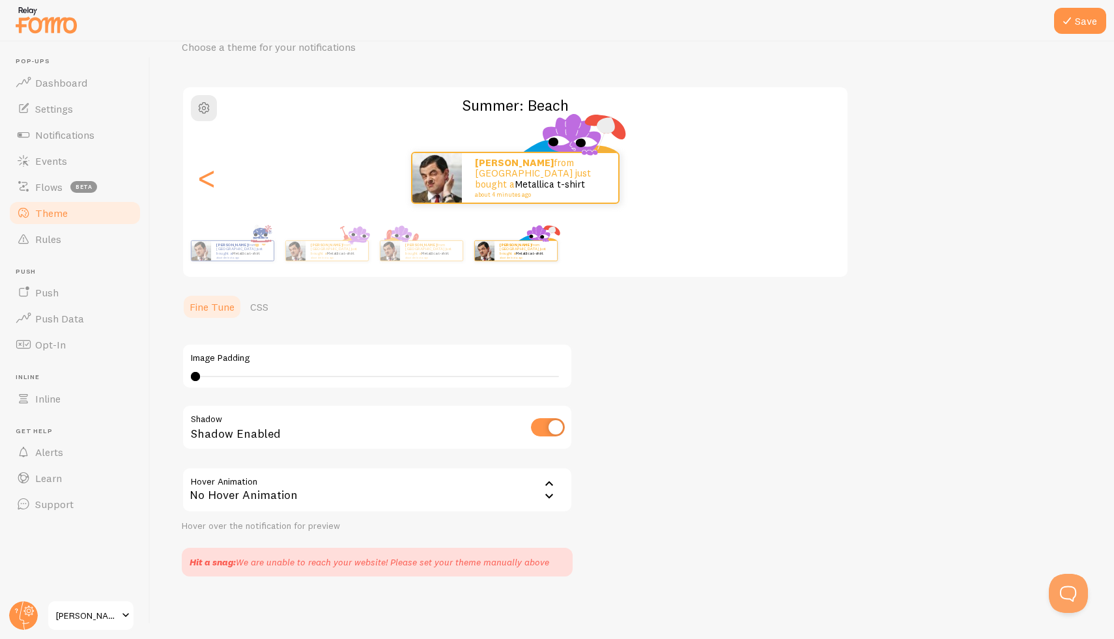
click at [822, 181] on div "[PERSON_NAME] from [GEOGRAPHIC_DATA] just bought a Metallica t-shirt about 4 mi…" at bounding box center [515, 178] width 664 height 52
click at [218, 189] on div "[PERSON_NAME] from [GEOGRAPHIC_DATA] just bought a Metallica t-shirt about 4 mi…" at bounding box center [515, 178] width 664 height 52
click at [214, 185] on div "<" at bounding box center [207, 178] width 16 height 94
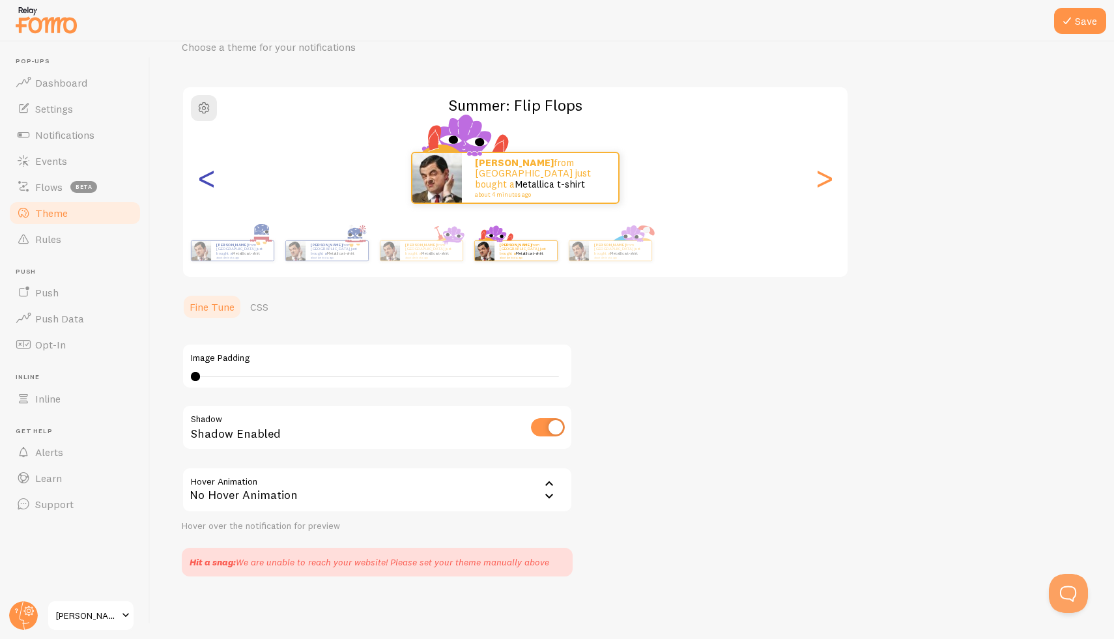
click at [214, 185] on div "<" at bounding box center [207, 178] width 16 height 94
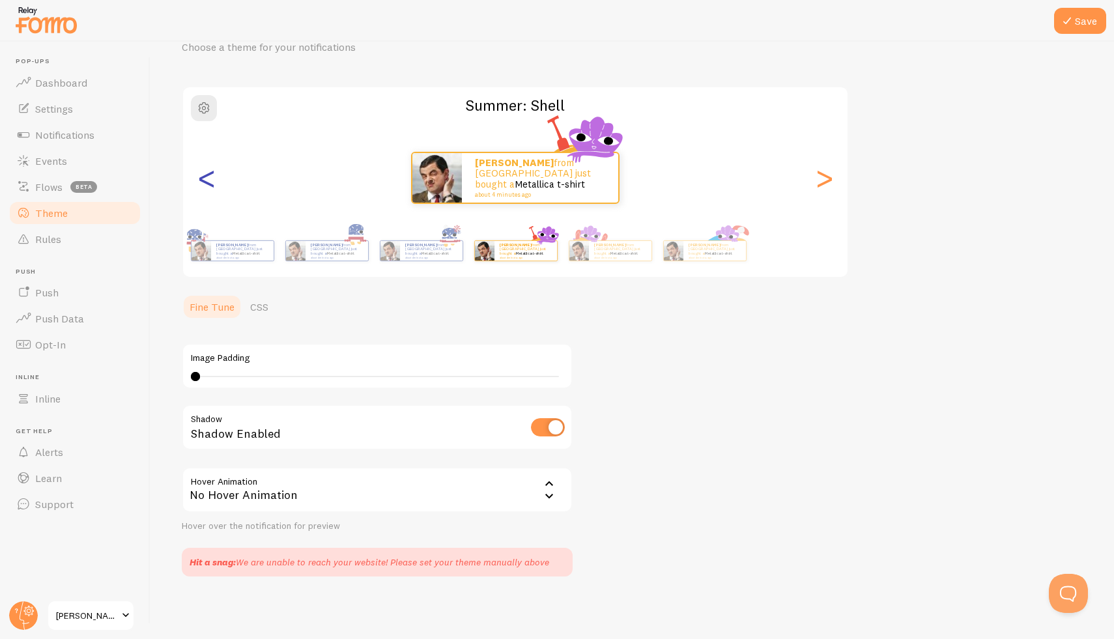
click at [214, 185] on div "<" at bounding box center [207, 178] width 16 height 94
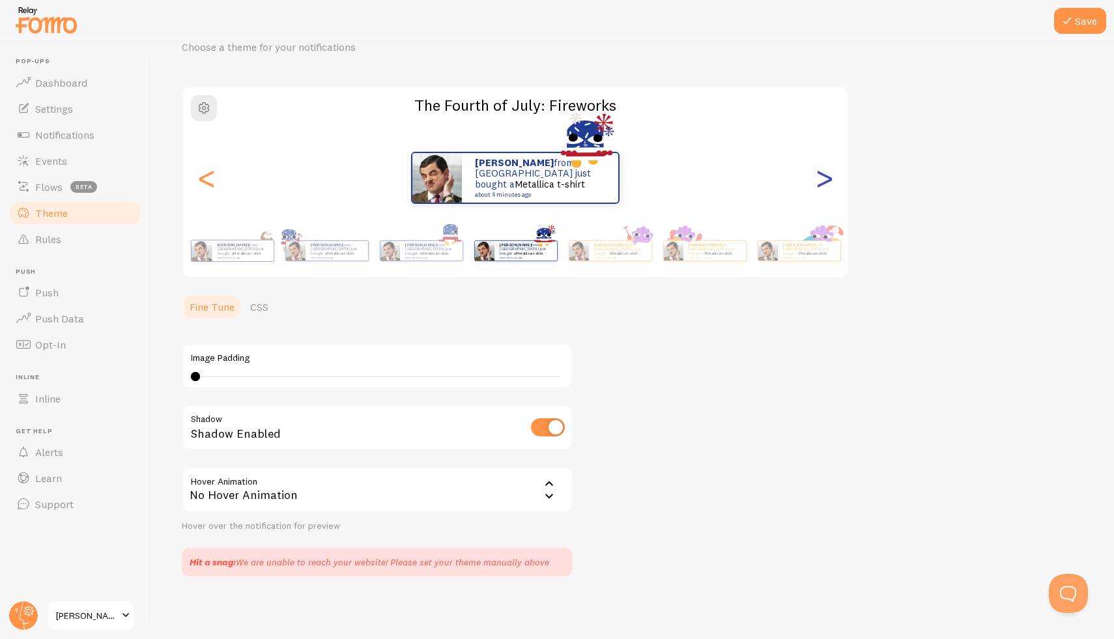
click at [821, 180] on div ">" at bounding box center [824, 178] width 16 height 94
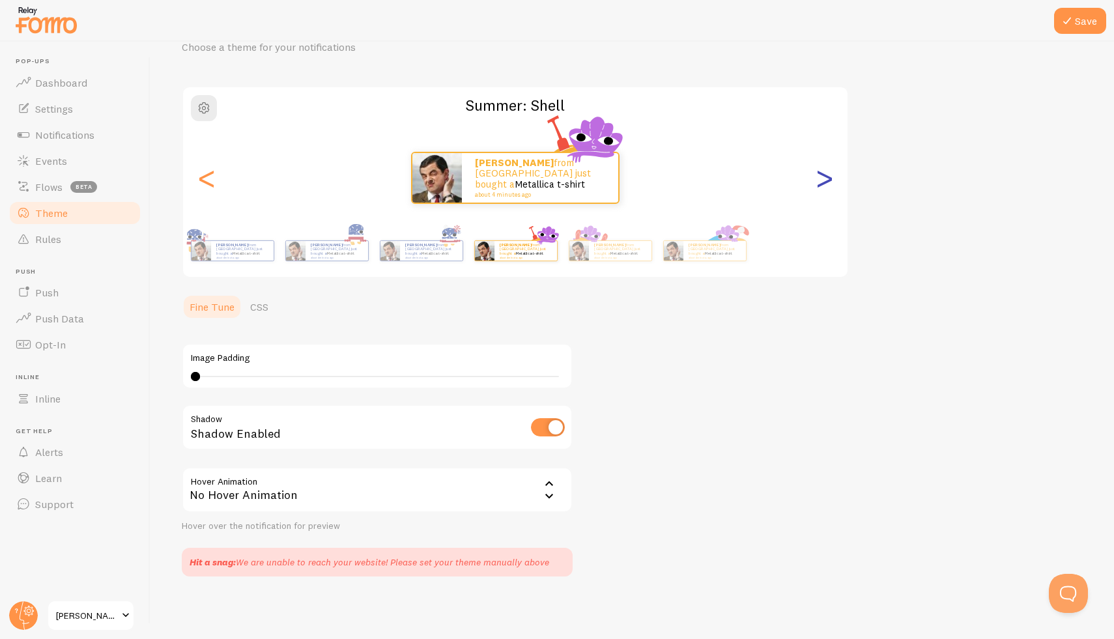
click at [821, 180] on div ">" at bounding box center [824, 178] width 16 height 94
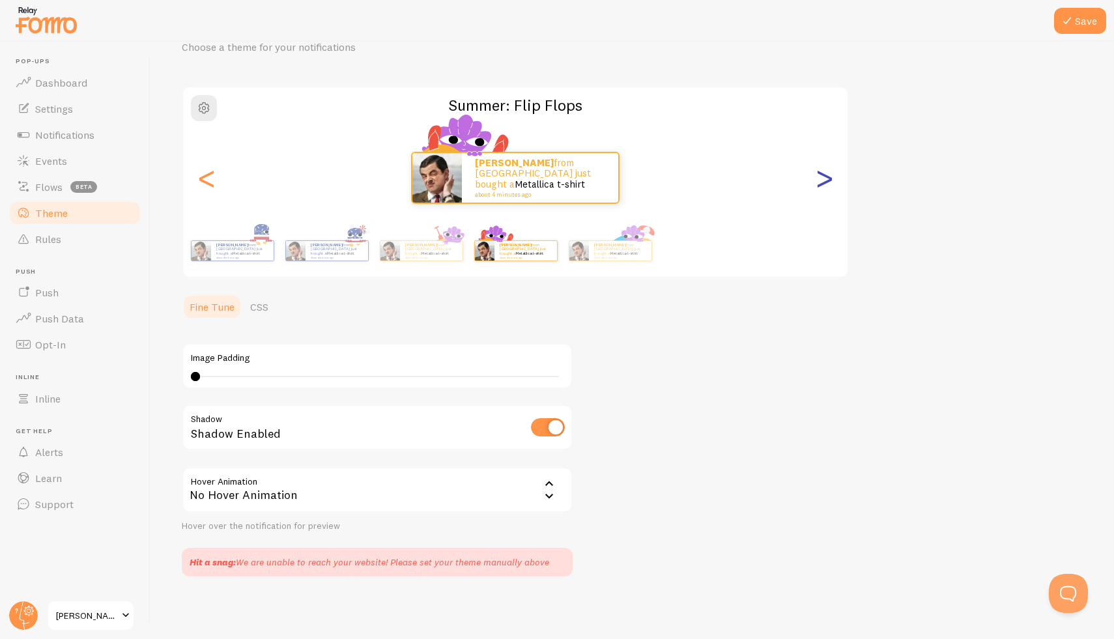
click at [821, 180] on div ">" at bounding box center [824, 178] width 16 height 94
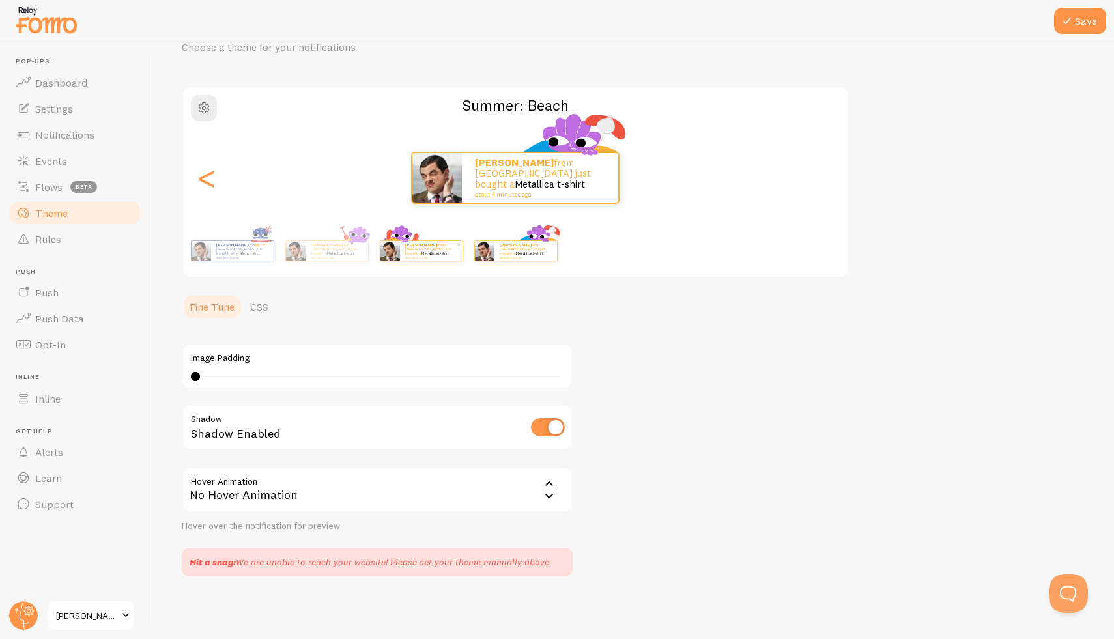
click at [425, 244] on p "[PERSON_NAME] from [GEOGRAPHIC_DATA] just bought a Metallica t-shirt about 4 mi…" at bounding box center [431, 250] width 52 height 16
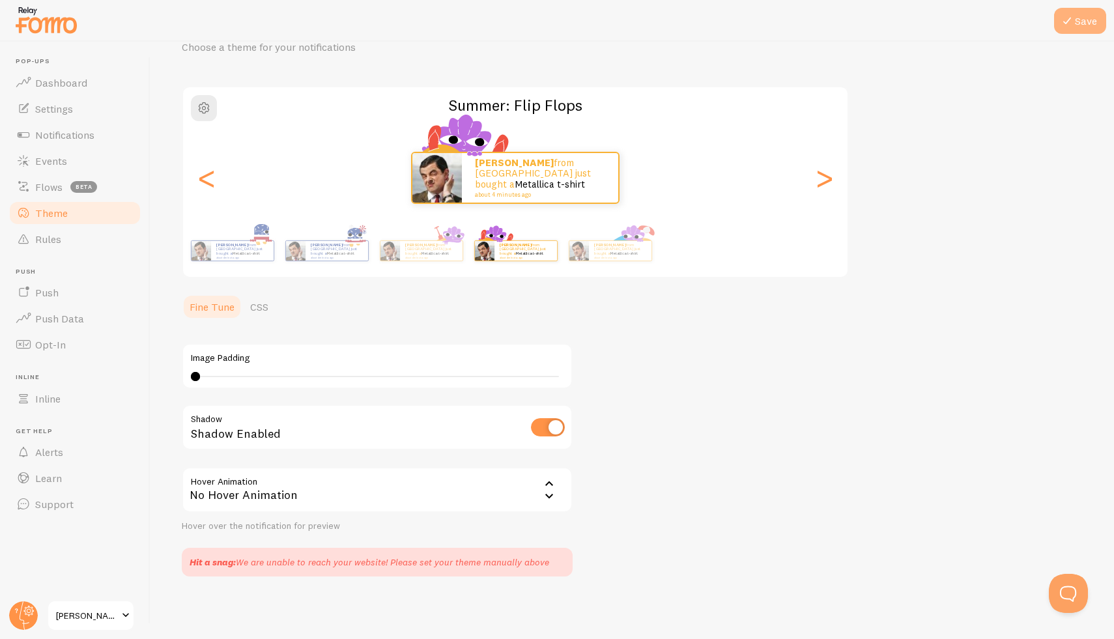
click at [1092, 23] on button "Save" at bounding box center [1080, 21] width 52 height 26
click at [219, 185] on div "[PERSON_NAME] from [GEOGRAPHIC_DATA] just bought a Metallica t-shirt about 4 mi…" at bounding box center [515, 178] width 664 height 52
click at [210, 186] on div "<" at bounding box center [207, 178] width 16 height 94
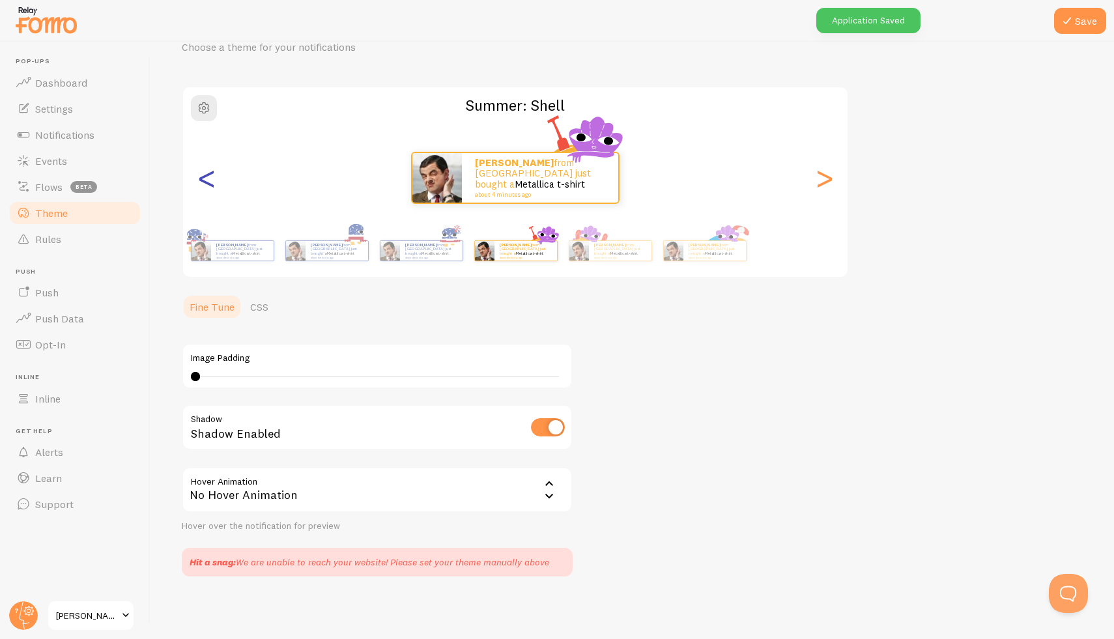
click at [210, 186] on div "<" at bounding box center [207, 178] width 16 height 94
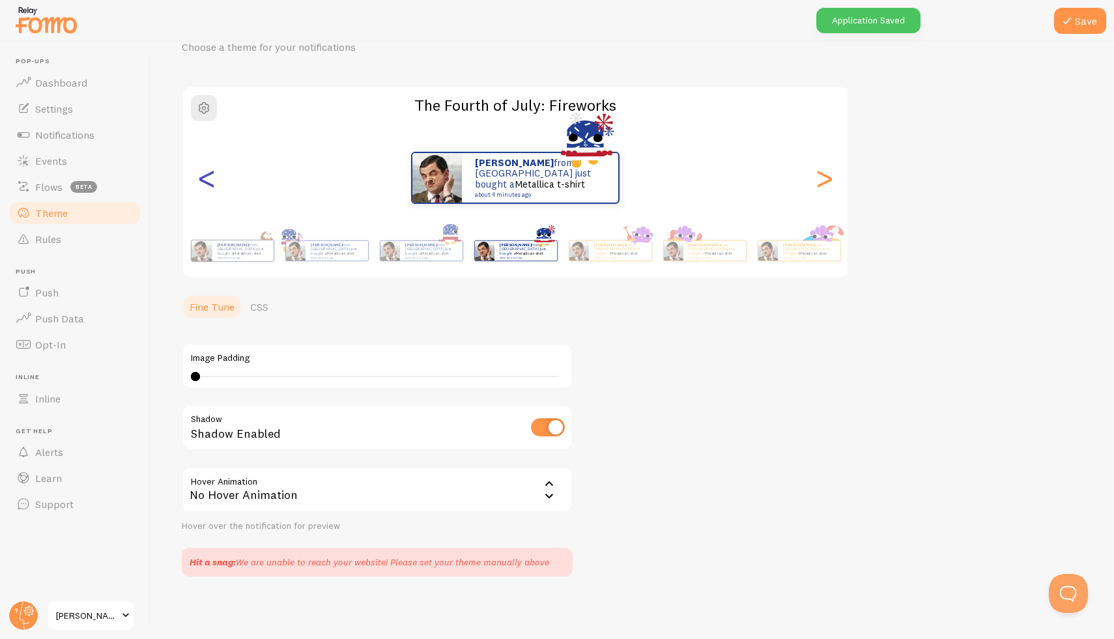
click at [210, 186] on div "<" at bounding box center [207, 178] width 16 height 94
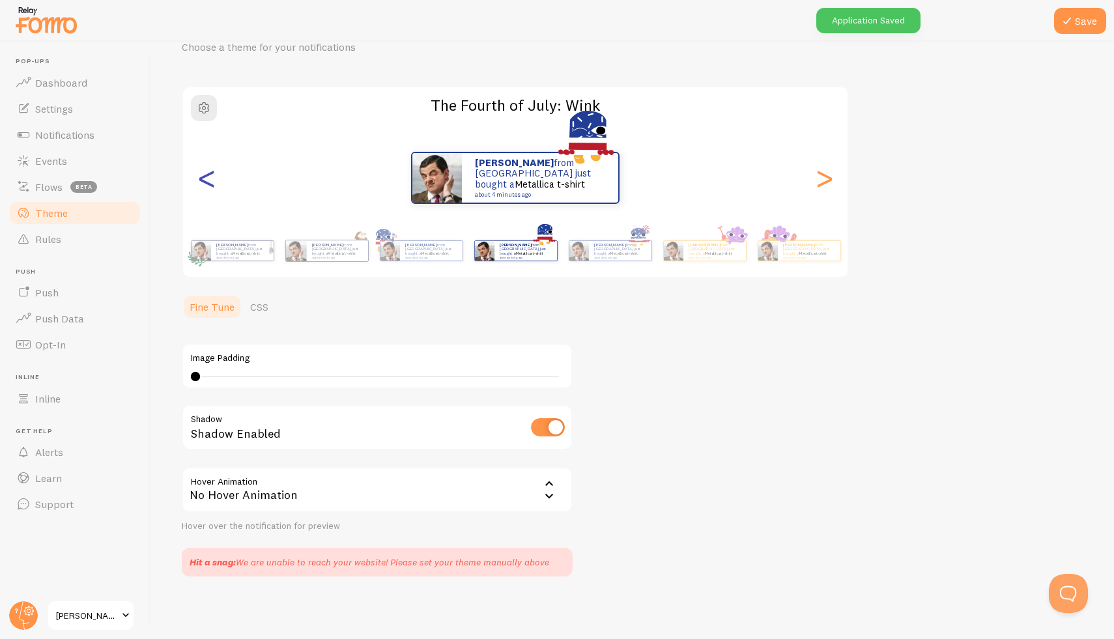
click at [210, 186] on div "<" at bounding box center [207, 178] width 16 height 94
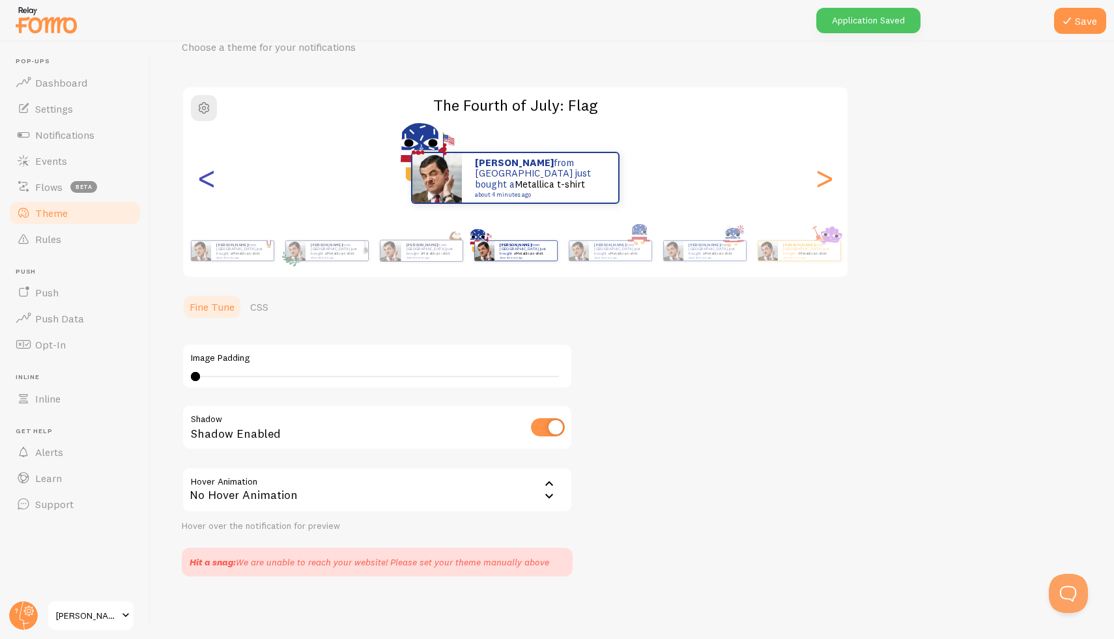
click at [210, 186] on div "<" at bounding box center [207, 178] width 16 height 94
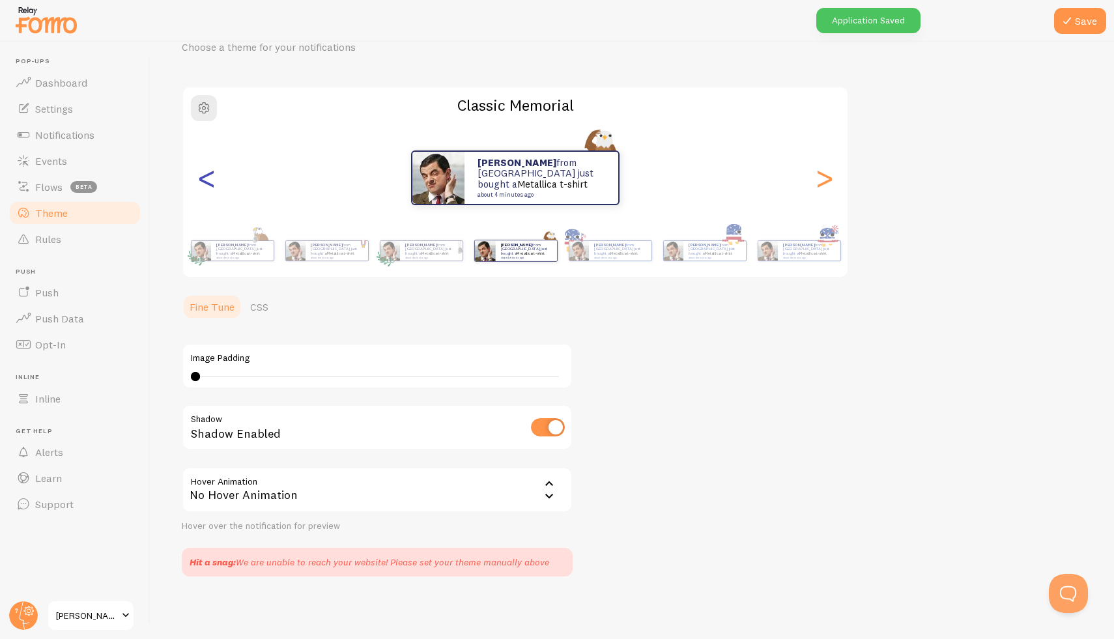
click at [210, 186] on div "<" at bounding box center [207, 178] width 16 height 94
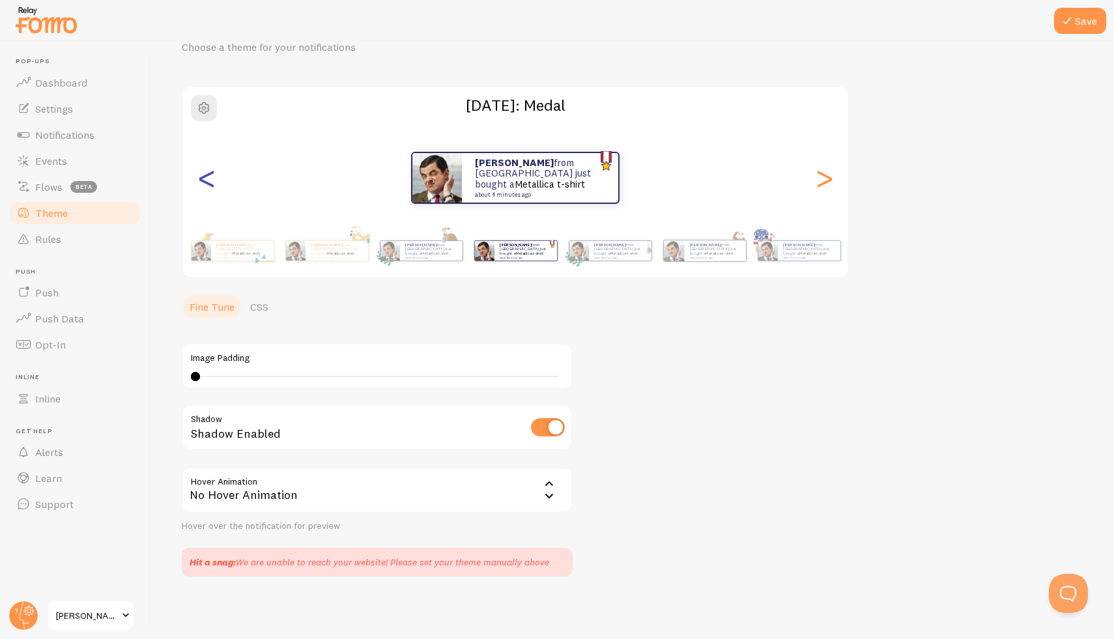
click at [210, 186] on div "<" at bounding box center [207, 178] width 16 height 94
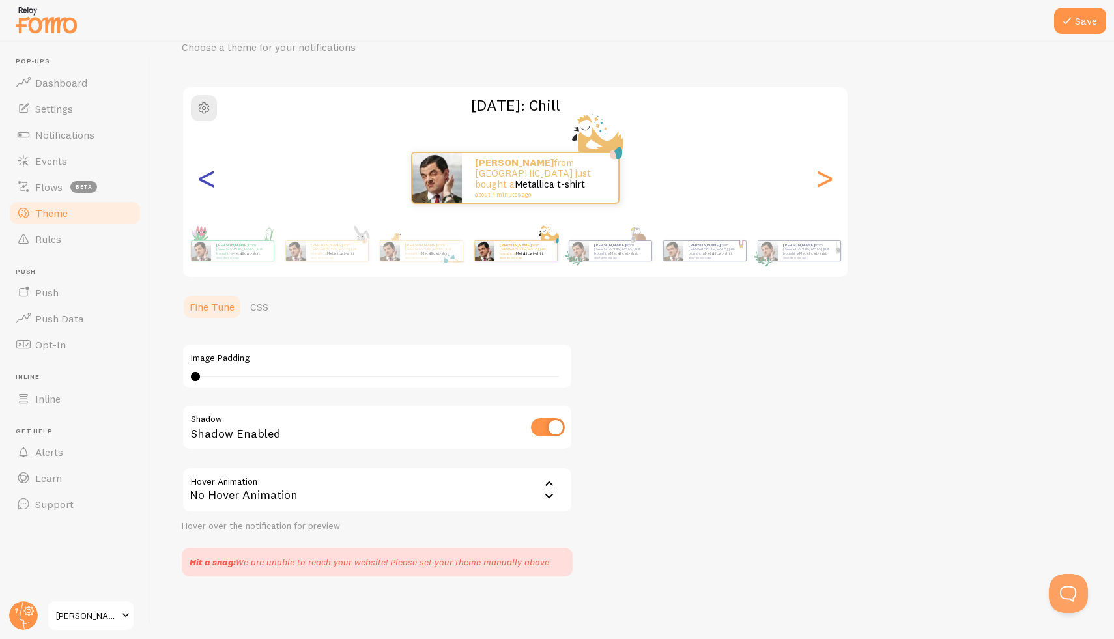
click at [210, 186] on div "<" at bounding box center [207, 178] width 16 height 94
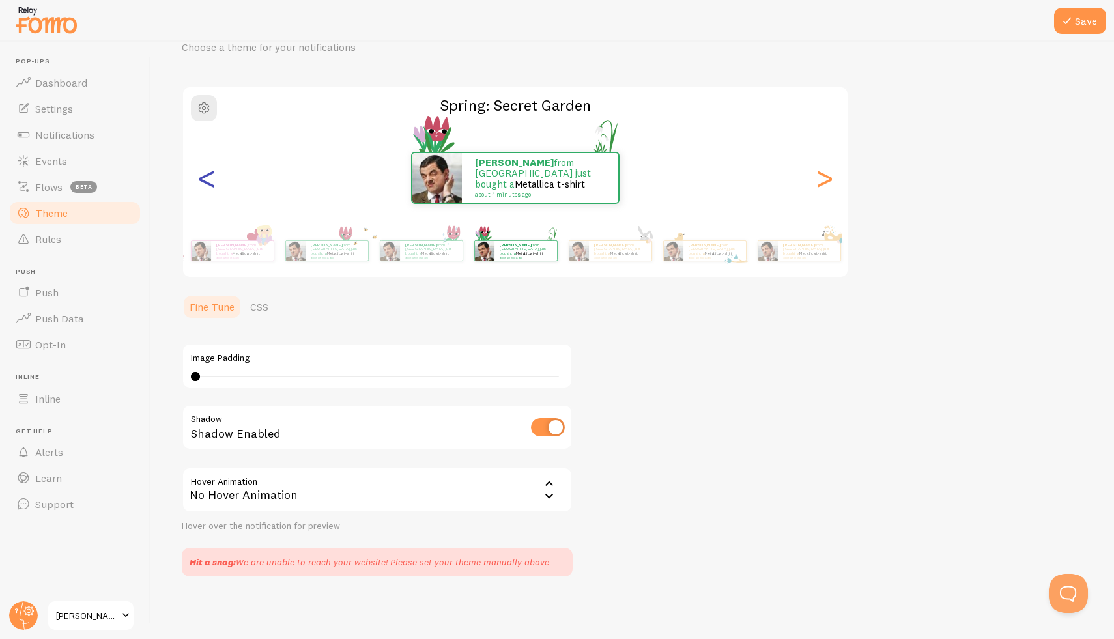
click at [210, 186] on div "<" at bounding box center [207, 178] width 16 height 94
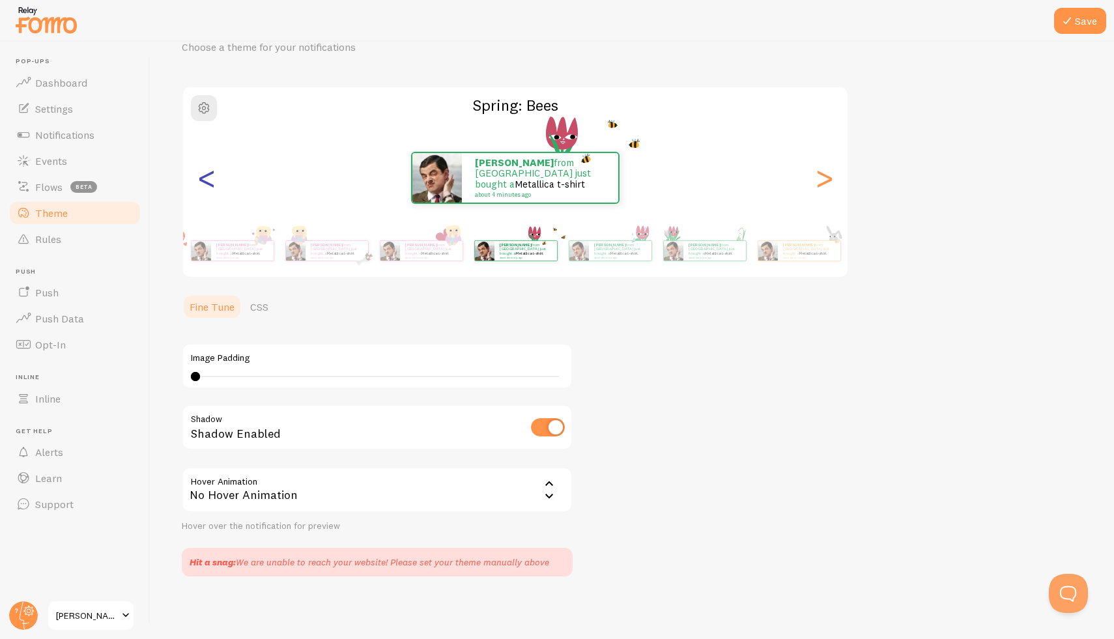
click at [210, 186] on div "<" at bounding box center [207, 178] width 16 height 94
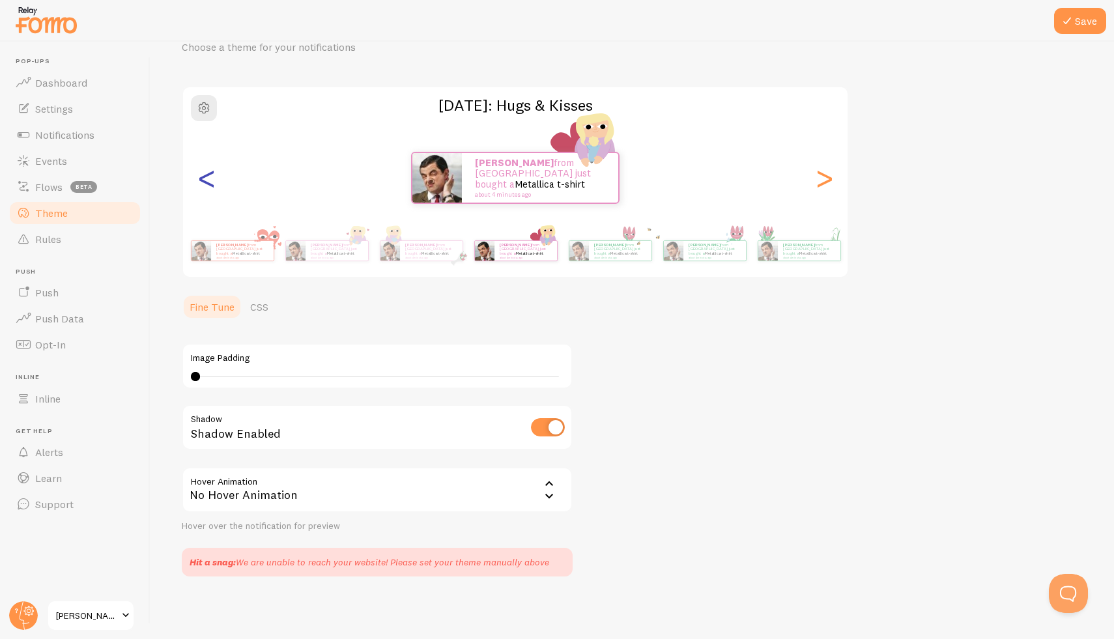
click at [210, 186] on div "<" at bounding box center [207, 178] width 16 height 94
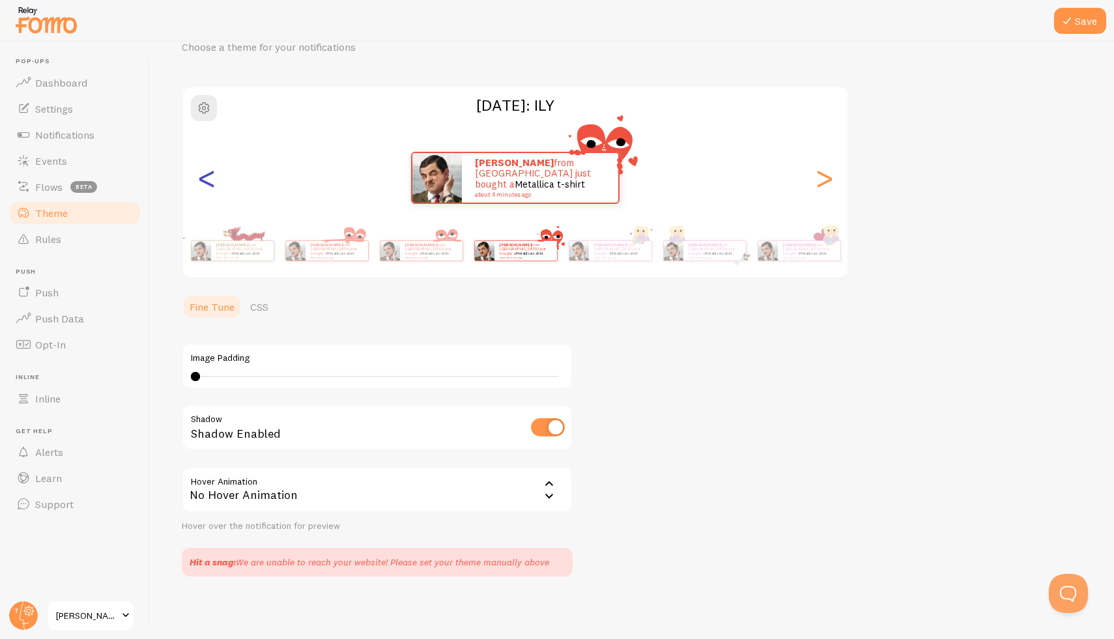
click at [210, 186] on div "<" at bounding box center [207, 178] width 16 height 94
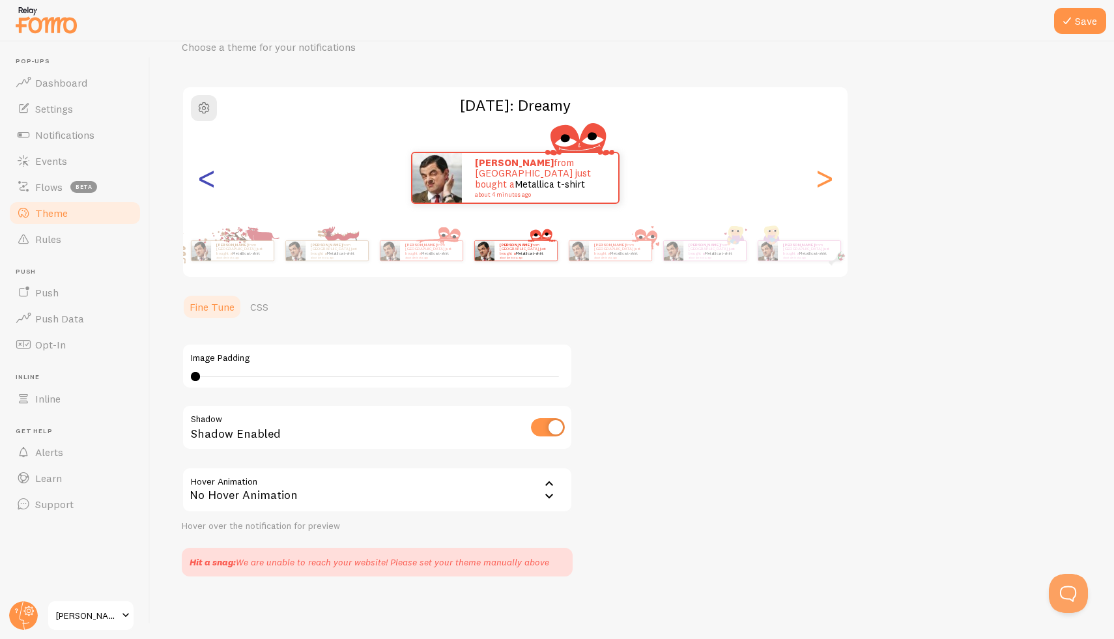
click at [210, 186] on div "<" at bounding box center [207, 178] width 16 height 94
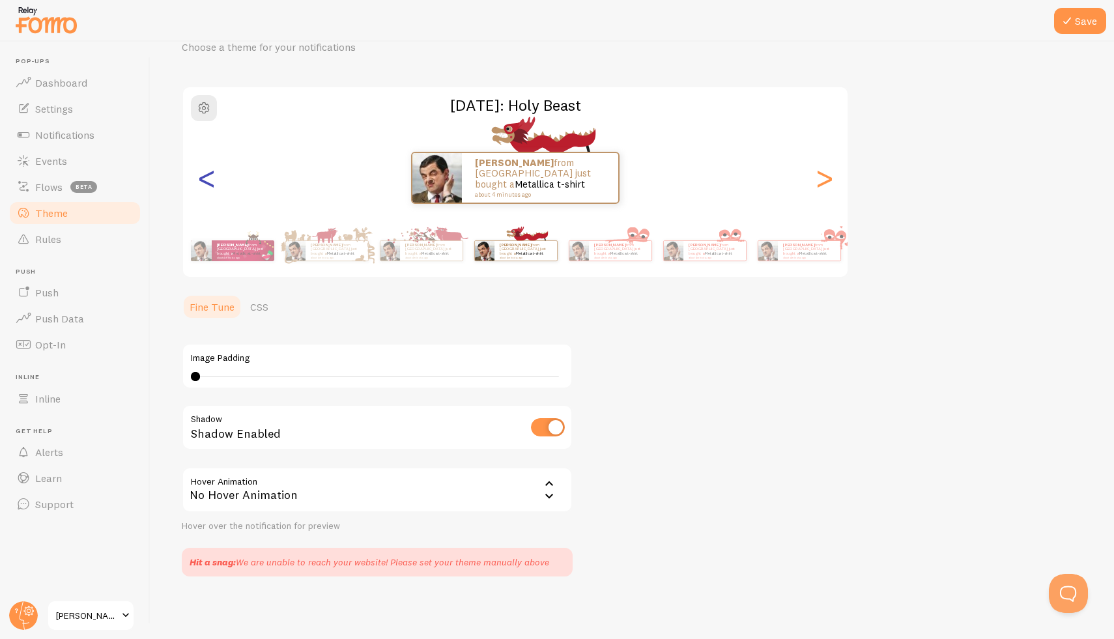
click at [210, 186] on div "<" at bounding box center [207, 178] width 16 height 94
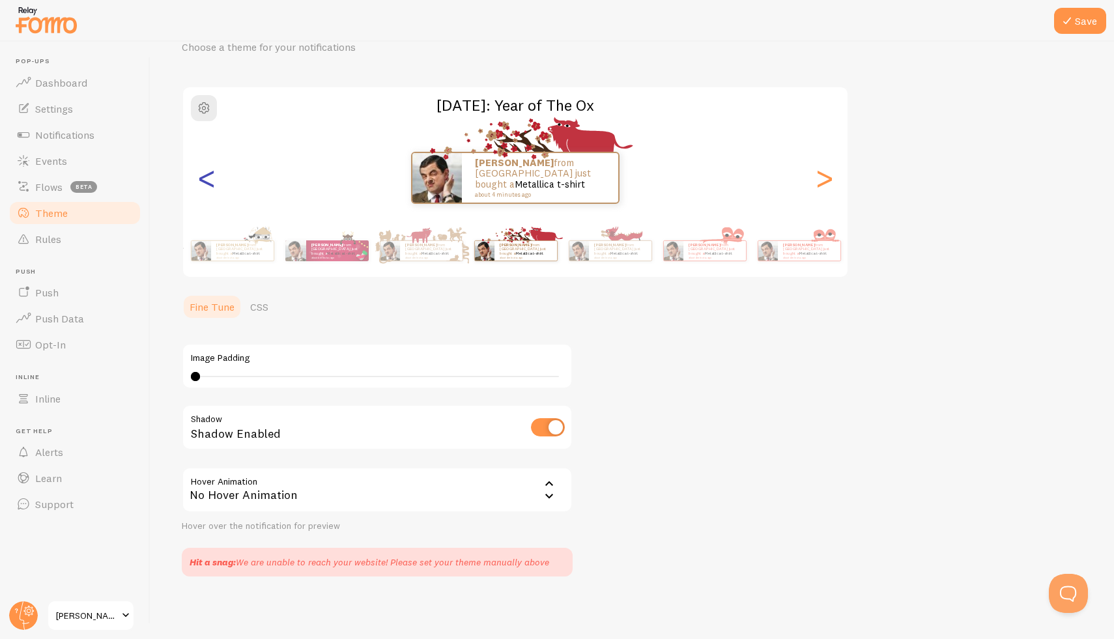
click at [210, 186] on div "<" at bounding box center [207, 178] width 16 height 94
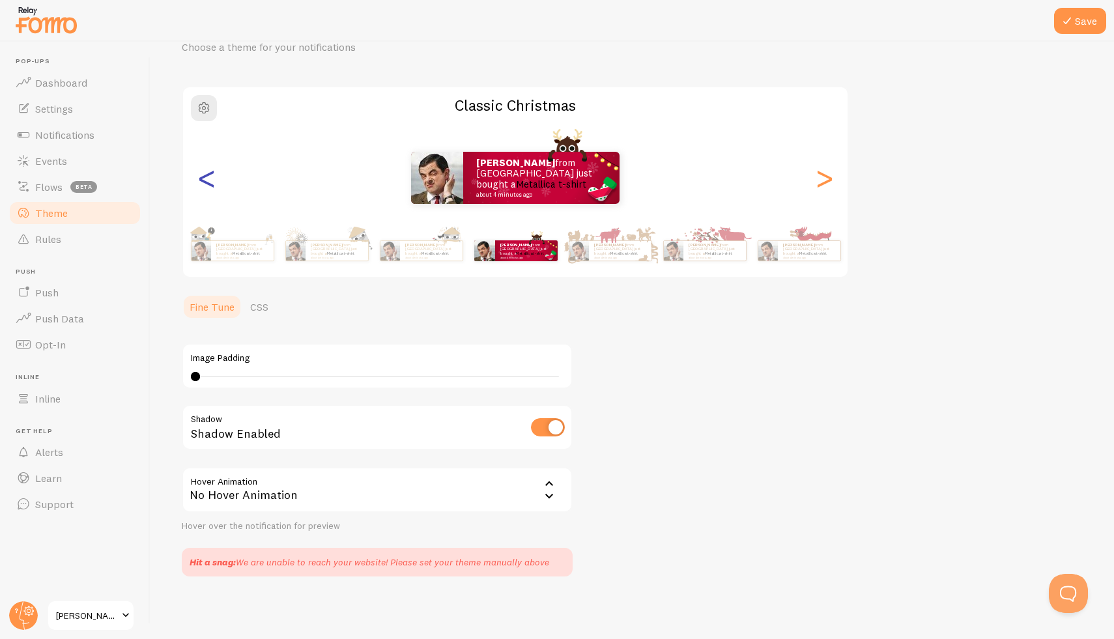
click at [210, 186] on div "<" at bounding box center [207, 178] width 16 height 94
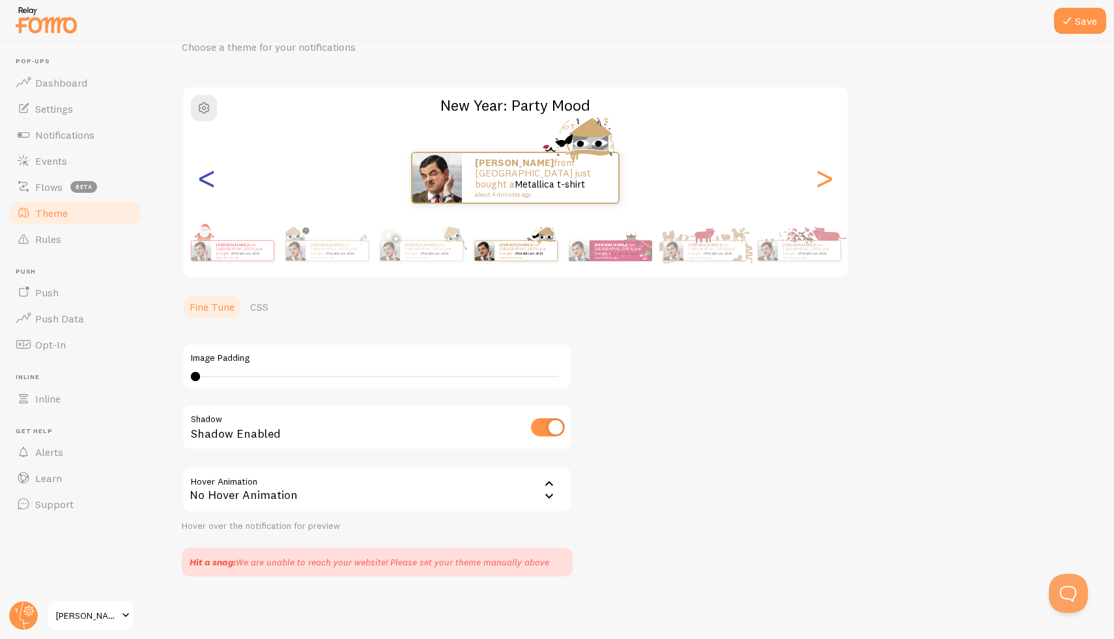
click at [210, 186] on div "<" at bounding box center [207, 178] width 16 height 94
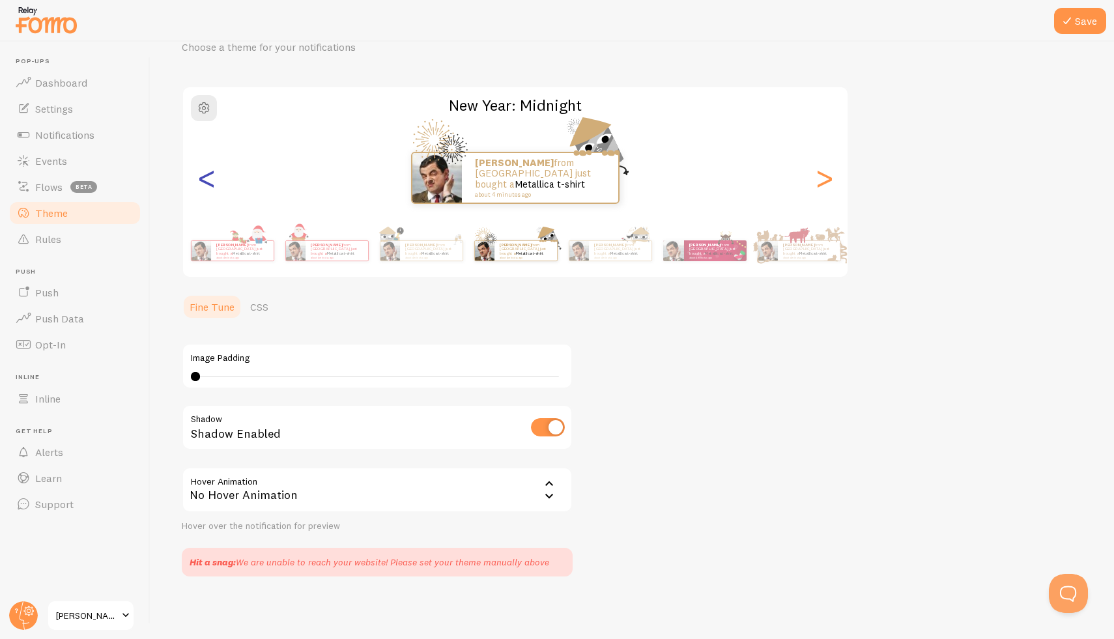
click at [210, 186] on div "<" at bounding box center [207, 178] width 16 height 94
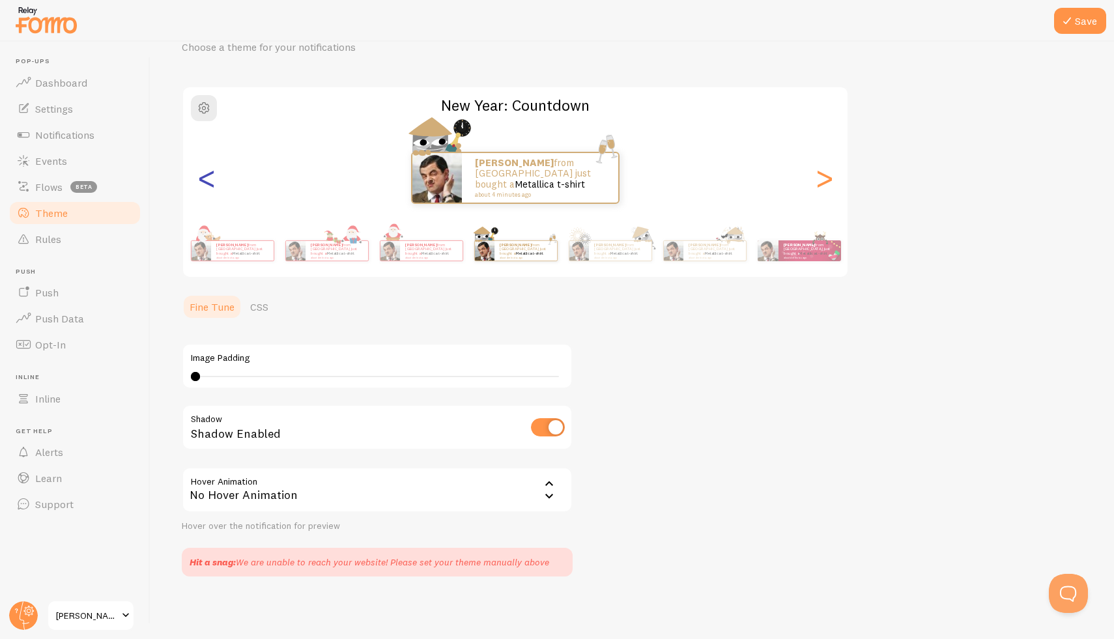
click at [210, 186] on div "<" at bounding box center [207, 178] width 16 height 94
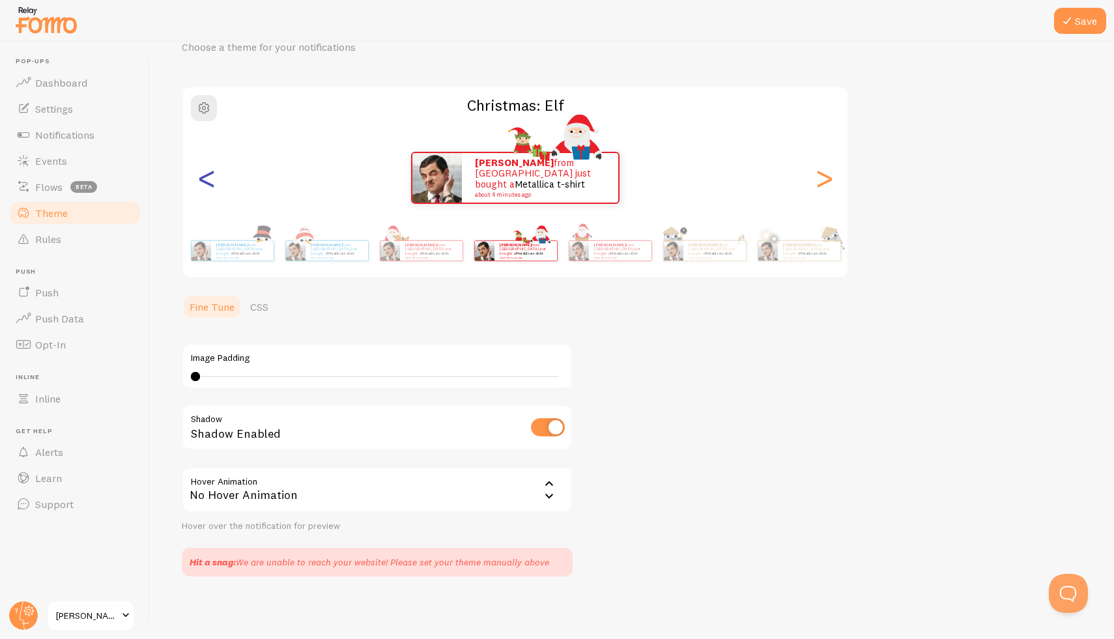
click at [210, 186] on div "<" at bounding box center [207, 178] width 16 height 94
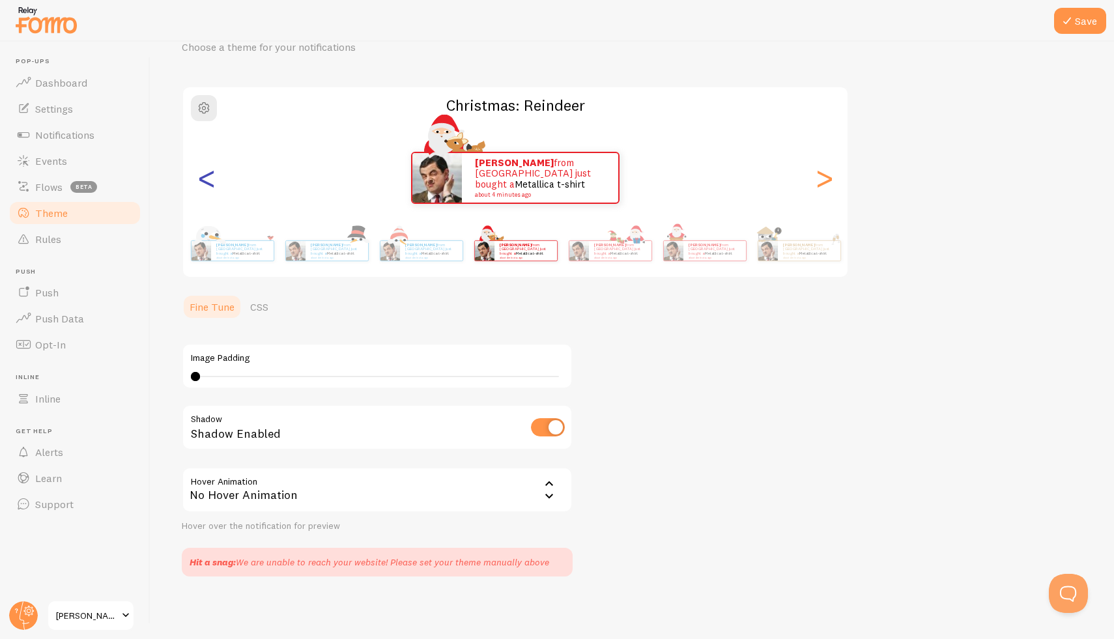
click at [210, 186] on div "<" at bounding box center [207, 178] width 16 height 94
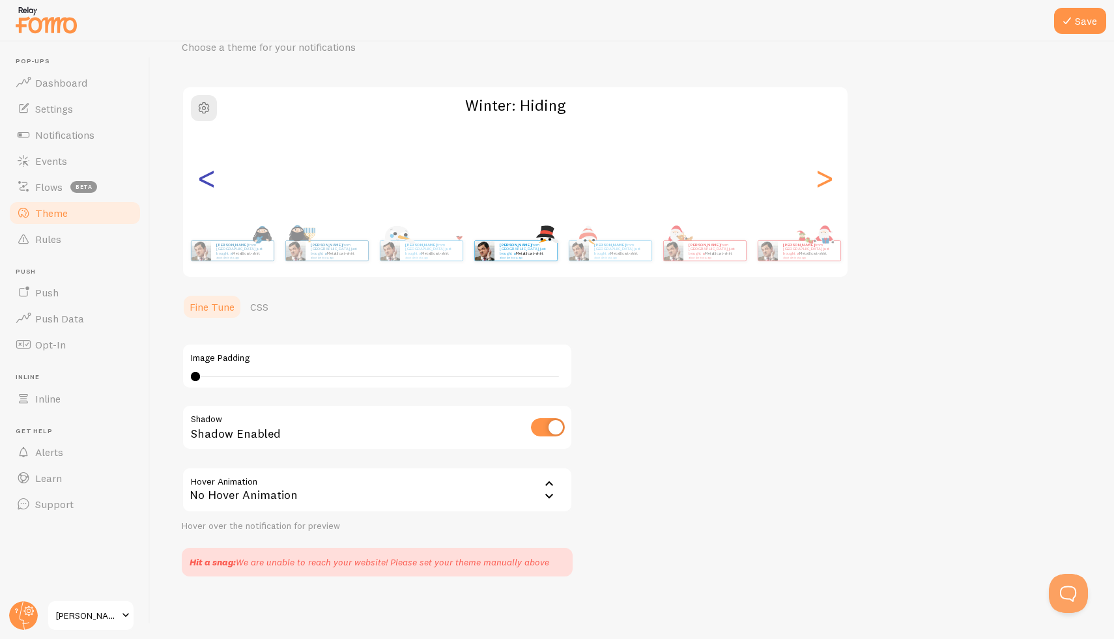
click at [210, 186] on div "<" at bounding box center [207, 178] width 16 height 94
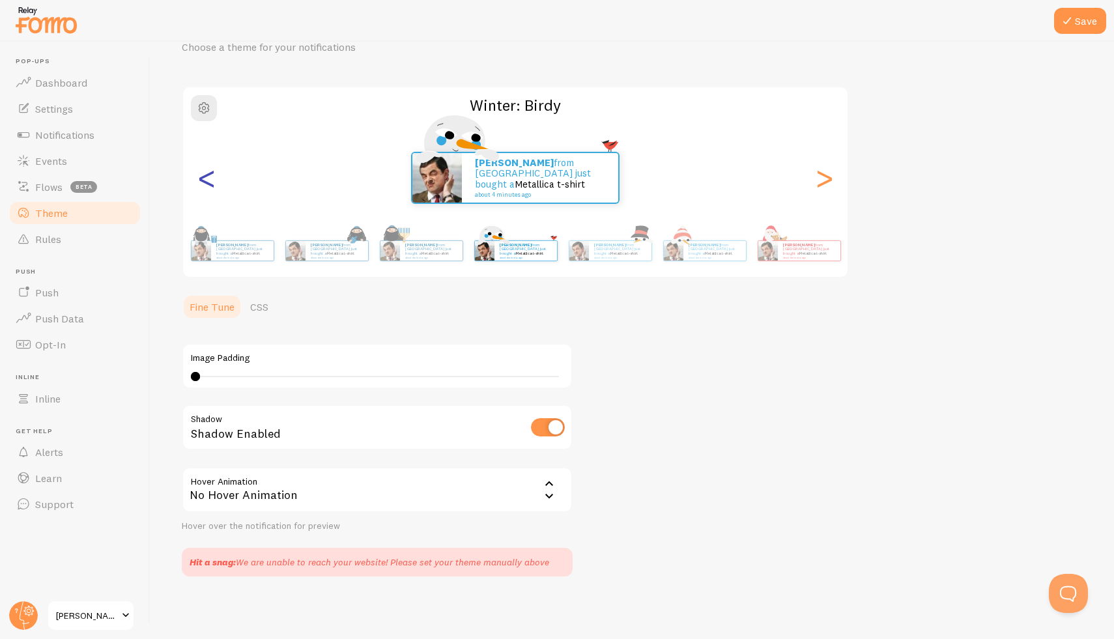
click at [210, 186] on div "<" at bounding box center [207, 178] width 16 height 94
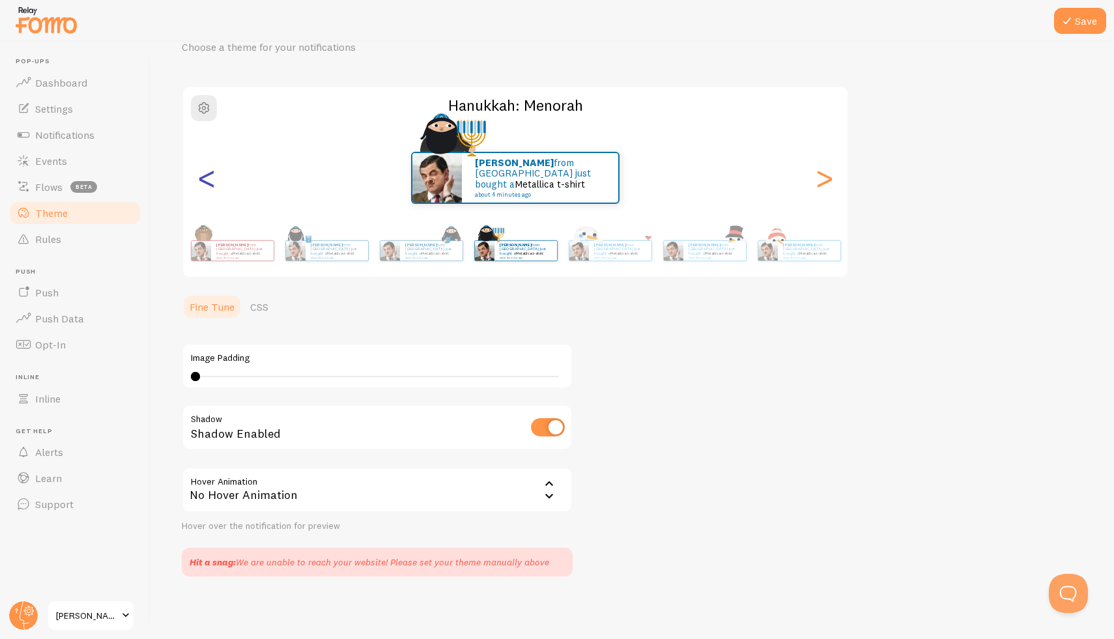
click at [210, 186] on div "<" at bounding box center [207, 178] width 16 height 94
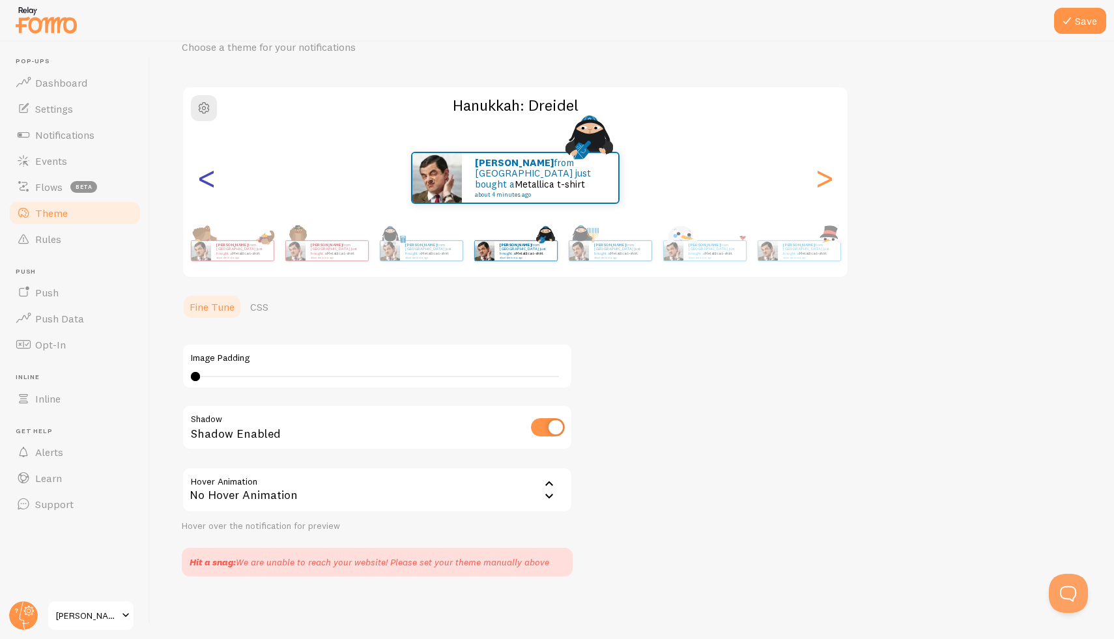
click at [210, 186] on div "<" at bounding box center [207, 178] width 16 height 94
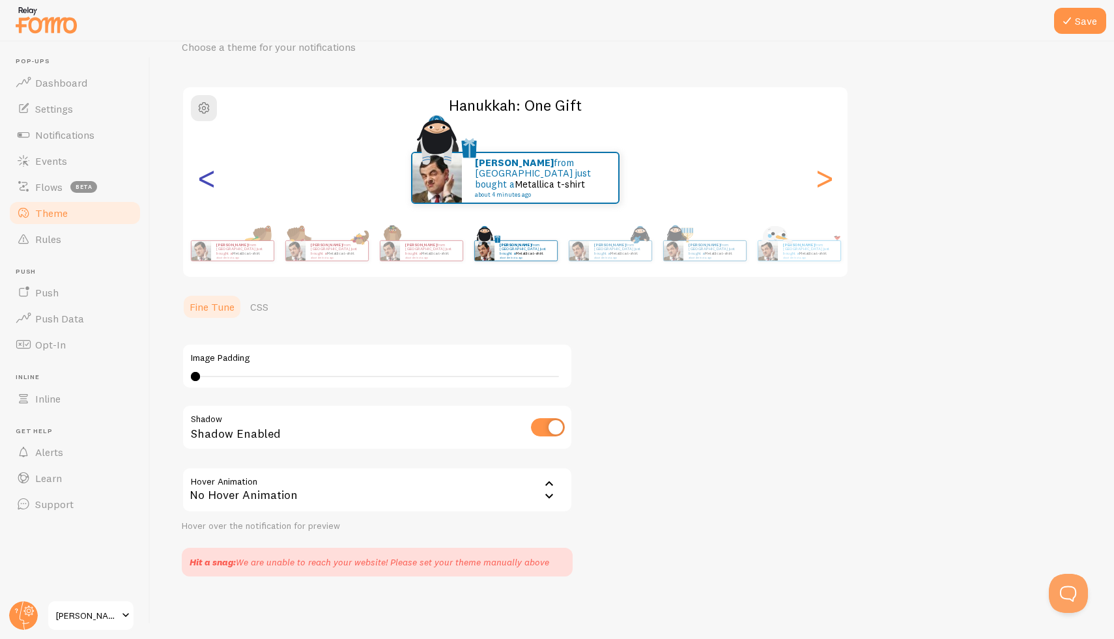
click at [210, 186] on div "<" at bounding box center [207, 178] width 16 height 94
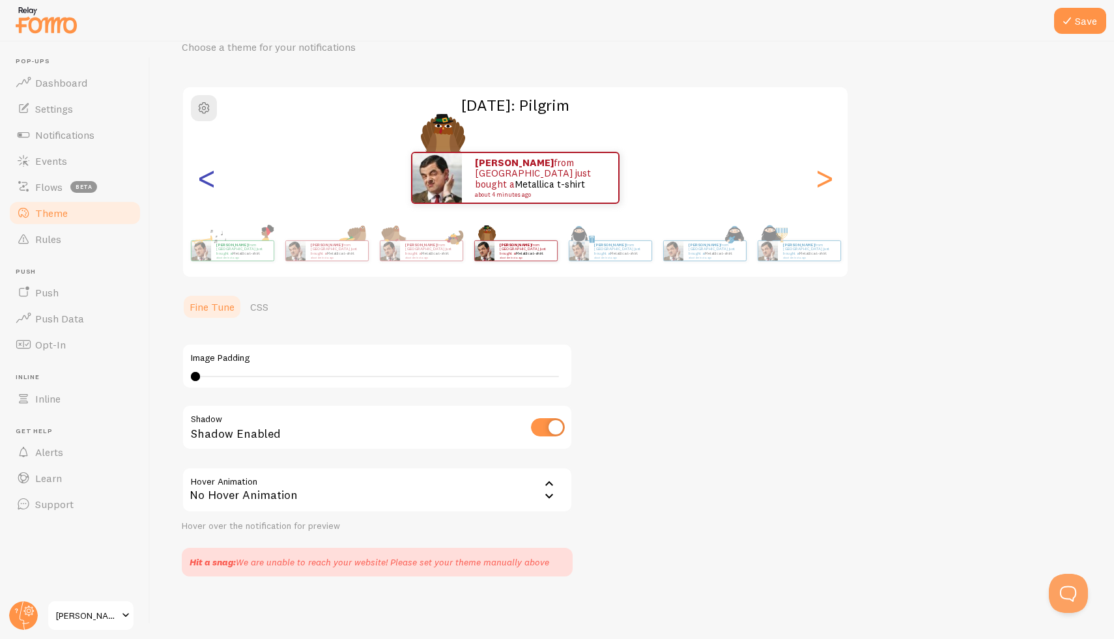
click at [210, 186] on div "<" at bounding box center [207, 178] width 16 height 94
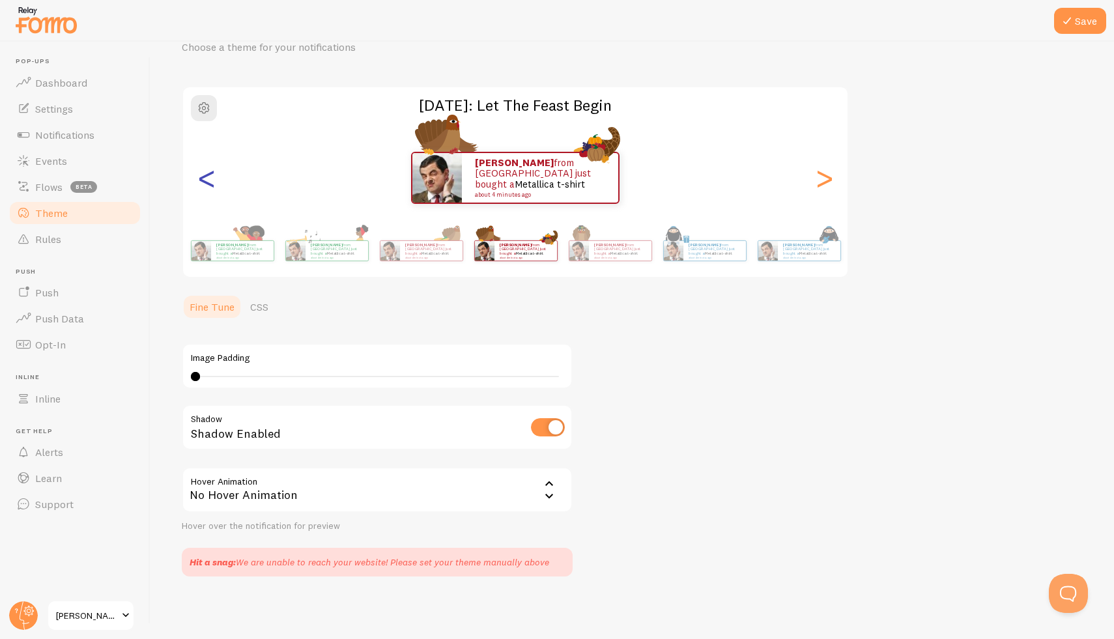
click at [210, 186] on div "<" at bounding box center [207, 178] width 16 height 94
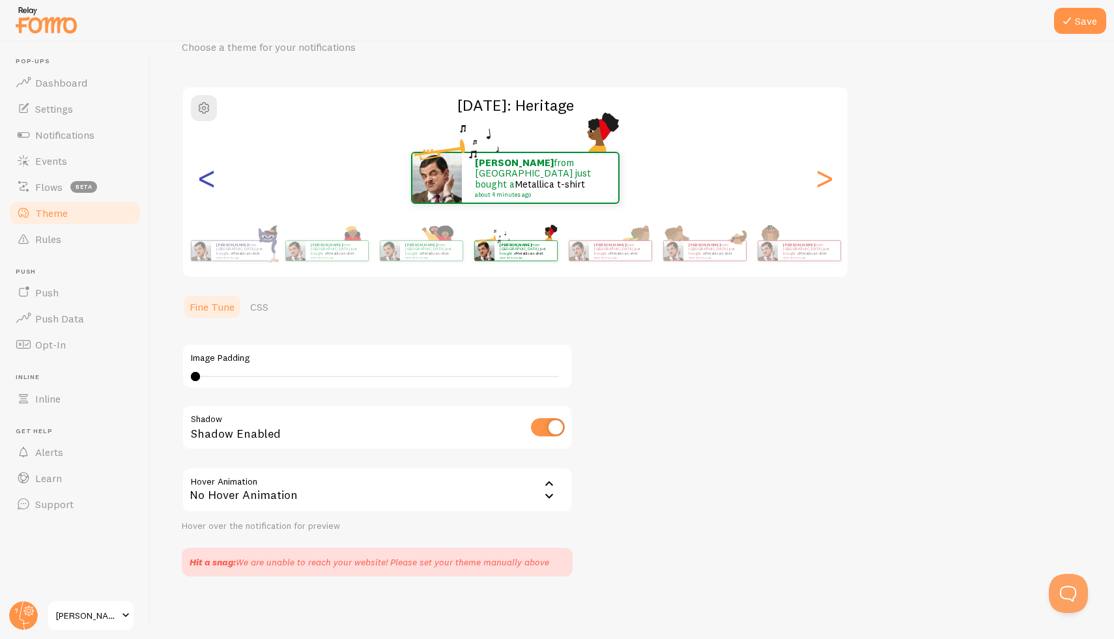
click at [210, 186] on div "<" at bounding box center [207, 178] width 16 height 94
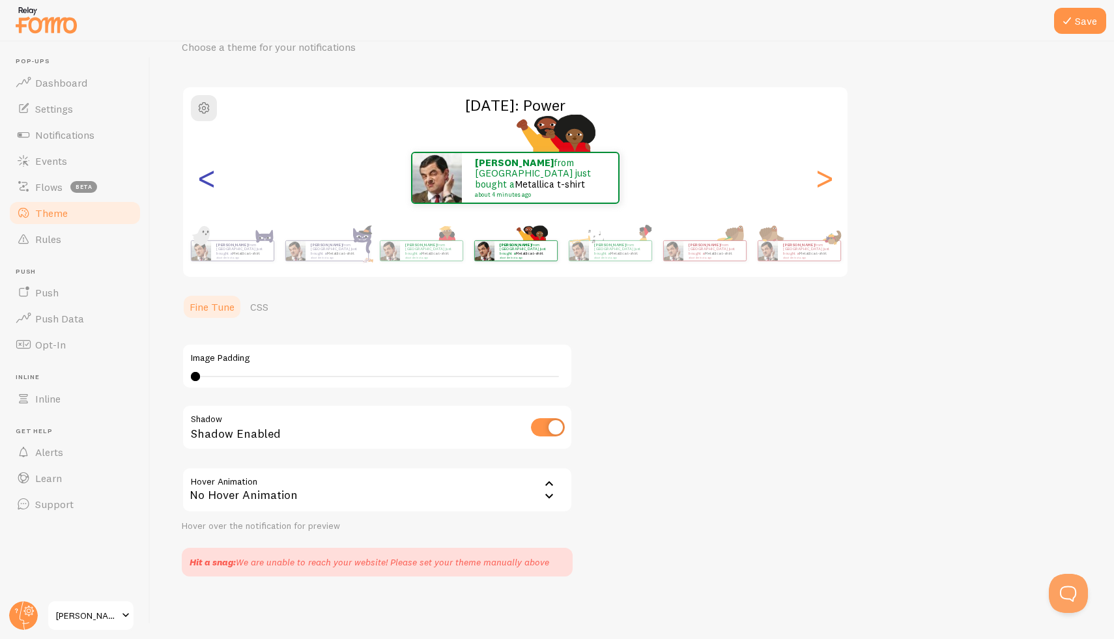
click at [210, 186] on div "<" at bounding box center [207, 178] width 16 height 94
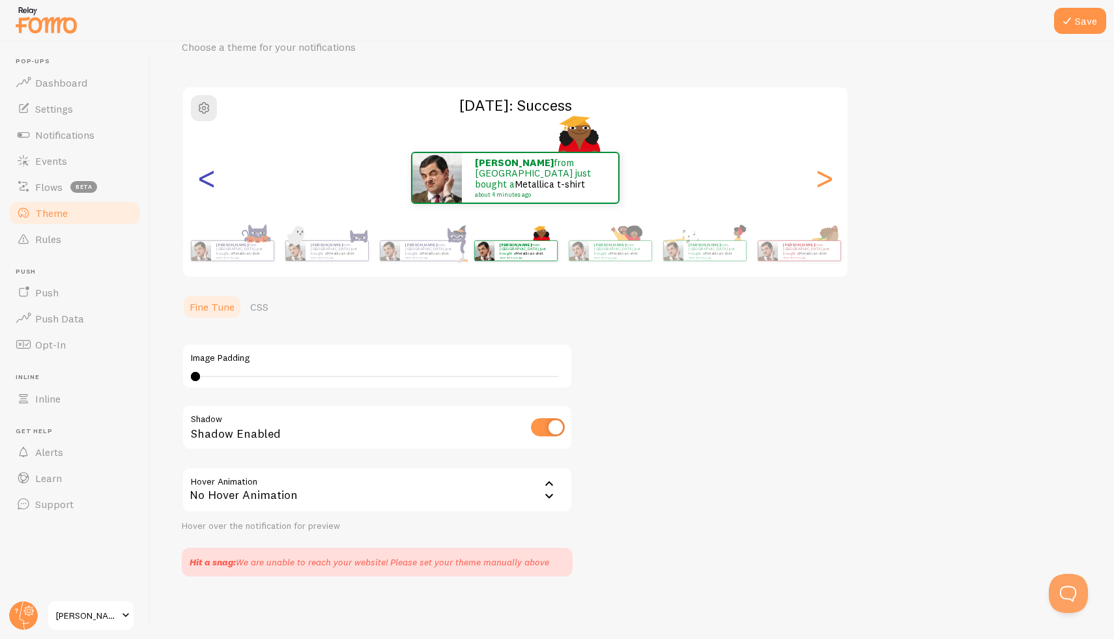
click at [210, 186] on div "<" at bounding box center [207, 178] width 16 height 94
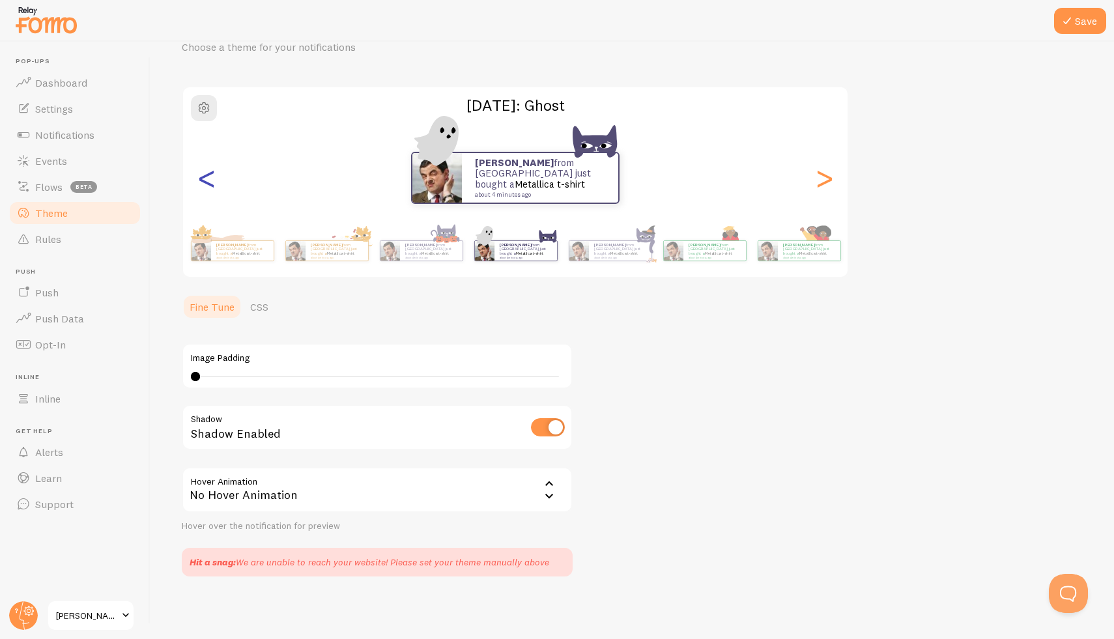
click at [210, 186] on div "<" at bounding box center [207, 178] width 16 height 94
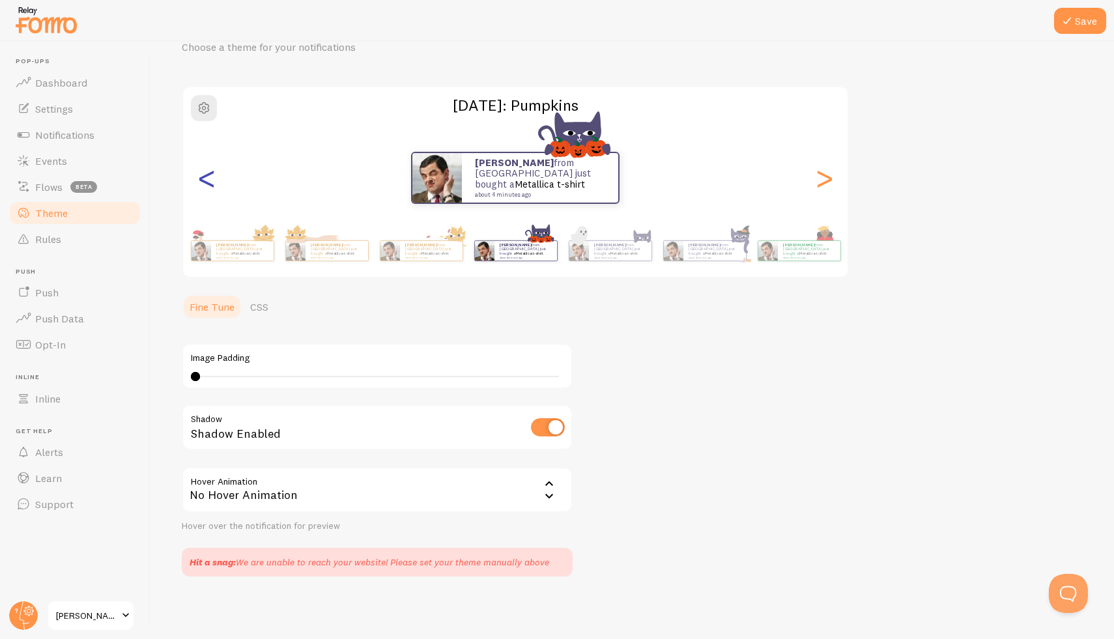
click at [210, 186] on div "<" at bounding box center [207, 178] width 16 height 94
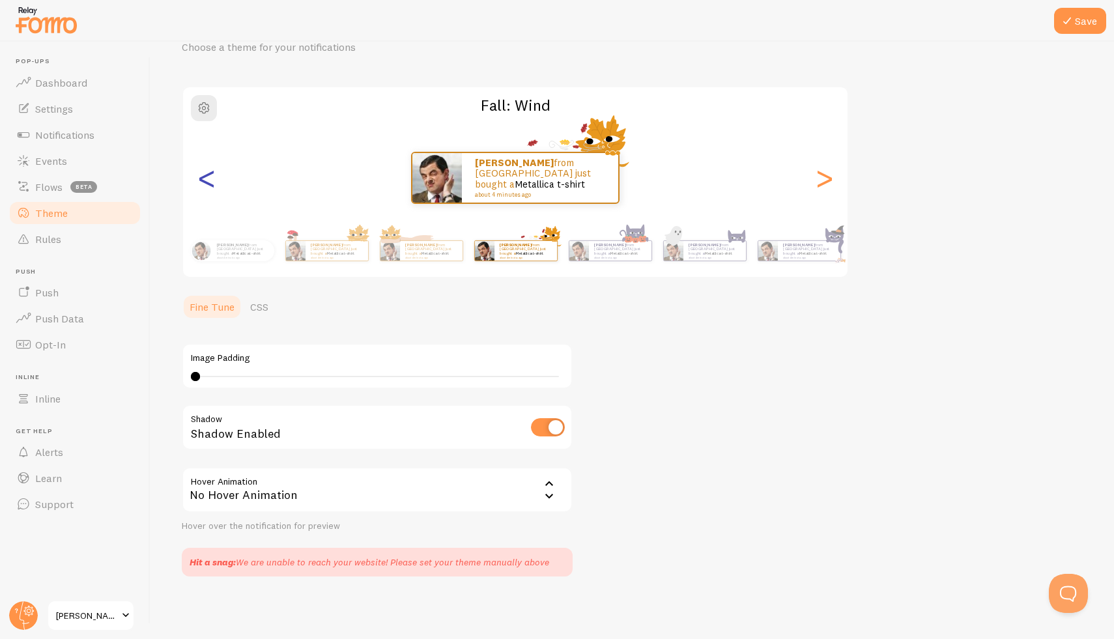
click at [210, 186] on div "<" at bounding box center [207, 178] width 16 height 94
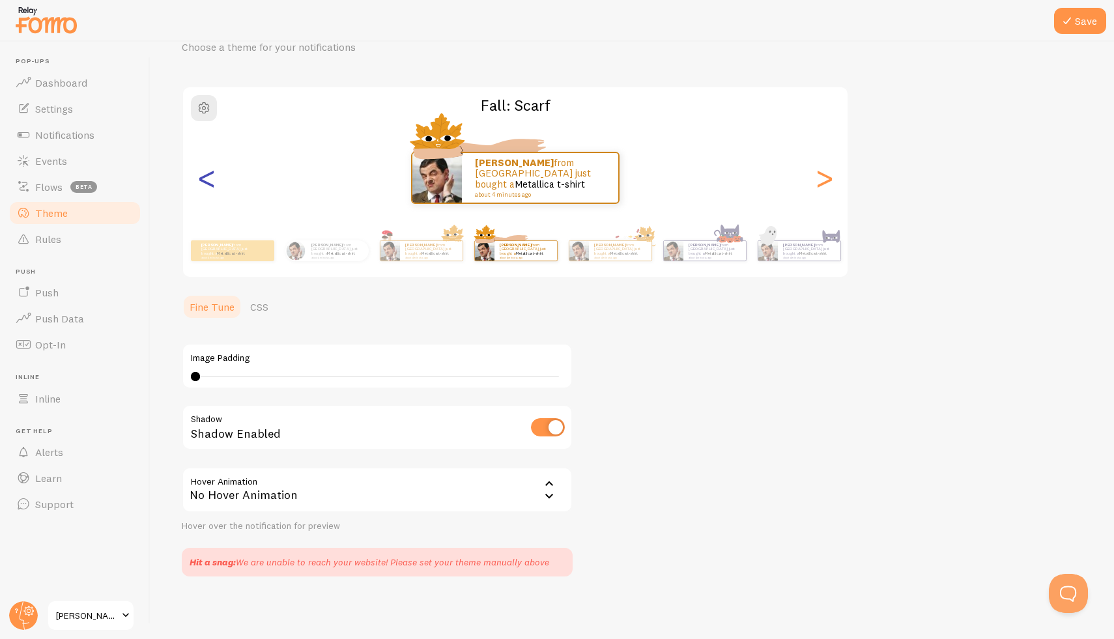
click at [210, 186] on div "<" at bounding box center [207, 178] width 16 height 94
type input "7"
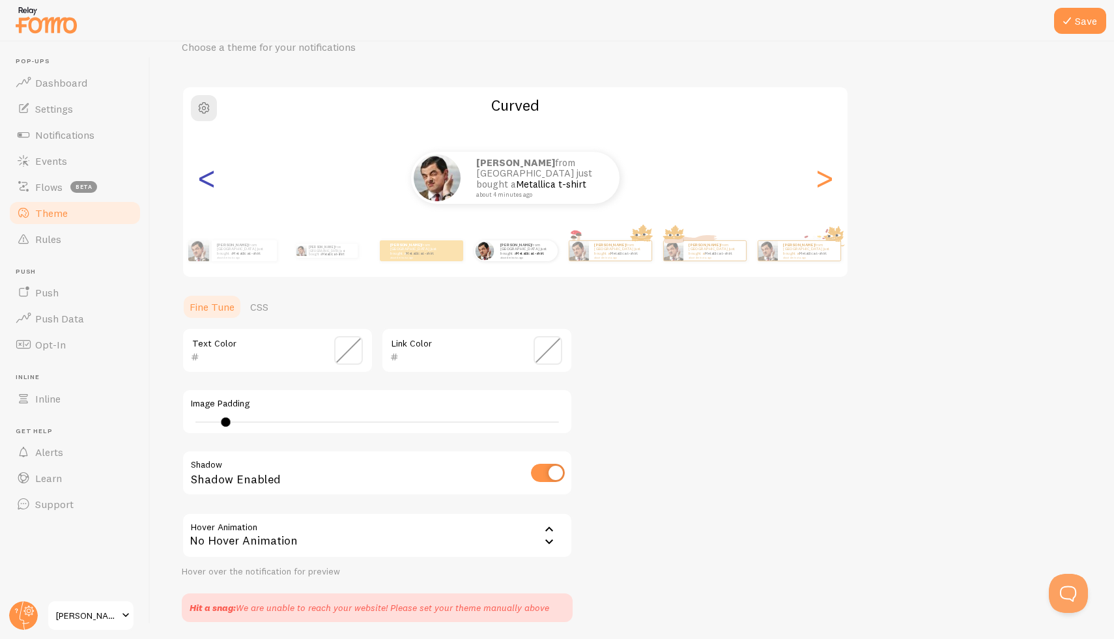
click at [210, 186] on div "<" at bounding box center [207, 178] width 16 height 94
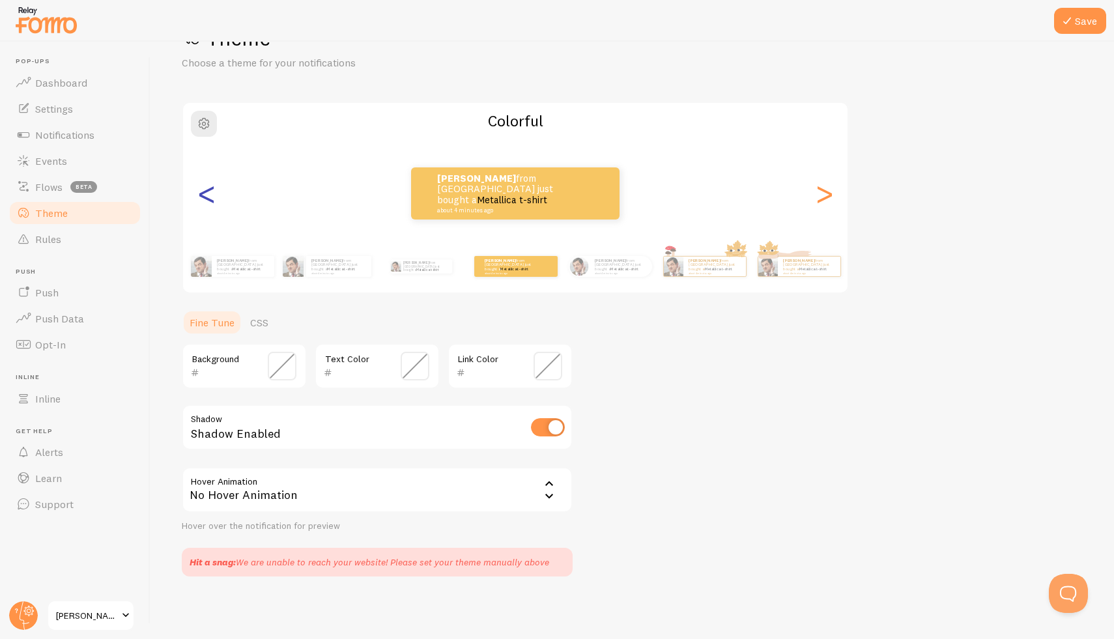
click at [210, 186] on div "<" at bounding box center [207, 194] width 16 height 94
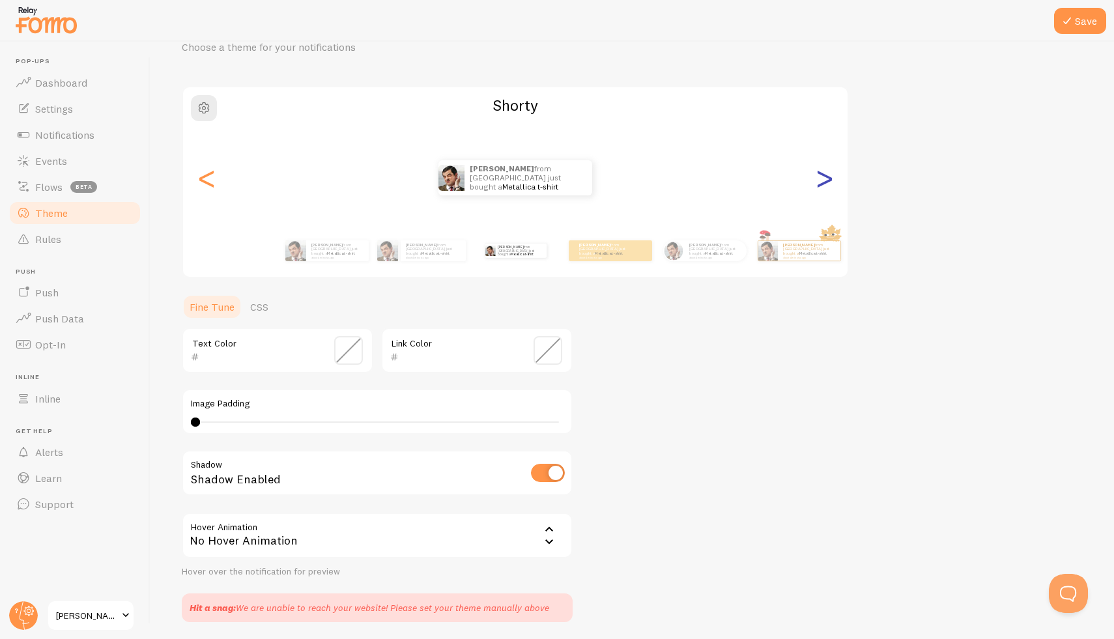
click at [823, 180] on div ">" at bounding box center [824, 178] width 16 height 94
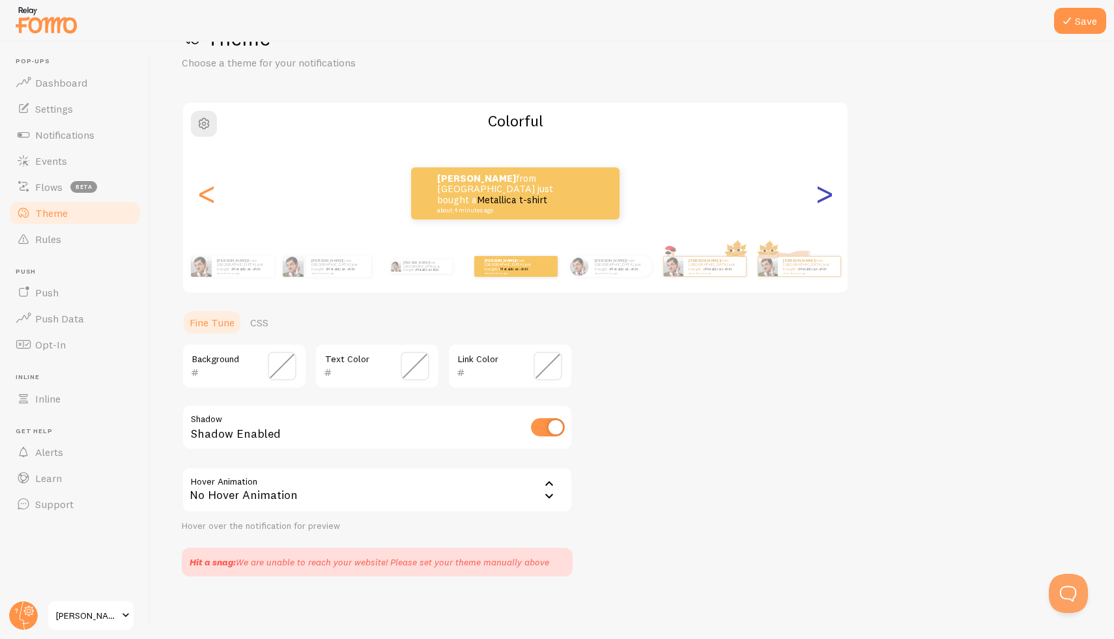
click at [823, 180] on div ">" at bounding box center [824, 194] width 16 height 94
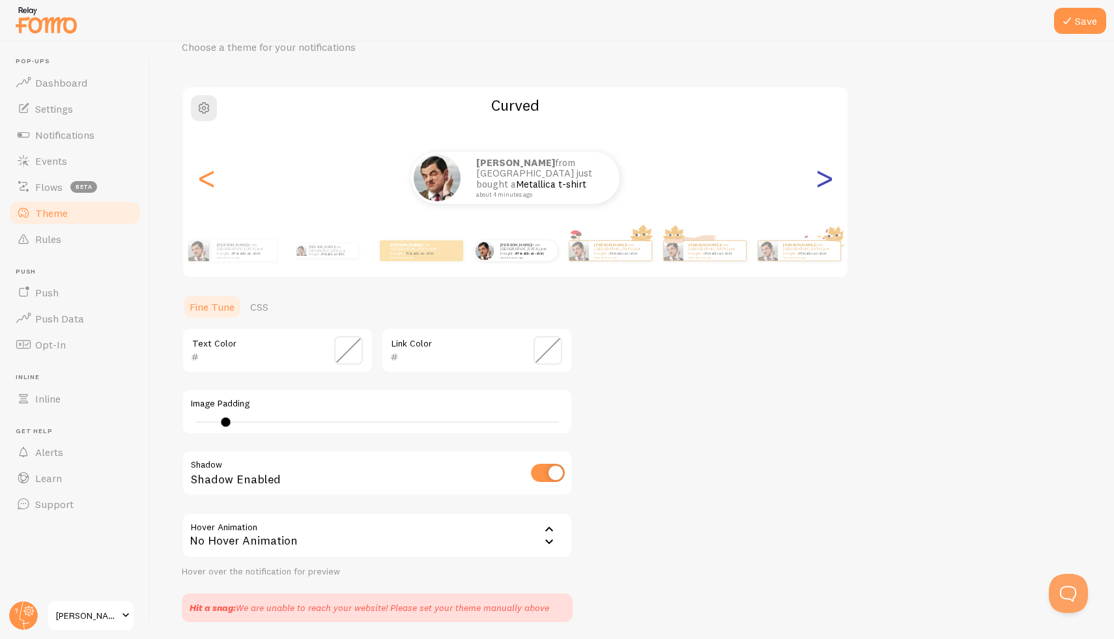
click at [823, 180] on div ">" at bounding box center [824, 178] width 16 height 94
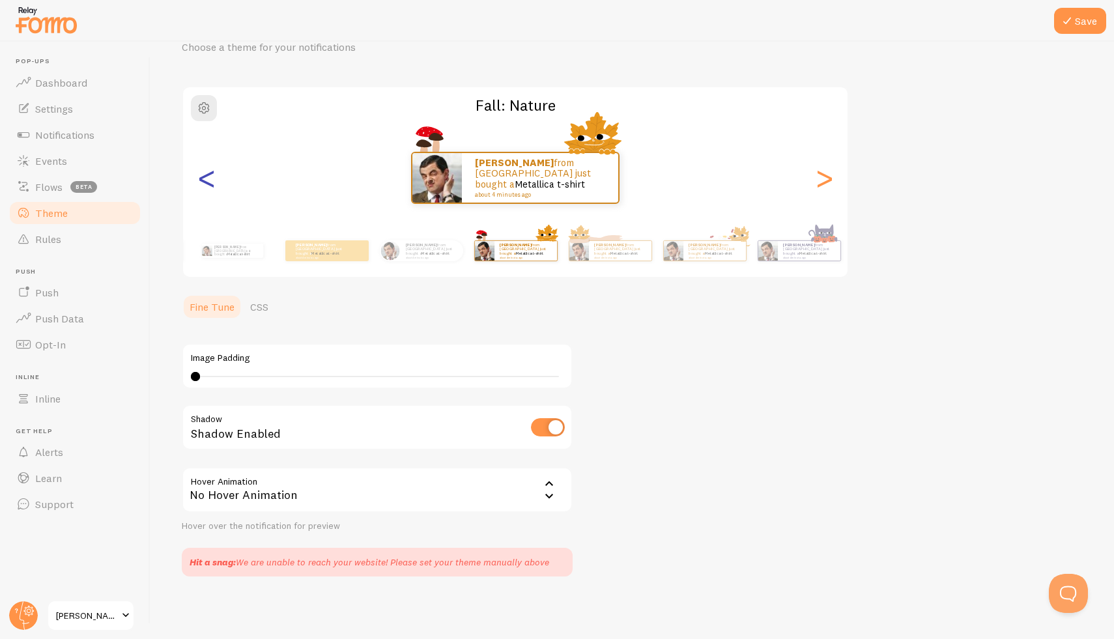
click at [208, 180] on div "<" at bounding box center [207, 178] width 16 height 94
type input "7"
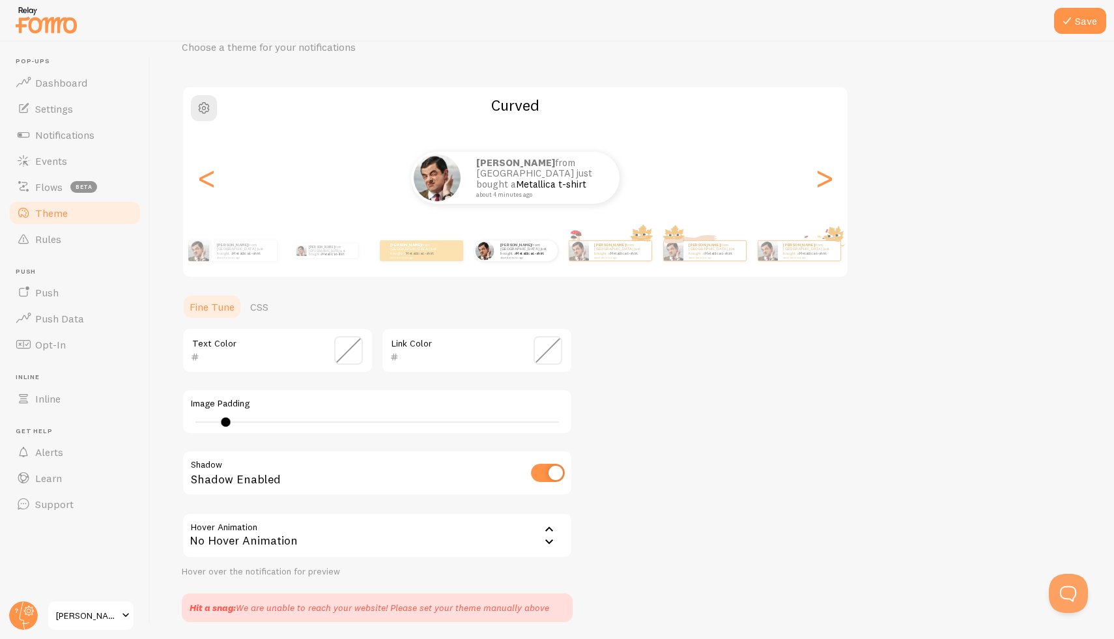
click at [1098, 23] on button "Save" at bounding box center [1080, 21] width 52 height 26
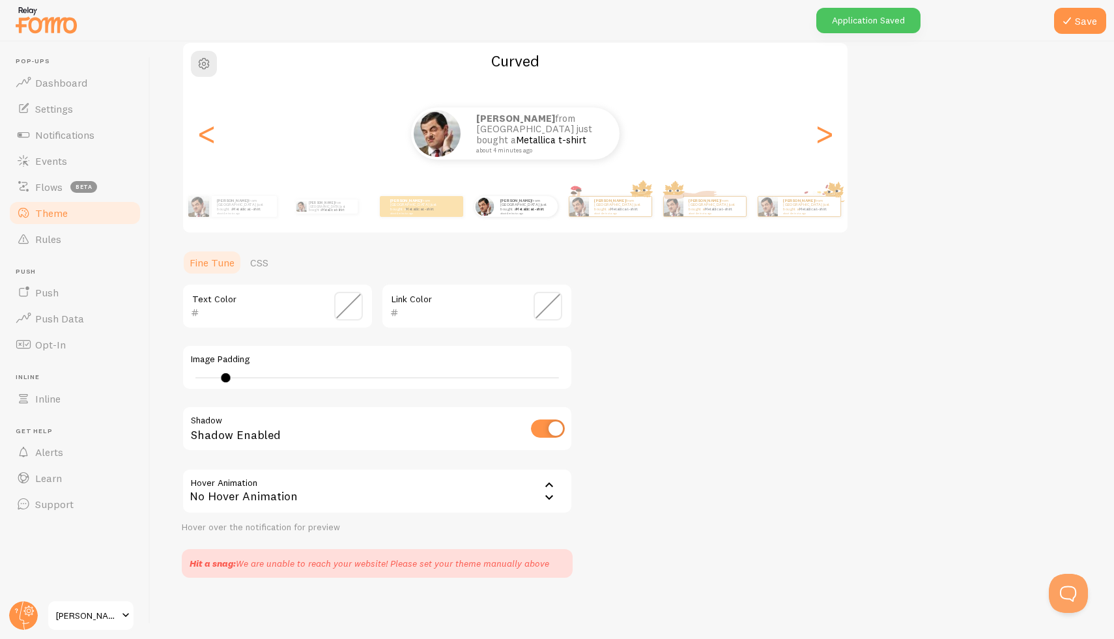
scroll to position [109, 0]
click at [66, 187] on link "Flows beta" at bounding box center [75, 187] width 134 height 26
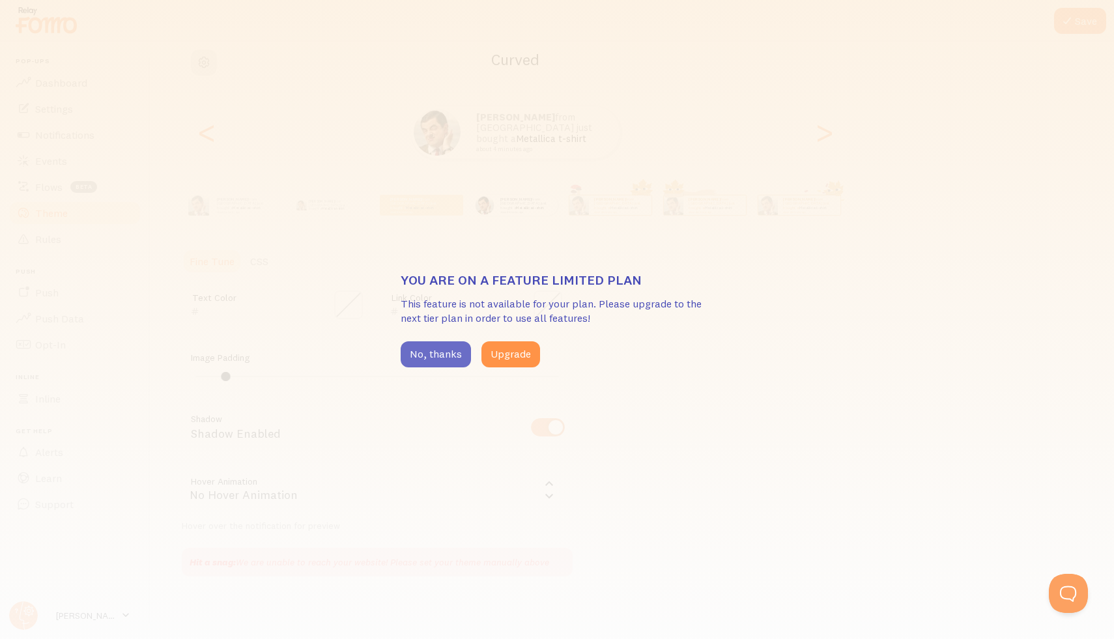
click at [423, 347] on button "No, thanks" at bounding box center [436, 354] width 70 height 26
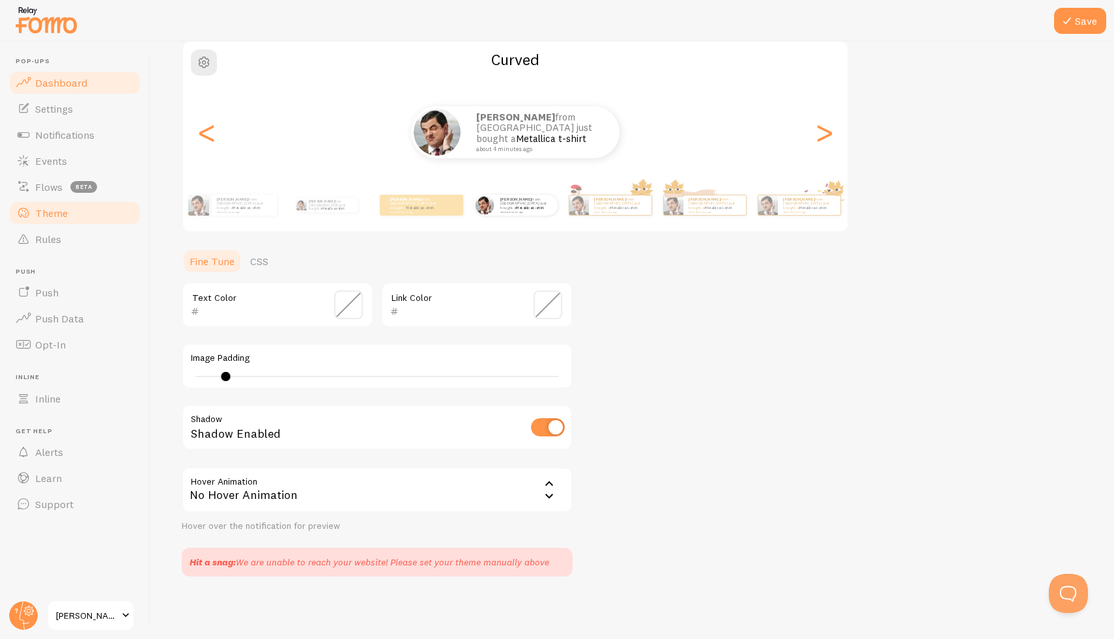
click at [55, 88] on span "Dashboard" at bounding box center [61, 82] width 52 height 13
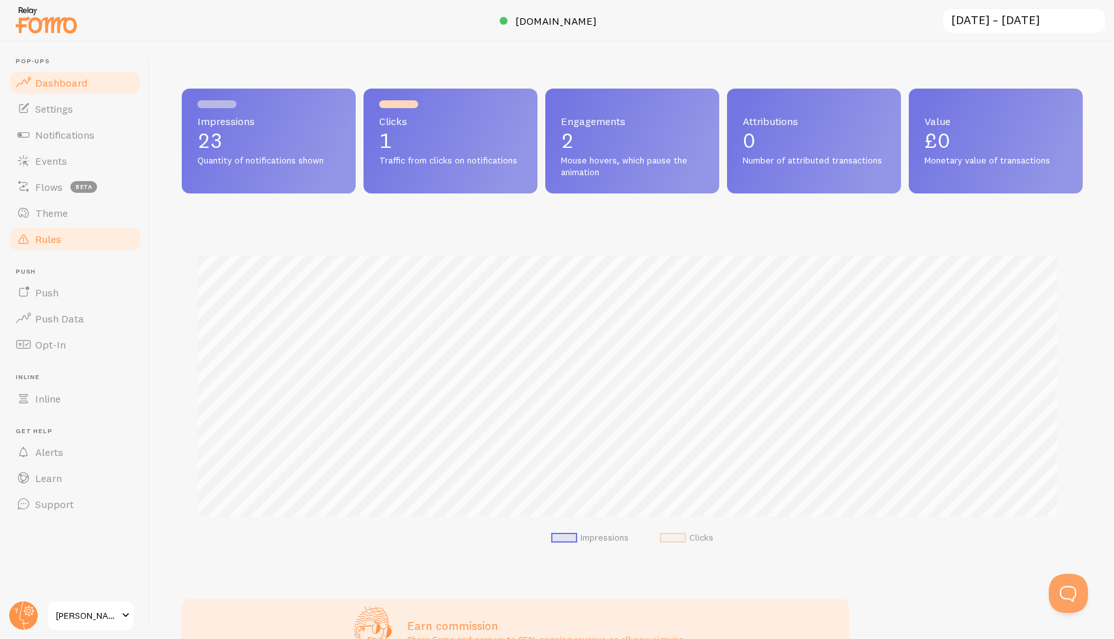
click at [54, 233] on span "Rules" at bounding box center [48, 239] width 26 height 13
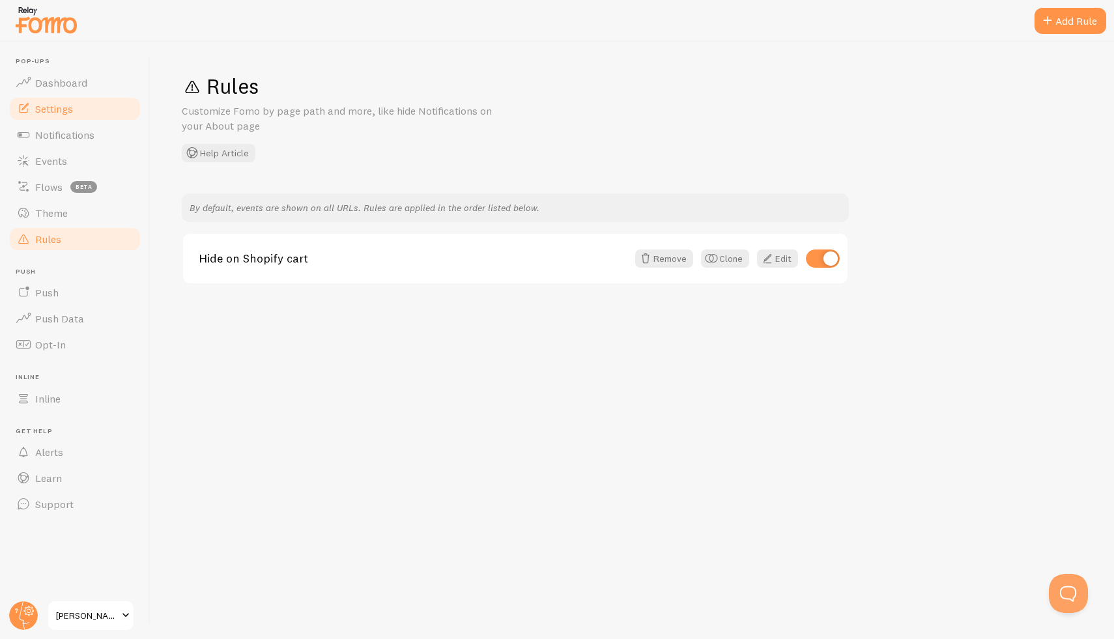
click at [65, 109] on span "Settings" at bounding box center [54, 108] width 38 height 13
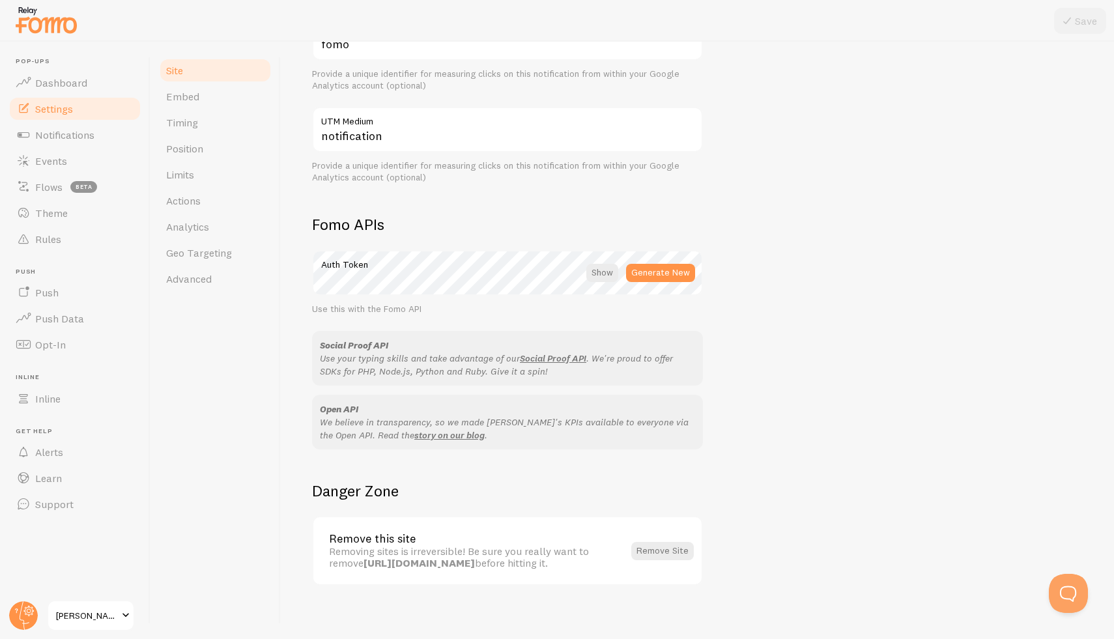
scroll to position [591, 0]
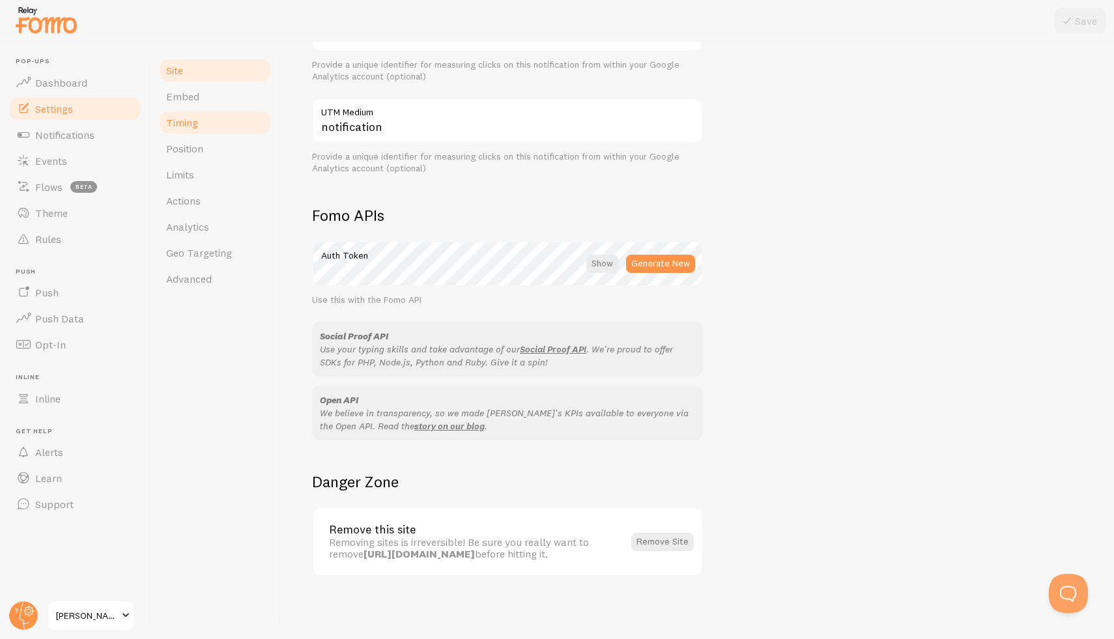
click at [190, 124] on span "Timing" at bounding box center [182, 122] width 32 height 13
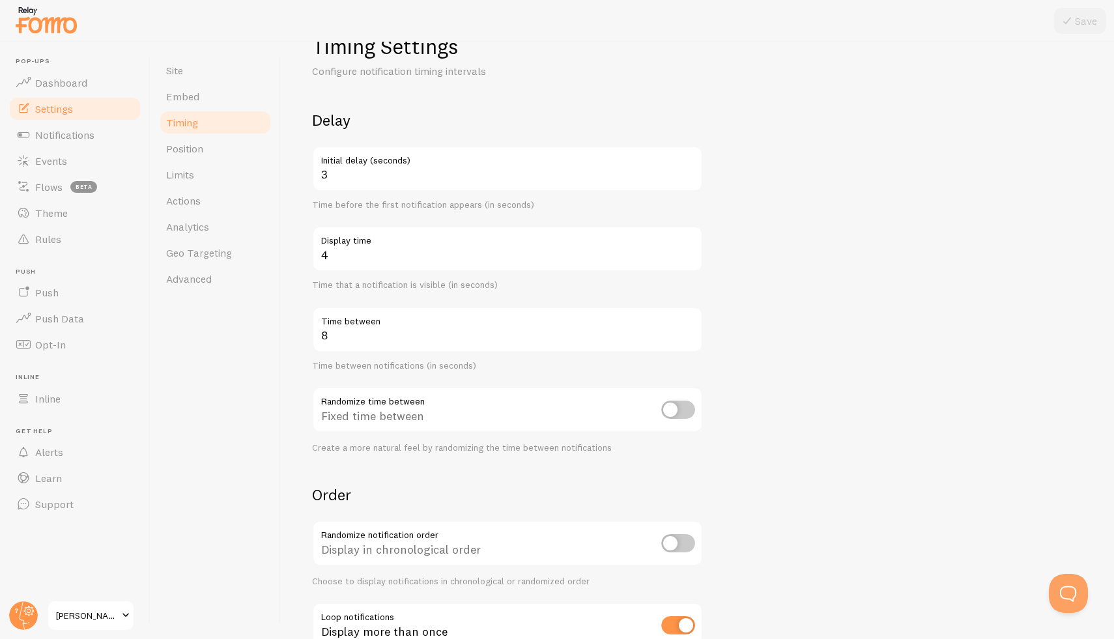
scroll to position [38, 0]
click at [358, 180] on input "3" at bounding box center [507, 171] width 391 height 46
type input "20"
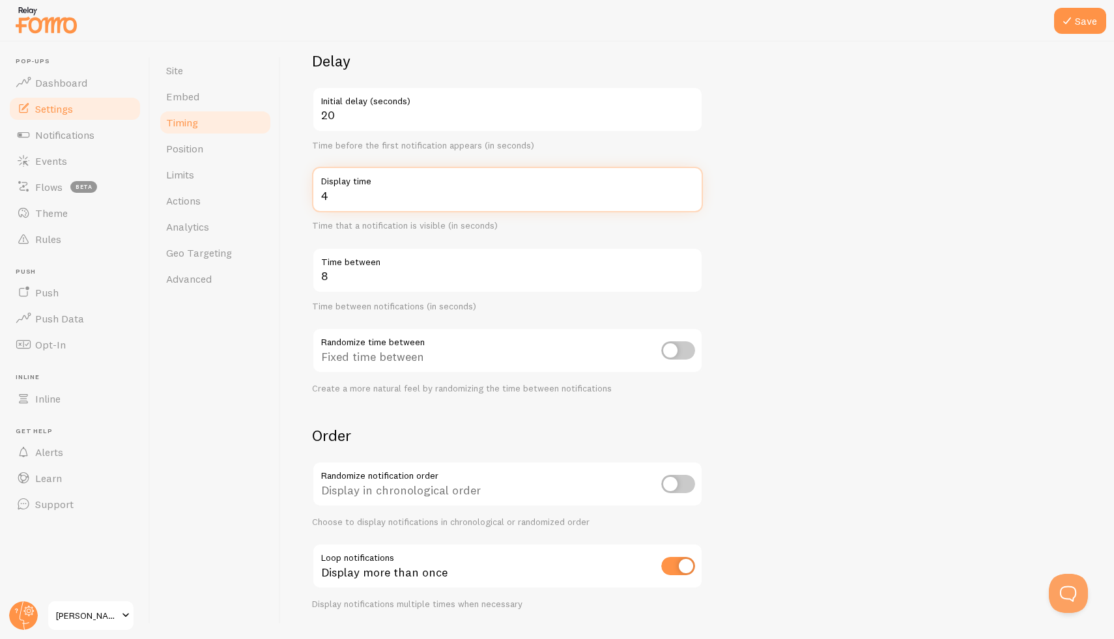
scroll to position [110, 0]
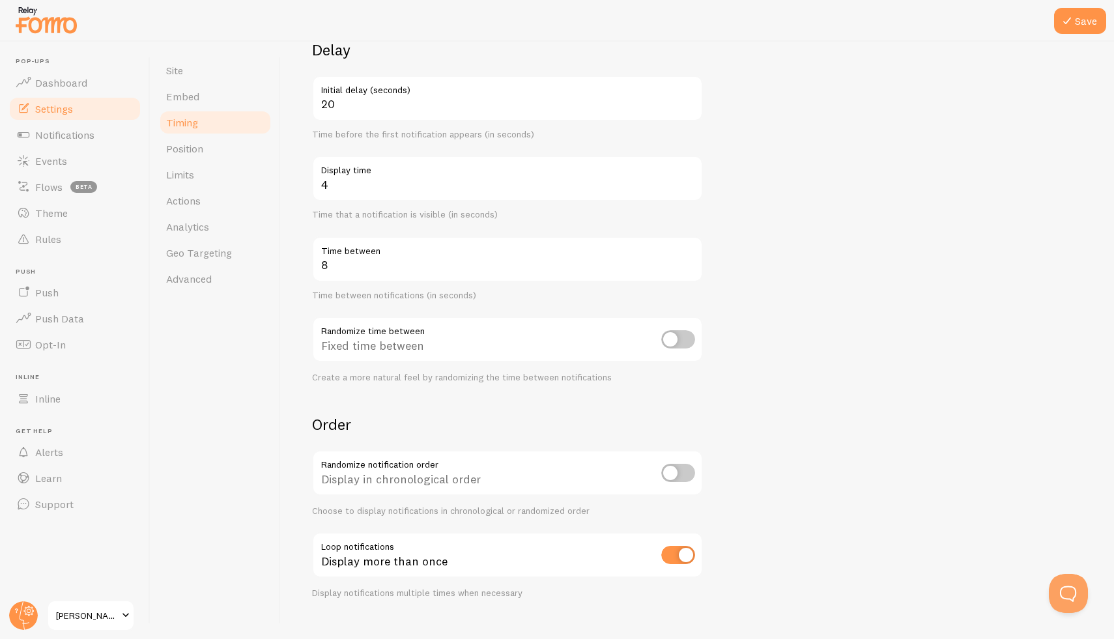
click at [674, 338] on input "checkbox" at bounding box center [678, 339] width 34 height 18
checkbox input "true"
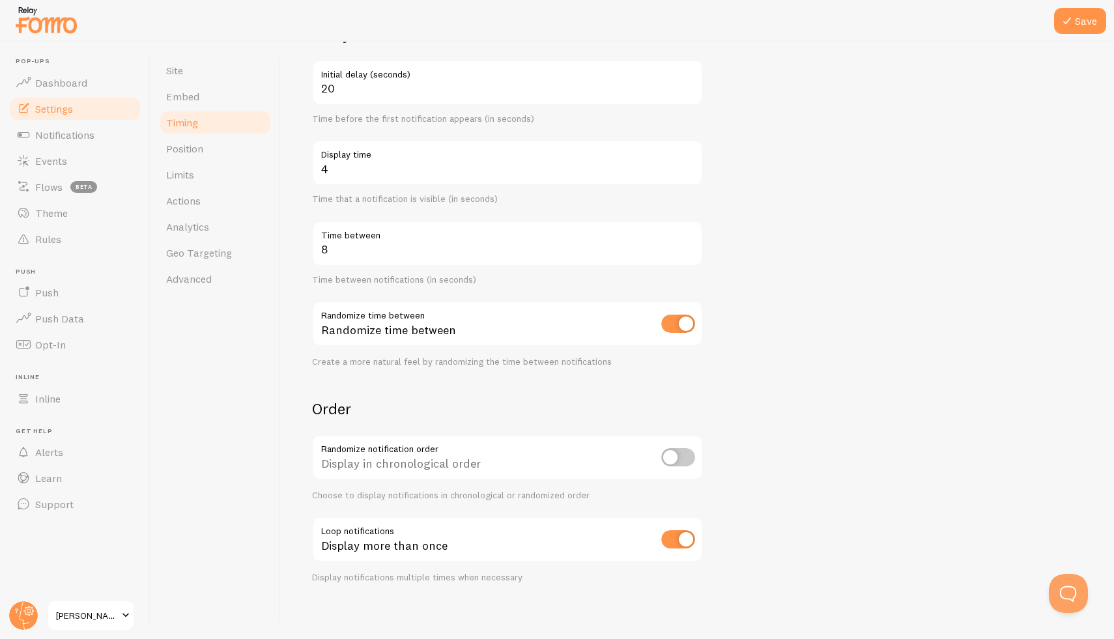
scroll to position [132, 0]
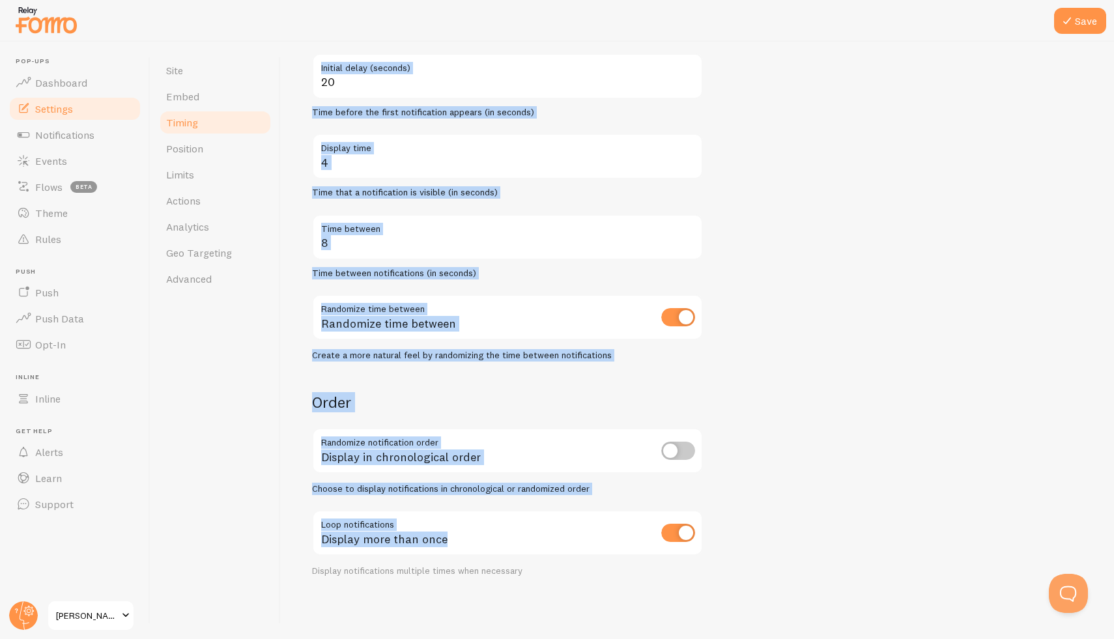
drag, startPoint x: 296, startPoint y: 52, endPoint x: 684, endPoint y: 553, distance: 633.7
click at [684, 553] on div "Timing Settings Configure notification timing intervals Delay 20 Initial delay …" at bounding box center [697, 340] width 833 height 597
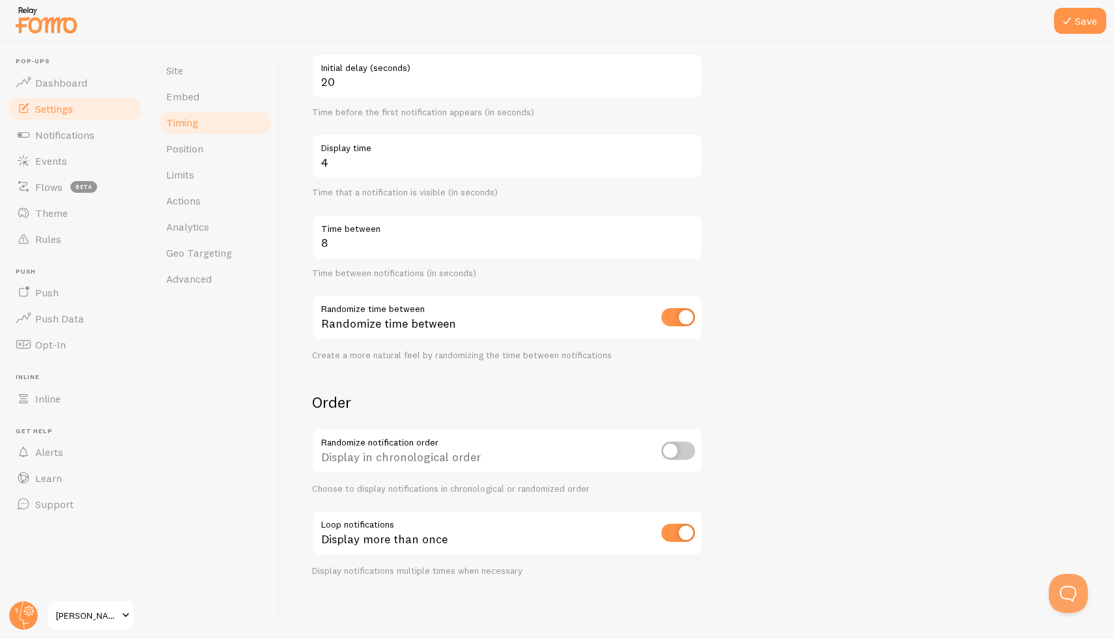
click at [250, 300] on div "Site Embed Timing Position Limits Actions Analytics Geo Targeting Advanced" at bounding box center [215, 340] width 130 height 597
click at [680, 448] on input "checkbox" at bounding box center [678, 451] width 34 height 18
checkbox input "false"
click at [186, 146] on span "Position" at bounding box center [184, 148] width 37 height 13
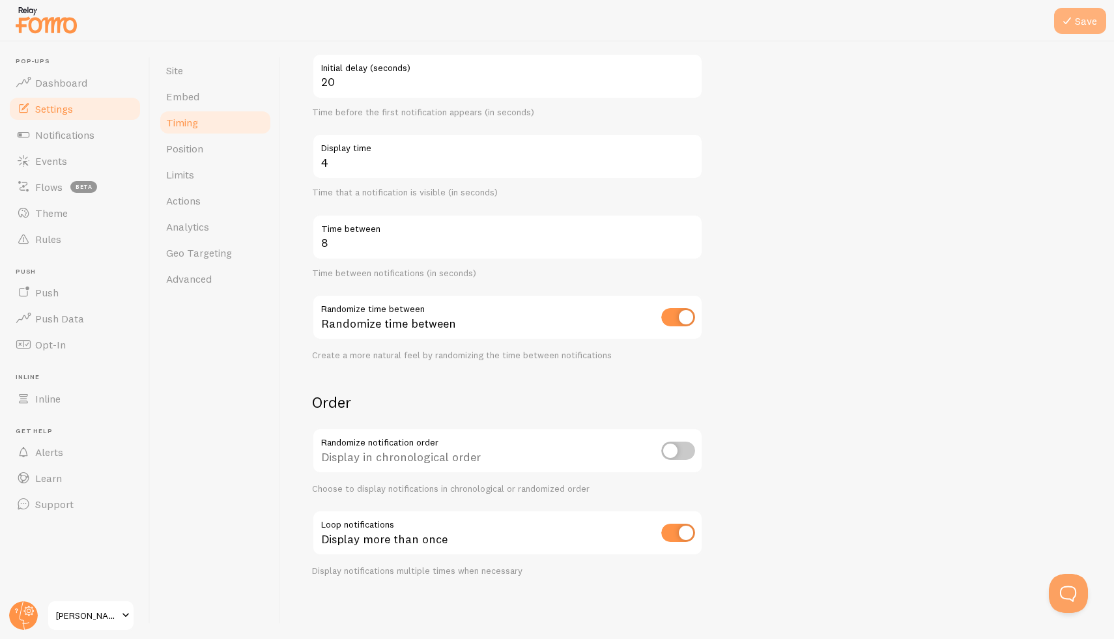
click at [1089, 23] on button "Save" at bounding box center [1080, 21] width 52 height 26
click at [196, 155] on link "Position" at bounding box center [215, 148] width 114 height 26
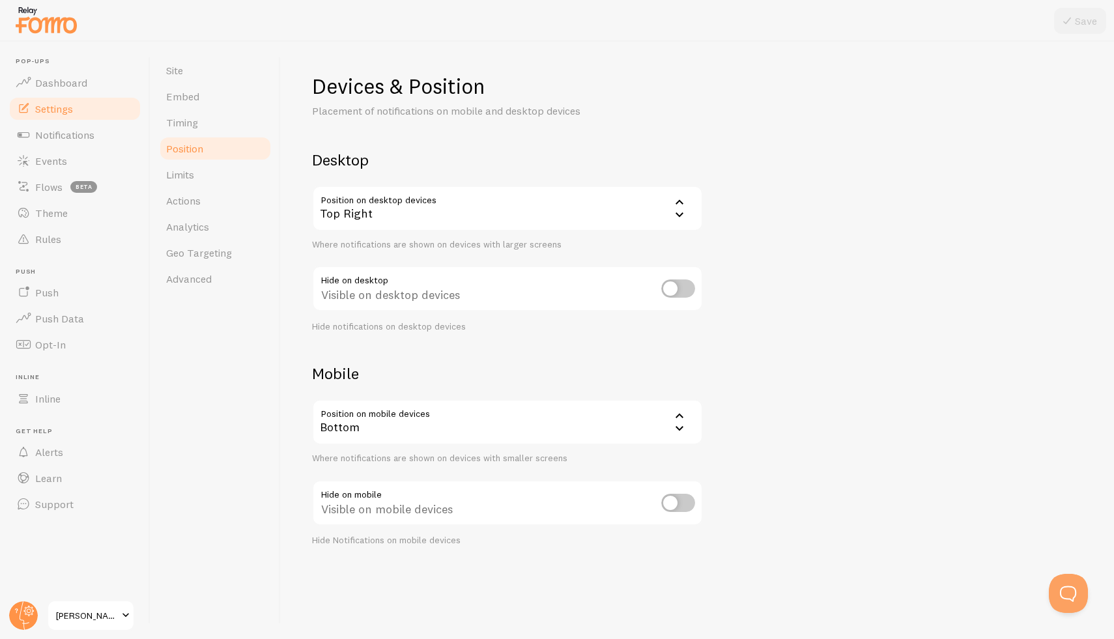
click at [670, 289] on input "checkbox" at bounding box center [678, 288] width 34 height 18
checkbox input "true"
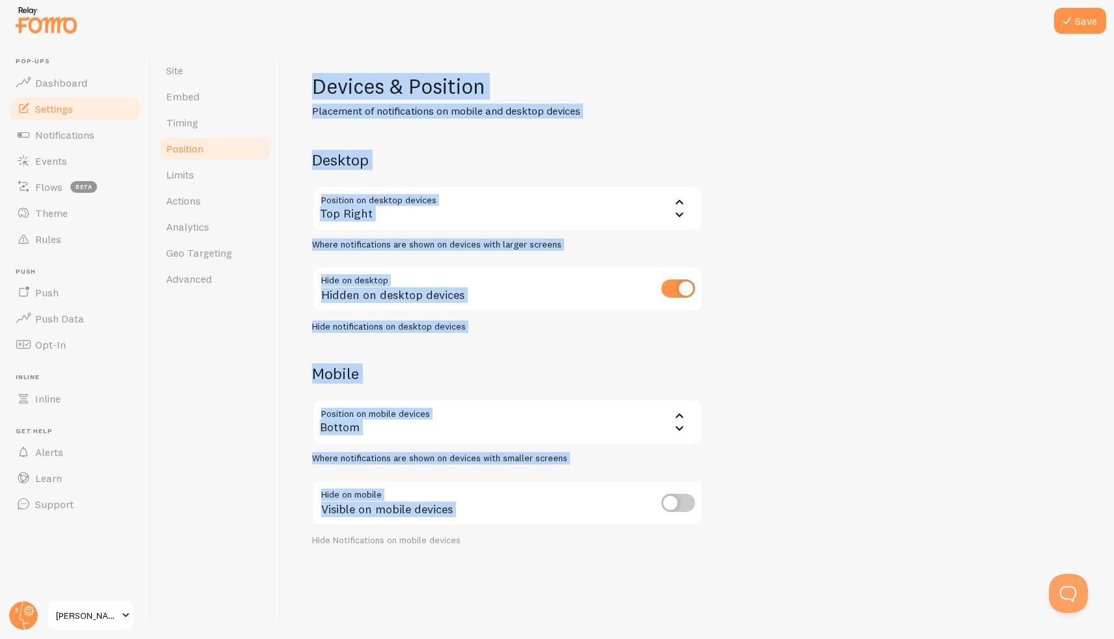
drag, startPoint x: 336, startPoint y: 48, endPoint x: 653, endPoint y: 529, distance: 576.5
click at [653, 529] on div "Devices & Position Placement of notifications on mobile and desktop devices Des…" at bounding box center [697, 340] width 833 height 597
click at [677, 506] on input "checkbox" at bounding box center [678, 503] width 34 height 18
checkbox input "false"
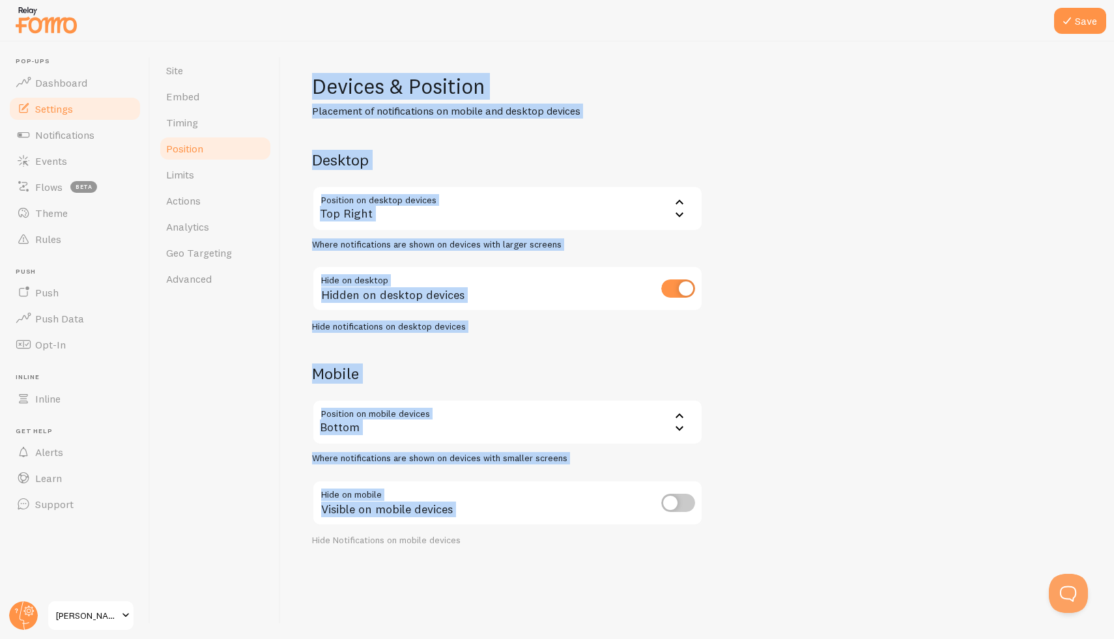
click at [683, 290] on input "checkbox" at bounding box center [678, 288] width 34 height 18
checkbox input "false"
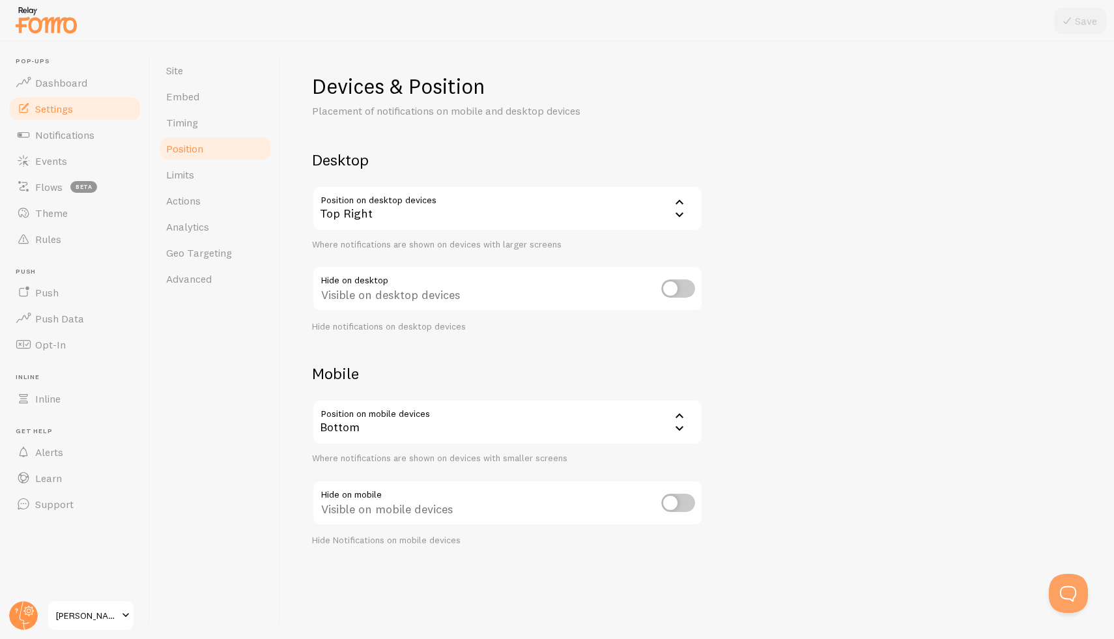
click at [809, 172] on div "Devices & Position Placement of notifications on mobile and desktop devices Des…" at bounding box center [697, 310] width 771 height 474
click at [184, 180] on span "Limits" at bounding box center [180, 174] width 28 height 13
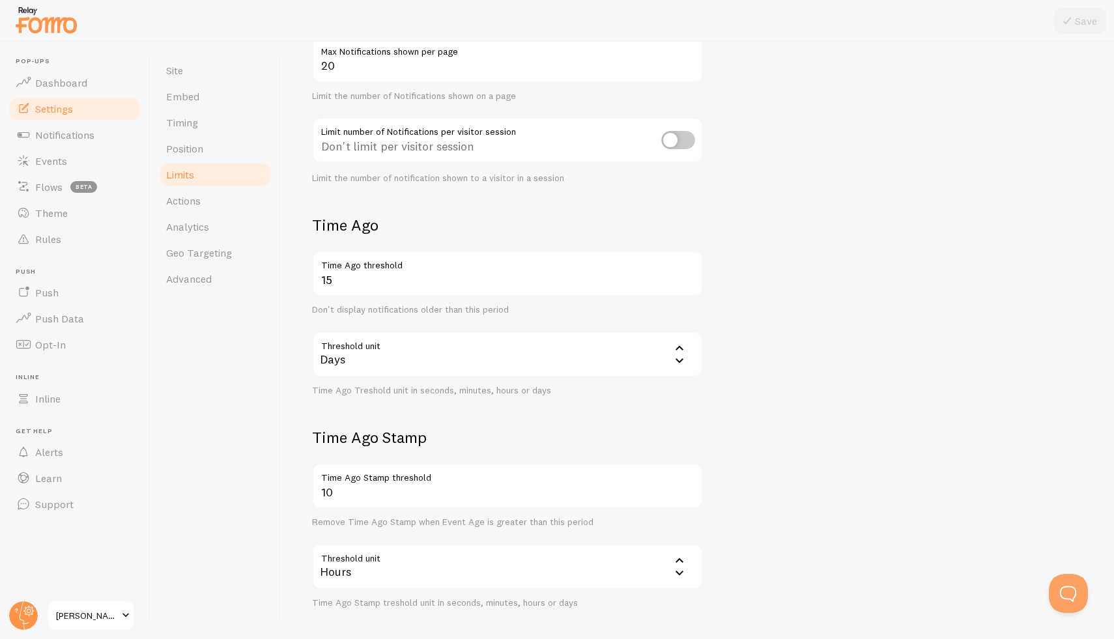
scroll to position [205, 0]
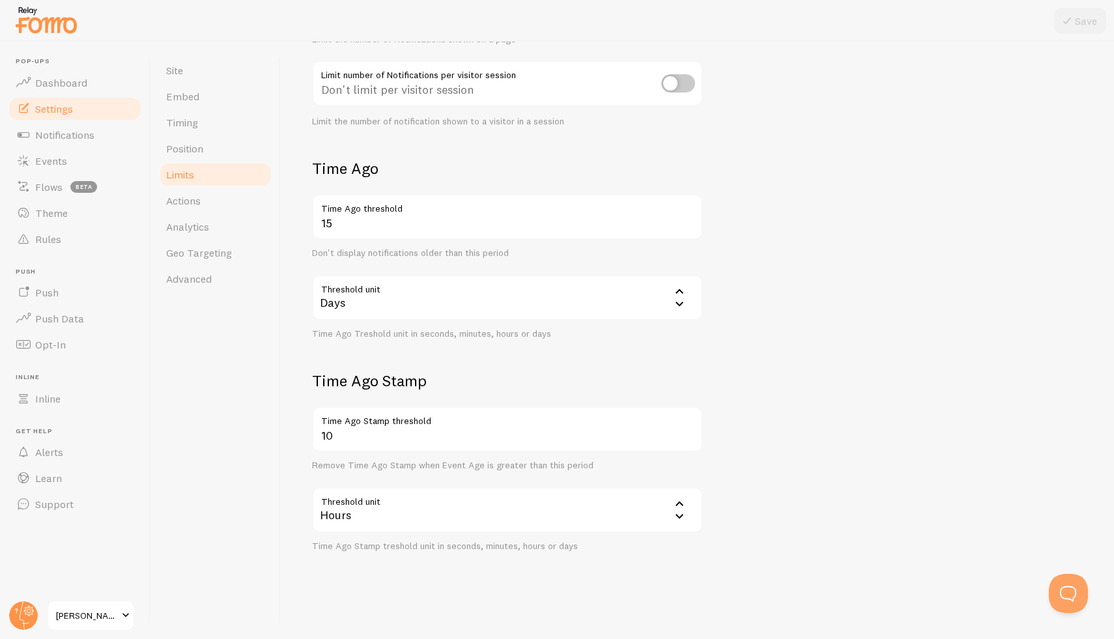
drag, startPoint x: 317, startPoint y: 59, endPoint x: 595, endPoint y: 566, distance: 578.0
click at [595, 566] on div "Limits Notification control and limitations Notification Count 20 Max Notificat…" at bounding box center [697, 340] width 833 height 597
click at [821, 248] on form "Notification Count 20 Max Notifications shown per page Limit the number of Noti…" at bounding box center [697, 248] width 771 height 607
click at [187, 207] on link "Actions" at bounding box center [215, 201] width 114 height 26
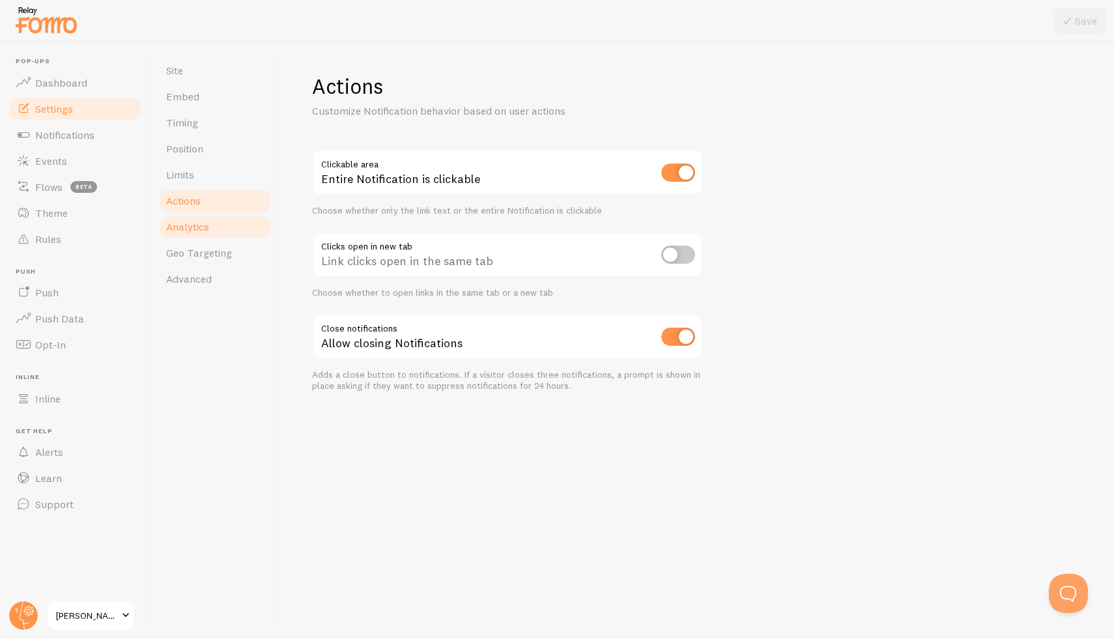
click at [188, 225] on span "Analytics" at bounding box center [187, 226] width 43 height 13
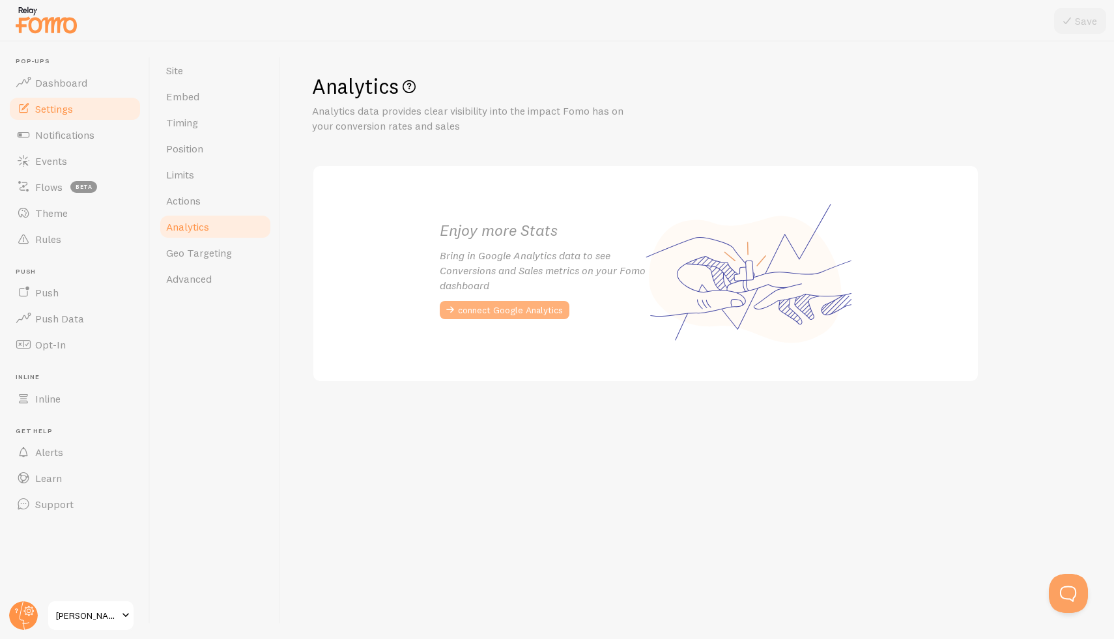
click at [496, 311] on button "connect Google Analytics" at bounding box center [505, 310] width 130 height 18
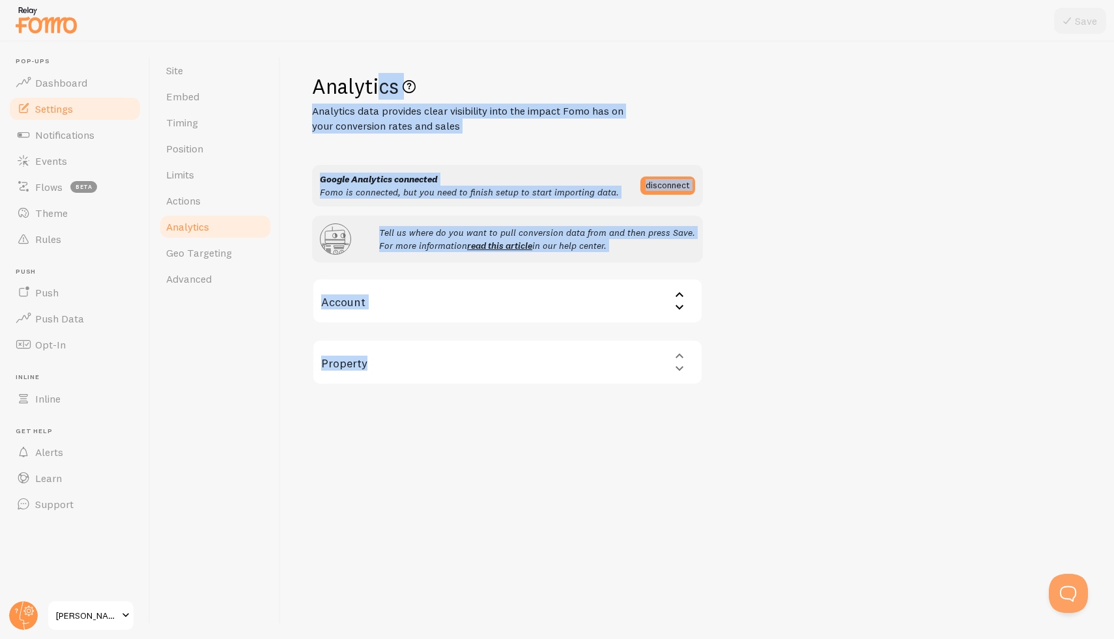
drag, startPoint x: 324, startPoint y: 57, endPoint x: 596, endPoint y: 456, distance: 483.3
click at [599, 458] on div "Analytics Analytics data provides clear visibility into the impact Fomo has on …" at bounding box center [697, 340] width 833 height 597
click at [195, 258] on span "Geo Targeting" at bounding box center [199, 252] width 66 height 13
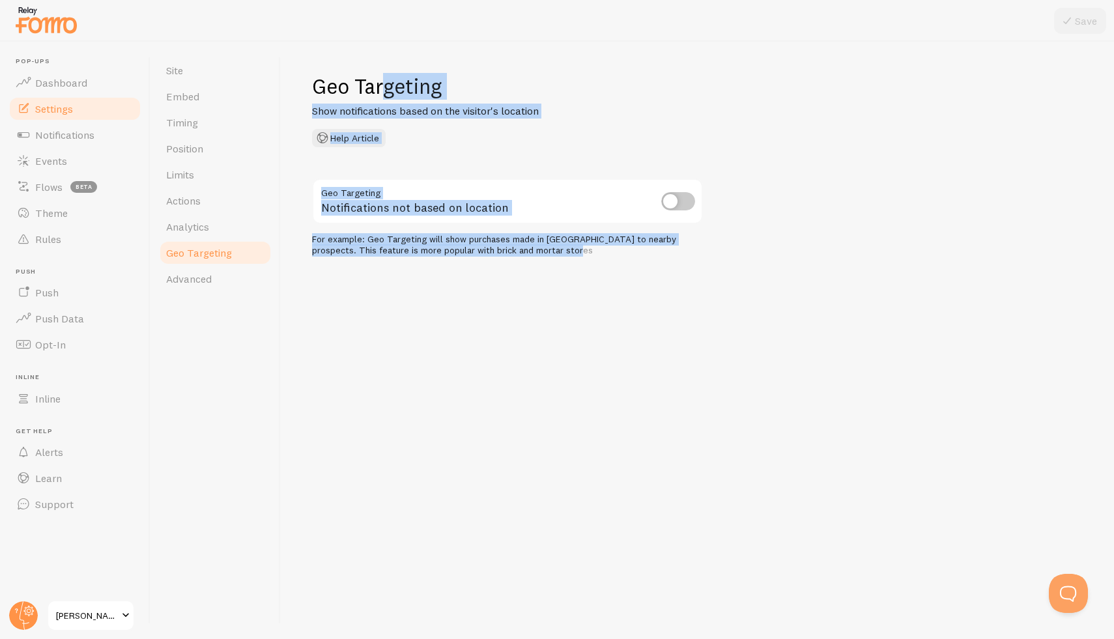
drag, startPoint x: 317, startPoint y: 48, endPoint x: 498, endPoint y: 298, distance: 309.3
click at [498, 298] on div "Geo Targeting Show notifications based on the visitor's location Help Article G…" at bounding box center [697, 340] width 833 height 597
click at [193, 287] on link "Advanced" at bounding box center [215, 279] width 114 height 26
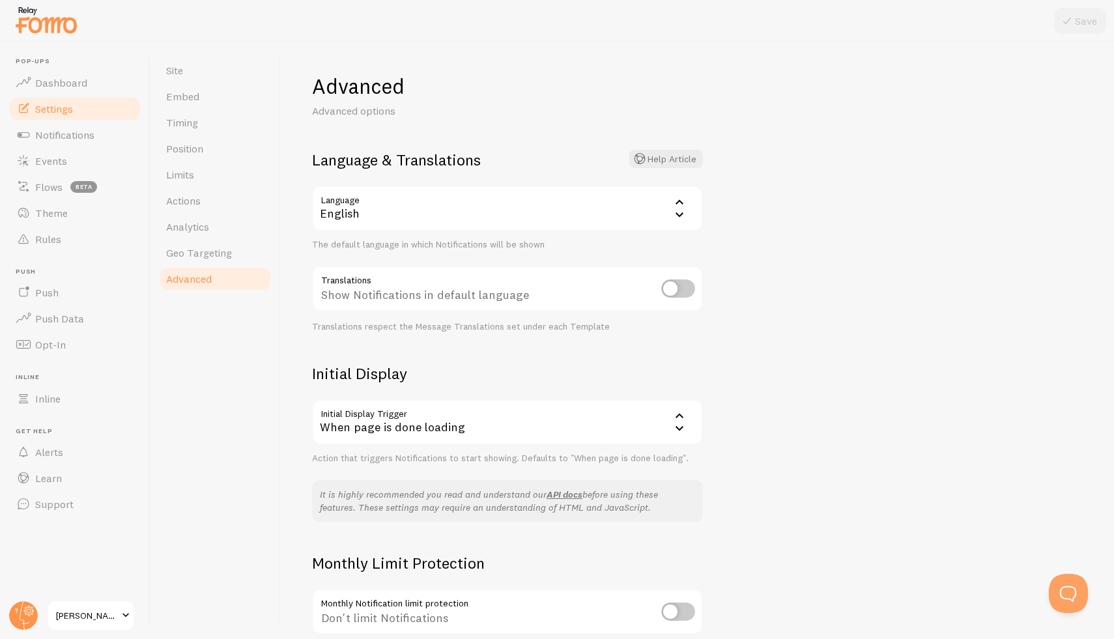
click at [558, 230] on div "English" at bounding box center [507, 209] width 391 height 46
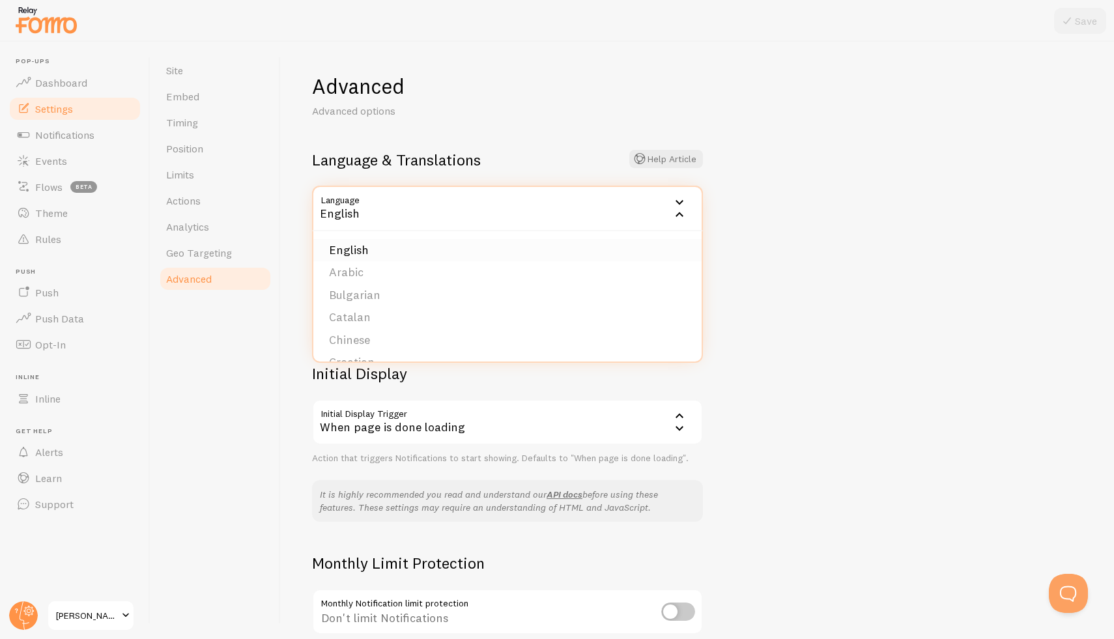
click at [552, 252] on li "English" at bounding box center [507, 250] width 388 height 23
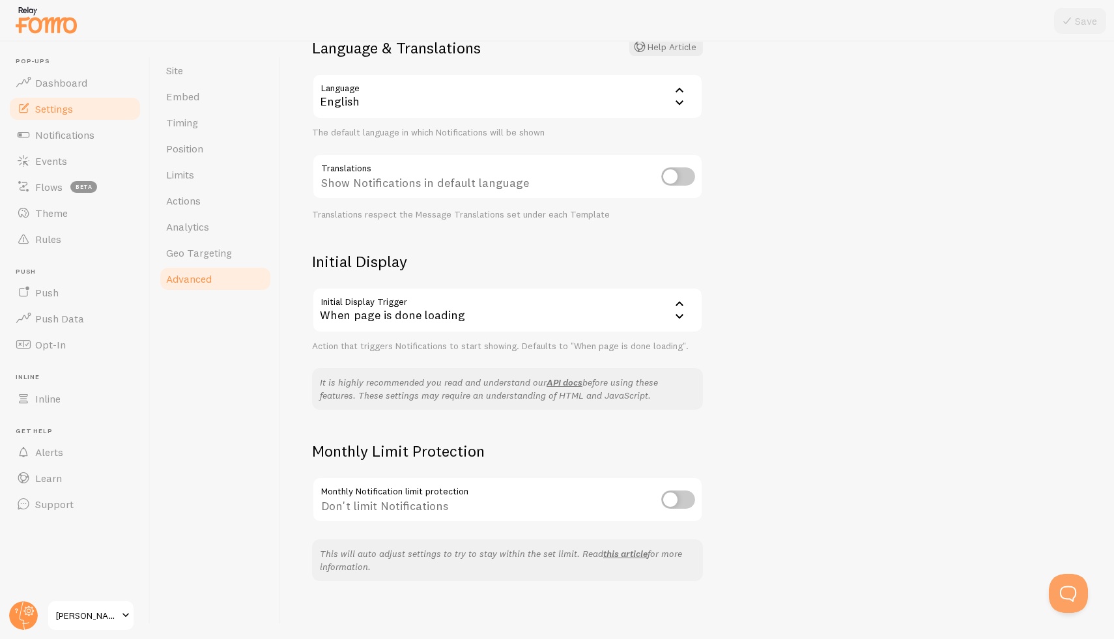
scroll to position [117, 0]
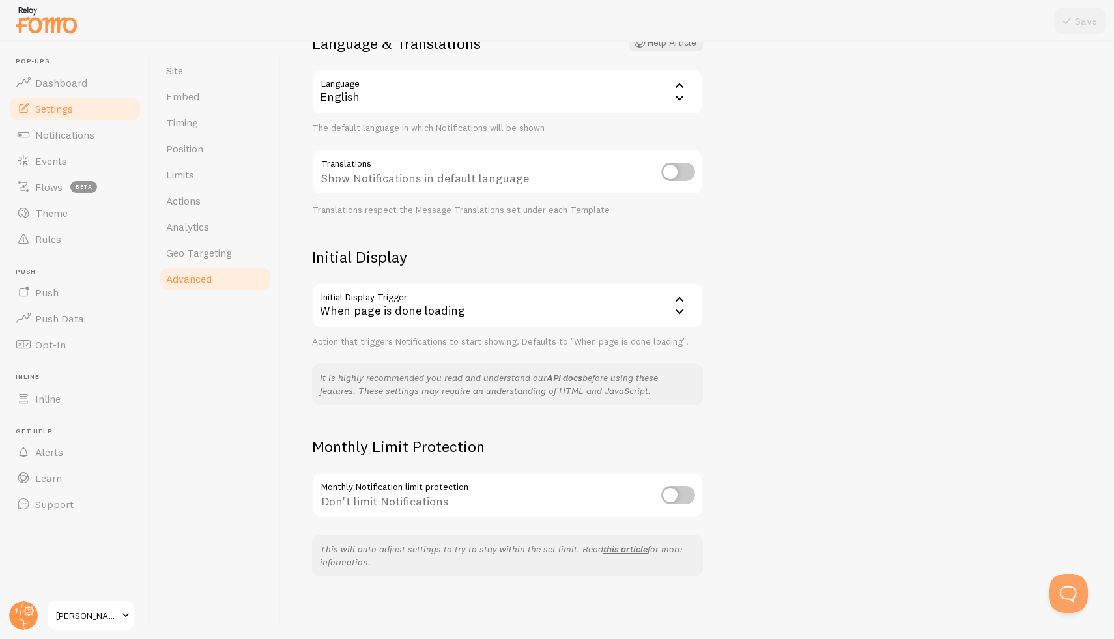
drag, startPoint x: 325, startPoint y: 72, endPoint x: 622, endPoint y: 637, distance: 638.6
click at [623, 638] on div "Advanced Advanced options Language & Translations Help Article Language en Engl…" at bounding box center [697, 340] width 833 height 597
click at [66, 133] on span "Notifications" at bounding box center [64, 134] width 59 height 13
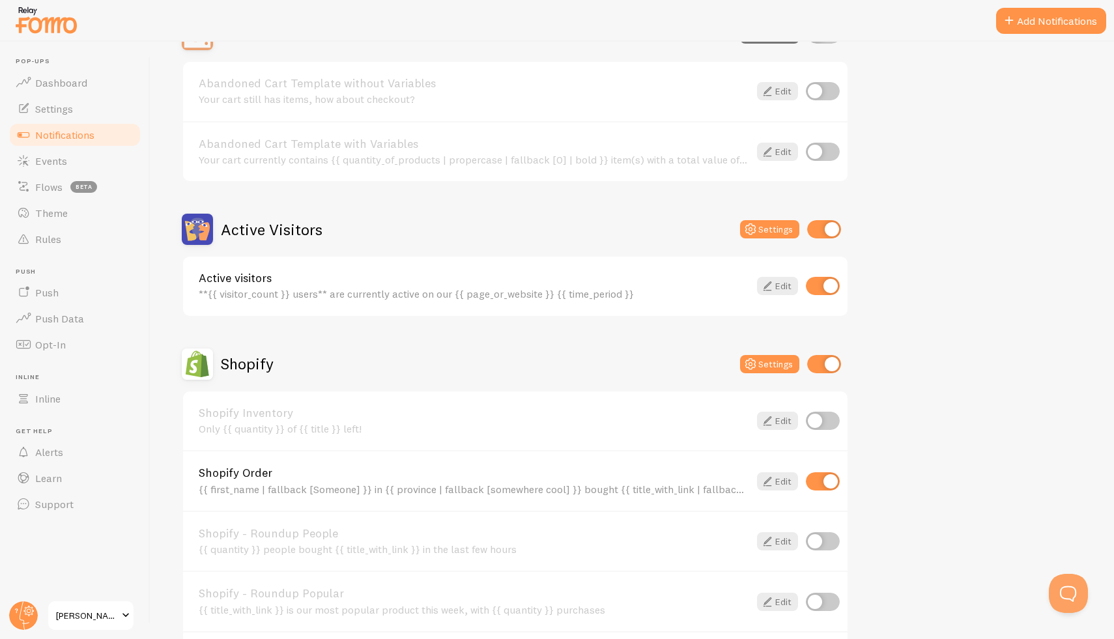
scroll to position [242, 0]
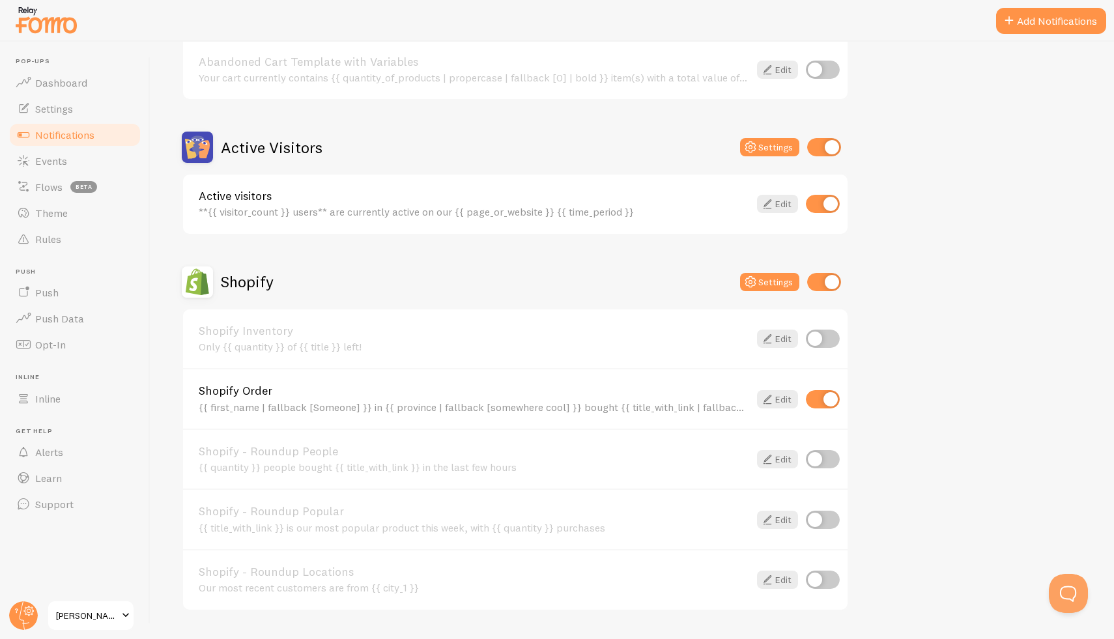
click at [426, 401] on div "{{ first_name | fallback [Someone] }} in {{ province | fallback [somewhere cool…" at bounding box center [474, 407] width 550 height 12
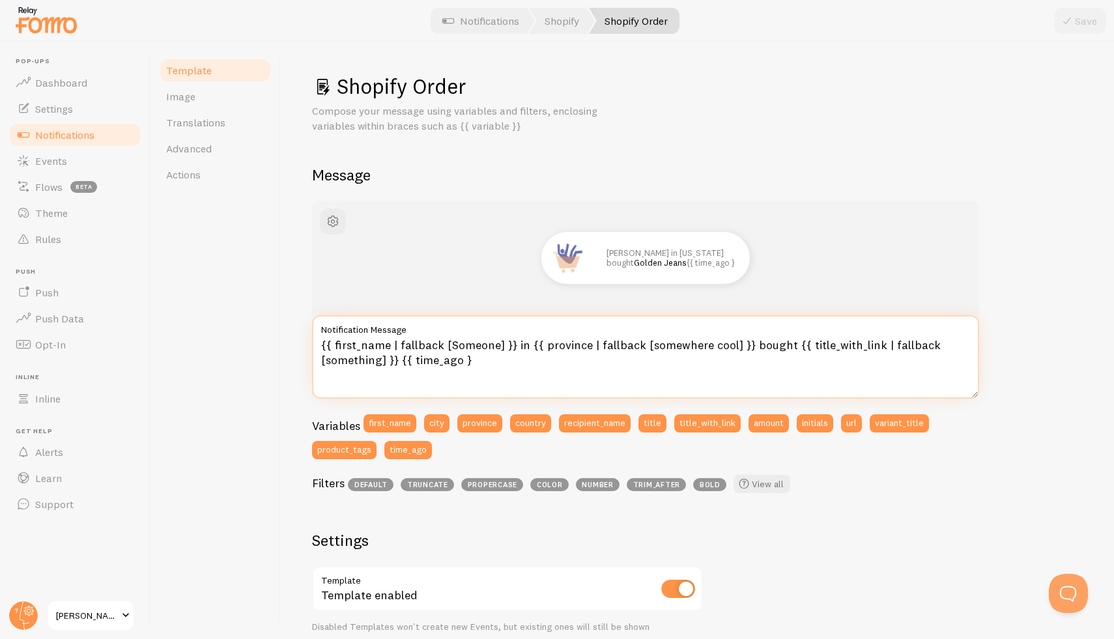
drag, startPoint x: 490, startPoint y: 359, endPoint x: 302, endPoint y: 341, distance: 189.1
click at [302, 341] on div "Shopify Order Compose your message using variables and filters, enclosing varia…" at bounding box center [697, 340] width 833 height 597
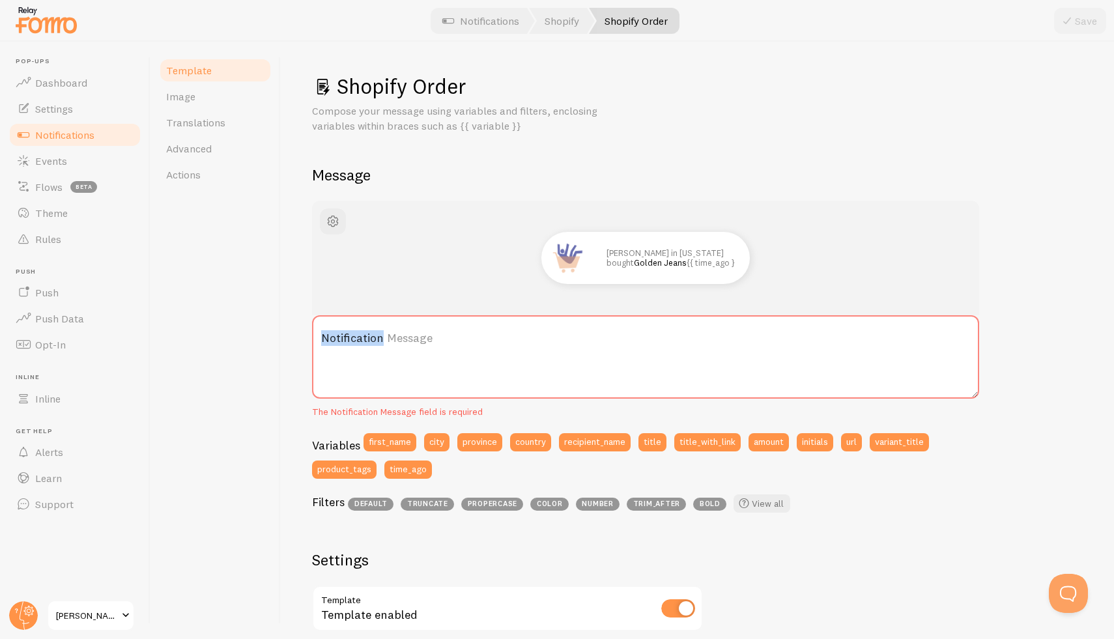
click at [326, 333] on label "Notification Message" at bounding box center [645, 338] width 667 height 46
click at [326, 333] on textarea "Notification Message" at bounding box center [645, 356] width 667 height 83
click at [323, 337] on label "Notification Message" at bounding box center [645, 338] width 667 height 46
click at [323, 337] on textarea "Notification Message" at bounding box center [645, 356] width 667 height 83
click at [320, 337] on label "Notification Message" at bounding box center [645, 338] width 667 height 46
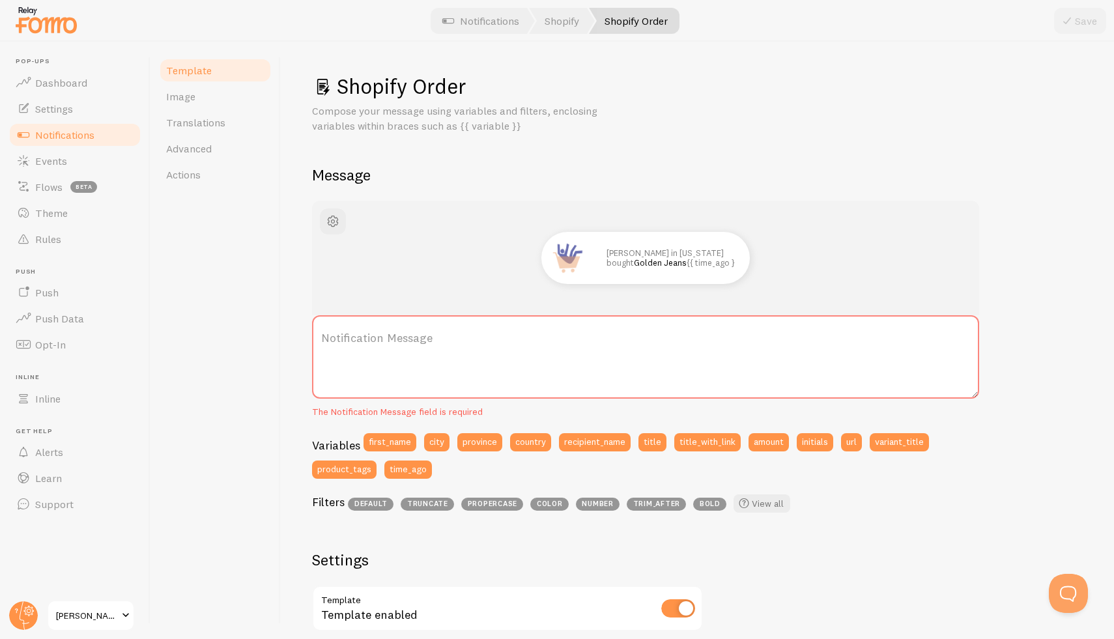
click at [320, 337] on textarea "Notification Message" at bounding box center [645, 356] width 667 height 83
click at [320, 337] on label "Notification Message" at bounding box center [645, 338] width 667 height 46
click at [320, 337] on textarea "Notification Message" at bounding box center [645, 356] width 667 height 83
click at [320, 337] on label "Notification Message" at bounding box center [645, 338] width 667 height 46
click at [320, 337] on textarea "Notification Message" at bounding box center [645, 356] width 667 height 83
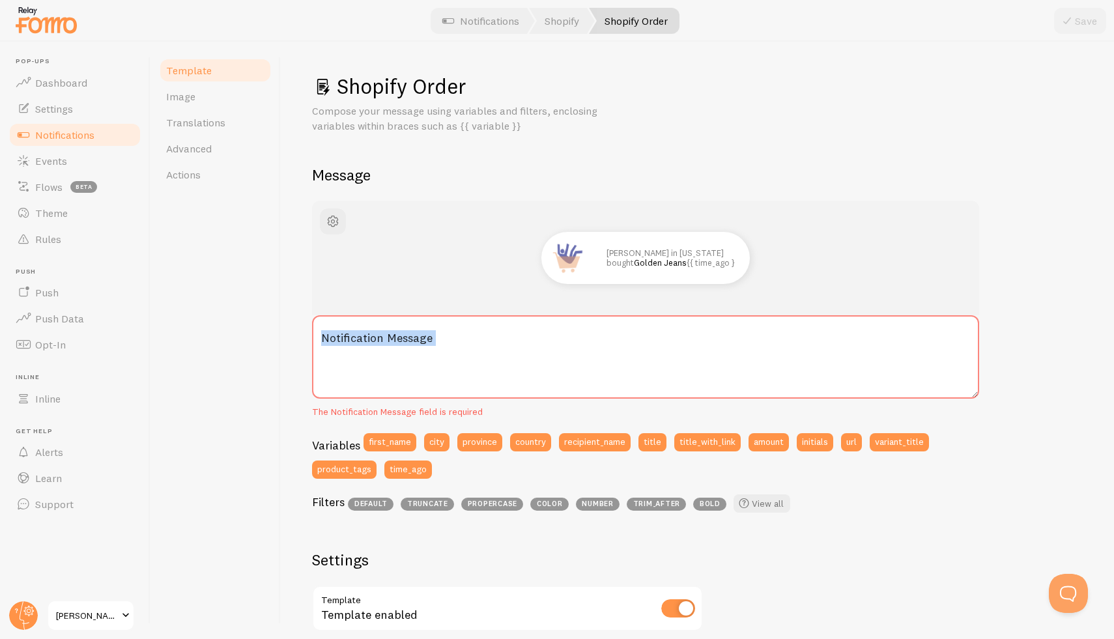
click at [320, 337] on label "Notification Message" at bounding box center [645, 338] width 667 height 46
click at [320, 337] on textarea "Notification Message" at bounding box center [645, 356] width 667 height 83
click at [325, 336] on label "Notification Message" at bounding box center [645, 338] width 667 height 46
click at [325, 336] on textarea "Notification Message" at bounding box center [645, 356] width 667 height 83
click at [325, 336] on label "Notification Message" at bounding box center [645, 338] width 667 height 46
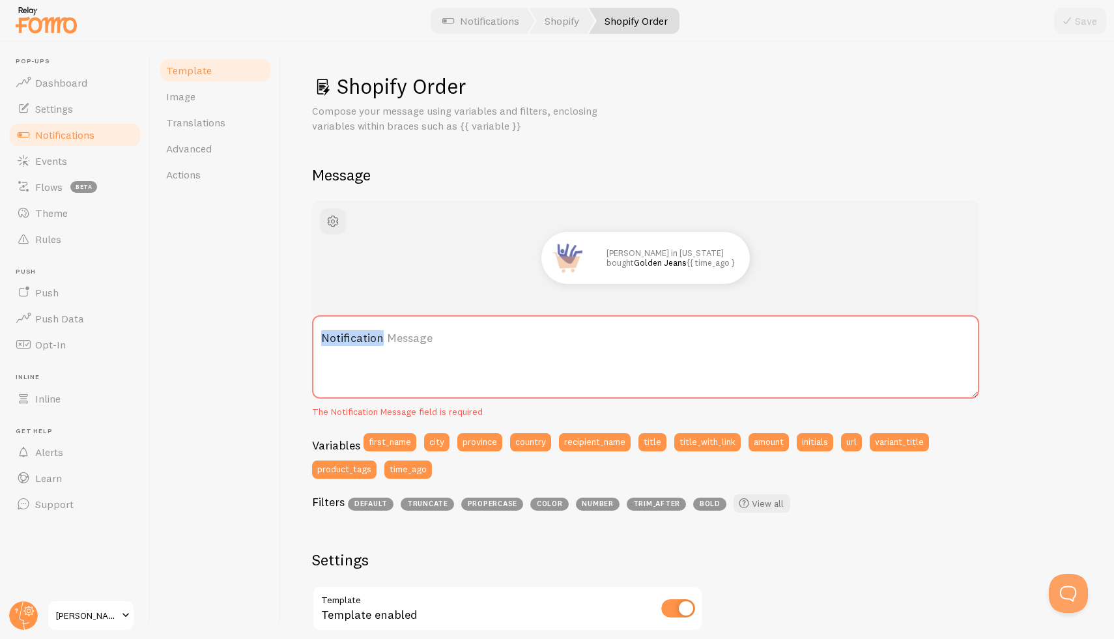
click at [325, 336] on textarea "Notification Message" at bounding box center [645, 356] width 667 height 83
click at [327, 335] on label "Notification Message" at bounding box center [645, 338] width 667 height 46
click at [327, 335] on textarea "Notification Message" at bounding box center [645, 356] width 667 height 83
click at [327, 335] on label "Notification Message" at bounding box center [645, 338] width 667 height 46
click at [327, 335] on textarea "Notification Message" at bounding box center [645, 356] width 667 height 83
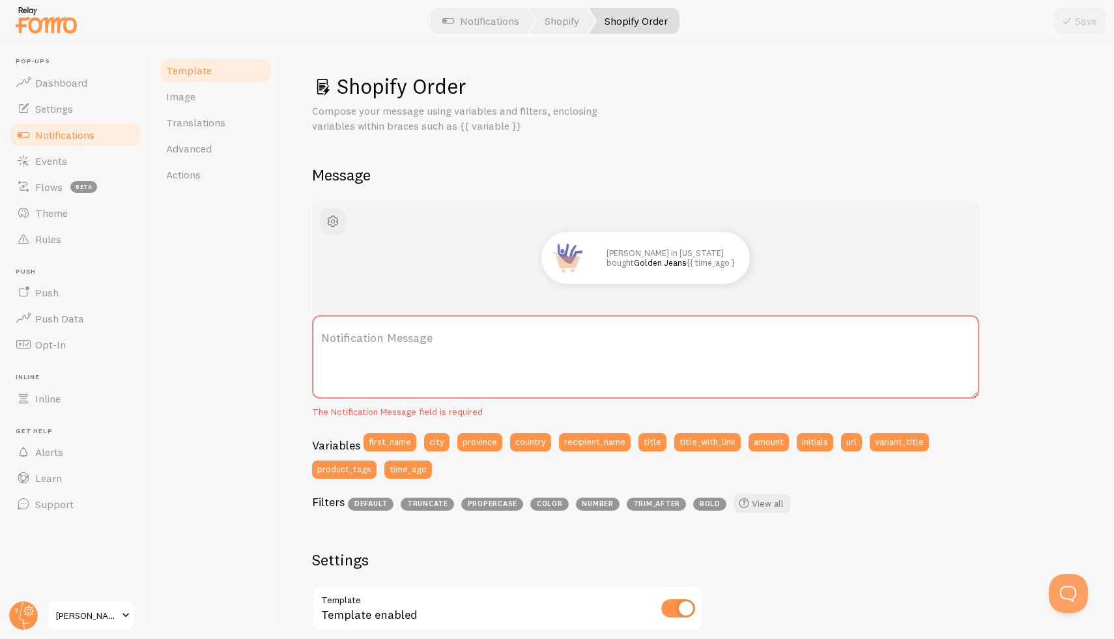
click at [345, 335] on label "Notification Message" at bounding box center [645, 338] width 667 height 46
click at [345, 335] on textarea "Notification Message" at bounding box center [645, 356] width 667 height 83
click at [345, 335] on label "Notification Message" at bounding box center [645, 338] width 667 height 46
click at [345, 335] on textarea "Notification Message" at bounding box center [645, 356] width 667 height 83
click at [345, 335] on label "Notification Message" at bounding box center [645, 338] width 667 height 46
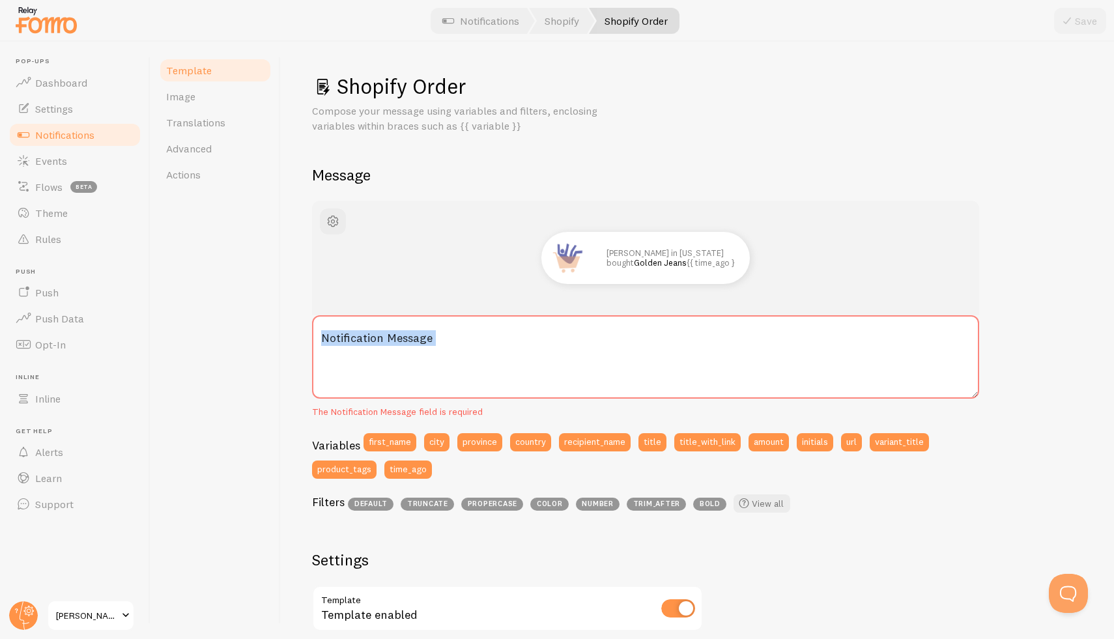
click at [345, 335] on textarea "Notification Message" at bounding box center [645, 356] width 667 height 83
click at [341, 337] on label "Notification Message" at bounding box center [645, 338] width 667 height 46
click at [341, 337] on textarea "Notification Message" at bounding box center [645, 356] width 667 height 83
click at [328, 349] on label "Notification Message" at bounding box center [645, 338] width 667 height 46
click at [328, 349] on textarea "Notification Message" at bounding box center [645, 356] width 667 height 83
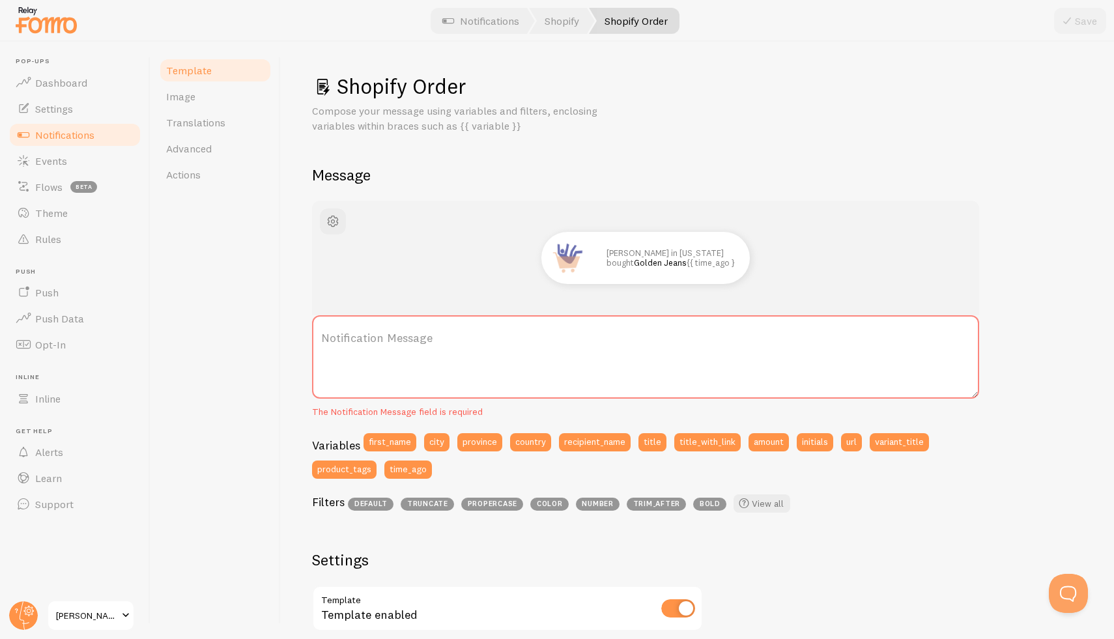
click at [328, 349] on label "Notification Message" at bounding box center [645, 338] width 667 height 46
click at [328, 349] on textarea "Notification Message" at bounding box center [645, 356] width 667 height 83
click at [343, 339] on label "Notification Message" at bounding box center [645, 338] width 667 height 46
click at [343, 339] on textarea "Notification Message" at bounding box center [645, 356] width 667 height 83
click at [343, 339] on label "Notification Message" at bounding box center [645, 338] width 667 height 46
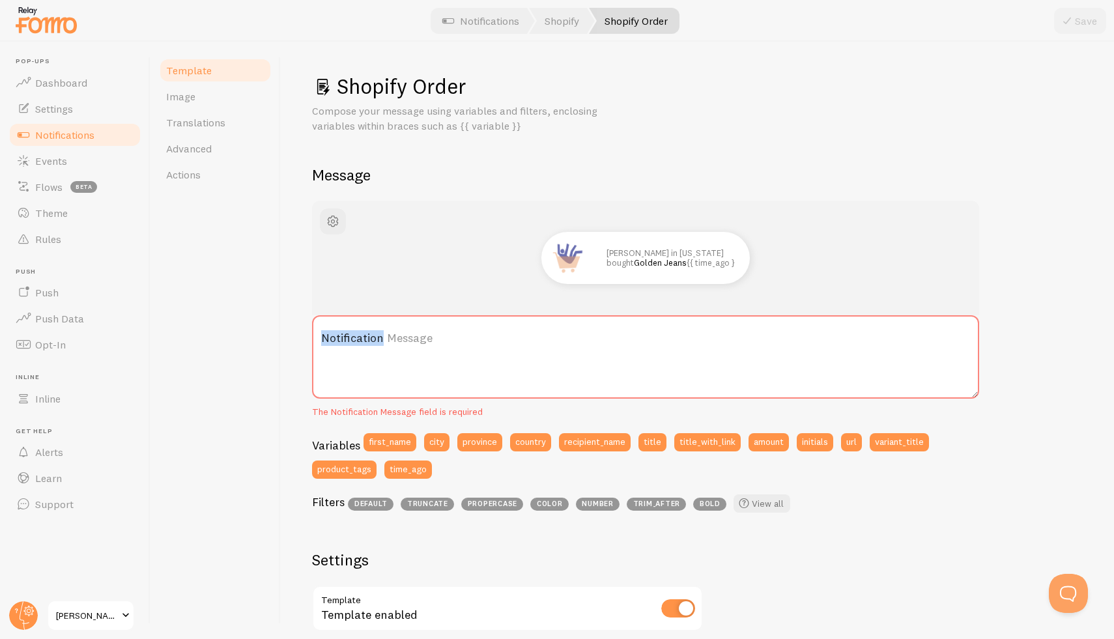
click at [343, 339] on textarea "Notification Message" at bounding box center [645, 356] width 667 height 83
click at [343, 339] on label "Notification Message" at bounding box center [645, 338] width 667 height 46
click at [343, 339] on textarea "Notification Message" at bounding box center [645, 356] width 667 height 83
click at [343, 339] on label "Notification Message" at bounding box center [645, 338] width 667 height 46
click at [343, 339] on textarea "Notification Message" at bounding box center [645, 356] width 667 height 83
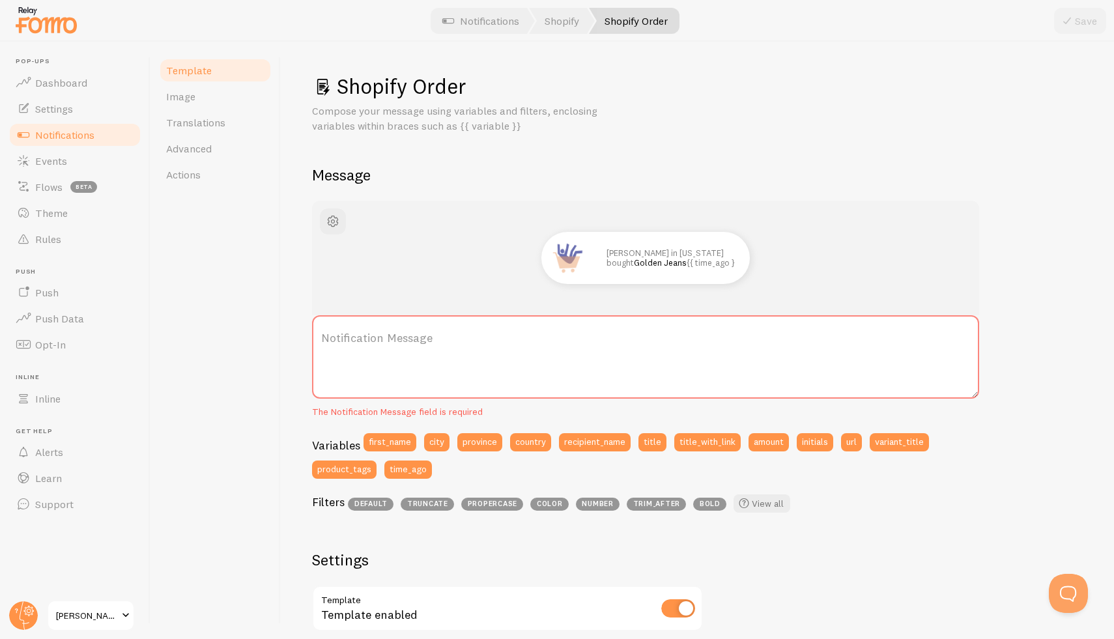
click at [335, 328] on label "Notification Message" at bounding box center [645, 338] width 667 height 46
click at [335, 328] on textarea "Notification Message" at bounding box center [645, 356] width 667 height 83
click at [323, 339] on label "Notification Message" at bounding box center [645, 338] width 667 height 46
click at [323, 339] on textarea "Notification Message" at bounding box center [645, 356] width 667 height 83
click at [317, 333] on label "Notification Message" at bounding box center [645, 338] width 667 height 46
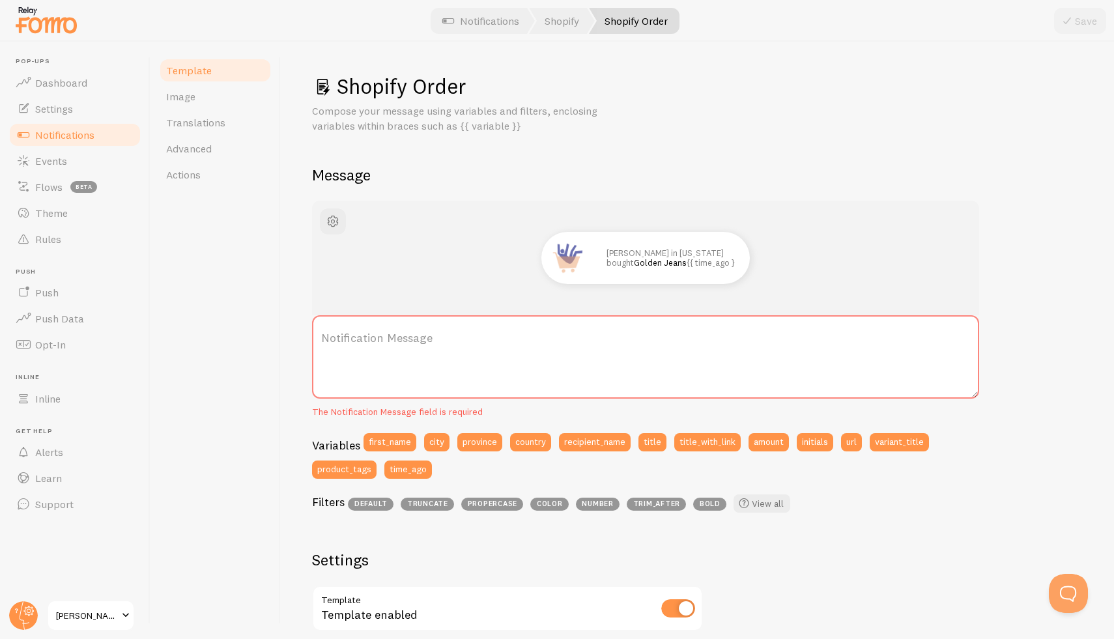
click at [317, 333] on textarea "Notification Message" at bounding box center [645, 356] width 667 height 83
click at [331, 329] on label "Notification Message" at bounding box center [645, 338] width 667 height 46
click at [331, 329] on textarea "Notification Message" at bounding box center [645, 356] width 667 height 83
click at [331, 329] on label "Notification Message" at bounding box center [645, 338] width 667 height 46
click at [331, 329] on textarea "Notification Message" at bounding box center [645, 356] width 667 height 83
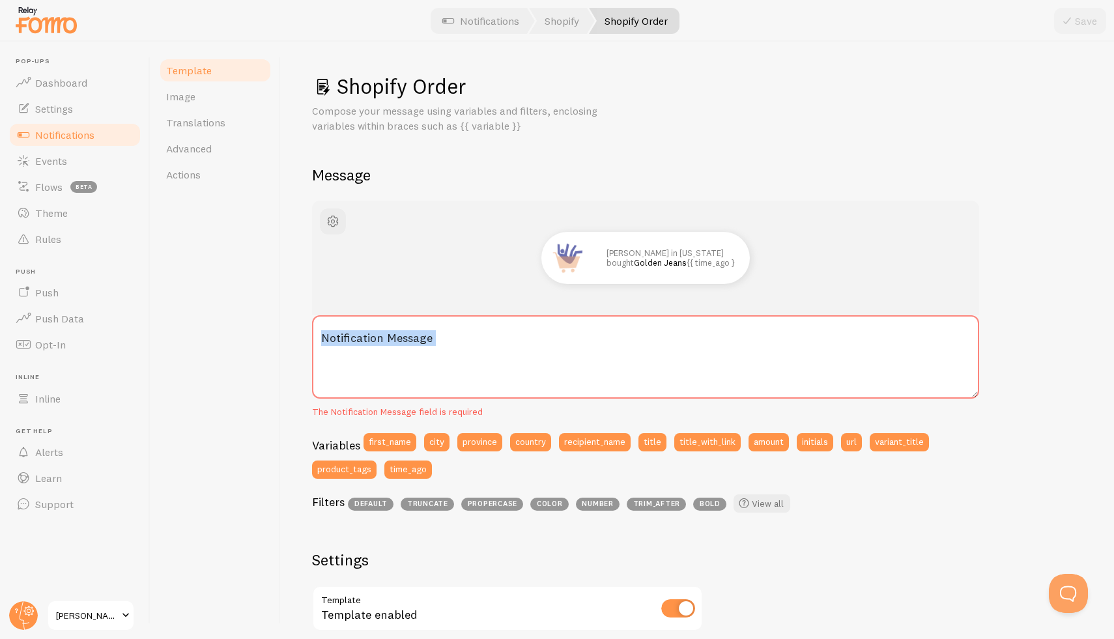
click at [331, 329] on label "Notification Message" at bounding box center [645, 338] width 667 height 46
click at [331, 329] on textarea "Notification Message" at bounding box center [645, 356] width 667 height 83
click at [331, 329] on label "Notification Message" at bounding box center [645, 338] width 667 height 46
click at [331, 329] on textarea "Notification Message" at bounding box center [645, 356] width 667 height 83
click at [344, 336] on label "Notification Message" at bounding box center [645, 338] width 667 height 46
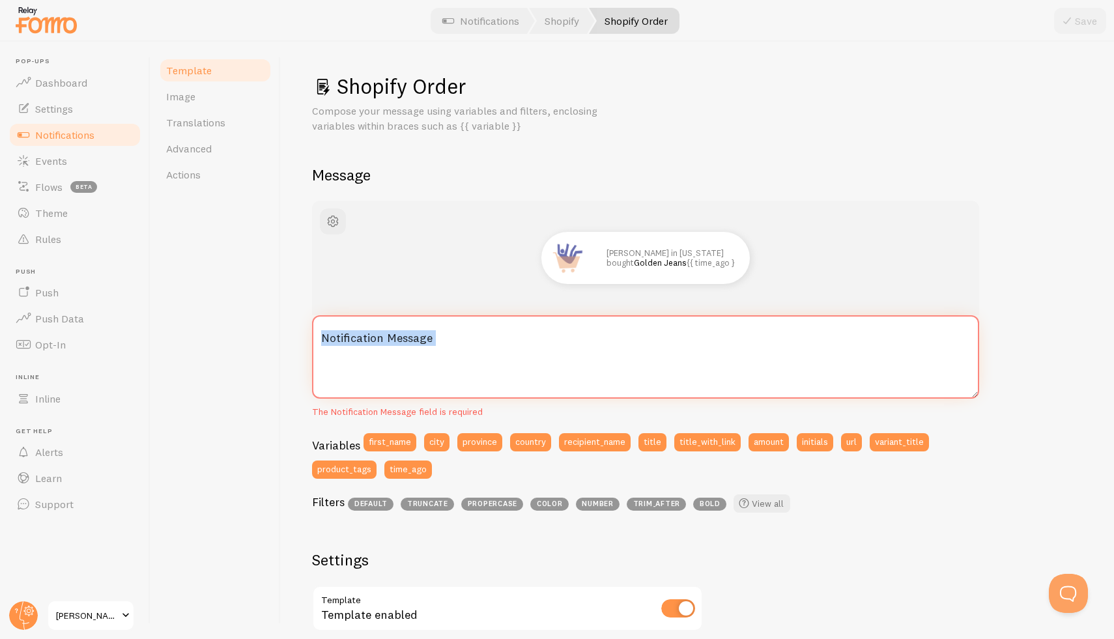
click at [344, 336] on textarea "Notification Message" at bounding box center [645, 356] width 667 height 83
click at [492, 338] on label "Notification Message" at bounding box center [645, 338] width 667 height 46
click at [492, 338] on textarea "Notification Message" at bounding box center [645, 356] width 667 height 83
drag, startPoint x: 2, startPoint y: 418, endPoint x: 464, endPoint y: 345, distance: 467.6
click at [467, 343] on div "Notification Message The Notification Message field is required" at bounding box center [645, 366] width 667 height 103
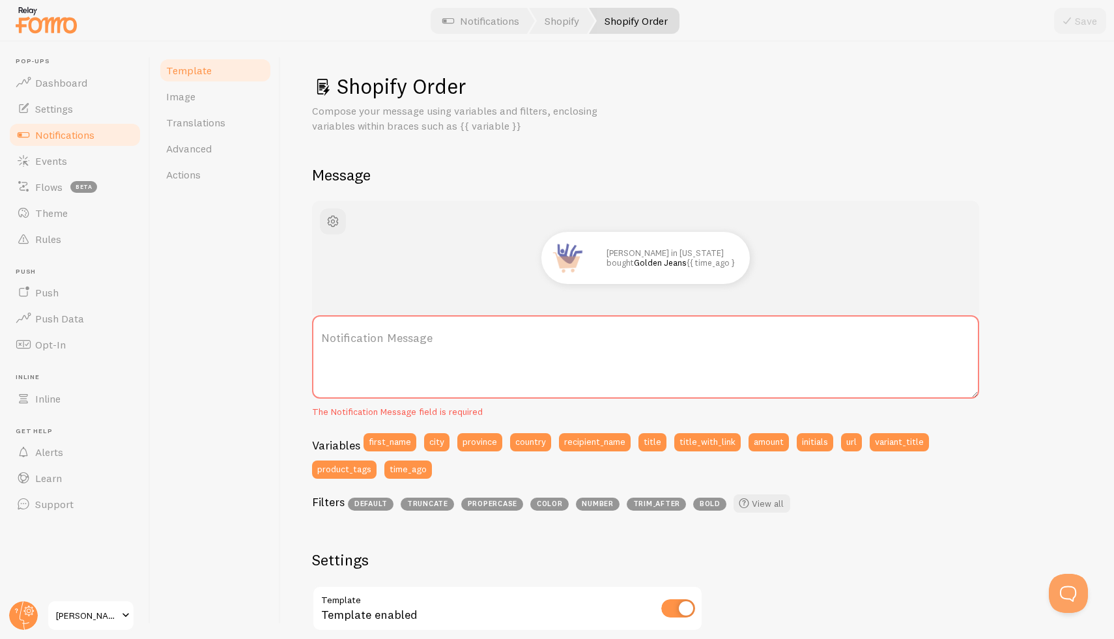
click at [463, 345] on label "Notification Message" at bounding box center [645, 338] width 667 height 46
click at [463, 345] on textarea "Notification Message" at bounding box center [645, 356] width 667 height 83
click at [461, 345] on label "Notification Message" at bounding box center [645, 338] width 667 height 46
click at [461, 345] on textarea "Notification Message" at bounding box center [645, 356] width 667 height 83
paste textarea "{{ first_name | fallback [Someone] }} in {{ province | fallback [somewhere cool…"
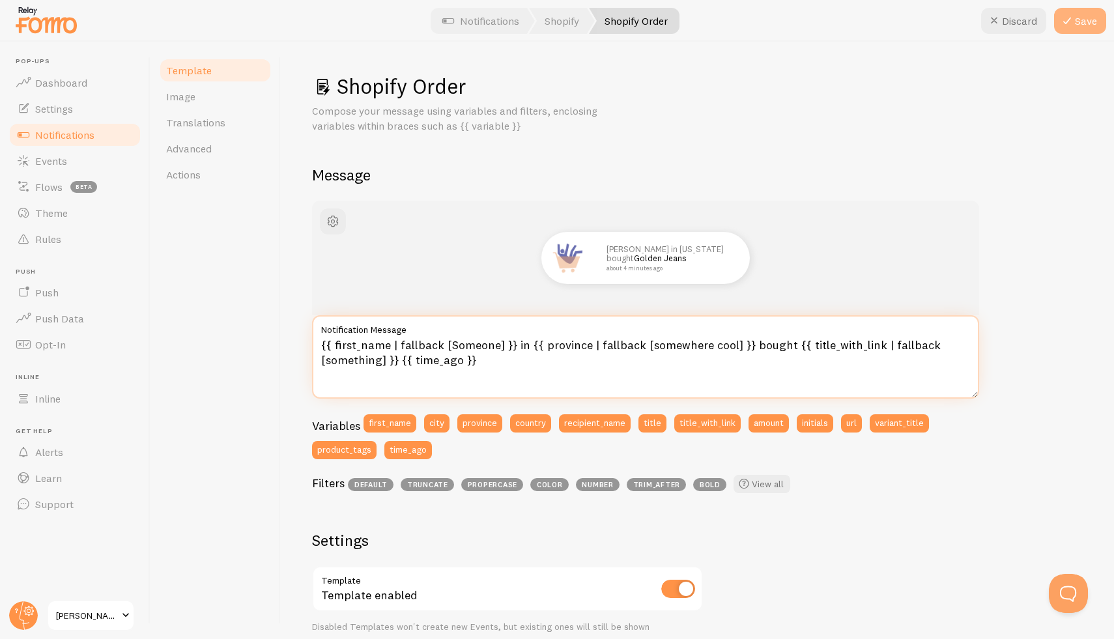
type textarea "{{ first_name | fallback [Someone] }} in {{ province | fallback [somewhere cool…"
click at [1080, 22] on button "Save" at bounding box center [1080, 21] width 52 height 26
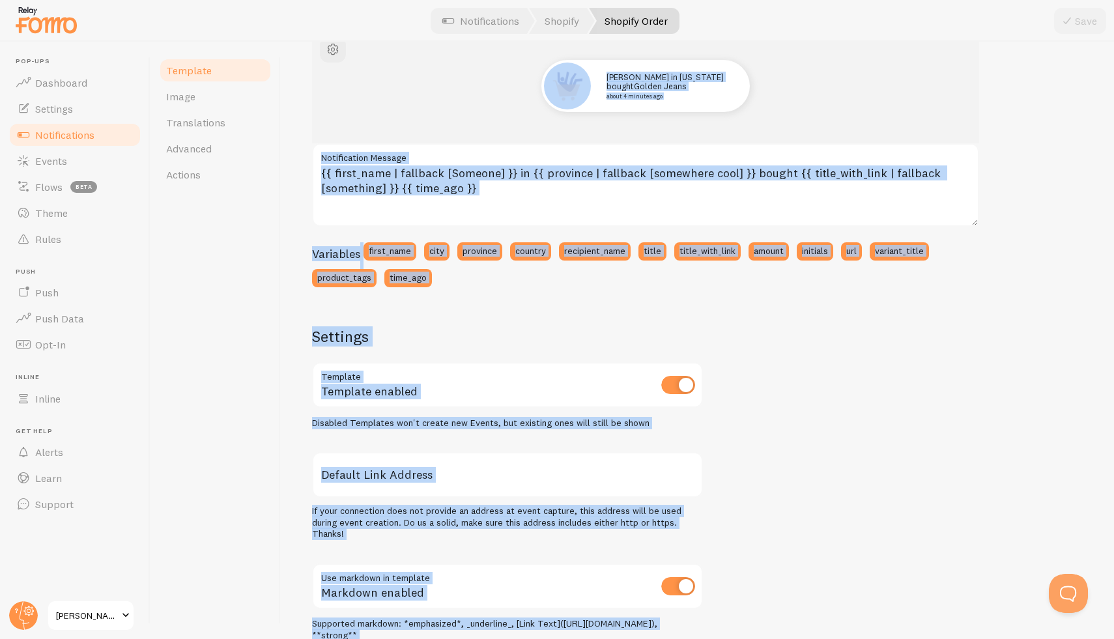
scroll to position [328, 0]
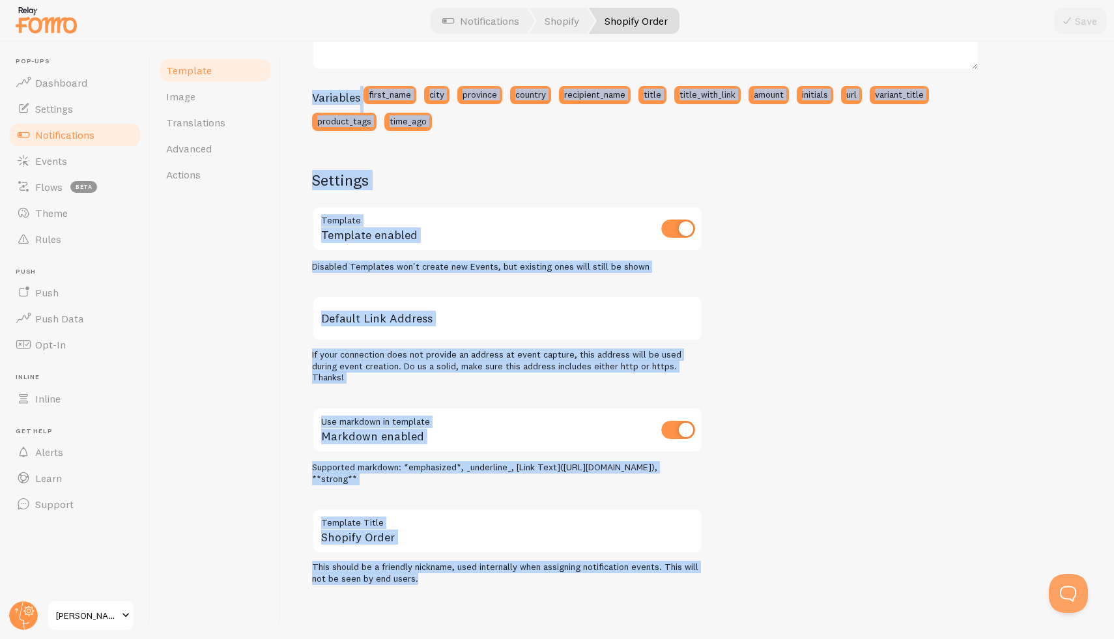
drag, startPoint x: 345, startPoint y: 42, endPoint x: 662, endPoint y: 587, distance: 630.7
click at [661, 587] on div "Shopify Order Compose your message using variables, enclosing variables within …" at bounding box center [697, 340] width 833 height 597
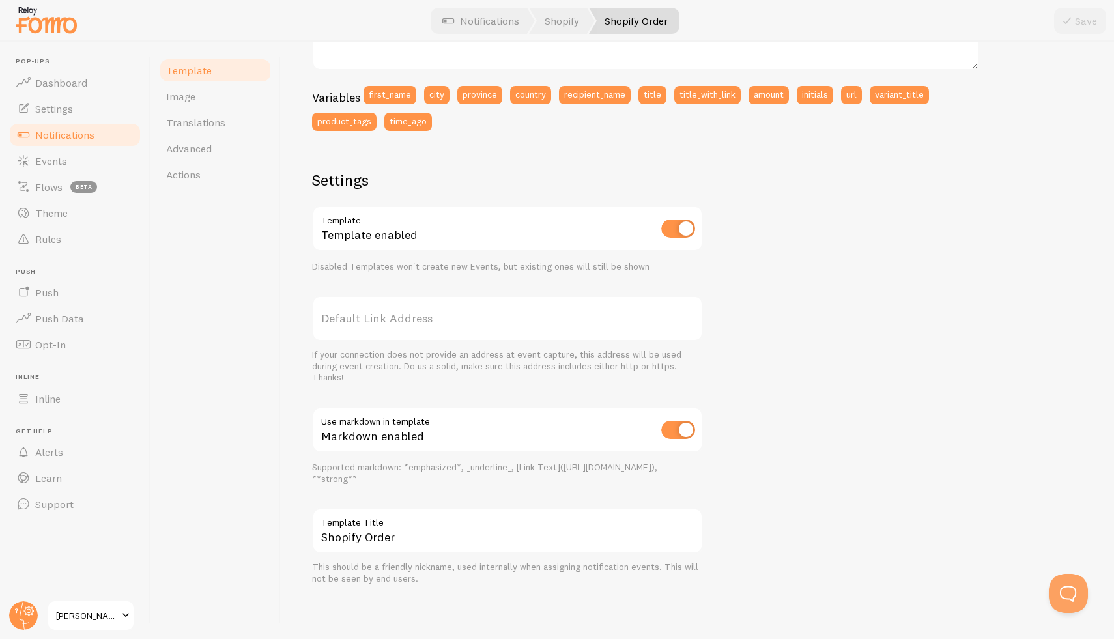
click at [212, 298] on div "Template Image Translations Advanced Actions" at bounding box center [215, 340] width 130 height 597
click at [199, 78] on link "Template" at bounding box center [215, 70] width 114 height 26
click at [49, 141] on link "Notifications" at bounding box center [75, 135] width 134 height 26
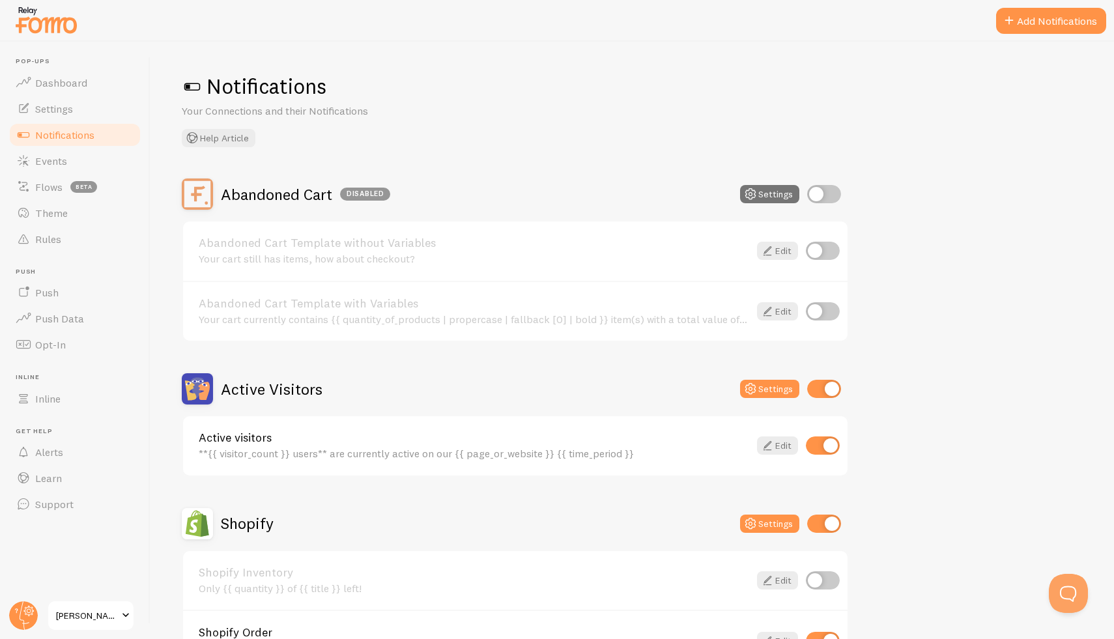
scroll to position [111, 0]
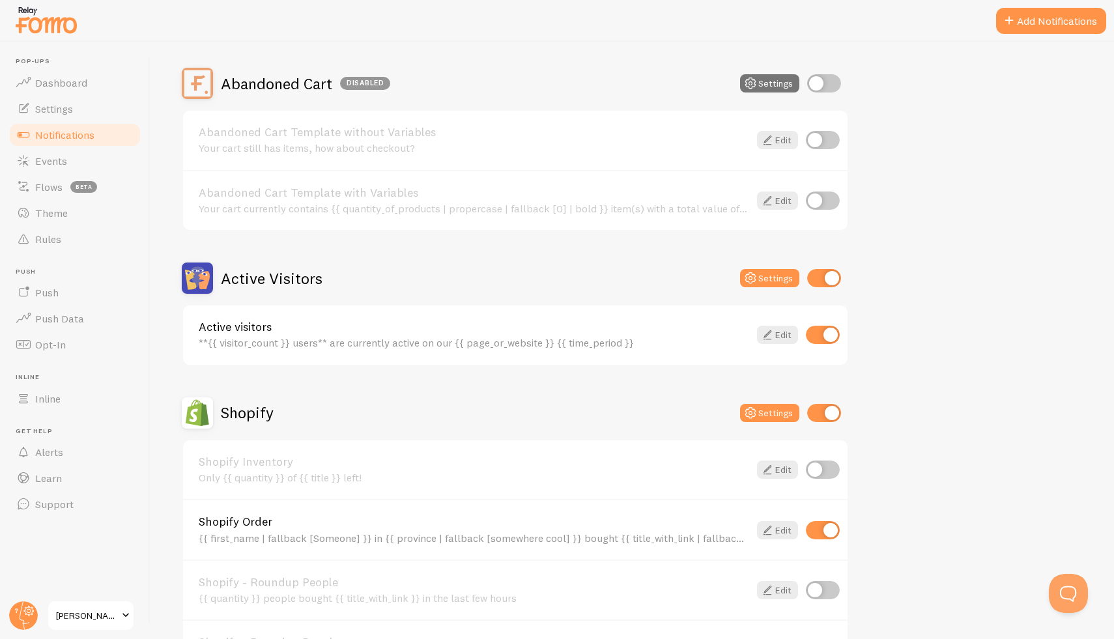
click at [278, 277] on h2 "Active Visitors" at bounding box center [272, 278] width 102 height 20
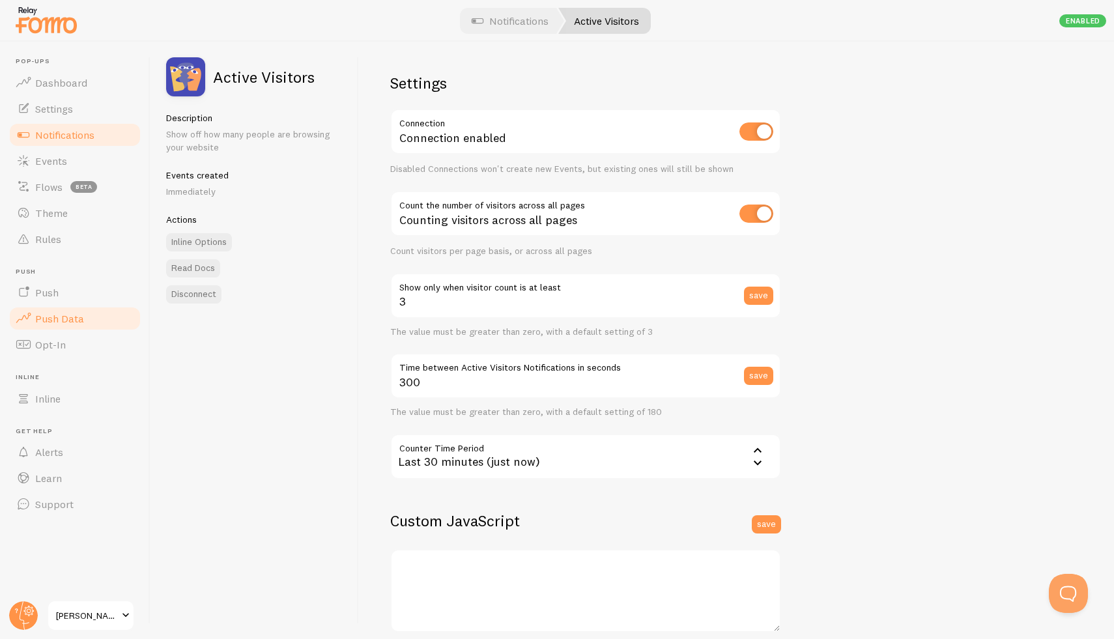
click at [53, 319] on span "Push Data" at bounding box center [59, 318] width 49 height 13
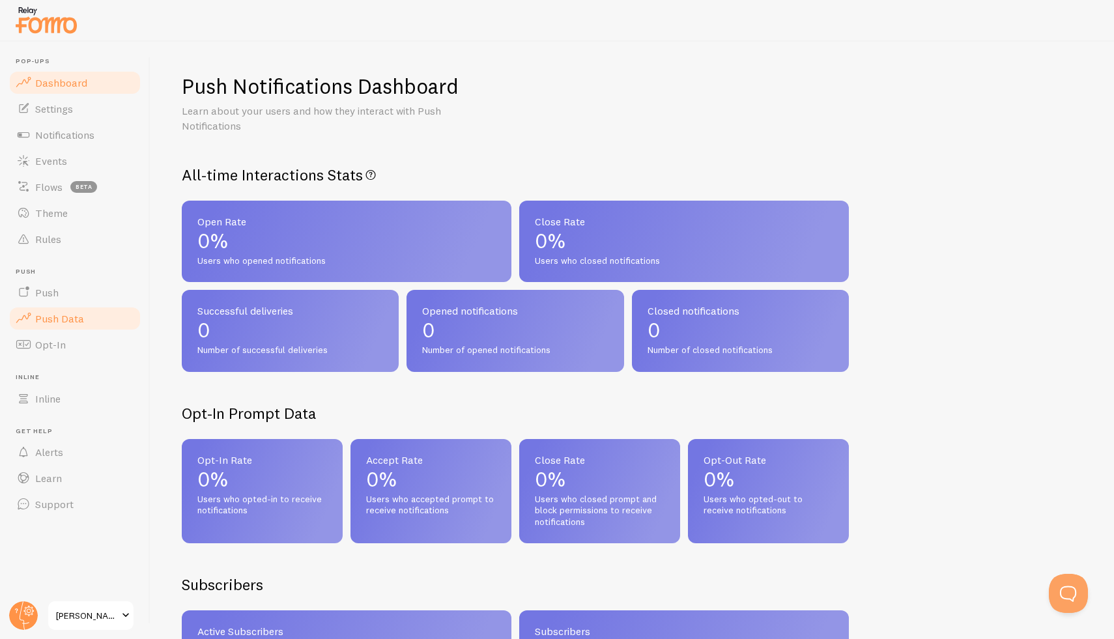
click at [66, 79] on span "Dashboard" at bounding box center [61, 82] width 52 height 13
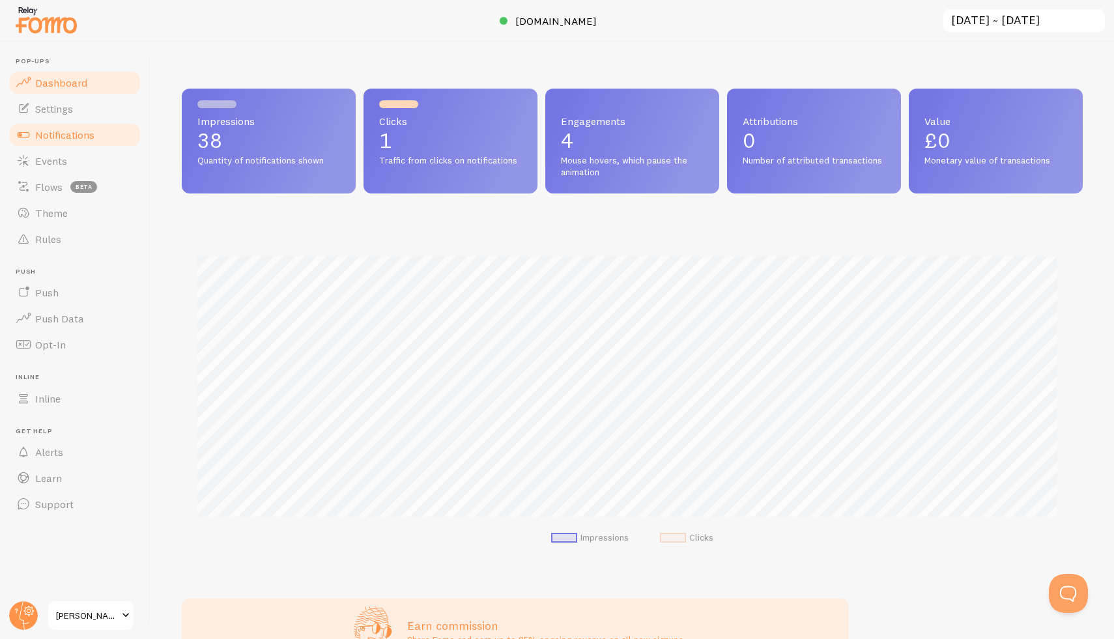
scroll to position [342, 891]
click at [59, 135] on span "Notifications" at bounding box center [64, 134] width 59 height 13
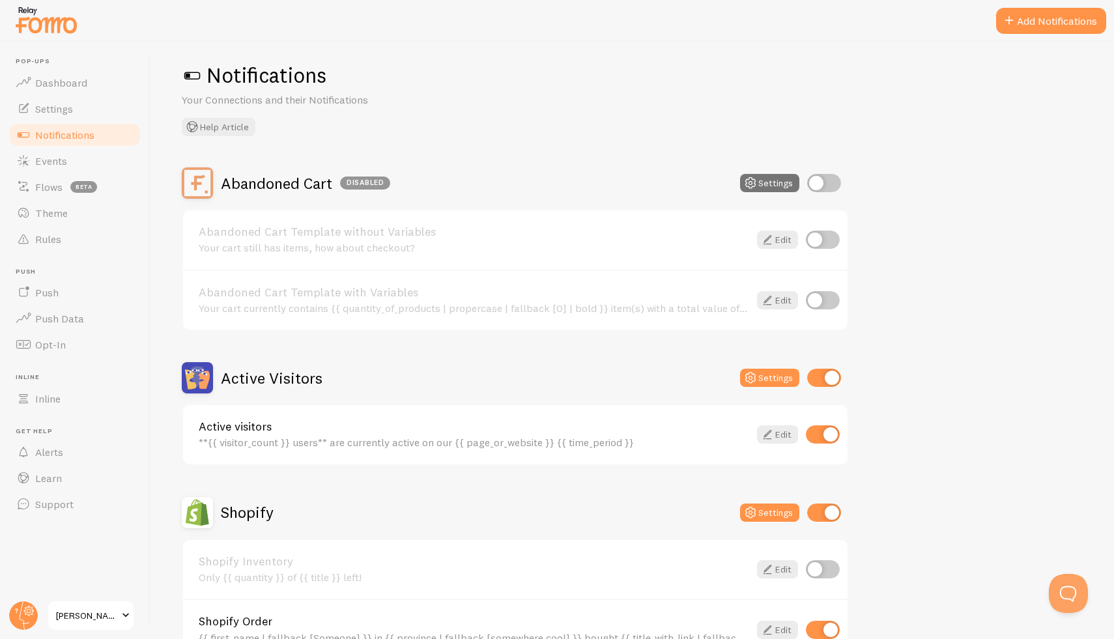
scroll to position [22, 0]
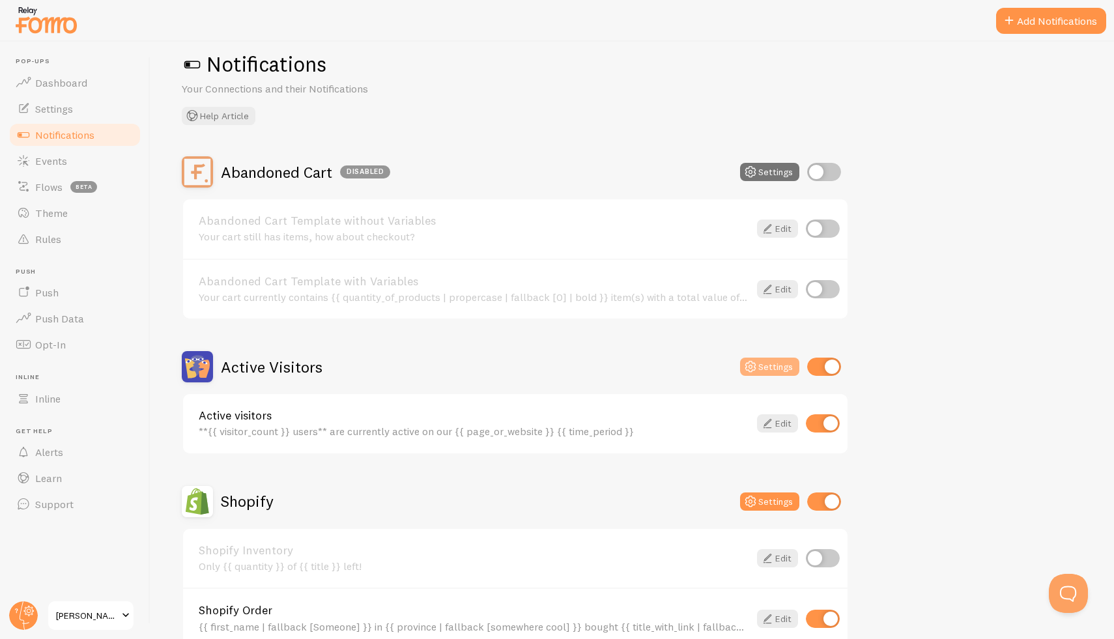
click at [772, 363] on button "Settings" at bounding box center [769, 367] width 59 height 18
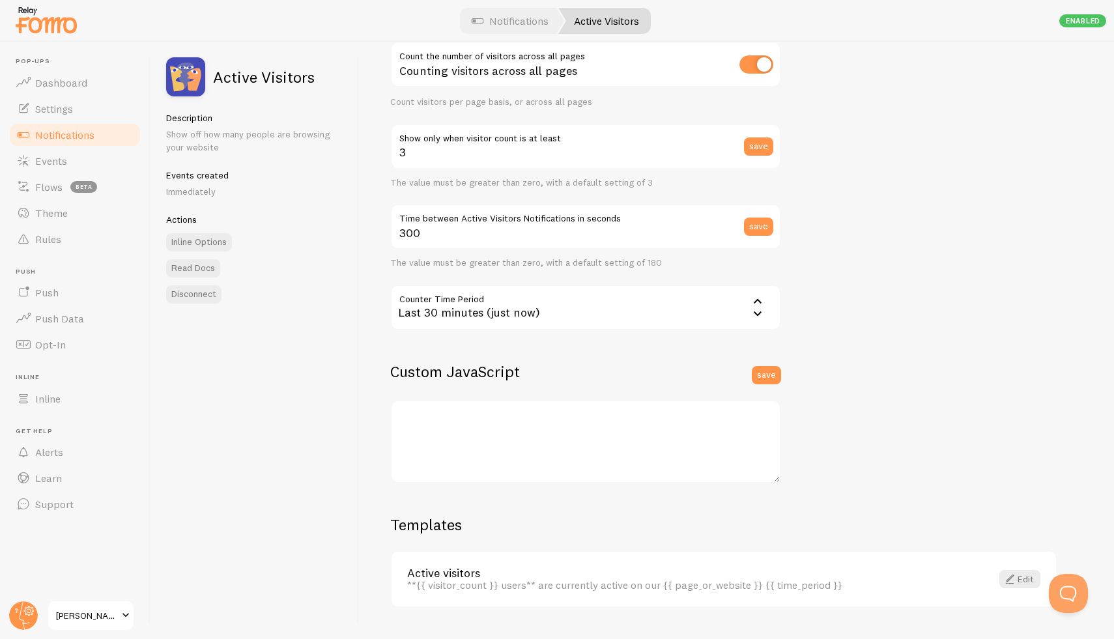
scroll to position [180, 0]
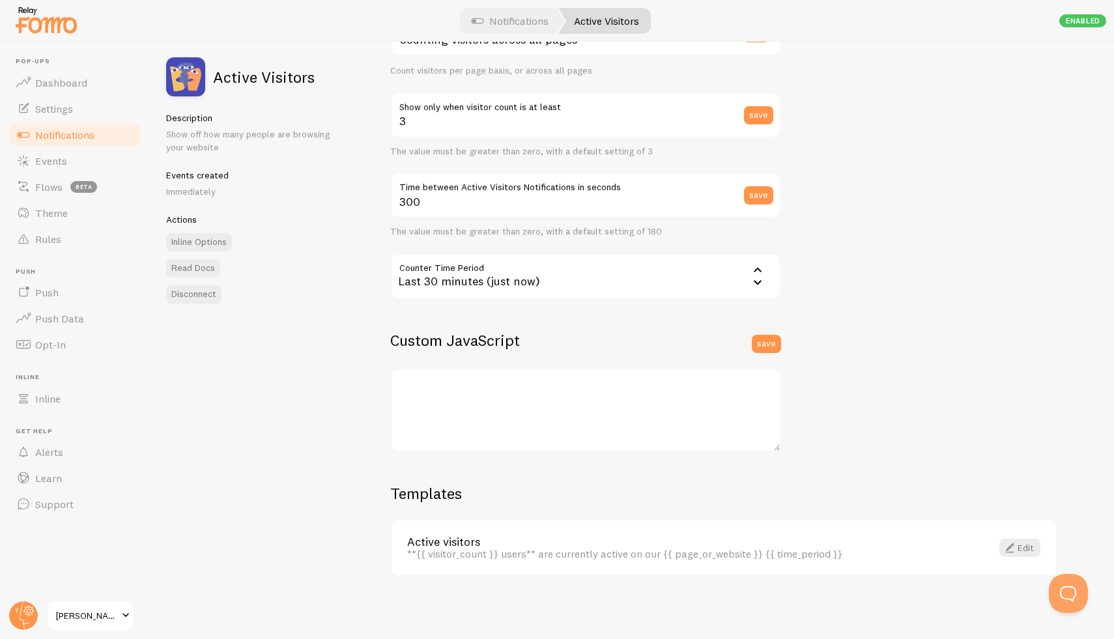
drag, startPoint x: 378, startPoint y: 64, endPoint x: 687, endPoint y: 575, distance: 597.6
click at [687, 575] on div "Settings Connection Connection enabled Disabled Connections won't create new Ev…" at bounding box center [736, 340] width 755 height 597
click at [64, 135] on span "Notifications" at bounding box center [64, 134] width 59 height 13
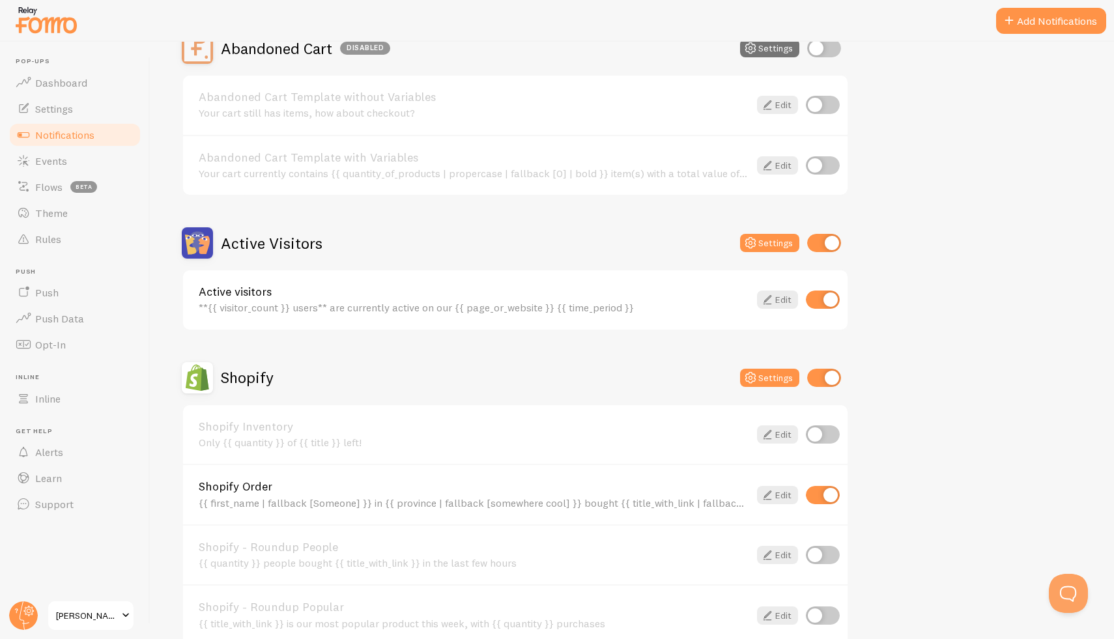
scroll to position [220, 0]
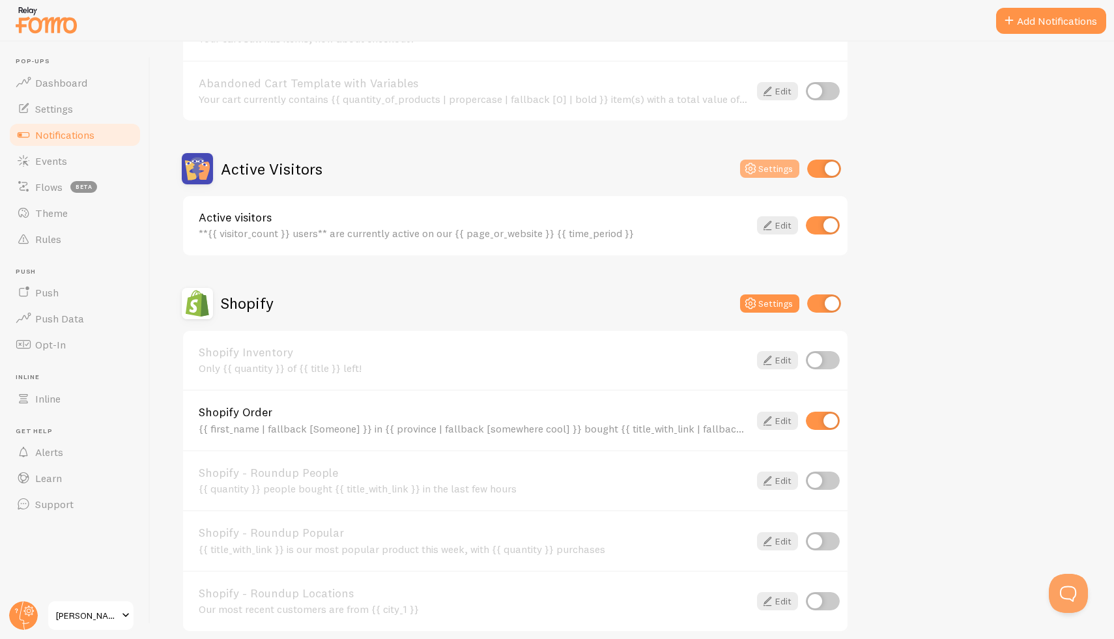
click at [783, 171] on button "Settings" at bounding box center [769, 169] width 59 height 18
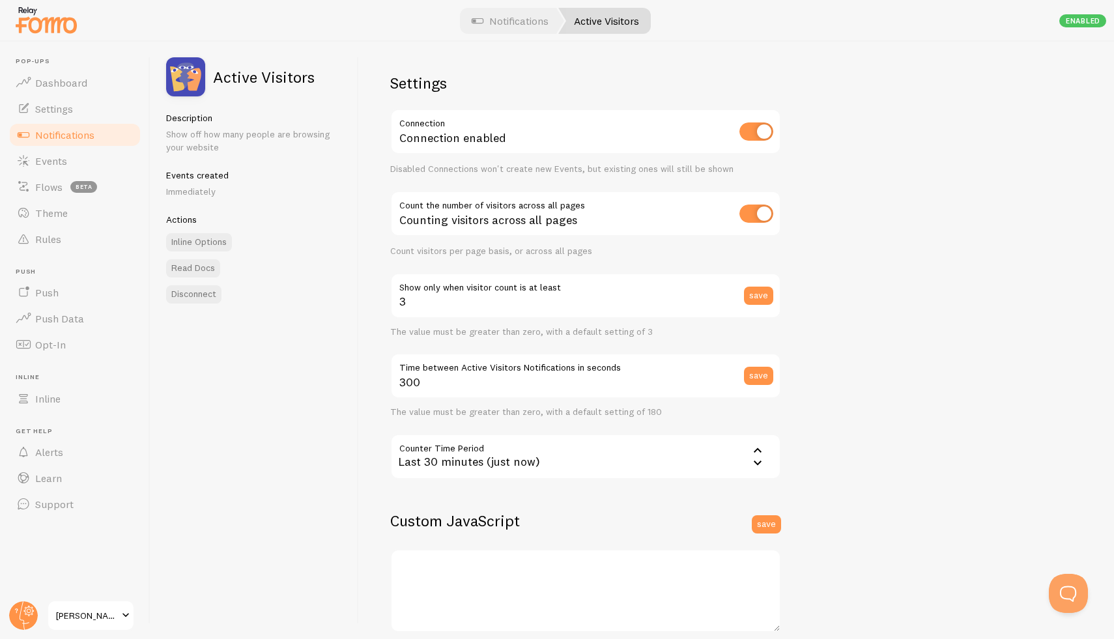
click at [597, 27] on link "Active Visitors" at bounding box center [604, 21] width 92 height 26
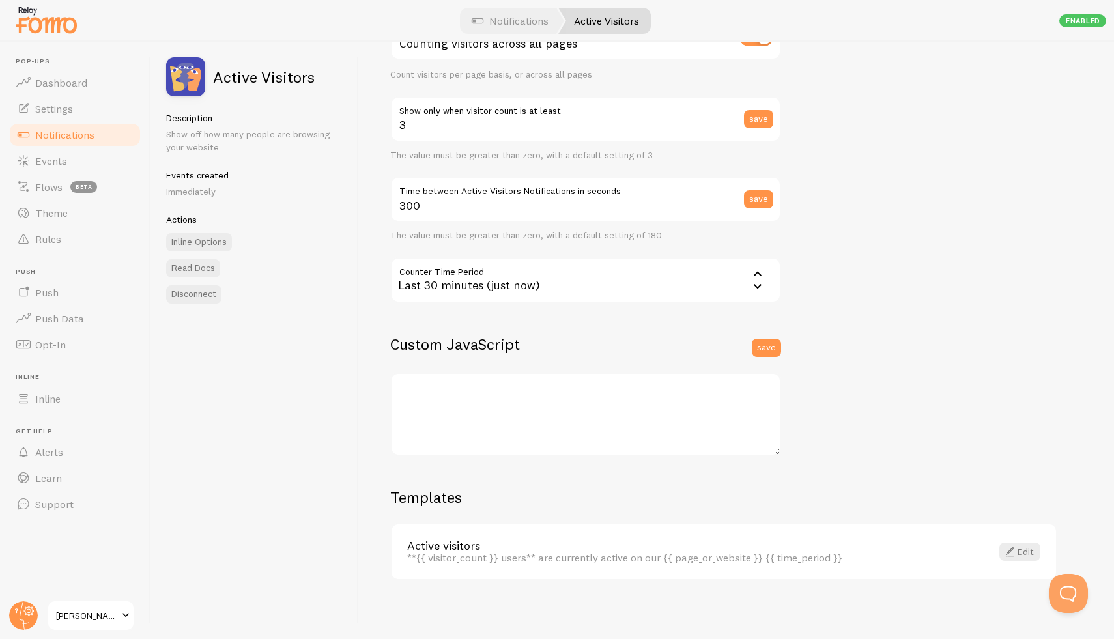
scroll to position [180, 0]
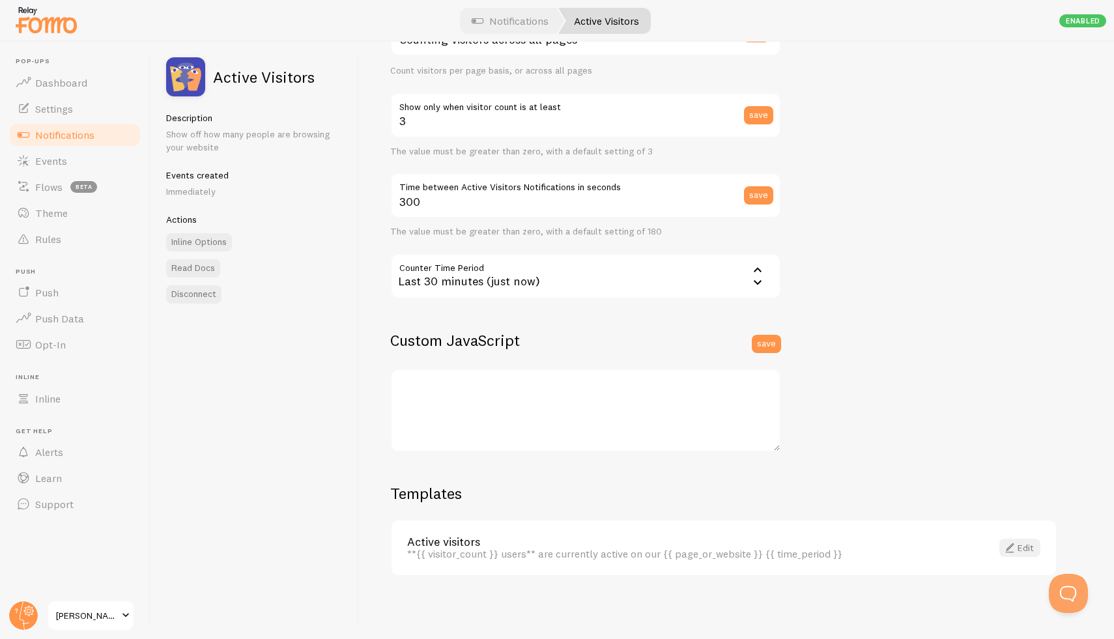
click at [1015, 548] on span at bounding box center [1010, 548] width 16 height 16
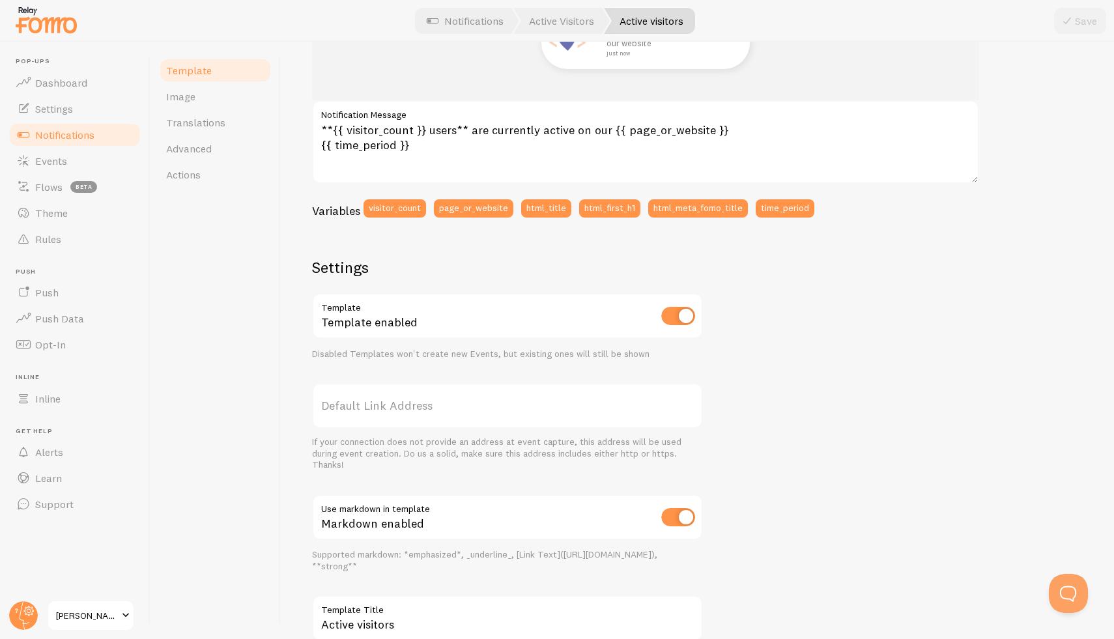
scroll to position [106, 0]
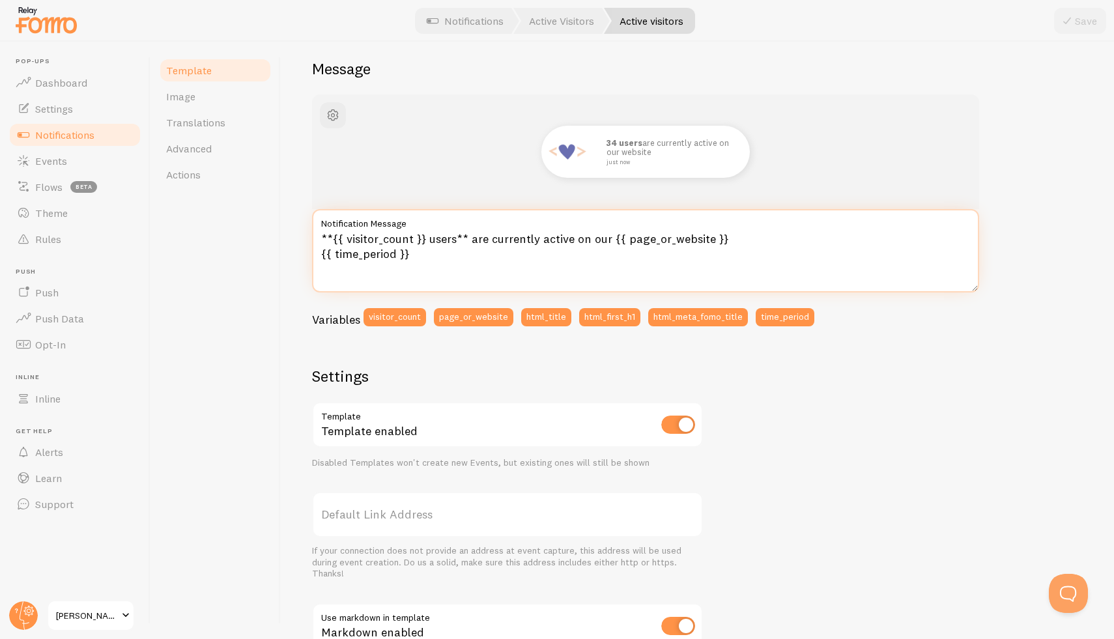
drag, startPoint x: 317, startPoint y: 233, endPoint x: 408, endPoint y: 284, distance: 104.7
click at [408, 284] on textarea "**{{ visitor_count }} users** are currently active on our {{ page_or_website }}…" at bounding box center [645, 250] width 667 height 83
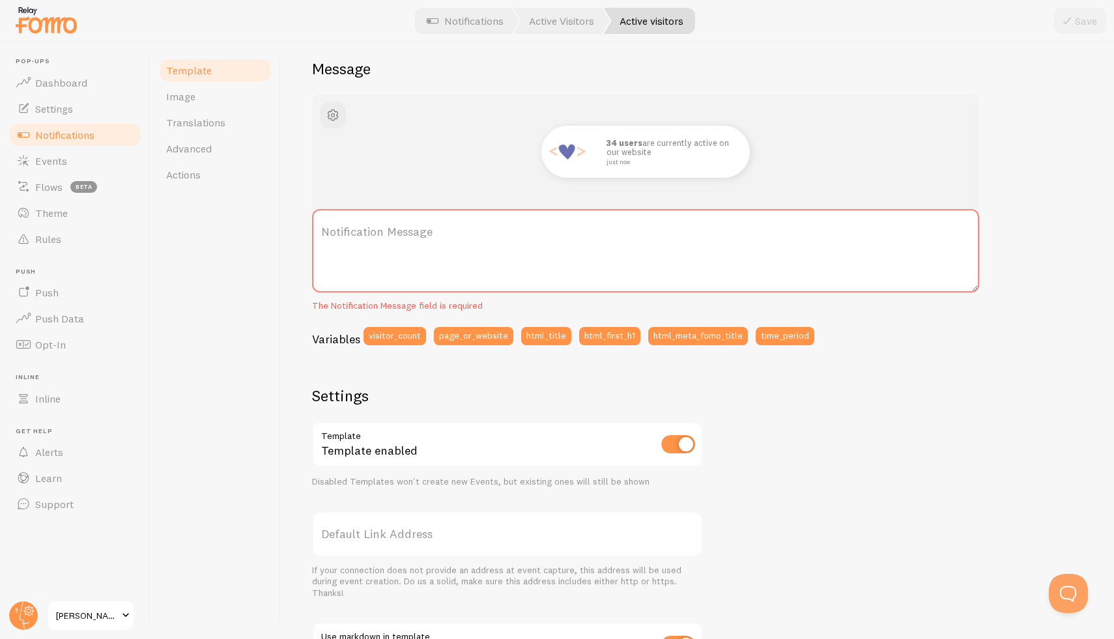
click at [338, 236] on label "Notification Message" at bounding box center [645, 232] width 667 height 46
click at [338, 236] on textarea "Notification Message" at bounding box center [645, 250] width 667 height 83
click at [323, 230] on label "Notification Message" at bounding box center [645, 232] width 667 height 46
click at [323, 230] on textarea "Notification Message" at bounding box center [645, 250] width 667 height 83
click at [323, 230] on label "Notification Message" at bounding box center [645, 232] width 667 height 46
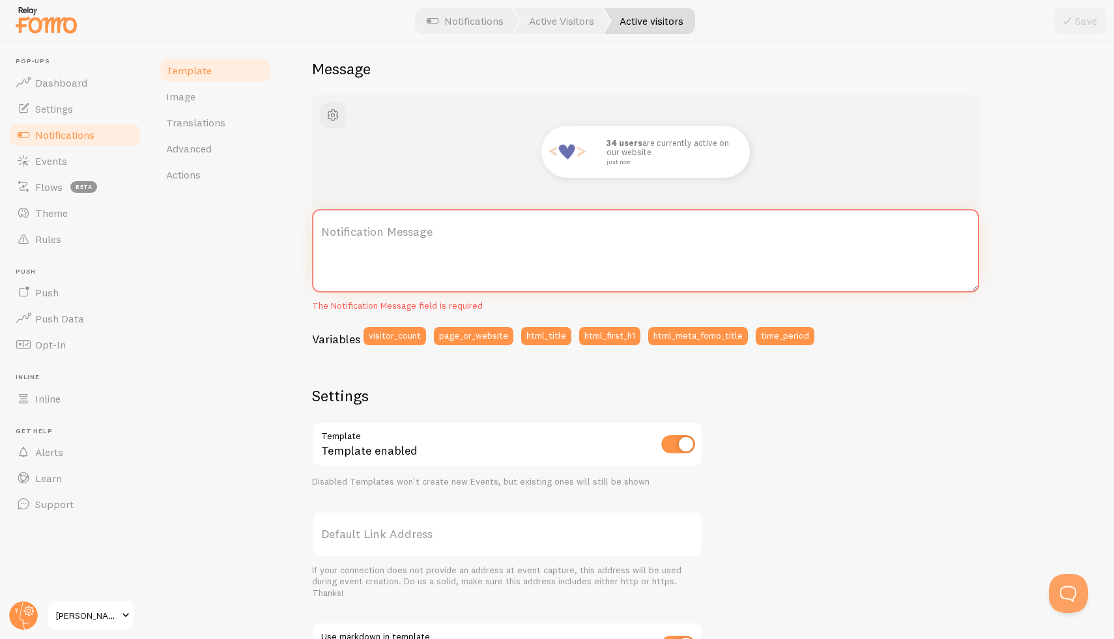
click at [323, 230] on textarea "Notification Message" at bounding box center [645, 250] width 667 height 83
click at [319, 231] on label "Notification Message" at bounding box center [645, 232] width 667 height 46
click at [319, 231] on textarea "Notification Message" at bounding box center [645, 250] width 667 height 83
click at [319, 230] on label "Notification Message" at bounding box center [645, 232] width 667 height 46
click at [319, 230] on textarea "Notification Message" at bounding box center [645, 250] width 667 height 83
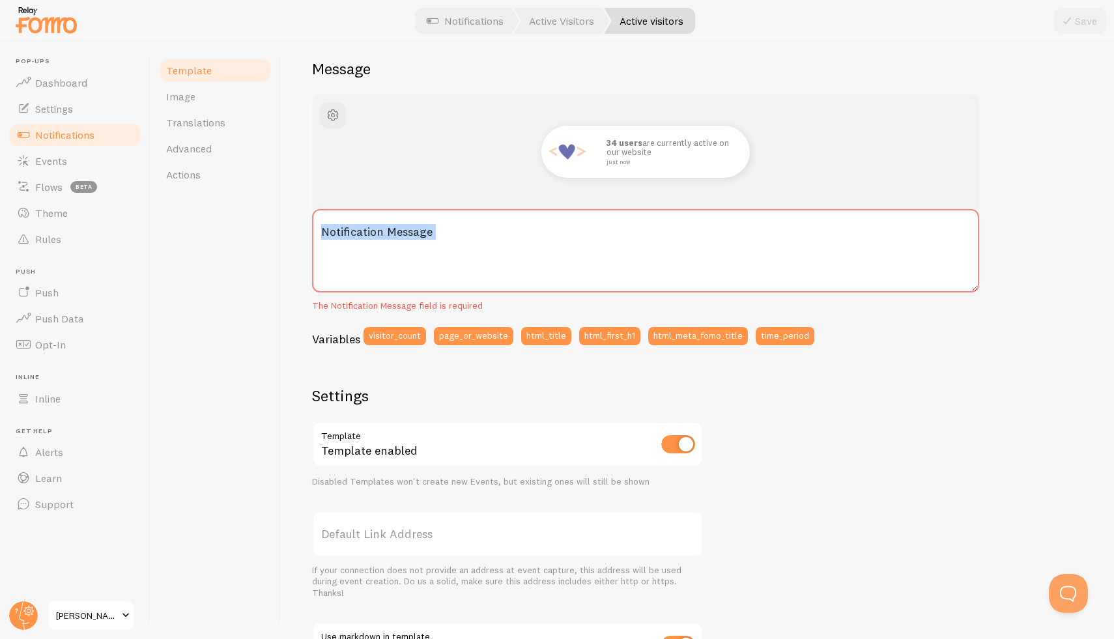
click at [319, 230] on label "Notification Message" at bounding box center [645, 232] width 667 height 46
click at [319, 230] on textarea "Notification Message" at bounding box center [645, 250] width 667 height 83
click at [319, 230] on label "Notification Message" at bounding box center [645, 232] width 667 height 46
click at [319, 230] on textarea "Notification Message" at bounding box center [645, 250] width 667 height 83
click at [321, 229] on label "Notification Message" at bounding box center [645, 232] width 667 height 46
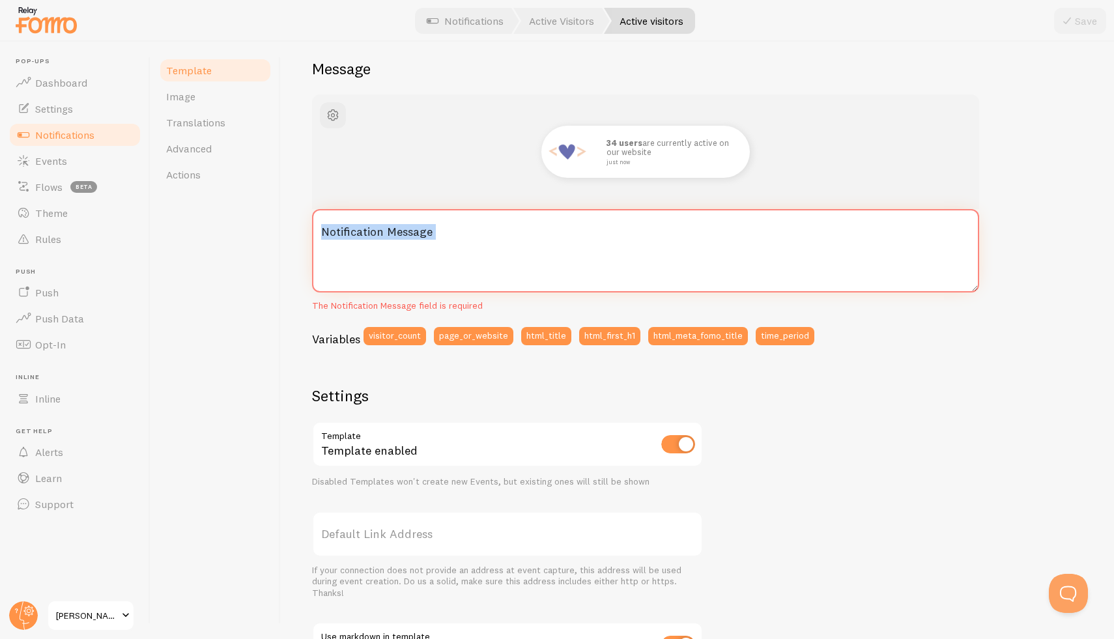
click at [321, 229] on textarea "Notification Message" at bounding box center [645, 250] width 667 height 83
click at [324, 231] on label "Notification Message" at bounding box center [645, 232] width 667 height 46
click at [324, 231] on textarea "Notification Message" at bounding box center [645, 250] width 667 height 83
click at [335, 234] on label "Notification Message" at bounding box center [645, 232] width 667 height 46
click at [335, 234] on textarea "Notification Message" at bounding box center [645, 250] width 667 height 83
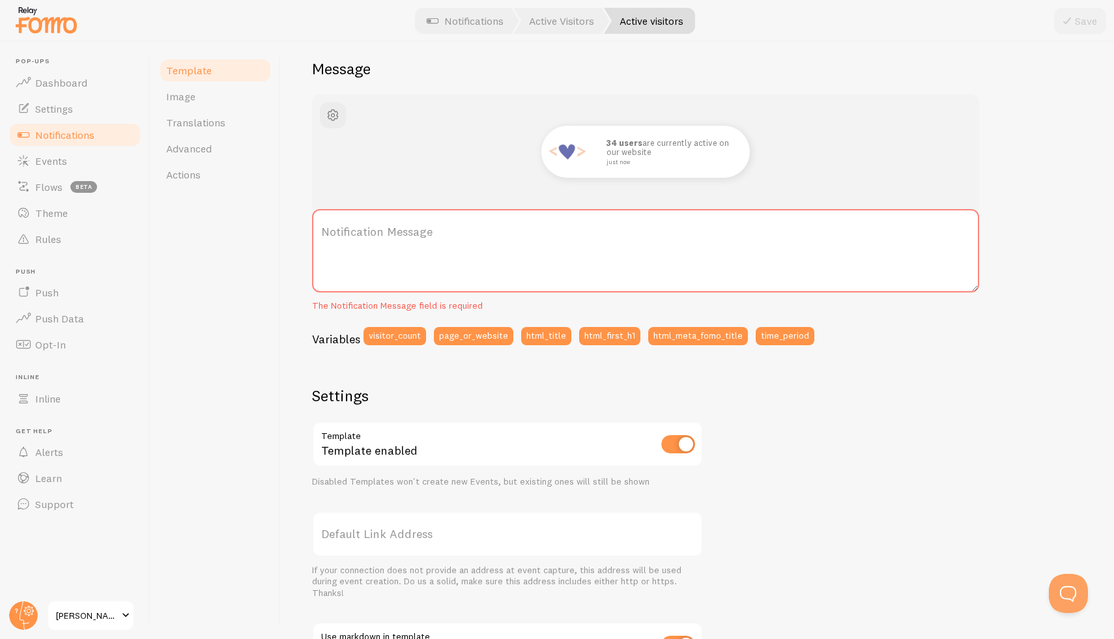
click at [404, 231] on label "Notification Message" at bounding box center [645, 232] width 667 height 46
click at [404, 231] on textarea "Notification Message" at bounding box center [645, 250] width 667 height 83
drag, startPoint x: 404, startPoint y: 231, endPoint x: 378, endPoint y: 232, distance: 26.7
click at [378, 232] on label "Notification Message" at bounding box center [645, 232] width 667 height 46
click at [378, 232] on textarea "Notification Message" at bounding box center [645, 250] width 667 height 83
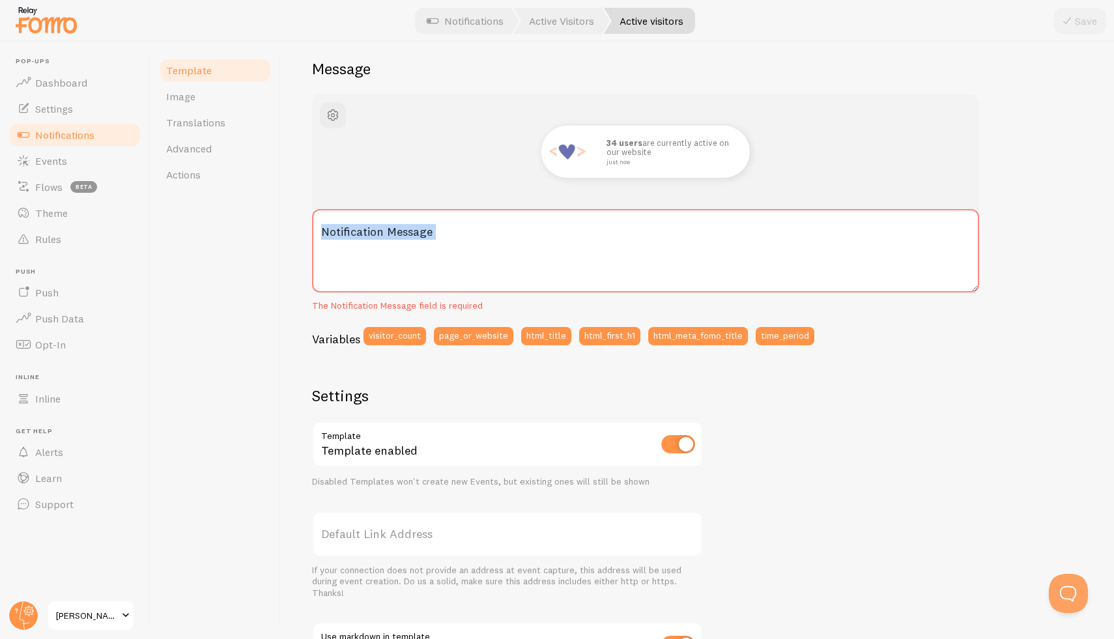
click at [378, 232] on label "Notification Message" at bounding box center [645, 232] width 667 height 46
click at [378, 232] on textarea "Notification Message" at bounding box center [645, 250] width 667 height 83
click at [378, 232] on label "Notification Message" at bounding box center [645, 232] width 667 height 46
click at [378, 232] on textarea "Notification Message" at bounding box center [645, 250] width 667 height 83
click at [335, 279] on textarea "Notification Message" at bounding box center [645, 250] width 667 height 83
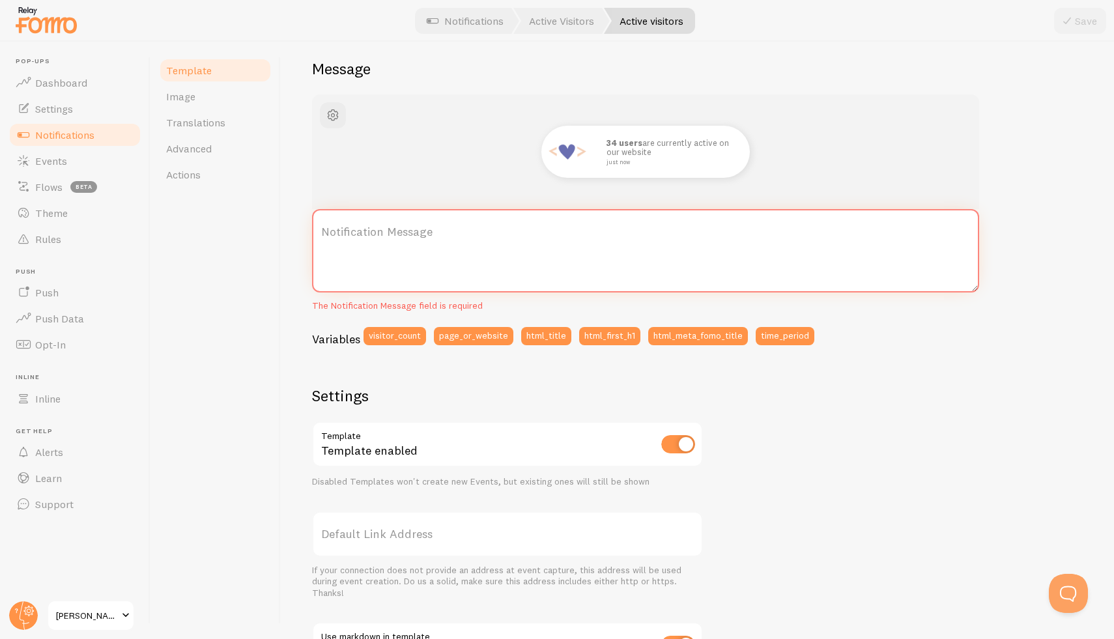
paste textarea "**{{ visitor_count }} users** are currently active on our {{ page_or_website }}…"
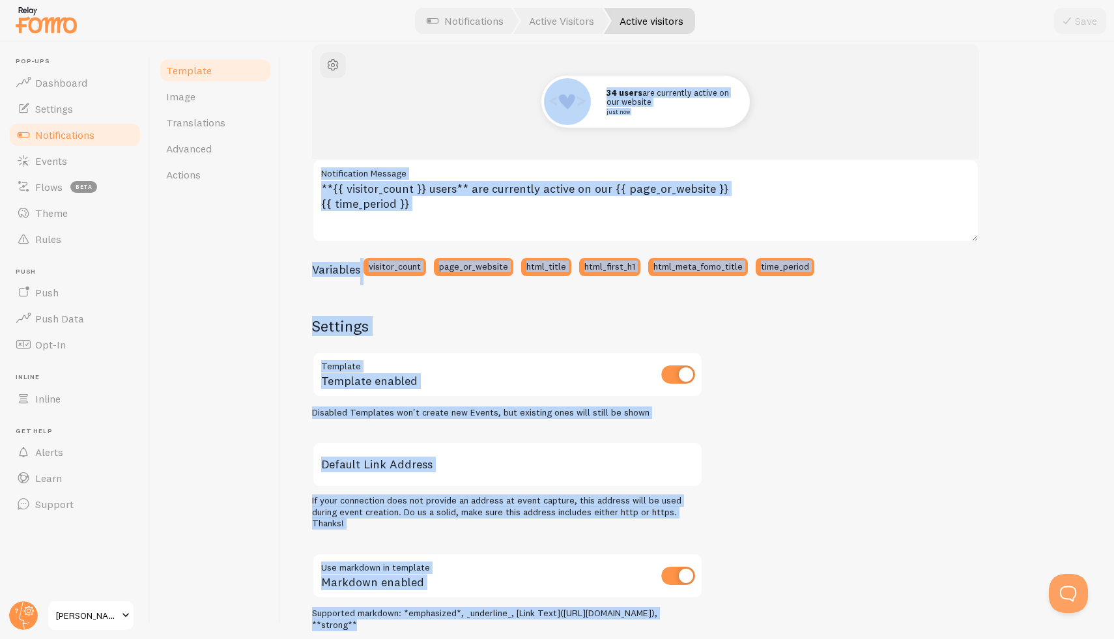
scroll to position [302, 0]
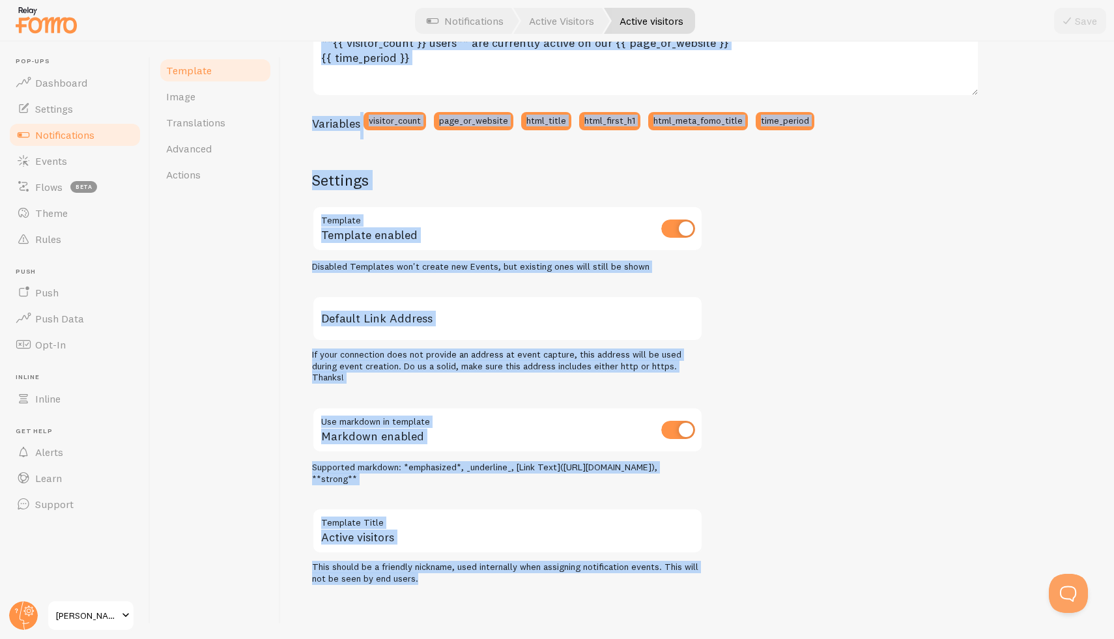
drag, startPoint x: 323, startPoint y: 53, endPoint x: 606, endPoint y: 593, distance: 609.2
click at [604, 593] on div "Active visitors Compose your message using variables, enclosing variables withi…" at bounding box center [697, 340] width 833 height 597
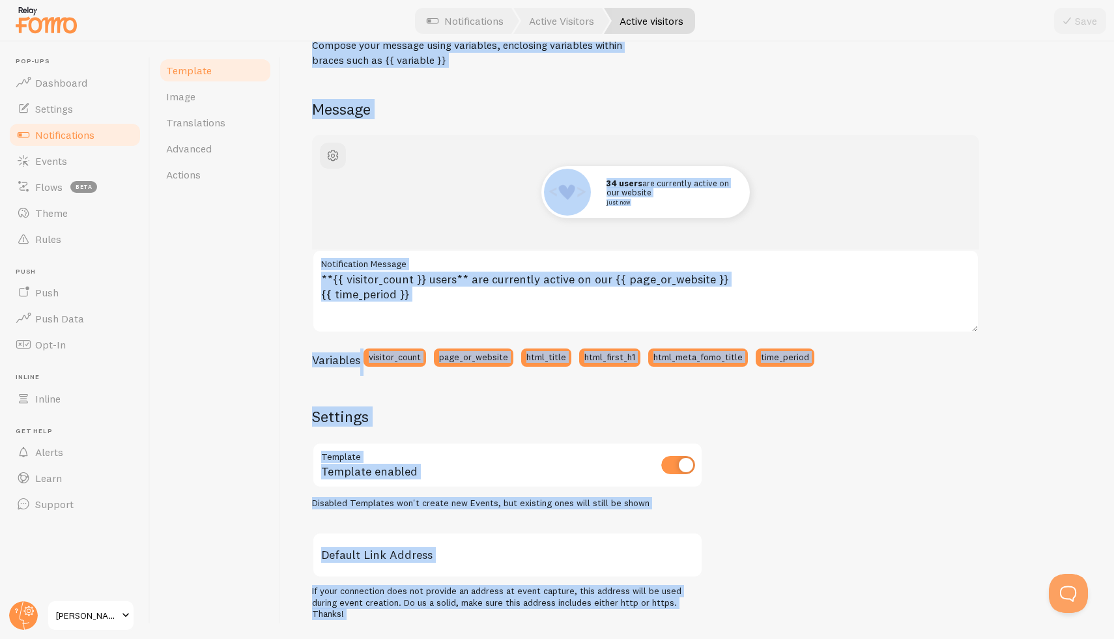
scroll to position [0, 0]
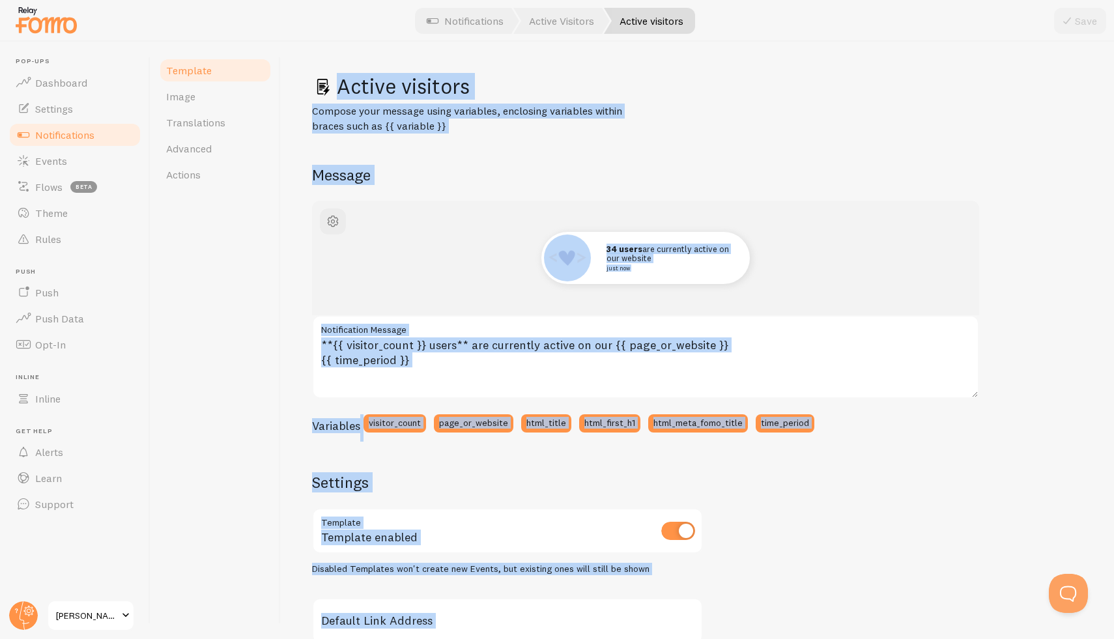
click at [915, 216] on div "34 users are currently active on our website just now" at bounding box center [645, 258] width 667 height 115
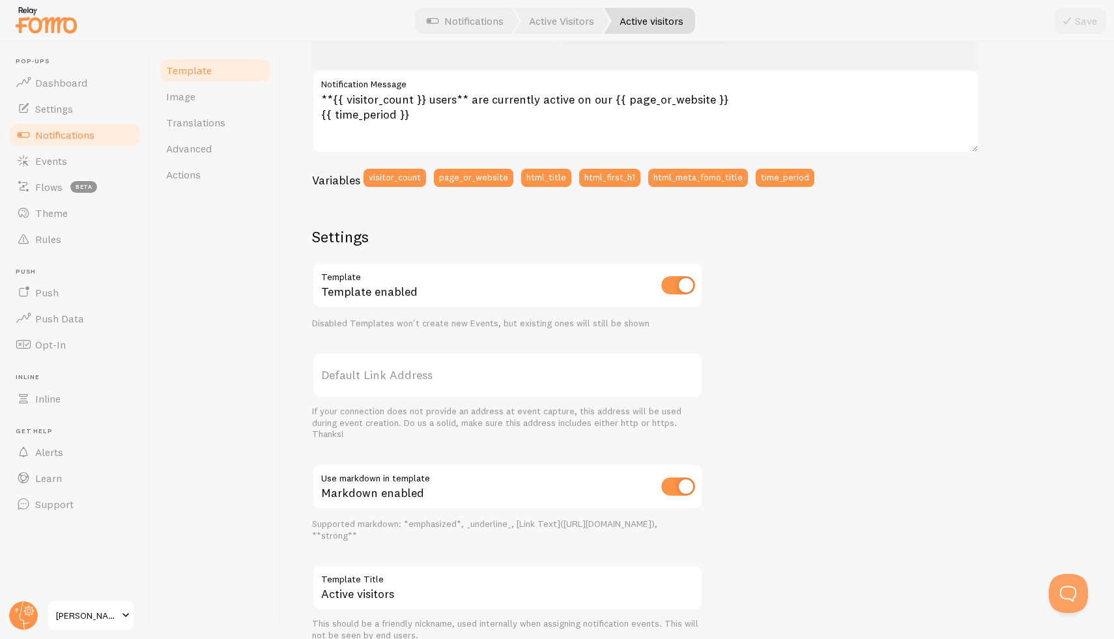
scroll to position [77, 0]
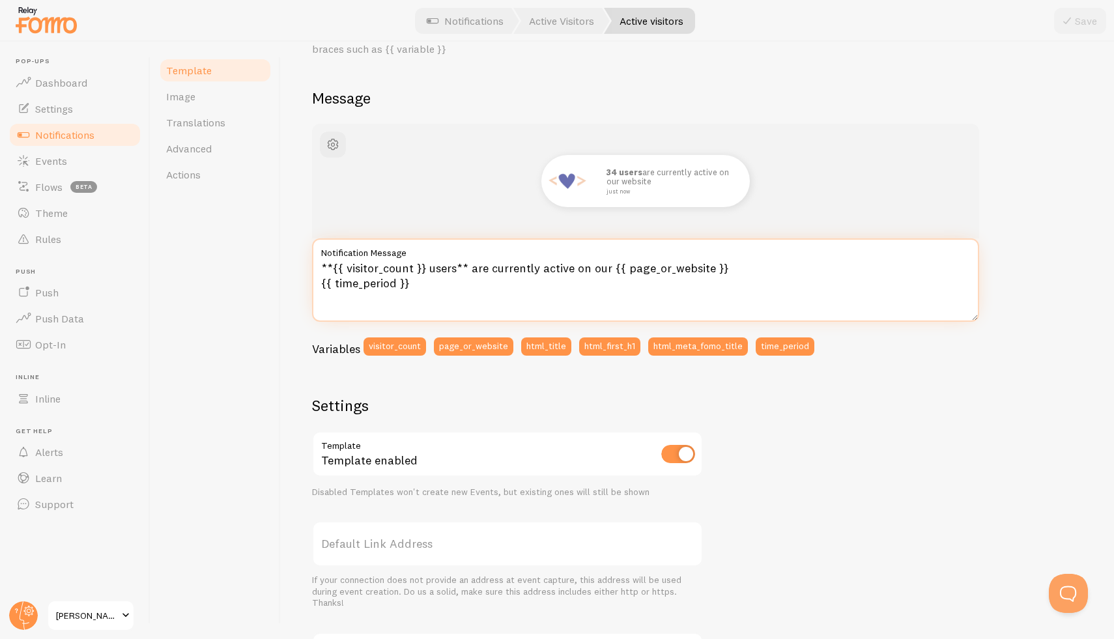
click at [319, 282] on textarea "**{{ visitor_count }} users** are currently active on our {{ page_or_website }}…" at bounding box center [645, 279] width 667 height 83
type textarea "**{{ visitor_count }} users** are currently active on our {{ page_or_website }}…"
drag, startPoint x: 834, startPoint y: 260, endPoint x: 305, endPoint y: 272, distance: 529.0
click at [253, 266] on div "Template Image Translations Advanced Actions Active visitors Compose your messa…" at bounding box center [631, 340] width 963 height 597
drag, startPoint x: 320, startPoint y: 265, endPoint x: 730, endPoint y: 283, distance: 410.7
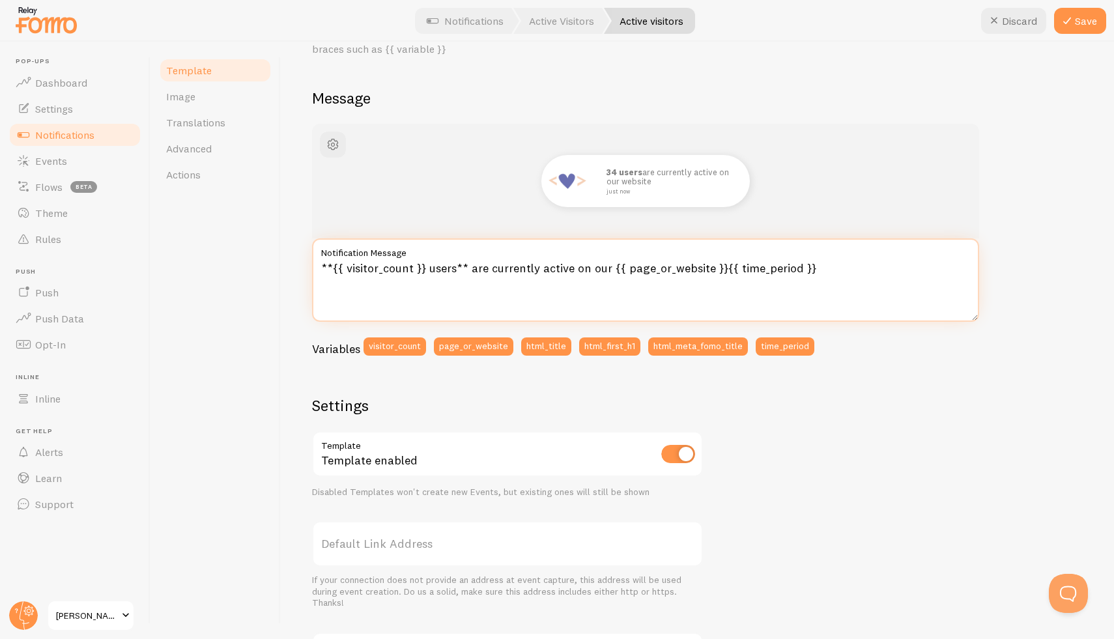
click at [730, 283] on textarea "**{{ visitor_count }} users** are currently active on our {{ page_or_website }}…" at bounding box center [645, 279] width 667 height 83
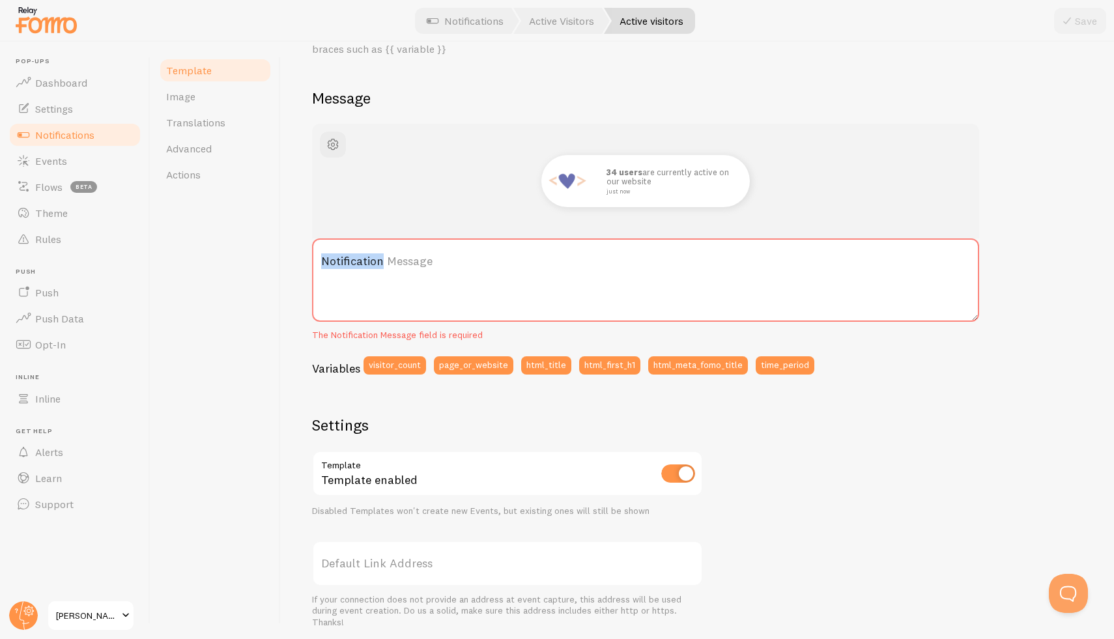
click at [327, 261] on label "Notification Message" at bounding box center [645, 261] width 667 height 46
click at [327, 261] on textarea "Notification Message" at bounding box center [645, 279] width 667 height 83
click at [327, 260] on label "Notification Message" at bounding box center [645, 261] width 667 height 46
click at [327, 260] on textarea "Notification Message" at bounding box center [645, 279] width 667 height 83
click at [327, 260] on label "Notification Message" at bounding box center [645, 261] width 667 height 46
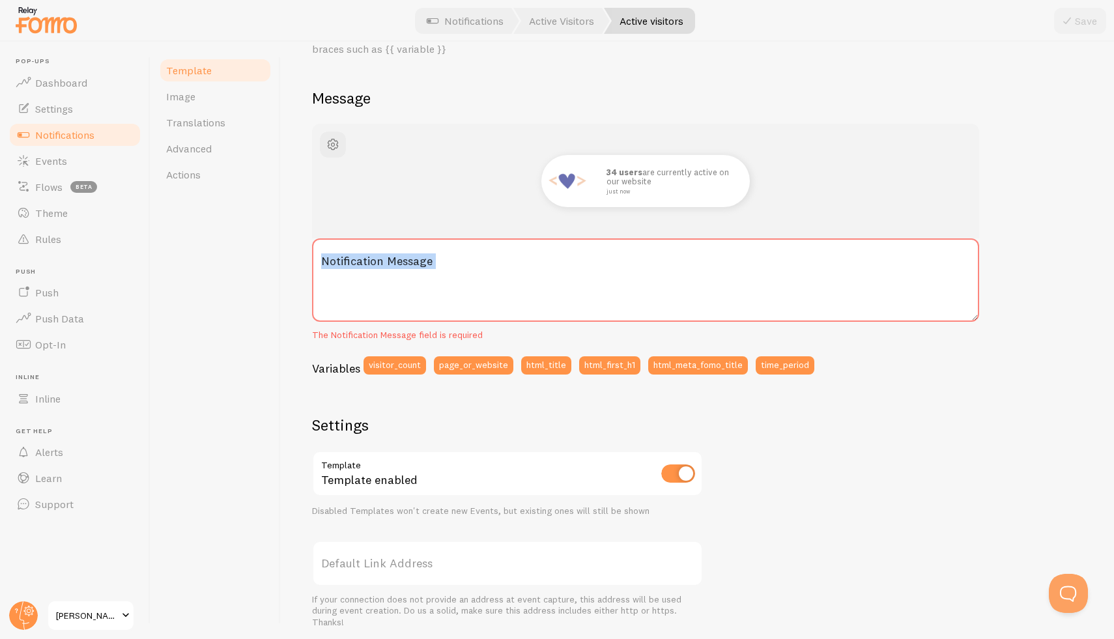
click at [327, 260] on textarea "Notification Message" at bounding box center [645, 279] width 667 height 83
click at [327, 260] on label "Notification Message" at bounding box center [645, 261] width 667 height 46
click at [327, 260] on textarea "Notification Message" at bounding box center [645, 279] width 667 height 83
click at [322, 262] on label "Notification Message" at bounding box center [645, 261] width 667 height 46
click at [322, 262] on textarea "Notification Message" at bounding box center [645, 279] width 667 height 83
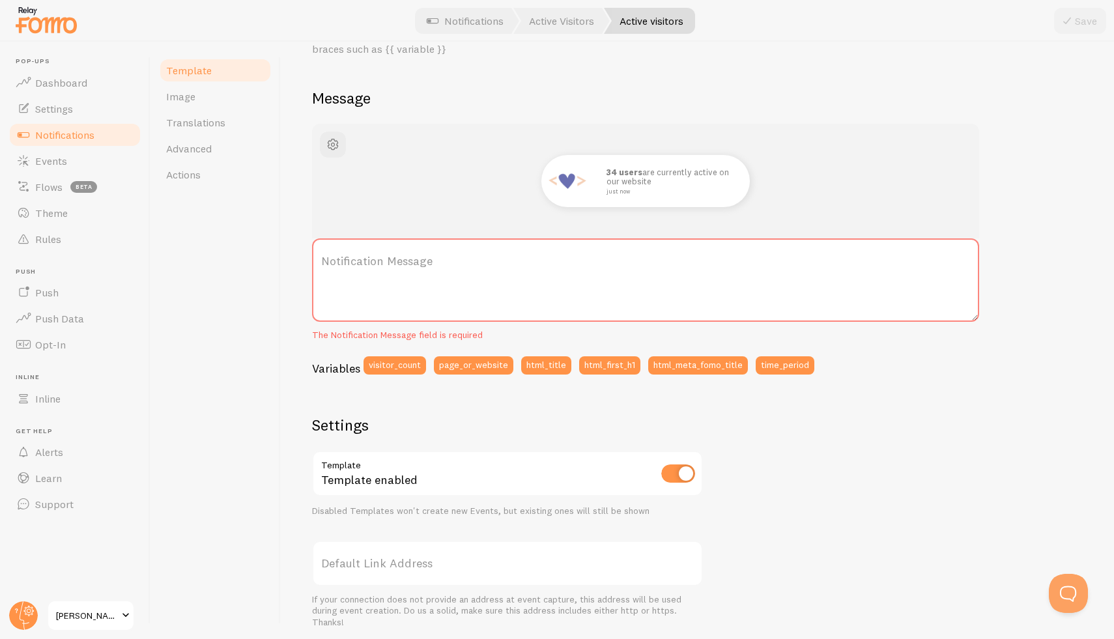
click at [322, 262] on label "Notification Message" at bounding box center [645, 261] width 667 height 46
click at [322, 262] on textarea "Notification Message" at bounding box center [645, 279] width 667 height 83
click at [477, 274] on label "Notification Message" at bounding box center [645, 261] width 667 height 46
click at [477, 274] on textarea "Notification Message" at bounding box center [645, 279] width 667 height 83
click at [477, 274] on label "Notification Message" at bounding box center [645, 261] width 667 height 46
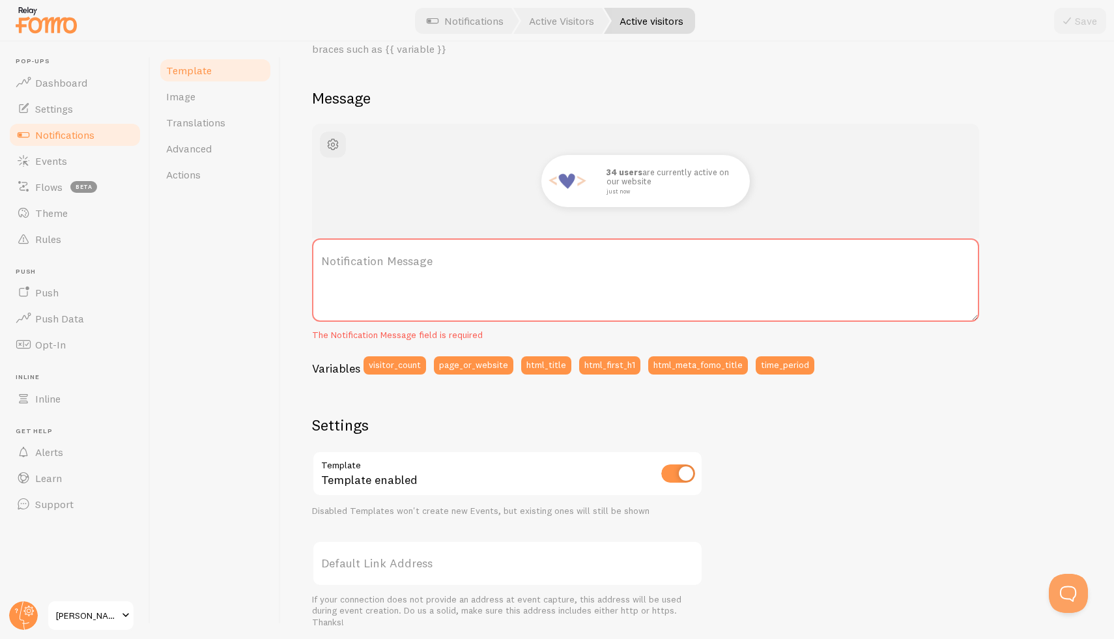
click at [477, 274] on textarea "Notification Message" at bounding box center [645, 279] width 667 height 83
click at [391, 267] on label "Notification Message" at bounding box center [645, 261] width 667 height 46
click at [391, 267] on textarea "Notification Message" at bounding box center [645, 279] width 667 height 83
click at [391, 267] on label "Notification Message" at bounding box center [645, 261] width 667 height 46
click at [391, 267] on textarea "Notification Message" at bounding box center [645, 279] width 667 height 83
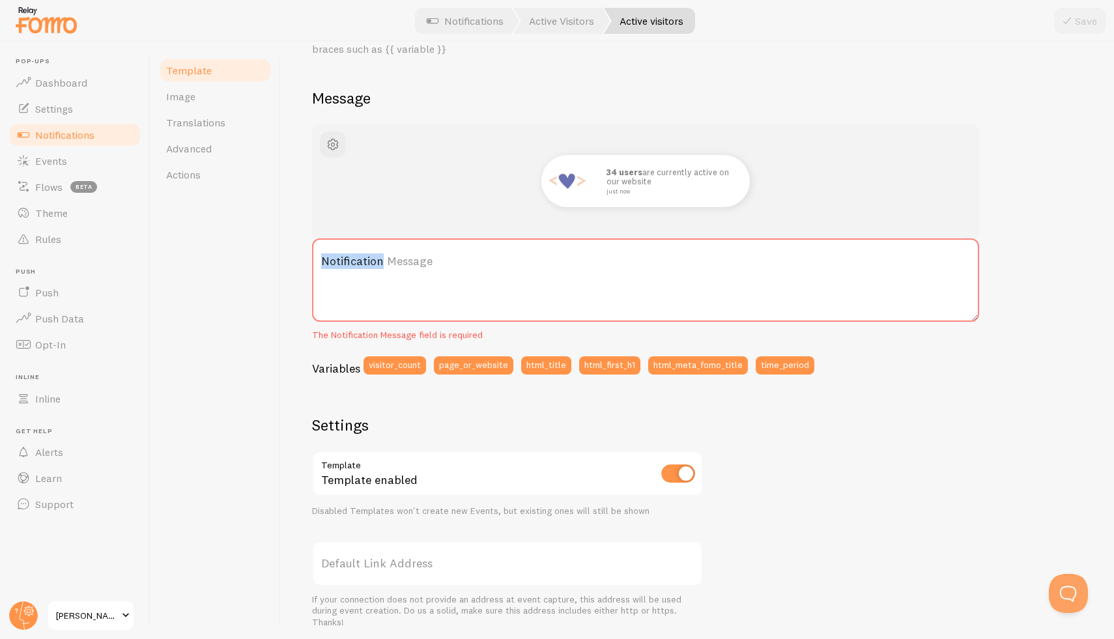
click at [323, 262] on label "Notification Message" at bounding box center [645, 261] width 667 height 46
click at [323, 262] on textarea "Notification Message" at bounding box center [645, 279] width 667 height 83
click at [323, 262] on label "Notification Message" at bounding box center [645, 261] width 667 height 46
click at [323, 262] on textarea "Notification Message" at bounding box center [645, 279] width 667 height 83
click at [323, 262] on label "Notification Message" at bounding box center [645, 261] width 667 height 46
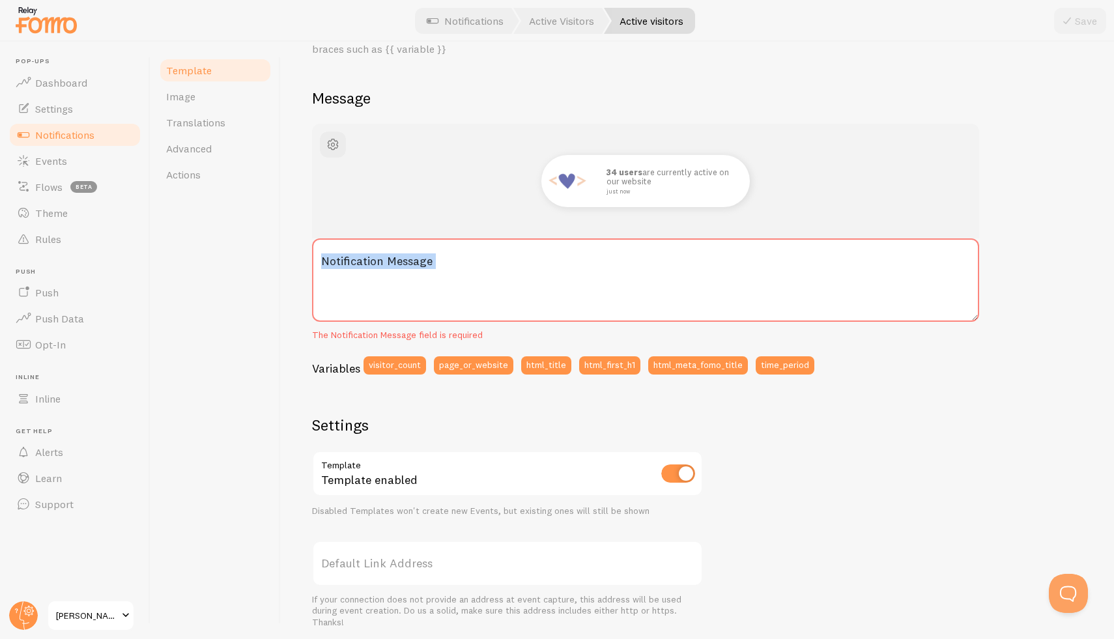
click at [323, 262] on textarea "Notification Message" at bounding box center [645, 279] width 667 height 83
click at [323, 262] on label "Notification Message" at bounding box center [645, 261] width 667 height 46
click at [323, 262] on textarea "Notification Message" at bounding box center [645, 279] width 667 height 83
click at [323, 262] on label "Notification Message" at bounding box center [645, 261] width 667 height 46
click at [323, 262] on textarea "Notification Message" at bounding box center [645, 279] width 667 height 83
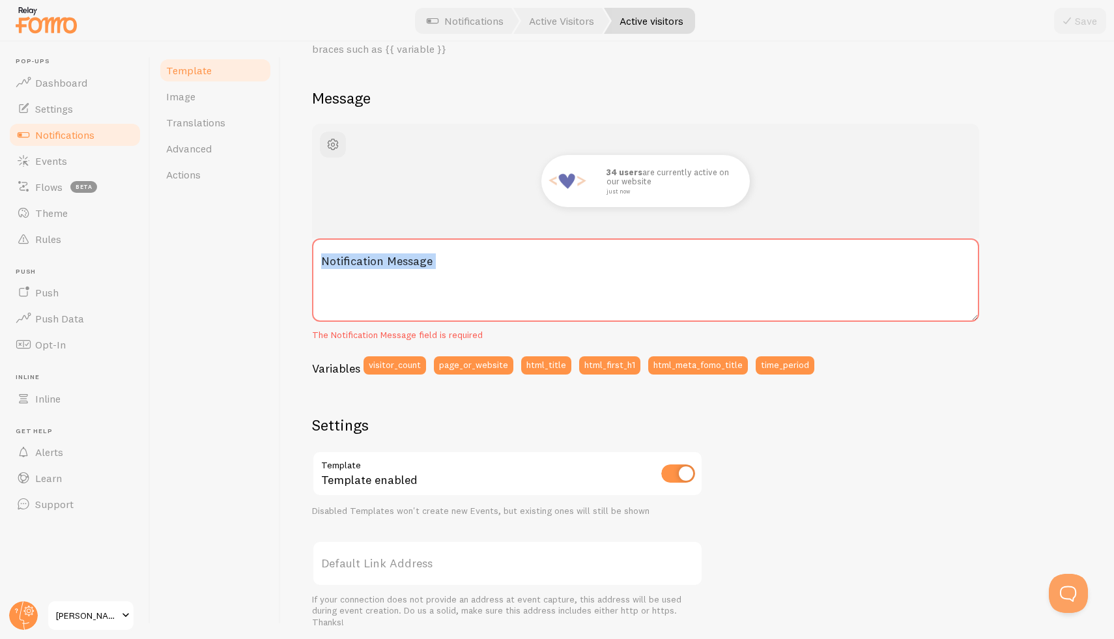
click at [324, 266] on label "Notification Message" at bounding box center [645, 261] width 667 height 46
click at [324, 266] on textarea "Notification Message" at bounding box center [645, 279] width 667 height 83
click at [327, 259] on label "Notification Message" at bounding box center [645, 261] width 667 height 46
click at [327, 259] on textarea "Notification Message" at bounding box center [645, 279] width 667 height 83
click at [370, 277] on label "Notification Message" at bounding box center [645, 261] width 667 height 46
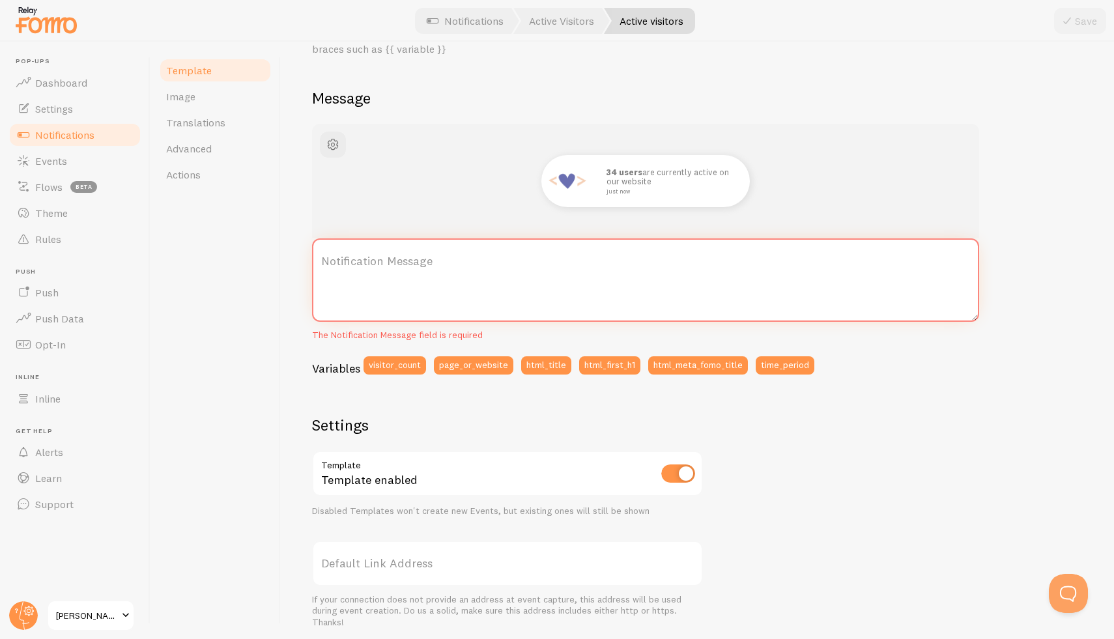
click at [370, 277] on textarea "Notification Message" at bounding box center [645, 279] width 667 height 83
click at [370, 277] on label "Notification Message" at bounding box center [645, 261] width 667 height 46
click at [370, 277] on textarea "Notification Message" at bounding box center [645, 279] width 667 height 83
drag, startPoint x: 370, startPoint y: 277, endPoint x: 328, endPoint y: 261, distance: 45.6
click at [328, 261] on label "Notification Message" at bounding box center [645, 261] width 667 height 46
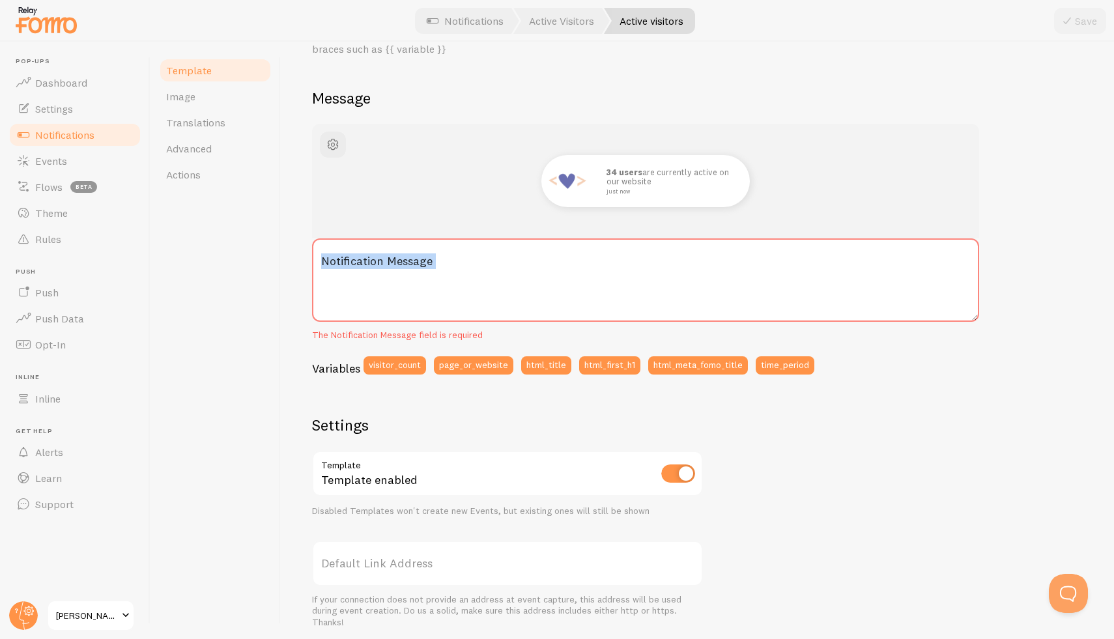
click at [328, 261] on label "Notification Message" at bounding box center [645, 261] width 667 height 46
click at [328, 261] on textarea "Notification Message" at bounding box center [645, 279] width 667 height 83
click at [328, 261] on label "Notification Message" at bounding box center [645, 261] width 667 height 46
click at [328, 261] on textarea "Notification Message" at bounding box center [645, 279] width 667 height 83
click at [328, 261] on label "Notification Message" at bounding box center [645, 261] width 667 height 46
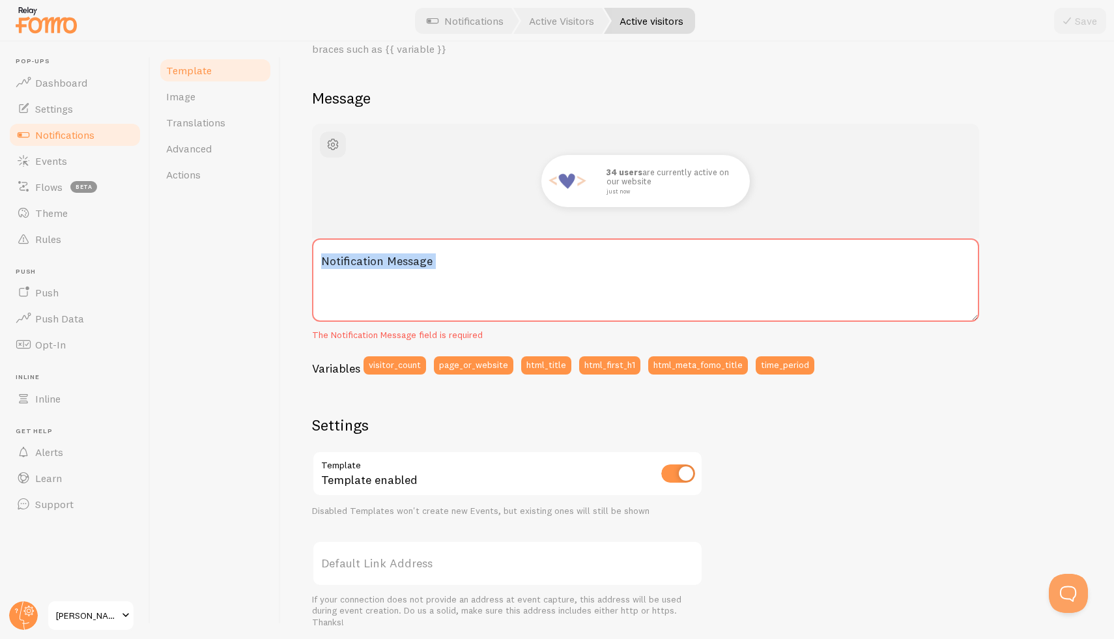
click at [328, 261] on textarea "Notification Message" at bounding box center [645, 279] width 667 height 83
click at [328, 261] on label "Notification Message" at bounding box center [645, 261] width 667 height 46
click at [328, 261] on textarea "Notification Message" at bounding box center [645, 279] width 667 height 83
click at [472, 287] on textarea "Notification Message" at bounding box center [645, 279] width 667 height 83
paste textarea "**{{ visitor_count }} users** are currently active on our {{ page_or_website }}…"
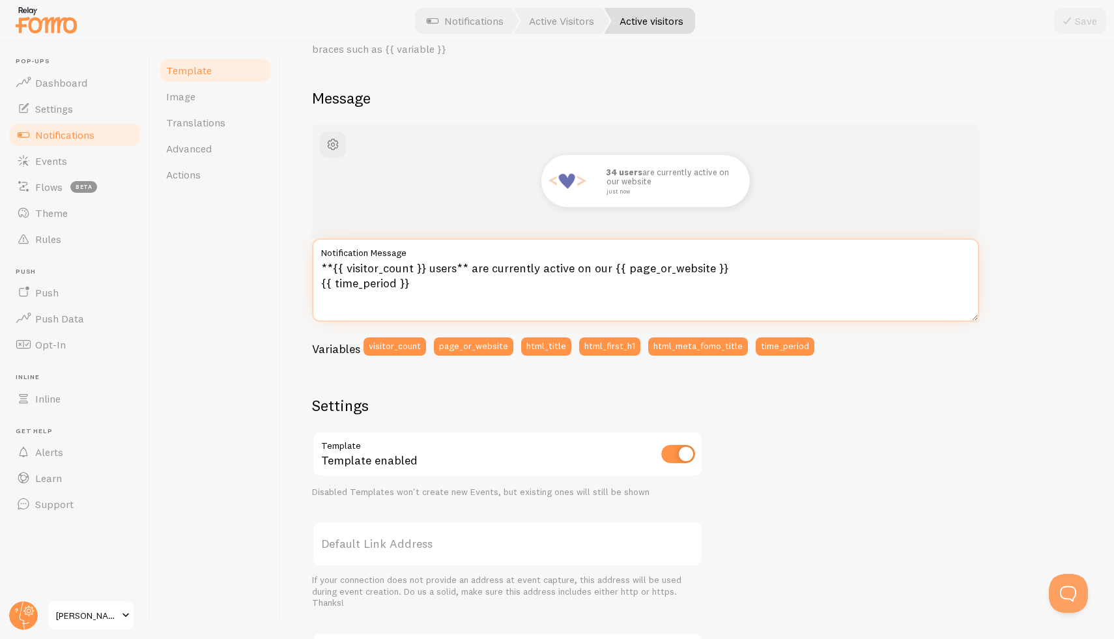
click at [319, 282] on textarea "**{{ visitor_count }} users** are currently active on our {{ page_or_website }}…" at bounding box center [645, 279] width 667 height 83
type textarea "**{{ visitor_count }} users** are currently active on our {{ page_or_website }}…"
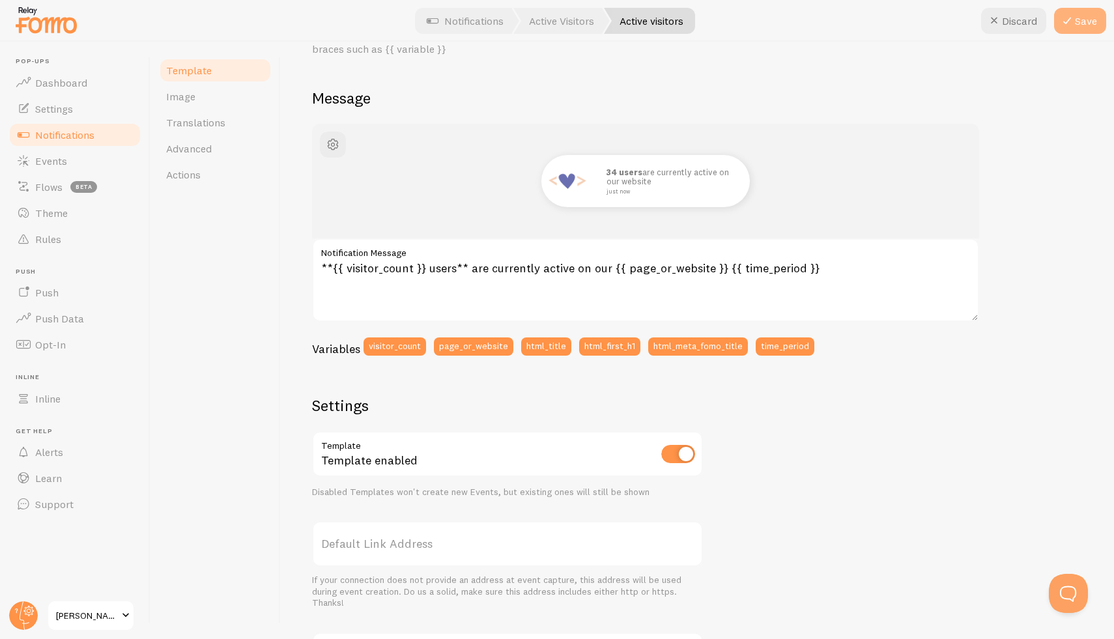
click at [1096, 11] on button "Save" at bounding box center [1080, 21] width 52 height 26
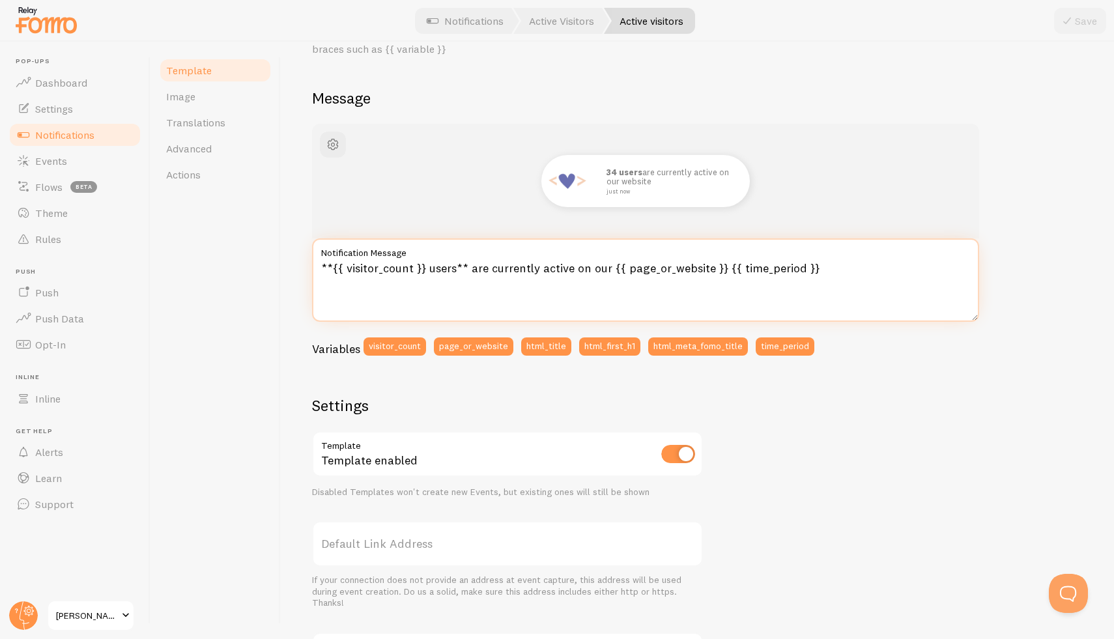
drag, startPoint x: 821, startPoint y: 263, endPoint x: 307, endPoint y: 226, distance: 514.6
click at [308, 225] on div "Active visitors Compose your message using variables, enclosing variables withi…" at bounding box center [697, 340] width 833 height 597
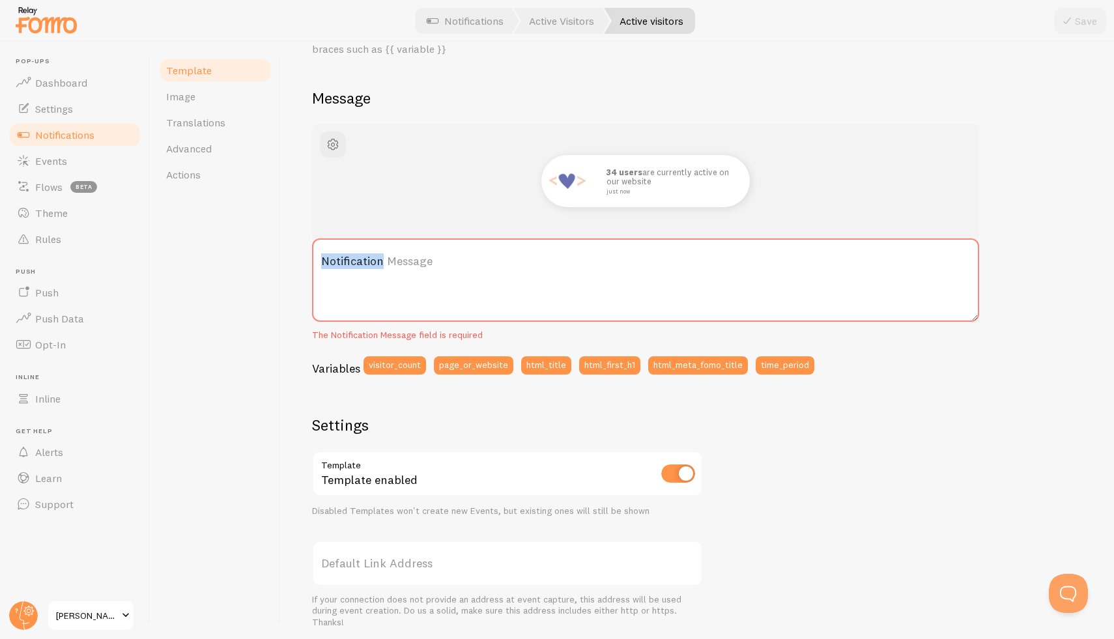
click at [333, 255] on label "Notification Message" at bounding box center [645, 261] width 667 height 46
click at [333, 255] on textarea "Notification Message" at bounding box center [645, 279] width 667 height 83
click at [322, 258] on label "Notification Message" at bounding box center [645, 261] width 667 height 46
click at [322, 258] on textarea "Notification Message" at bounding box center [645, 279] width 667 height 83
click at [328, 257] on label "Notification Message" at bounding box center [645, 261] width 667 height 46
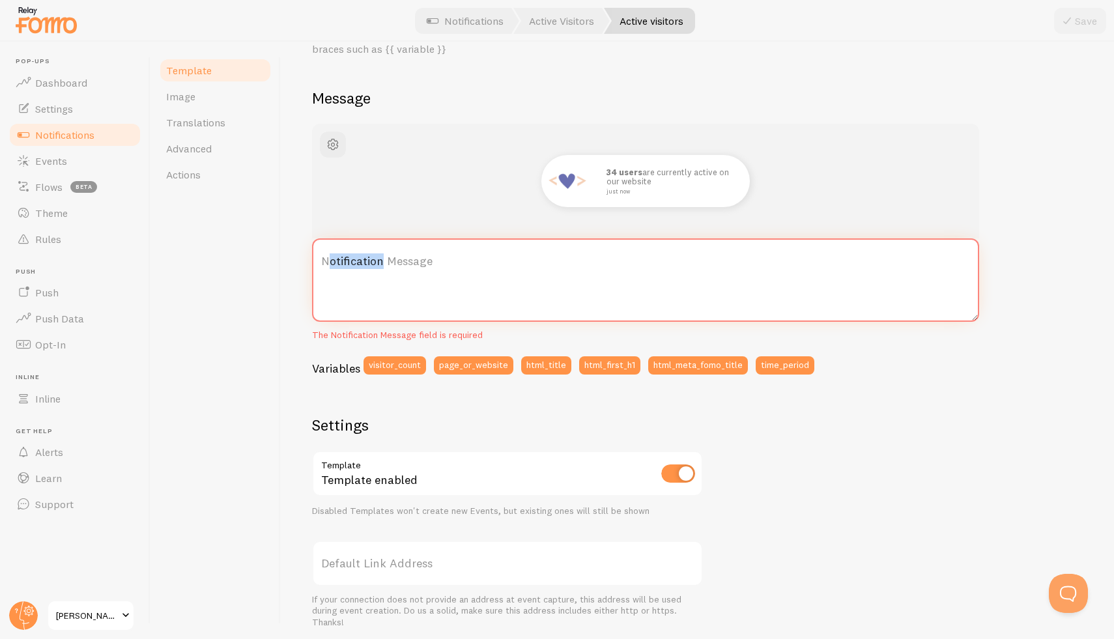
click at [328, 257] on textarea "Notification Message" at bounding box center [645, 279] width 667 height 83
click at [328, 257] on label "Notification Message" at bounding box center [645, 261] width 667 height 46
click at [328, 257] on textarea "Notification Message" at bounding box center [645, 279] width 667 height 83
click at [328, 258] on label "Notification Message" at bounding box center [645, 261] width 667 height 46
click at [328, 258] on textarea "Notification Message" at bounding box center [645, 279] width 667 height 83
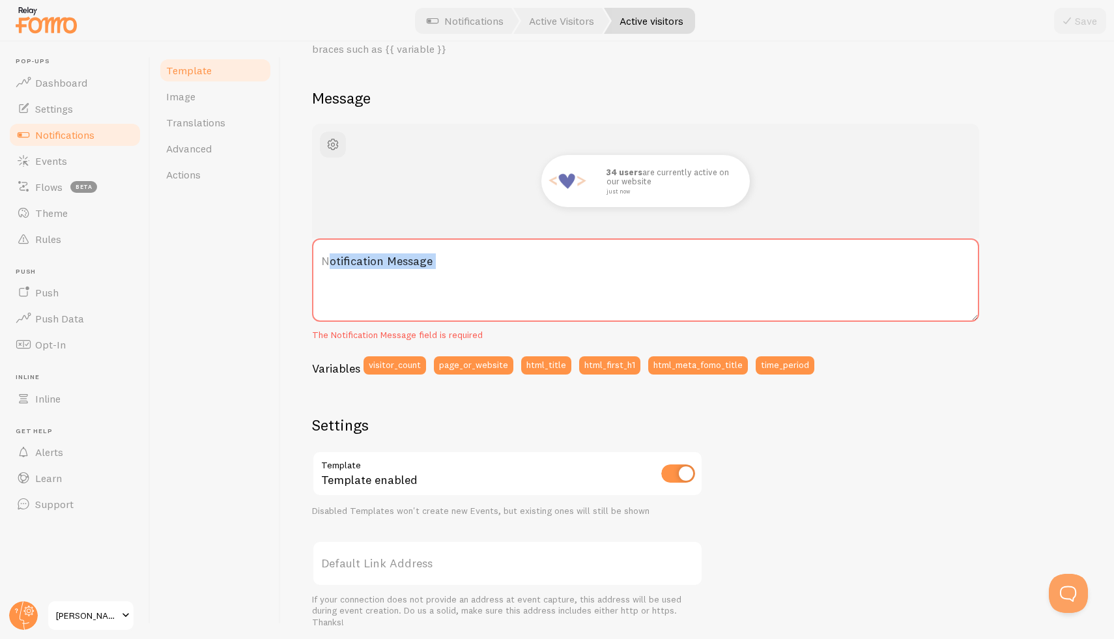
click at [328, 259] on label "Notification Message" at bounding box center [645, 261] width 667 height 46
click at [328, 259] on textarea "Notification Message" at bounding box center [645, 279] width 667 height 83
click at [328, 259] on label "Notification Message" at bounding box center [645, 261] width 667 height 46
click at [328, 259] on textarea "Notification Message" at bounding box center [645, 279] width 667 height 83
click at [328, 259] on label "Notification Message" at bounding box center [645, 261] width 667 height 46
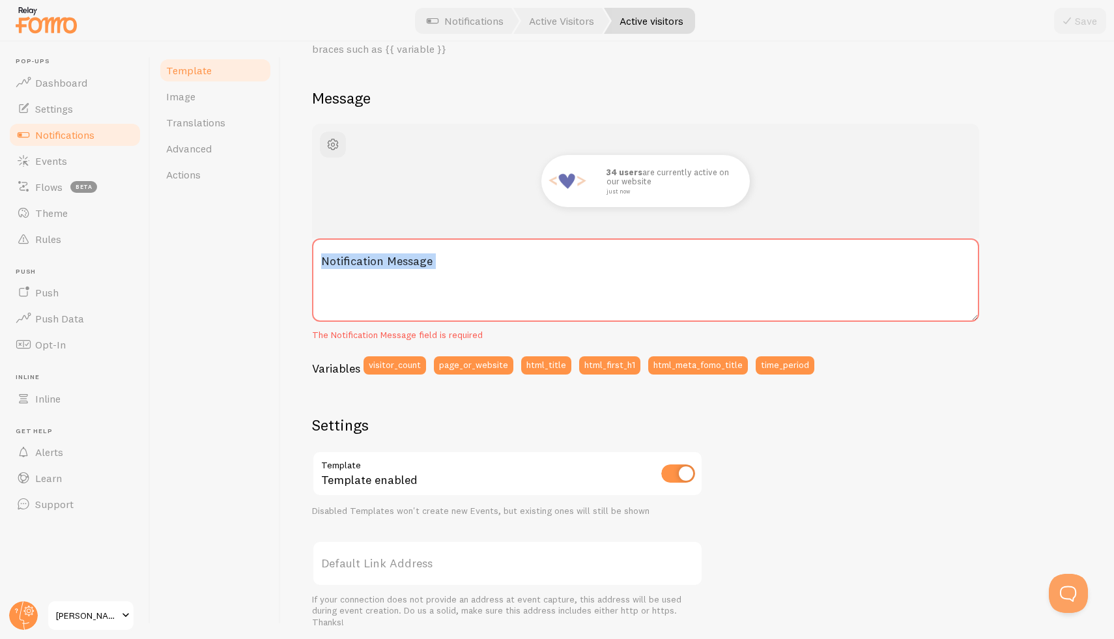
click at [328, 259] on textarea "Notification Message" at bounding box center [645, 279] width 667 height 83
click at [322, 261] on label "Notification Message" at bounding box center [645, 261] width 667 height 46
click at [322, 261] on textarea "Notification Message" at bounding box center [645, 279] width 667 height 83
click at [322, 261] on label "Notification Message" at bounding box center [645, 261] width 667 height 46
click at [322, 261] on textarea "Notification Message" at bounding box center [645, 279] width 667 height 83
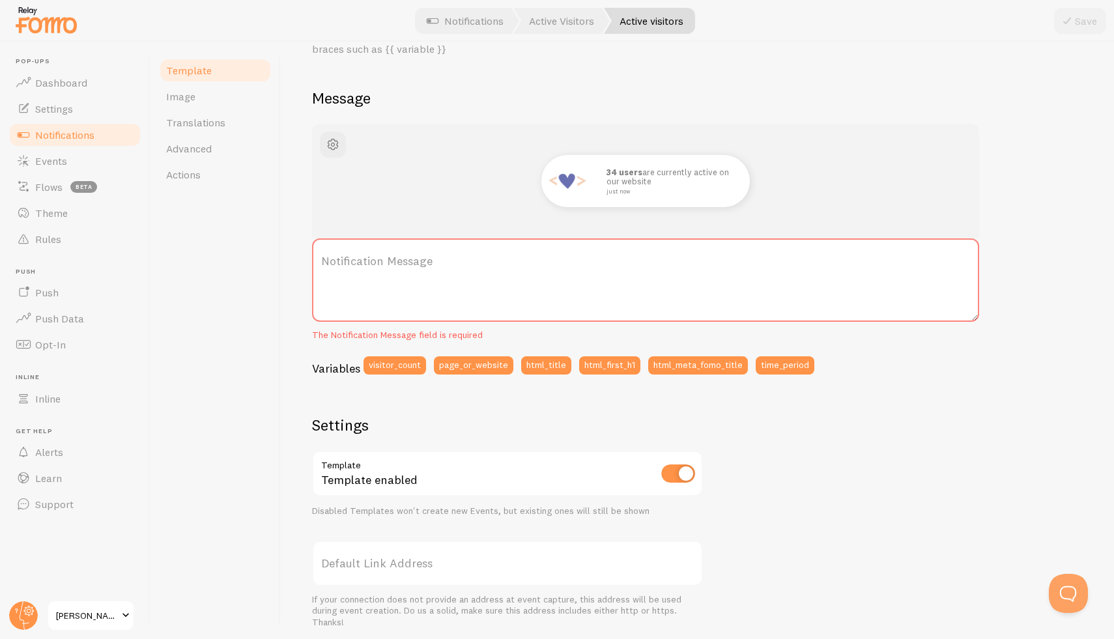
click at [360, 263] on label "Notification Message" at bounding box center [645, 261] width 667 height 46
click at [360, 263] on textarea "Notification Message" at bounding box center [645, 279] width 667 height 83
click at [382, 266] on label "Notification Message" at bounding box center [645, 261] width 667 height 46
click at [382, 266] on textarea "Notification Message" at bounding box center [645, 279] width 667 height 83
click at [384, 263] on label "Notification Message" at bounding box center [645, 261] width 667 height 46
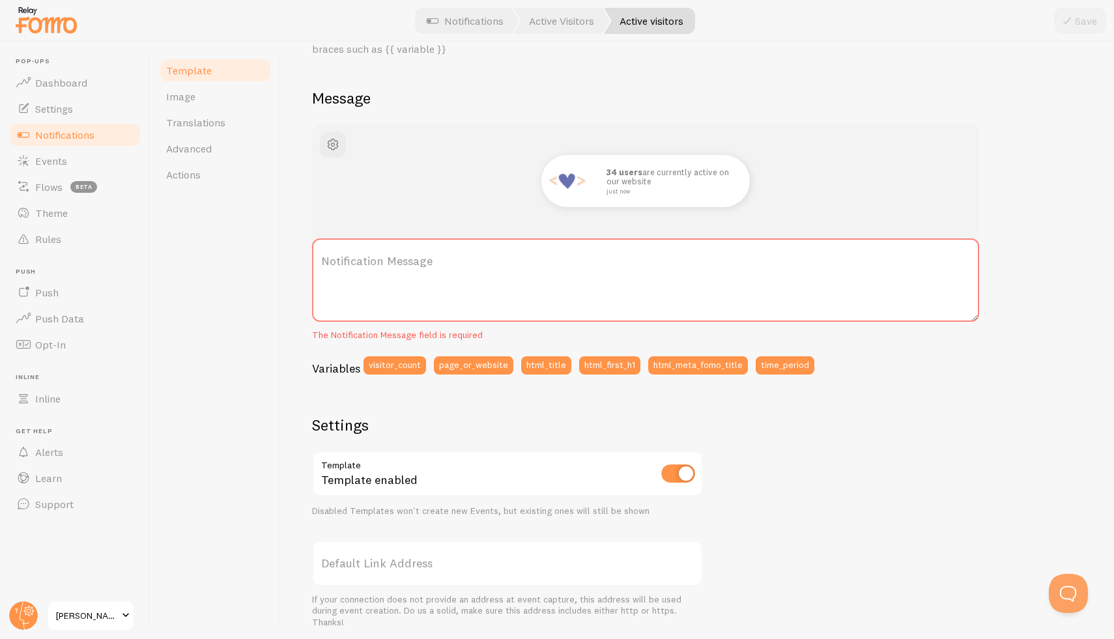
click at [384, 263] on textarea "Notification Message" at bounding box center [645, 279] width 667 height 83
click at [332, 255] on label "Notification Message" at bounding box center [645, 261] width 667 height 46
click at [332, 255] on textarea "Notification Message" at bounding box center [645, 279] width 667 height 83
click at [332, 257] on label "Notification Message" at bounding box center [645, 261] width 667 height 46
click at [332, 257] on textarea "Notification Message" at bounding box center [645, 279] width 667 height 83
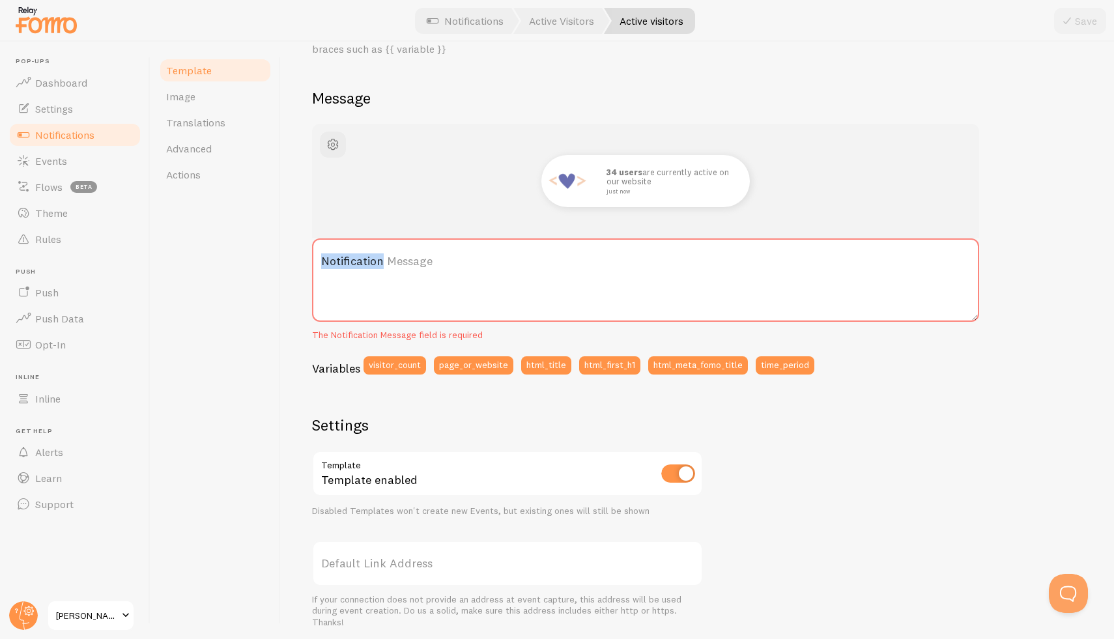
click at [332, 257] on label "Notification Message" at bounding box center [645, 261] width 667 height 46
click at [332, 257] on textarea "Notification Message" at bounding box center [645, 279] width 667 height 83
click at [332, 257] on label "Notification Message" at bounding box center [645, 261] width 667 height 46
click at [332, 257] on textarea "Notification Message" at bounding box center [645, 279] width 667 height 83
click at [332, 257] on label "Notification Message" at bounding box center [645, 261] width 667 height 46
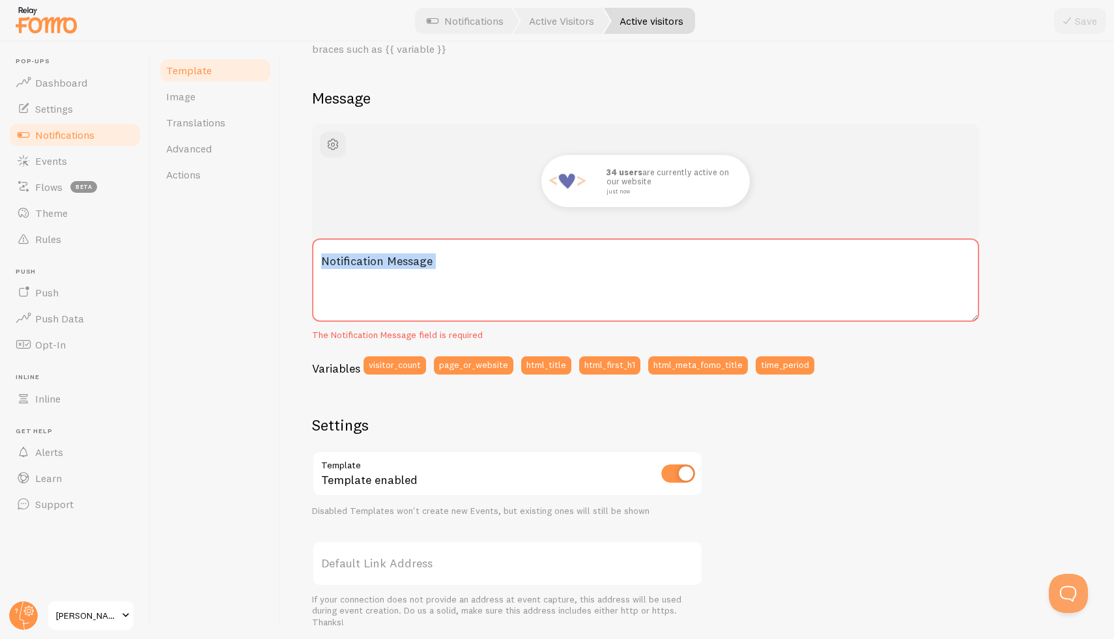
click at [332, 257] on textarea "Notification Message" at bounding box center [645, 279] width 667 height 83
click at [479, 405] on div "34 users are currently active on our website just now Notification Message The …" at bounding box center [697, 476] width 771 height 705
click at [399, 367] on button "visitor_count" at bounding box center [394, 365] width 63 height 18
click at [499, 369] on button "page_or_website" at bounding box center [473, 365] width 79 height 18
click at [554, 365] on button "html_title" at bounding box center [546, 365] width 50 height 18
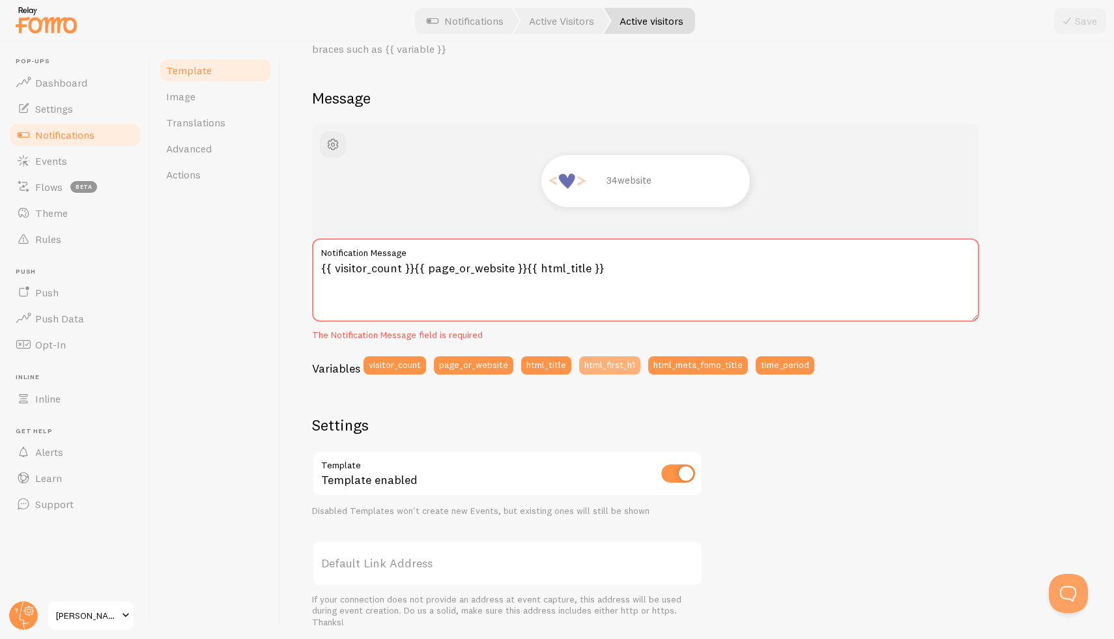
click at [619, 363] on button "html_first_h1" at bounding box center [609, 365] width 61 height 18
click at [606, 367] on button "html_first_h1" at bounding box center [609, 365] width 61 height 18
type textarea "{{ visitor_count }}{{ page_or_website }}{{ html_title }}{{ html_first_h1 }}{{ h…"
drag, startPoint x: 800, startPoint y: 274, endPoint x: 278, endPoint y: 270, distance: 521.7
click at [278, 269] on div "Template Image Translations Advanced Actions Active visitors Compose your messa…" at bounding box center [631, 340] width 963 height 597
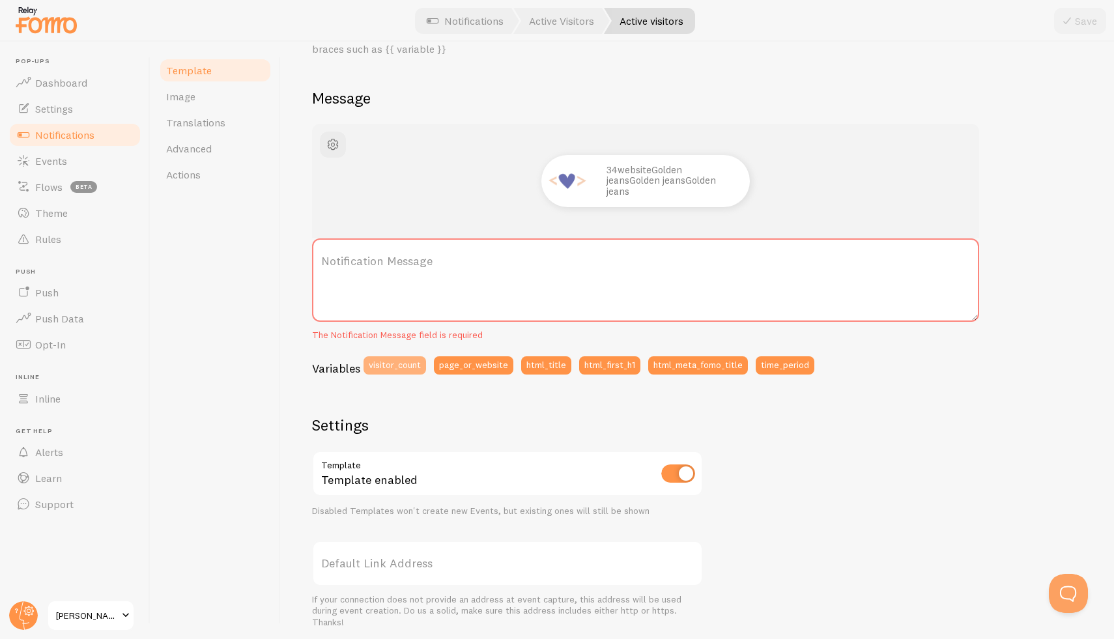
click at [398, 368] on button "visitor_count" at bounding box center [394, 365] width 63 height 18
click at [466, 363] on button "page_or_website" at bounding box center [473, 365] width 79 height 18
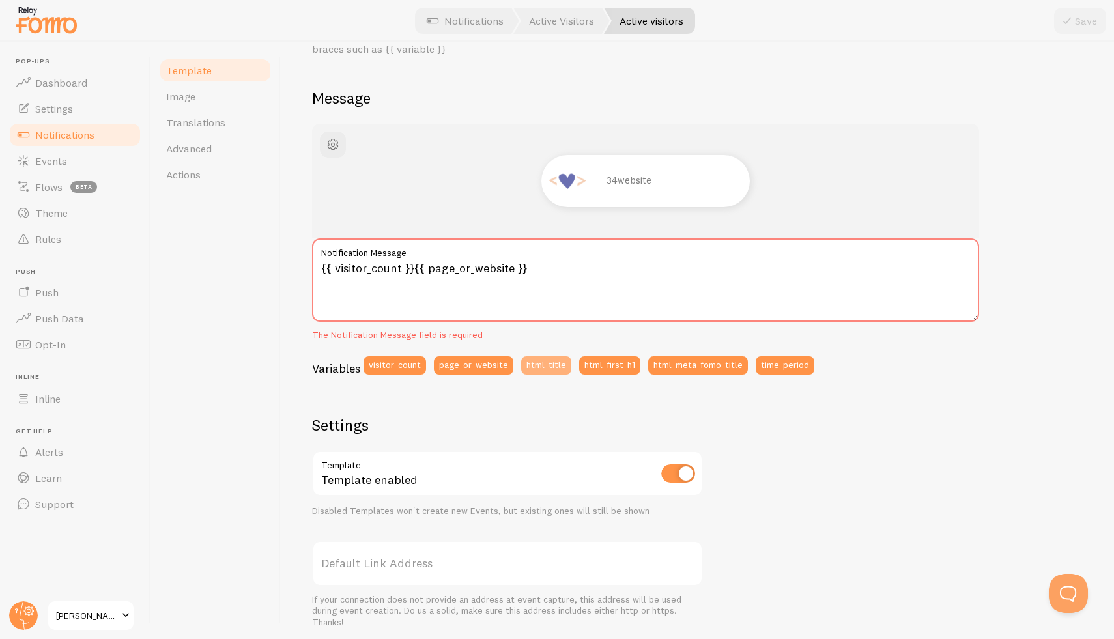
click at [531, 360] on button "html_title" at bounding box center [546, 365] width 50 height 18
click at [608, 363] on button "html_first_h1" at bounding box center [609, 365] width 61 height 18
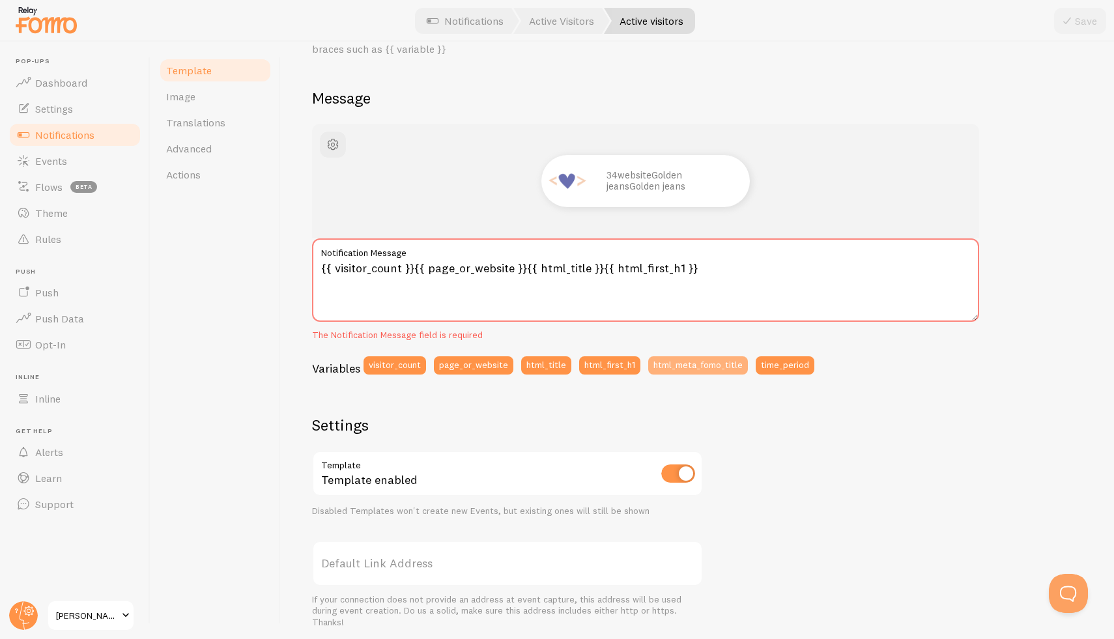
click at [701, 358] on button "html_meta_fomo_title" at bounding box center [698, 365] width 100 height 18
click at [786, 354] on div "34websiteGolden jeansGolden jeansGolden jeans {{ visitor_count }}{{ page_or_web…" at bounding box center [645, 254] width 667 height 260
click at [782, 361] on button "time_period" at bounding box center [785, 365] width 59 height 18
type textarea "{{ visitor_count }}{{ page_or_website }}{{ html_title }}{{ html_first_h1 }}{{ h…"
drag, startPoint x: 942, startPoint y: 262, endPoint x: 340, endPoint y: 251, distance: 601.9
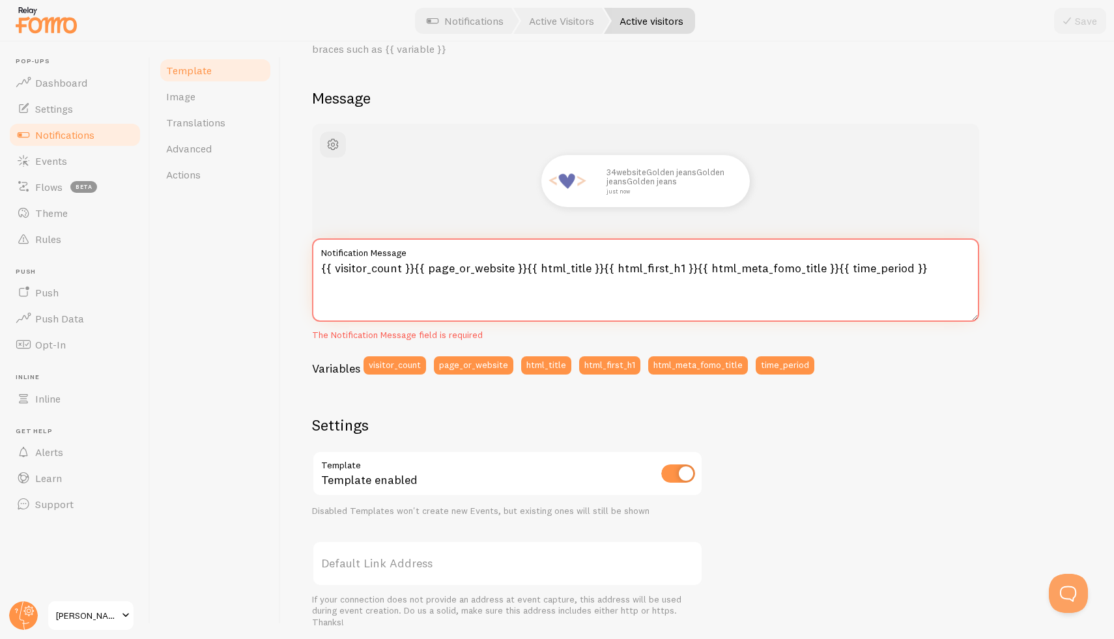
click at [340, 251] on div "{{ visitor_count }}{{ page_or_website }}{{ html_title }}{{ html_first_h1 }}{{ h…" at bounding box center [645, 289] width 667 height 103
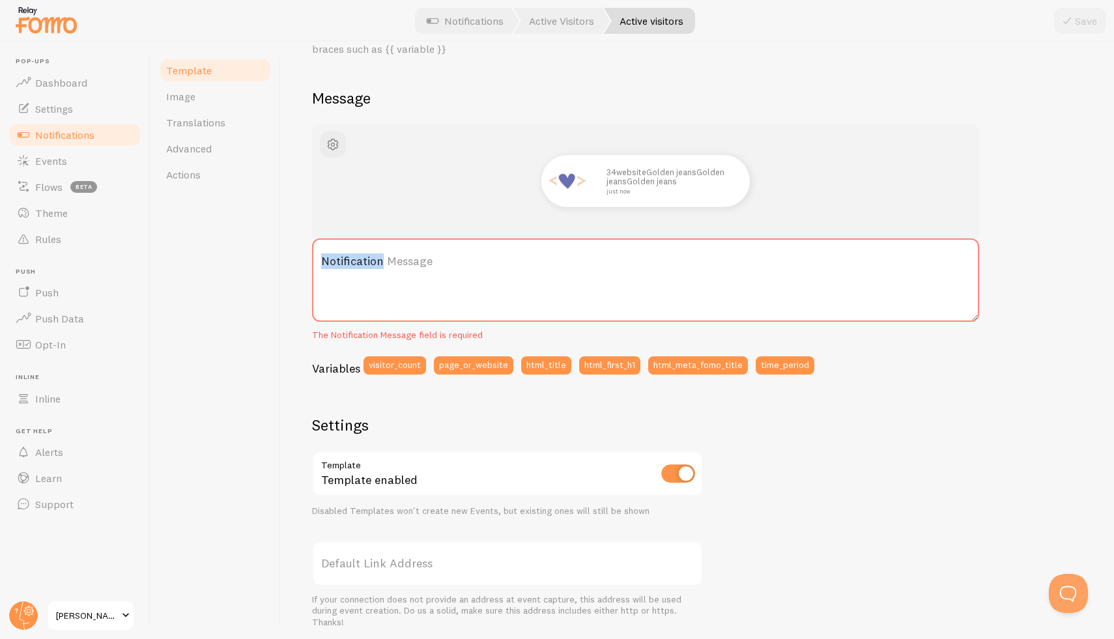
click at [324, 246] on label "Notification Message" at bounding box center [645, 261] width 667 height 46
click at [324, 246] on textarea "Notification Message" at bounding box center [645, 279] width 667 height 83
click at [324, 240] on label "Notification Message" at bounding box center [645, 261] width 667 height 46
click at [324, 240] on textarea "Notification Message" at bounding box center [645, 279] width 667 height 83
click at [334, 266] on label "Notification Message" at bounding box center [645, 261] width 667 height 46
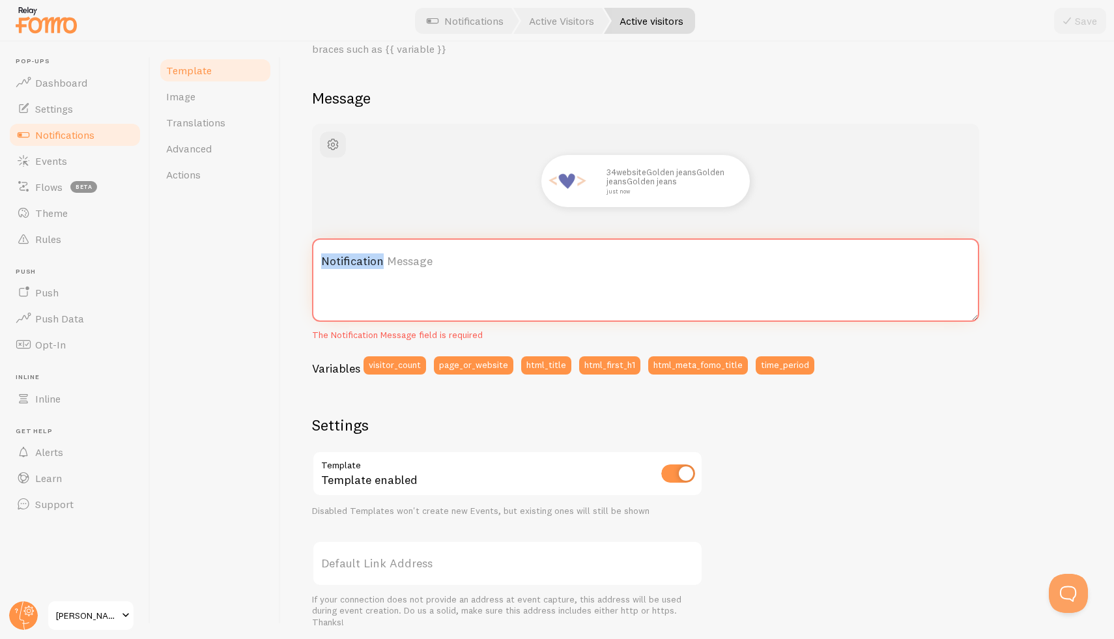
click at [334, 266] on textarea "Notification Message" at bounding box center [645, 279] width 667 height 83
drag, startPoint x: 331, startPoint y: 266, endPoint x: 318, endPoint y: 258, distance: 15.5
click at [323, 266] on label "Notification Message" at bounding box center [645, 261] width 667 height 46
click at [317, 260] on label "Notification Message" at bounding box center [645, 261] width 667 height 46
click at [317, 260] on textarea "Notification Message" at bounding box center [645, 279] width 667 height 83
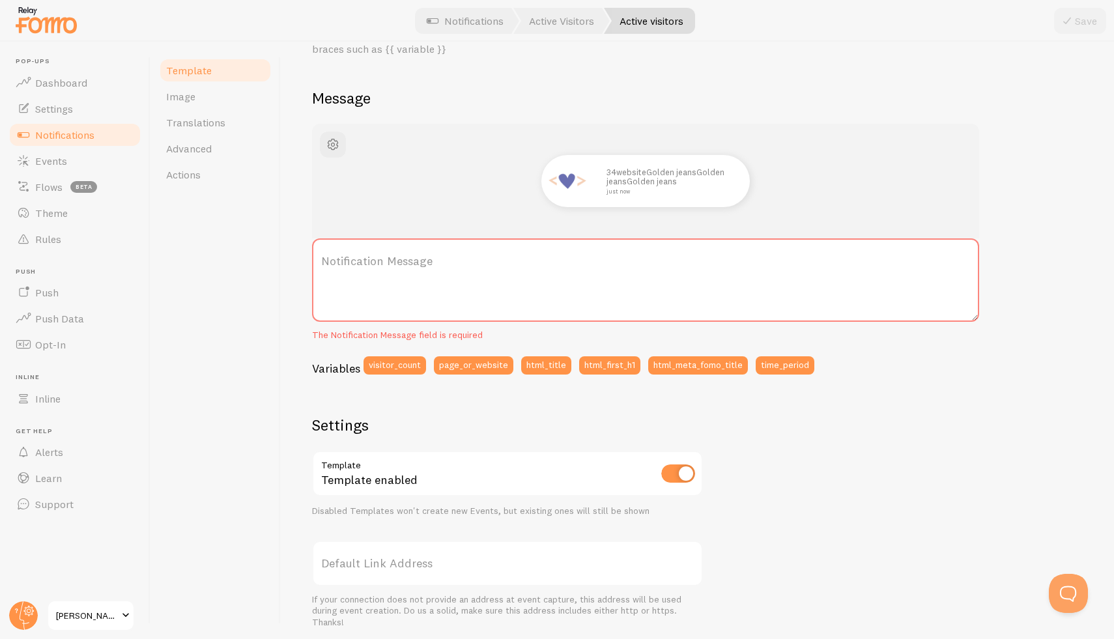
click at [322, 259] on label "Notification Message" at bounding box center [645, 261] width 667 height 46
click at [322, 259] on textarea "Notification Message" at bounding box center [645, 279] width 667 height 83
click at [324, 257] on label "Notification Message" at bounding box center [645, 261] width 667 height 46
click at [324, 257] on textarea "Notification Message" at bounding box center [645, 279] width 667 height 83
click at [460, 248] on label "Notification Message" at bounding box center [645, 261] width 667 height 46
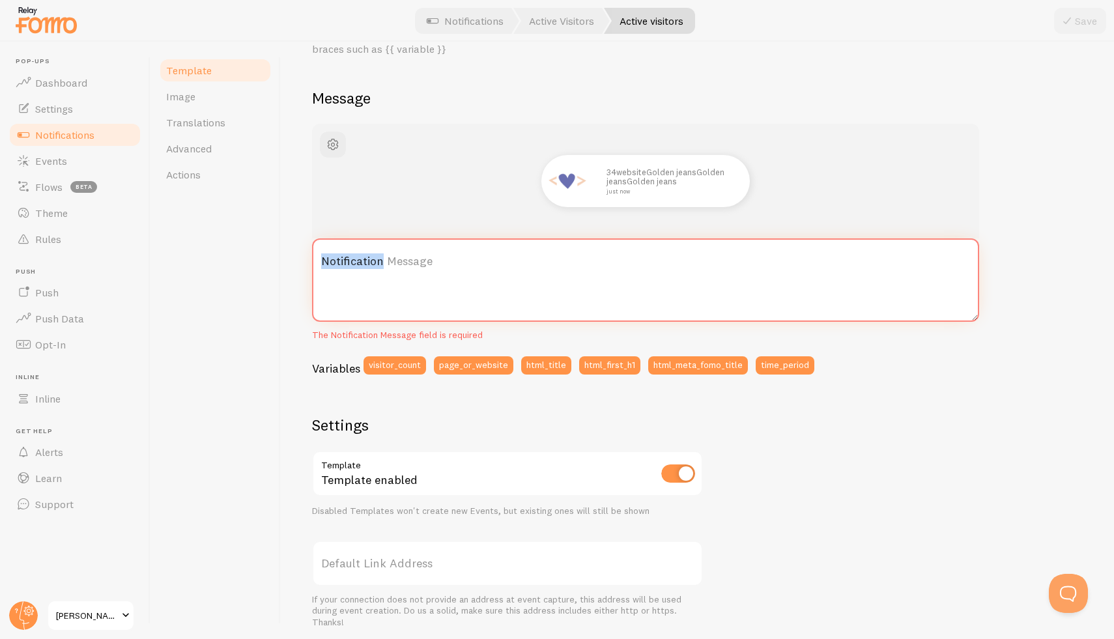
click at [460, 248] on textarea "Notification Message" at bounding box center [645, 279] width 667 height 83
click at [438, 253] on label "Notification Message" at bounding box center [645, 261] width 667 height 46
click at [438, 253] on textarea "Notification Message" at bounding box center [645, 279] width 667 height 83
click at [333, 262] on label "Notification Message" at bounding box center [645, 261] width 667 height 46
click at [333, 262] on textarea "Notification Message" at bounding box center [645, 279] width 667 height 83
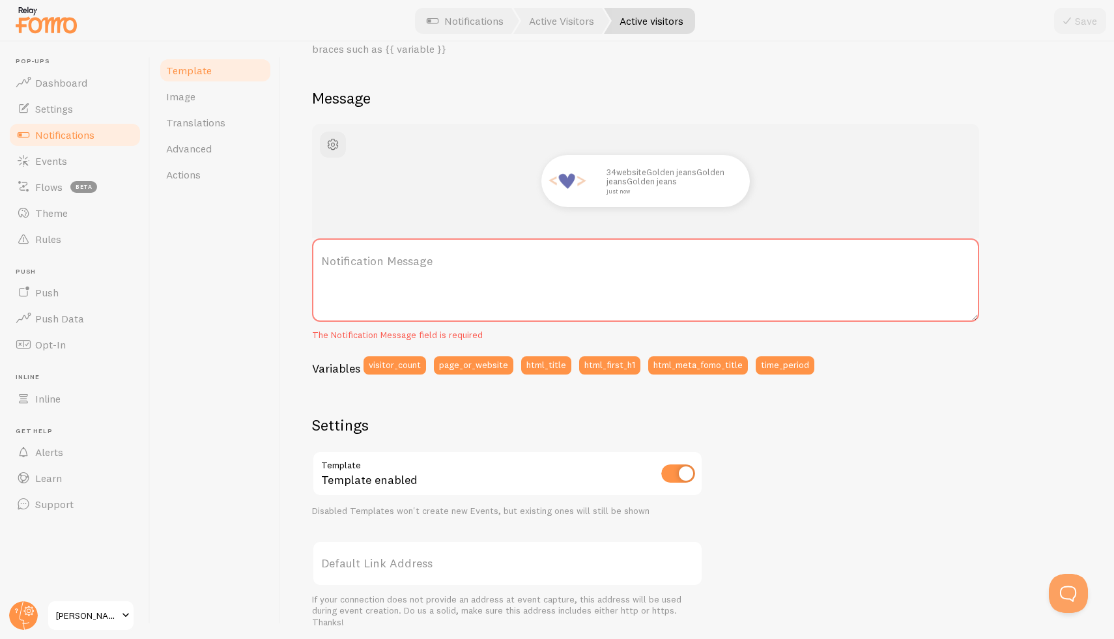
click at [333, 262] on label "Notification Message" at bounding box center [645, 261] width 667 height 46
click at [333, 262] on textarea "Notification Message" at bounding box center [645, 279] width 667 height 83
click at [312, 253] on label "Notification Message" at bounding box center [645, 261] width 667 height 46
click at [312, 253] on textarea "Notification Message" at bounding box center [645, 279] width 667 height 83
click at [335, 243] on label "Notification Message" at bounding box center [645, 261] width 667 height 46
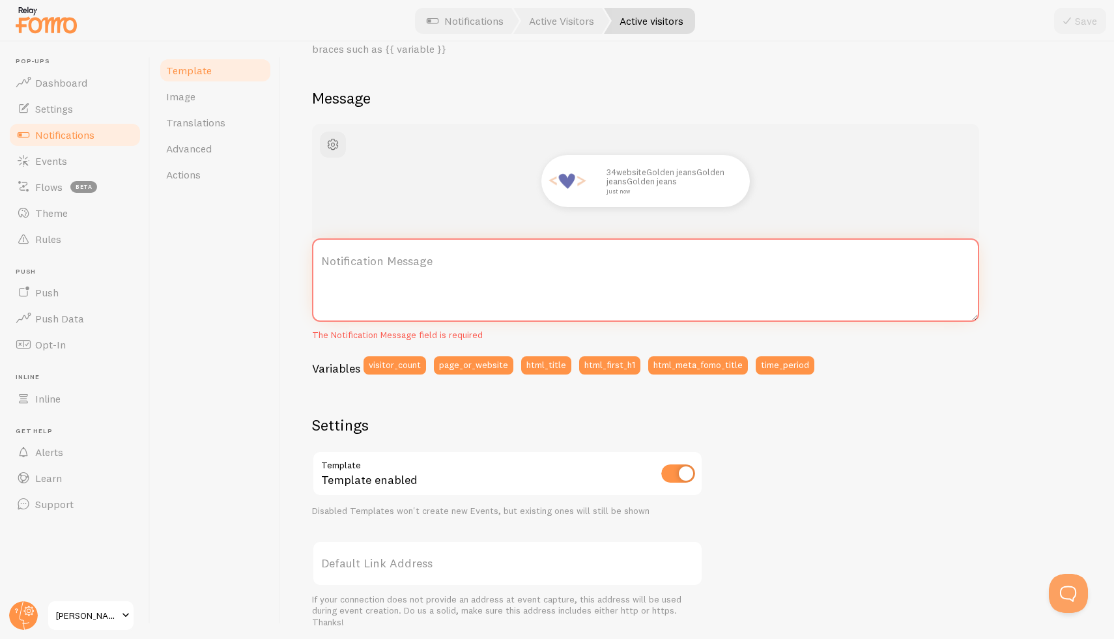
click at [335, 243] on textarea "Notification Message" at bounding box center [645, 279] width 667 height 83
click at [335, 243] on label "Notification Message" at bounding box center [645, 261] width 667 height 46
click at [335, 243] on textarea "Notification Message" at bounding box center [645, 279] width 667 height 83
click at [326, 264] on label "Notification Message" at bounding box center [645, 261] width 667 height 46
click at [326, 264] on textarea "Notification Message" at bounding box center [645, 279] width 667 height 83
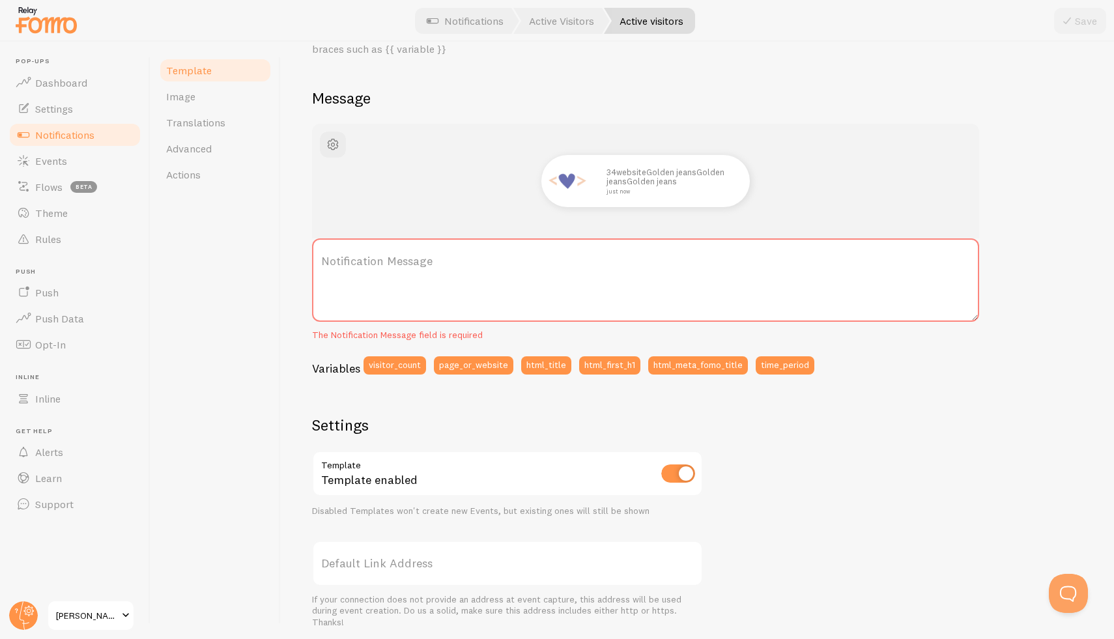
click at [325, 261] on label "Notification Message" at bounding box center [645, 261] width 667 height 46
click at [325, 261] on textarea "Notification Message" at bounding box center [645, 279] width 667 height 83
click at [324, 259] on label "Notification Message" at bounding box center [645, 261] width 667 height 46
click at [324, 259] on textarea "Notification Message" at bounding box center [645, 279] width 667 height 83
click at [324, 259] on label "Notification Message" at bounding box center [645, 261] width 667 height 46
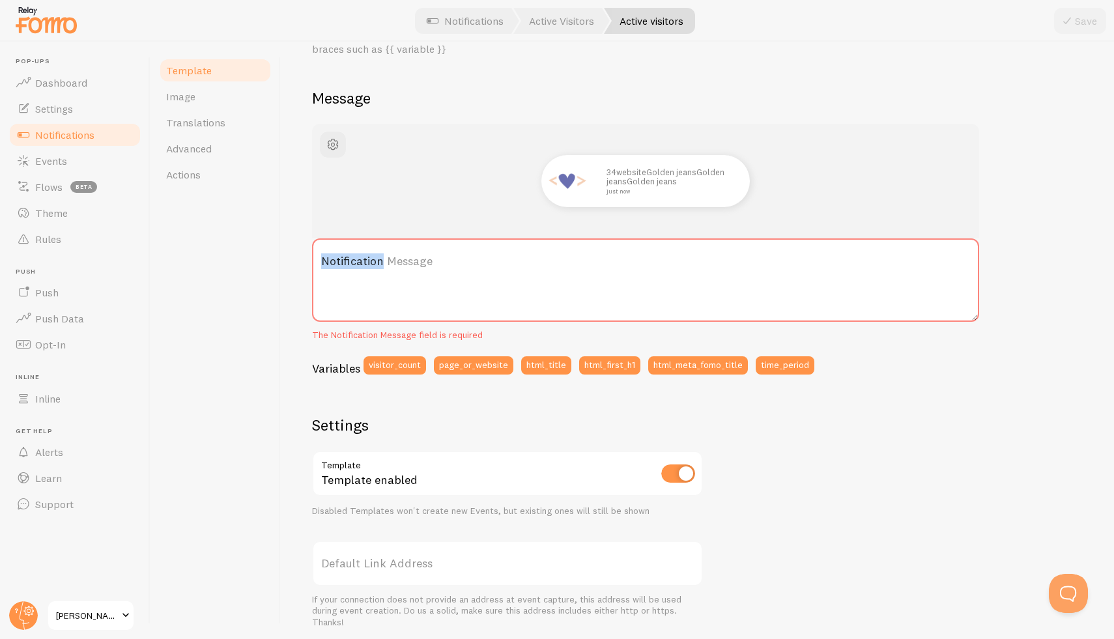
click at [324, 259] on textarea "Notification Message" at bounding box center [645, 279] width 667 height 83
click at [324, 259] on label "Notification Message" at bounding box center [645, 261] width 667 height 46
click at [324, 259] on textarea "Notification Message" at bounding box center [645, 279] width 667 height 83
click at [324, 259] on label "Notification Message" at bounding box center [645, 261] width 667 height 46
click at [324, 259] on textarea "Notification Message" at bounding box center [645, 279] width 667 height 83
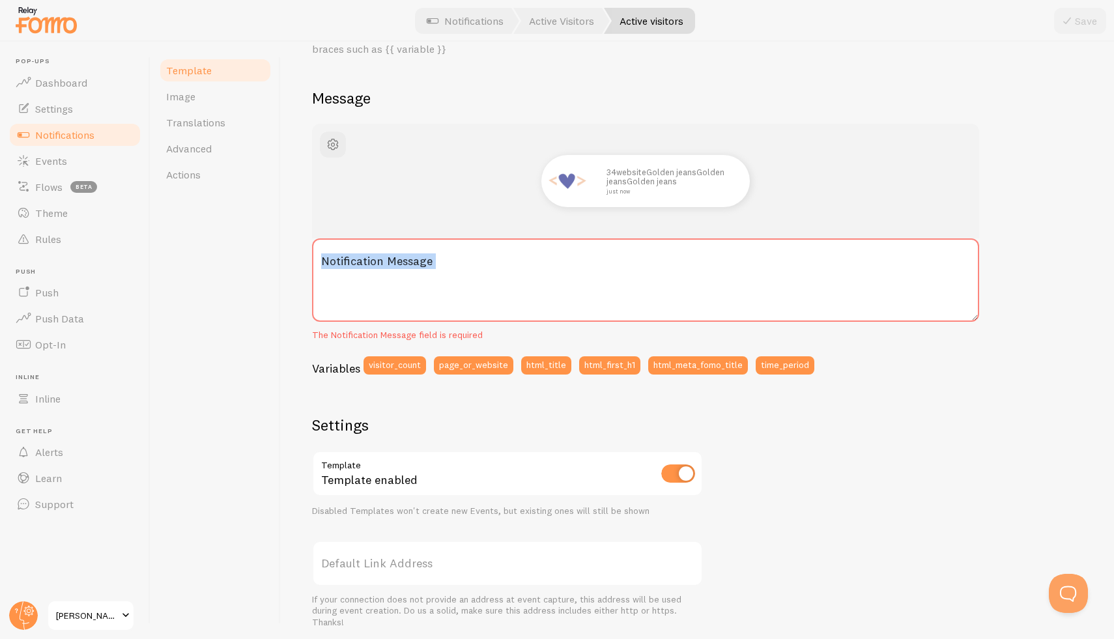
click at [324, 259] on label "Notification Message" at bounding box center [645, 261] width 667 height 46
click at [324, 259] on textarea "Notification Message" at bounding box center [645, 279] width 667 height 83
click at [420, 262] on label "Notification Message" at bounding box center [645, 261] width 667 height 46
click at [420, 262] on textarea "Notification Message" at bounding box center [645, 279] width 667 height 83
click at [389, 263] on label "Notification Message" at bounding box center [645, 261] width 667 height 46
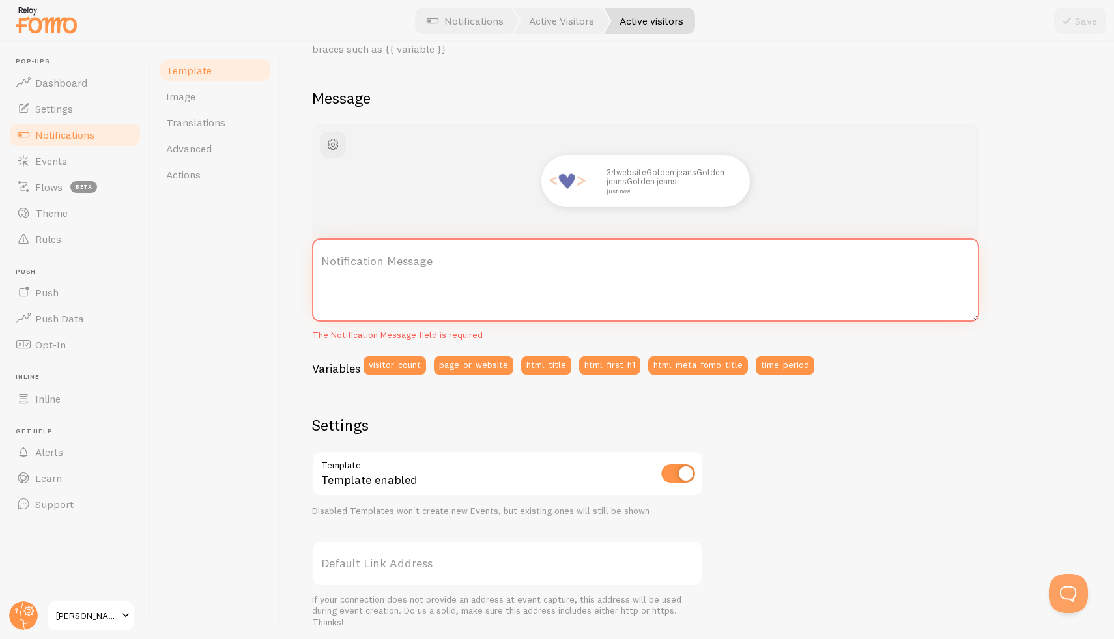
click at [389, 263] on textarea "Notification Message" at bounding box center [645, 279] width 667 height 83
click at [388, 262] on label "Notification Message" at bounding box center [645, 261] width 667 height 46
click at [388, 262] on textarea "Notification Message" at bounding box center [645, 279] width 667 height 83
click at [405, 247] on label "Notification Message" at bounding box center [645, 261] width 667 height 46
click at [405, 247] on textarea "Notification Message" at bounding box center [645, 279] width 667 height 83
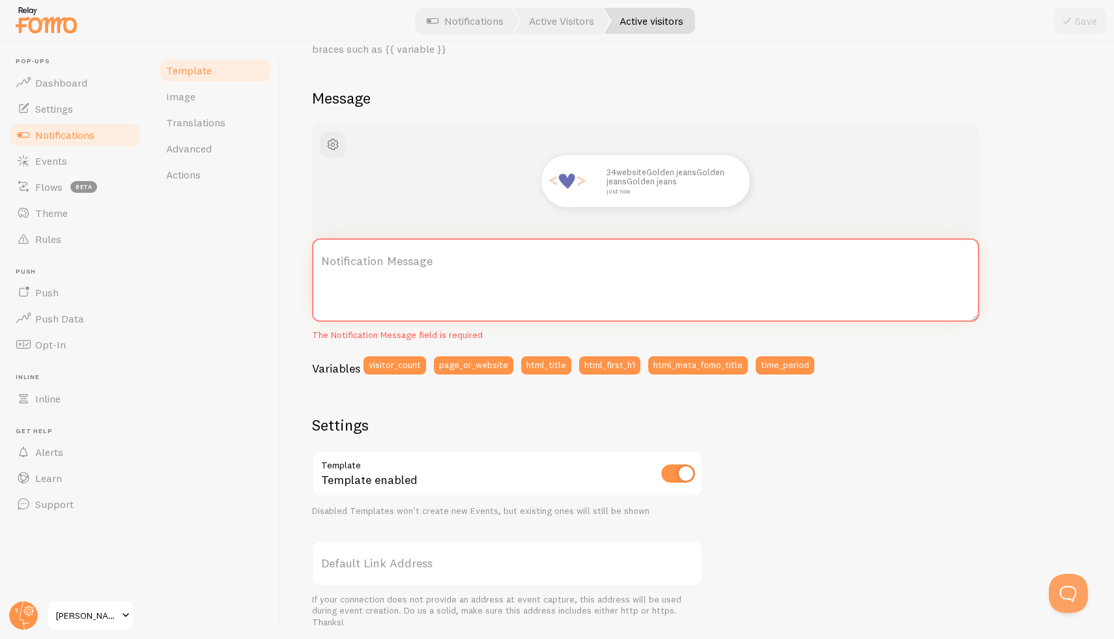
type textarea "V"
click at [325, 261] on label "Notification Message" at bounding box center [645, 261] width 667 height 46
click at [325, 261] on textarea "Notification Message" at bounding box center [645, 279] width 667 height 83
paste textarea "**{{ visitor_count }} users** are currently active on our {{ page_or_website }}…"
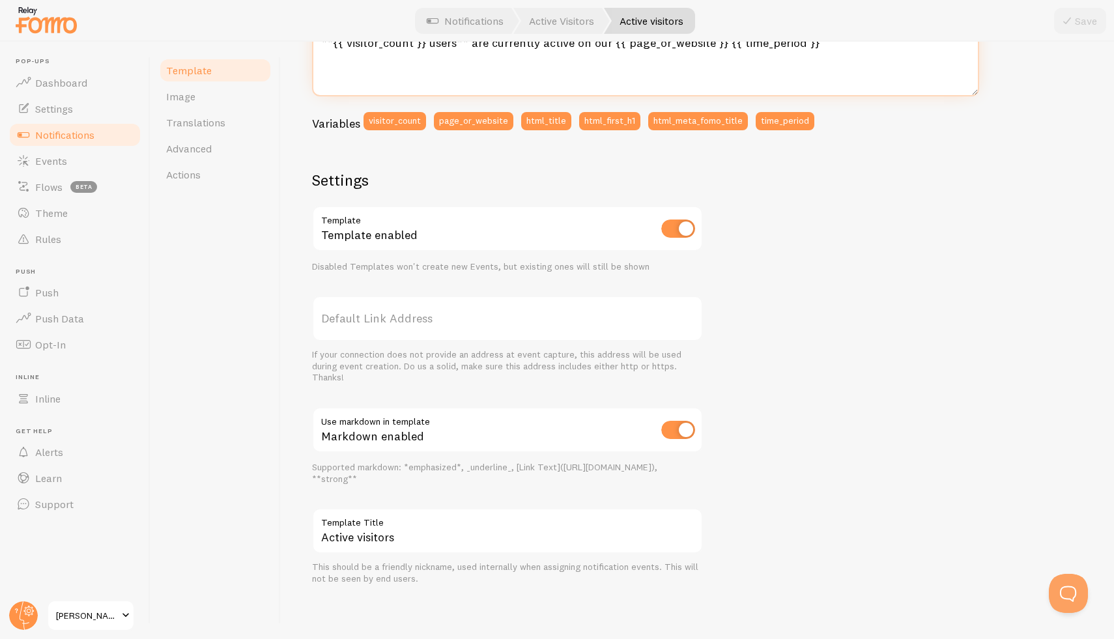
scroll to position [0, 0]
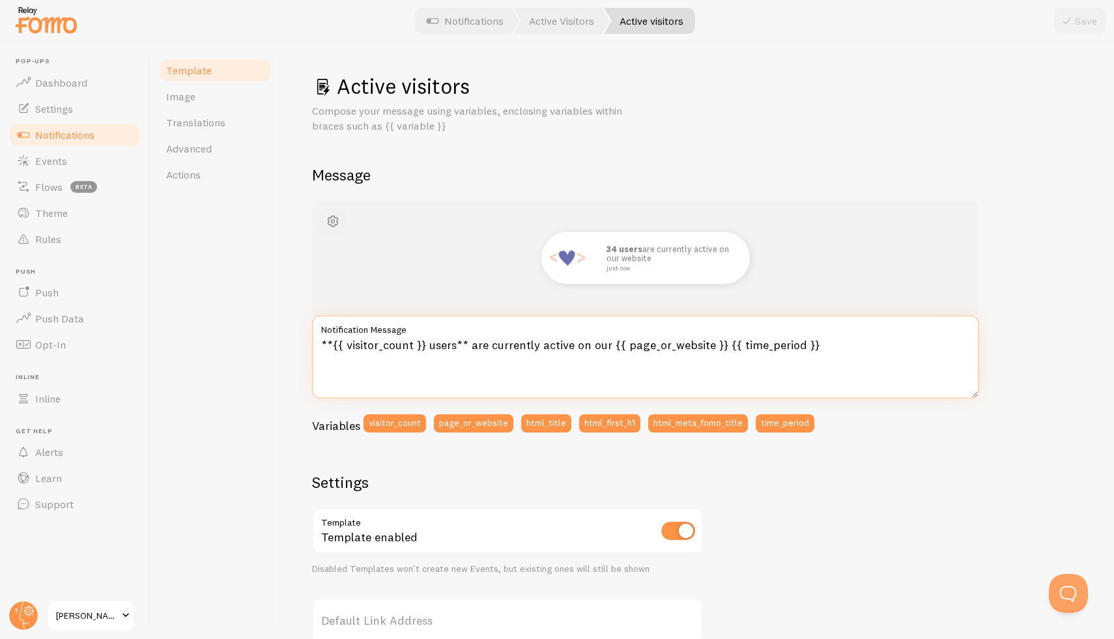
type textarea "**{{ visitor_count }} users** are currently active on our {{ page_or_website }}…"
click at [333, 214] on span "button" at bounding box center [333, 222] width 16 height 16
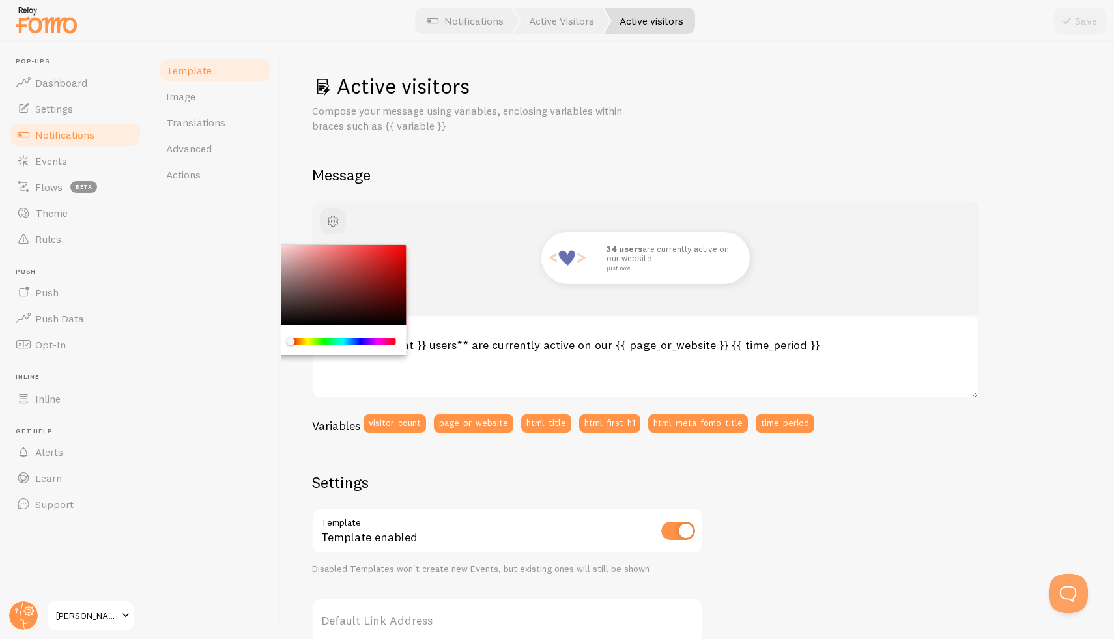
click at [519, 158] on div "Active visitors Compose your message using variables, enclosing variables withi…" at bounding box center [697, 480] width 771 height 814
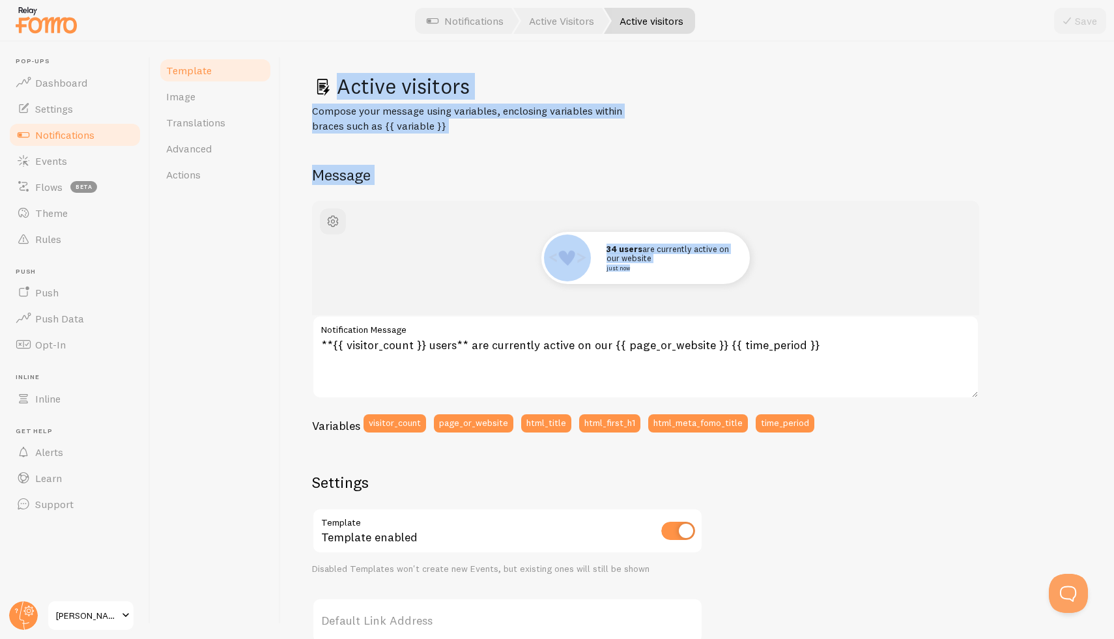
drag, startPoint x: 313, startPoint y: 77, endPoint x: 802, endPoint y: 347, distance: 558.9
click at [801, 347] on div "Active visitors Compose your message using variables, enclosing variables withi…" at bounding box center [697, 480] width 771 height 814
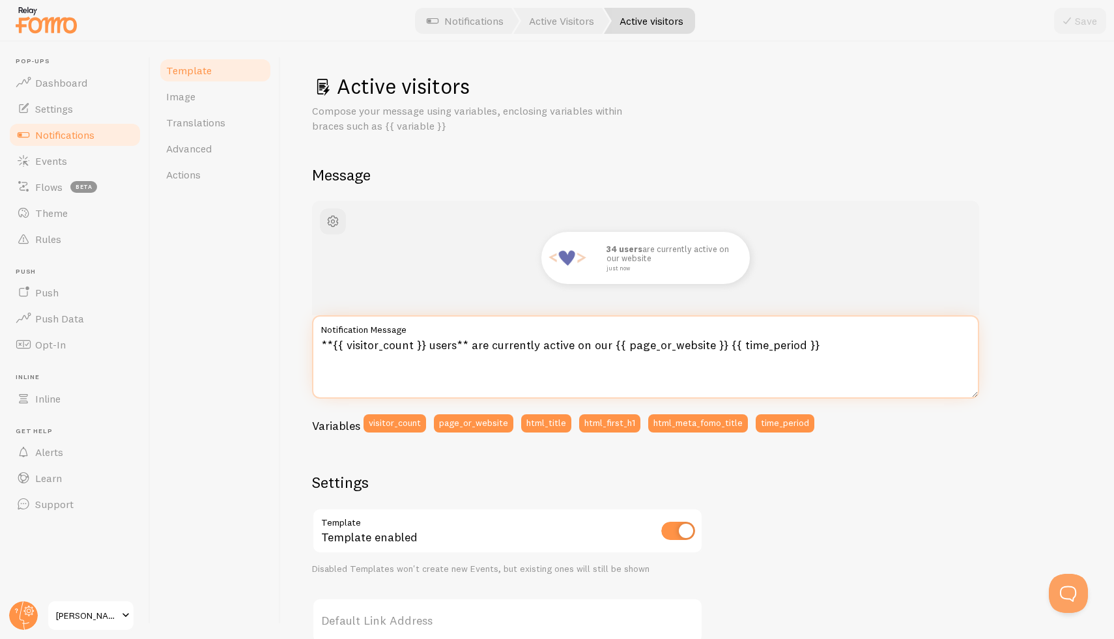
drag, startPoint x: 879, startPoint y: 338, endPoint x: 279, endPoint y: 102, distance: 644.6
click at [279, 102] on div "Template Image Translations Advanced Actions Active visitors Compose your messa…" at bounding box center [631, 340] width 963 height 597
click at [298, 78] on div "Active visitors Compose your message using variables, enclosing variables withi…" at bounding box center [697, 340] width 833 height 597
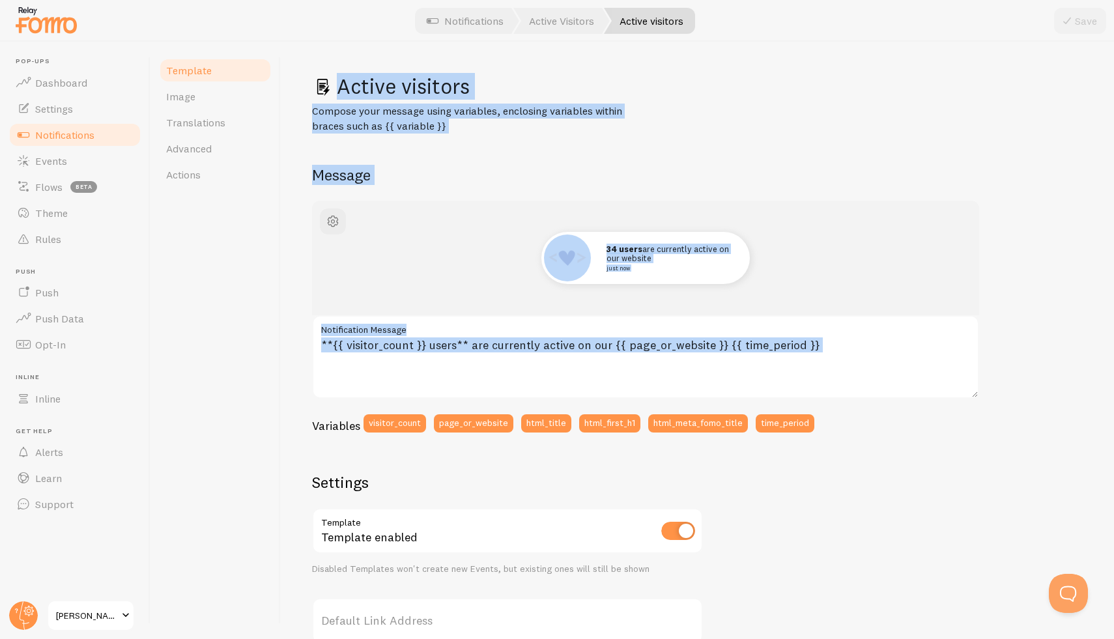
drag, startPoint x: 316, startPoint y: 64, endPoint x: 806, endPoint y: 389, distance: 588.4
click at [812, 406] on div "Active visitors Compose your message using variables, enclosing variables withi…" at bounding box center [697, 340] width 833 height 597
click at [71, 75] on link "Dashboard" at bounding box center [75, 83] width 134 height 26
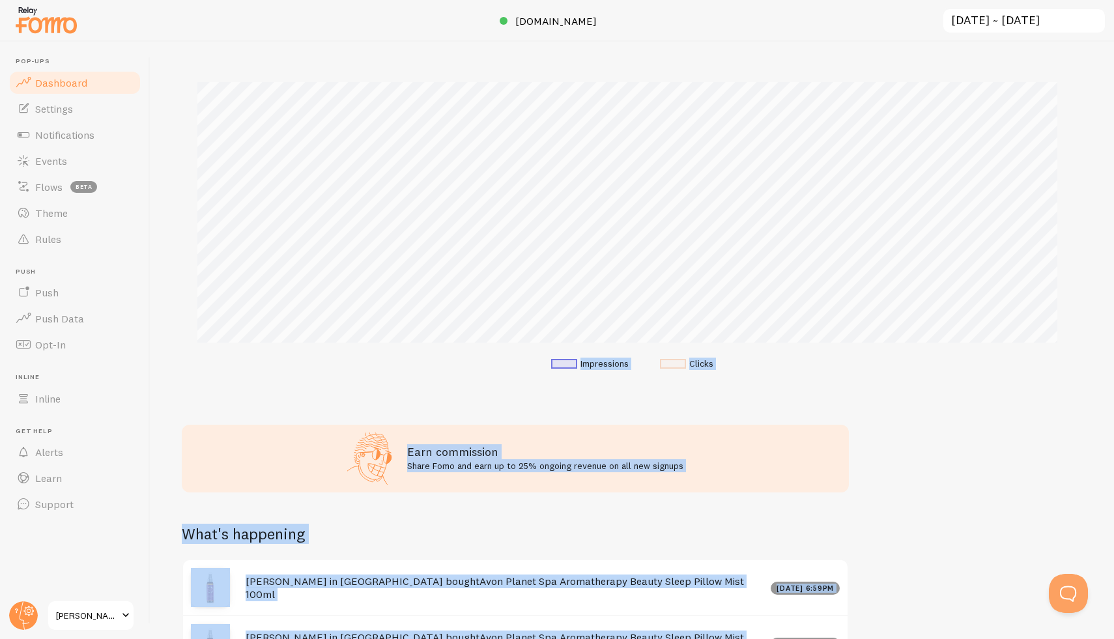
scroll to position [494, 0]
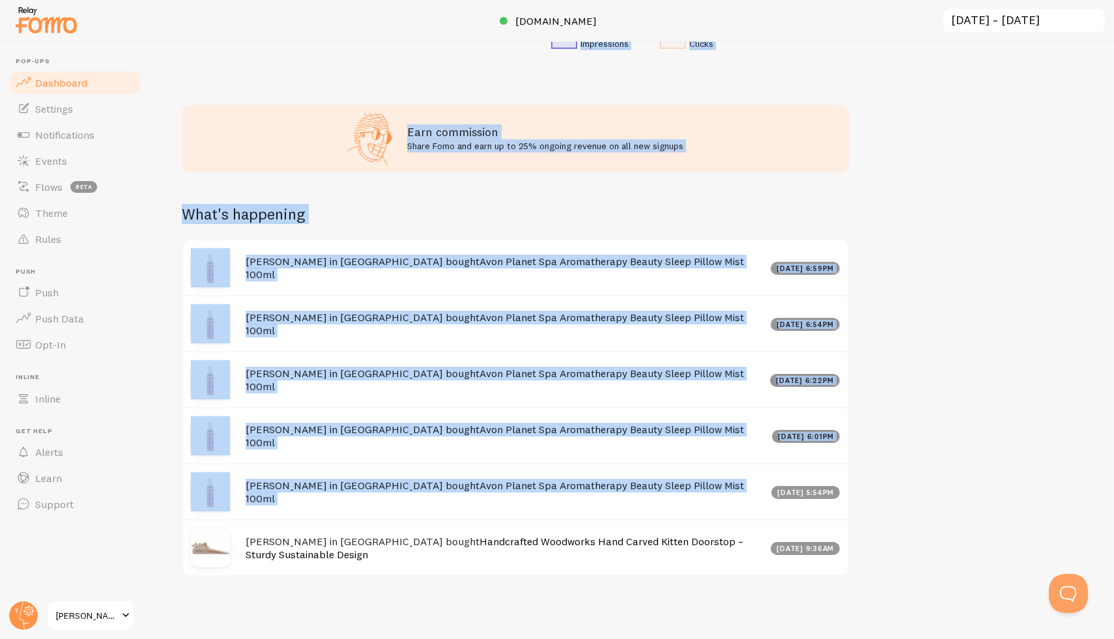
drag, startPoint x: 182, startPoint y: 58, endPoint x: 761, endPoint y: 566, distance: 769.8
click at [761, 566] on div "Impressions 43 Quantity of notifications shown Clicks 1 Traffic from clicks on …" at bounding box center [631, 340] width 963 height 597
drag, startPoint x: 545, startPoint y: 440, endPoint x: 608, endPoint y: 439, distance: 62.5
click at [504, 462] on div "[PERSON_NAME] in [GEOGRAPHIC_DATA] bought Avon Planet Spa Aromatherapy Beauty S…" at bounding box center [515, 435] width 664 height 56
click at [673, 436] on h4 "[PERSON_NAME] in [GEOGRAPHIC_DATA] bought Avon Planet Spa Aromatherapy Beauty S…" at bounding box center [505, 436] width 518 height 27
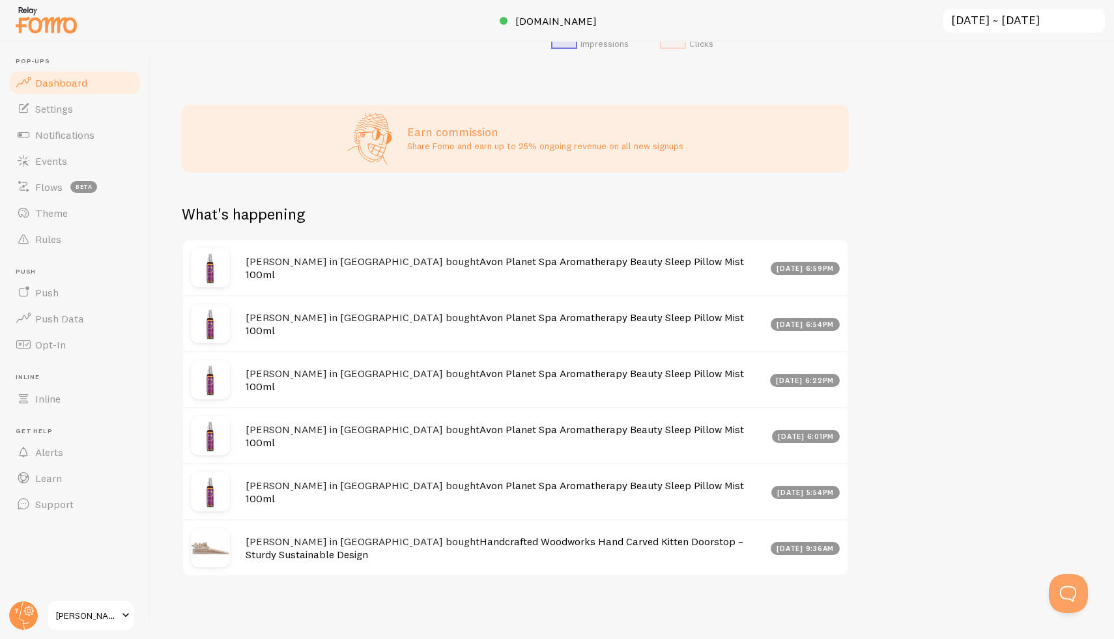
click at [793, 438] on div "[DATE] 6:01pm" at bounding box center [806, 436] width 68 height 13
click at [208, 374] on img at bounding box center [210, 379] width 39 height 39
click at [216, 280] on img at bounding box center [210, 267] width 39 height 39
click at [110, 612] on span "[PERSON_NAME]’s Treasures15" at bounding box center [87, 616] width 62 height 16
